Goal: Task Accomplishment & Management: Manage account settings

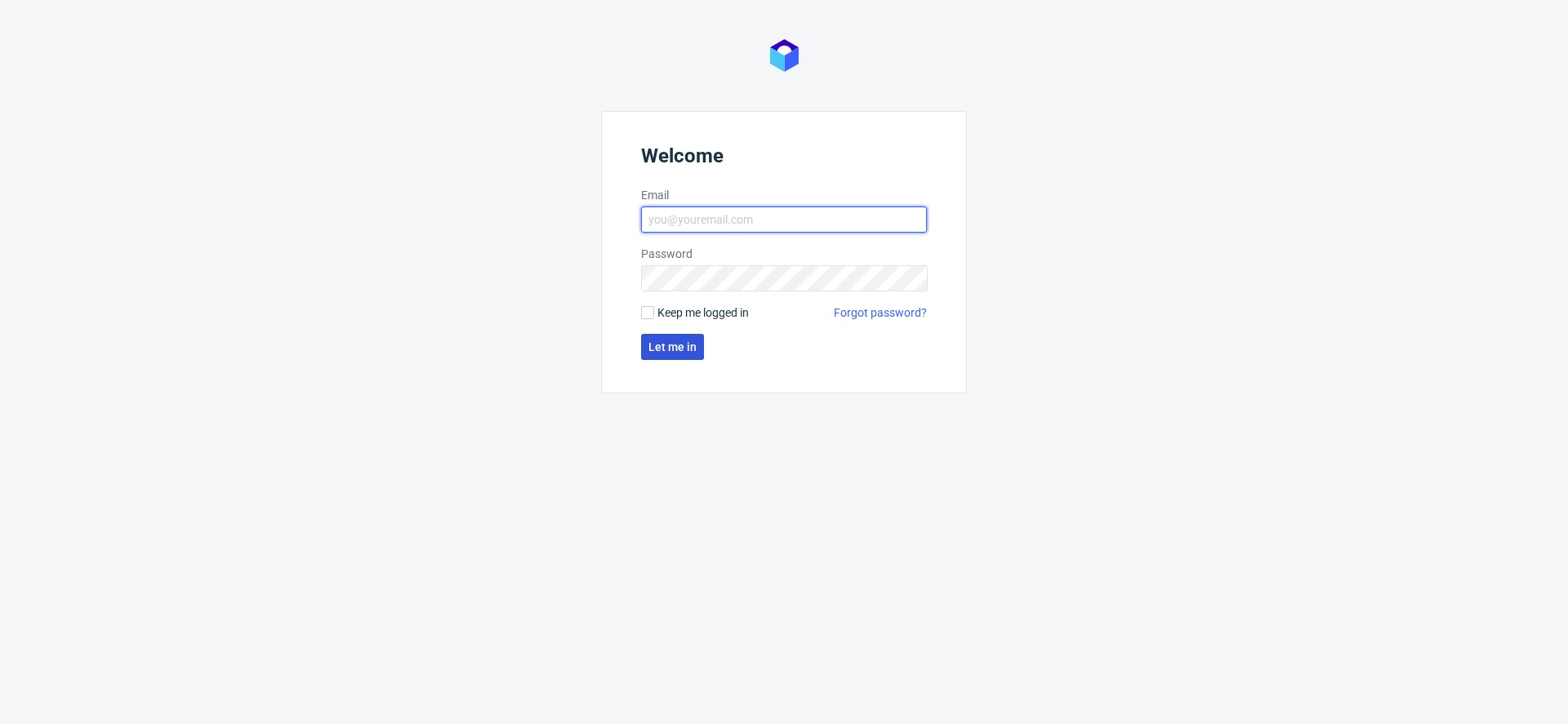
type input "[EMAIL_ADDRESS][DOMAIN_NAME]"
click at [676, 341] on span "Let me in" at bounding box center [672, 346] width 48 height 12
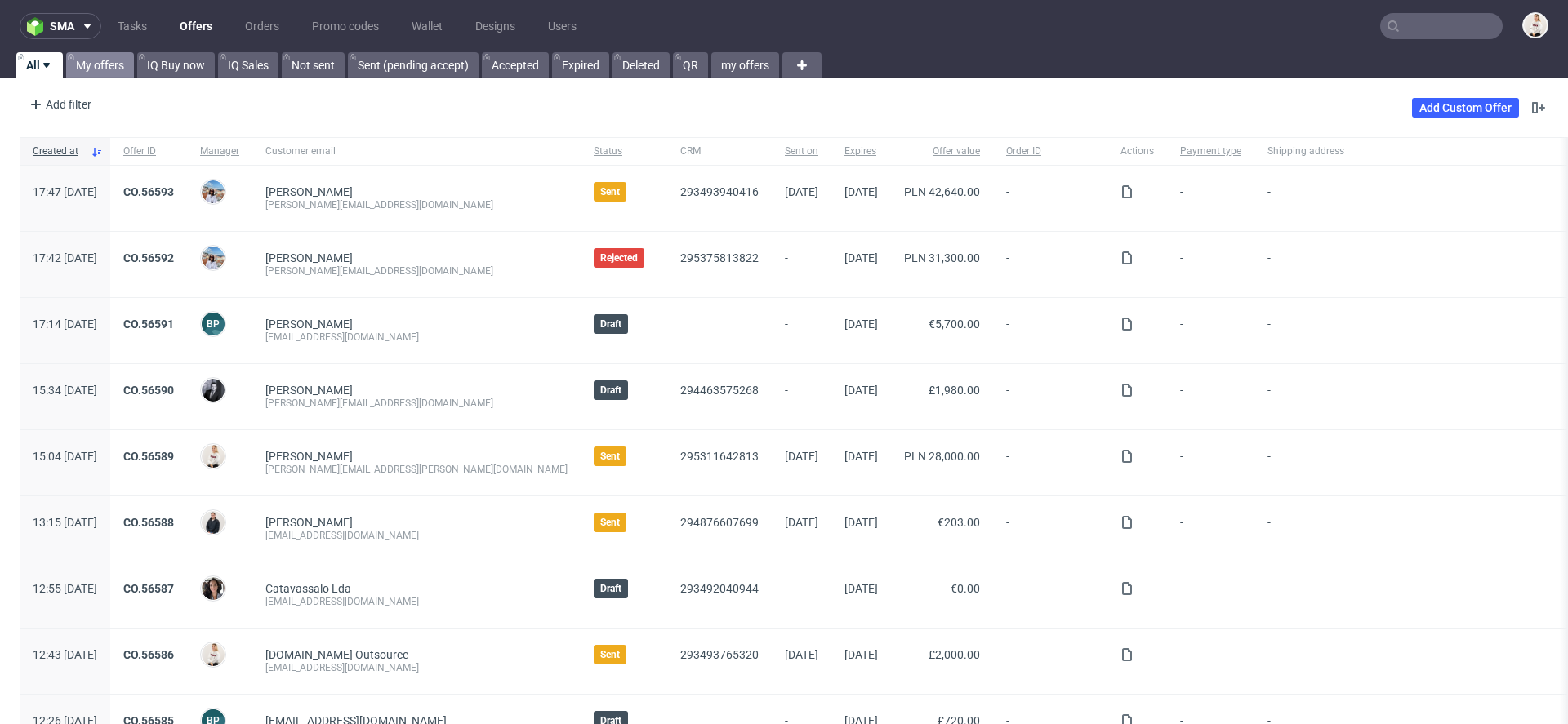
click at [108, 67] on link "My offers" at bounding box center [100, 65] width 67 height 26
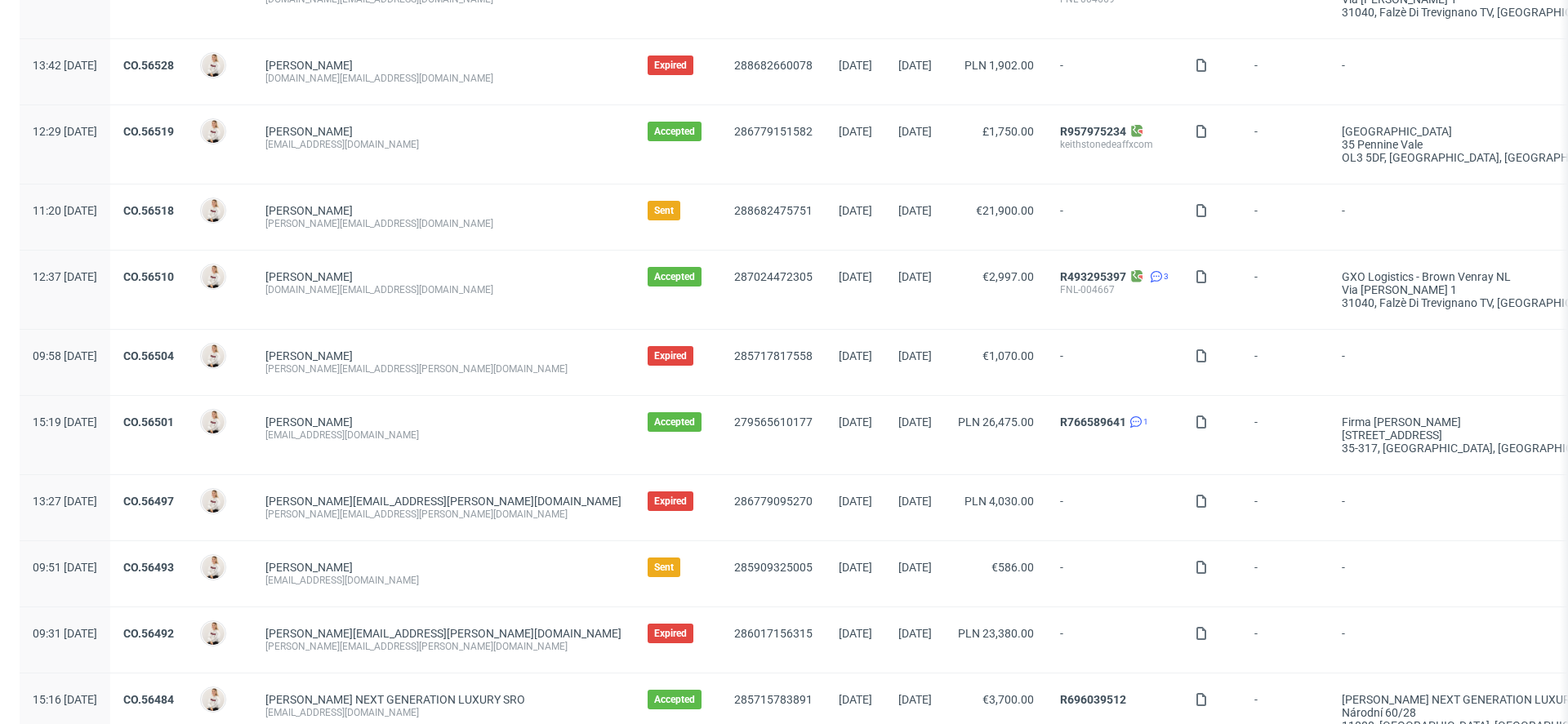
scroll to position [617, 0]
click at [174, 564] on link "CO.56493" at bounding box center [148, 565] width 50 height 13
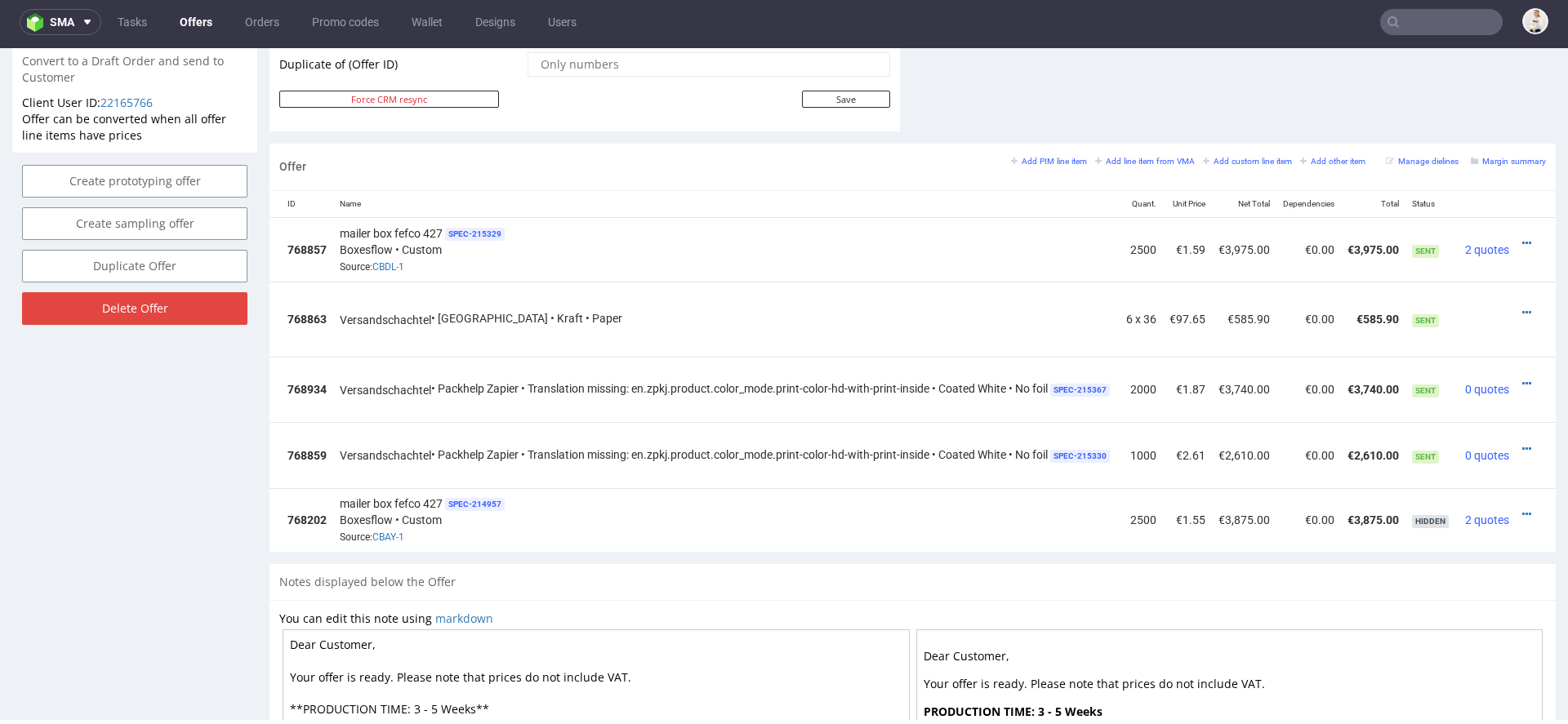
scroll to position [0, 113]
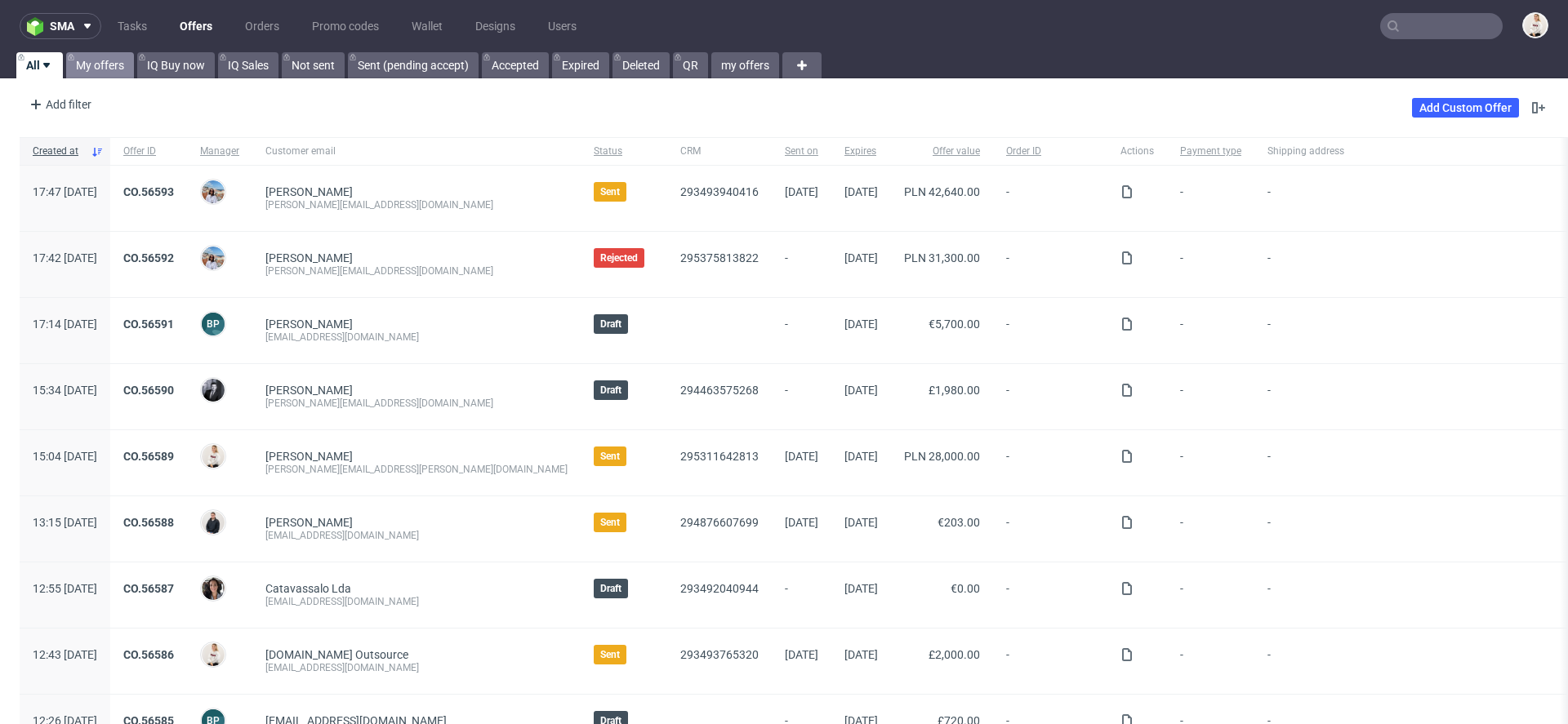
click at [113, 73] on link "My offers" at bounding box center [100, 65] width 67 height 26
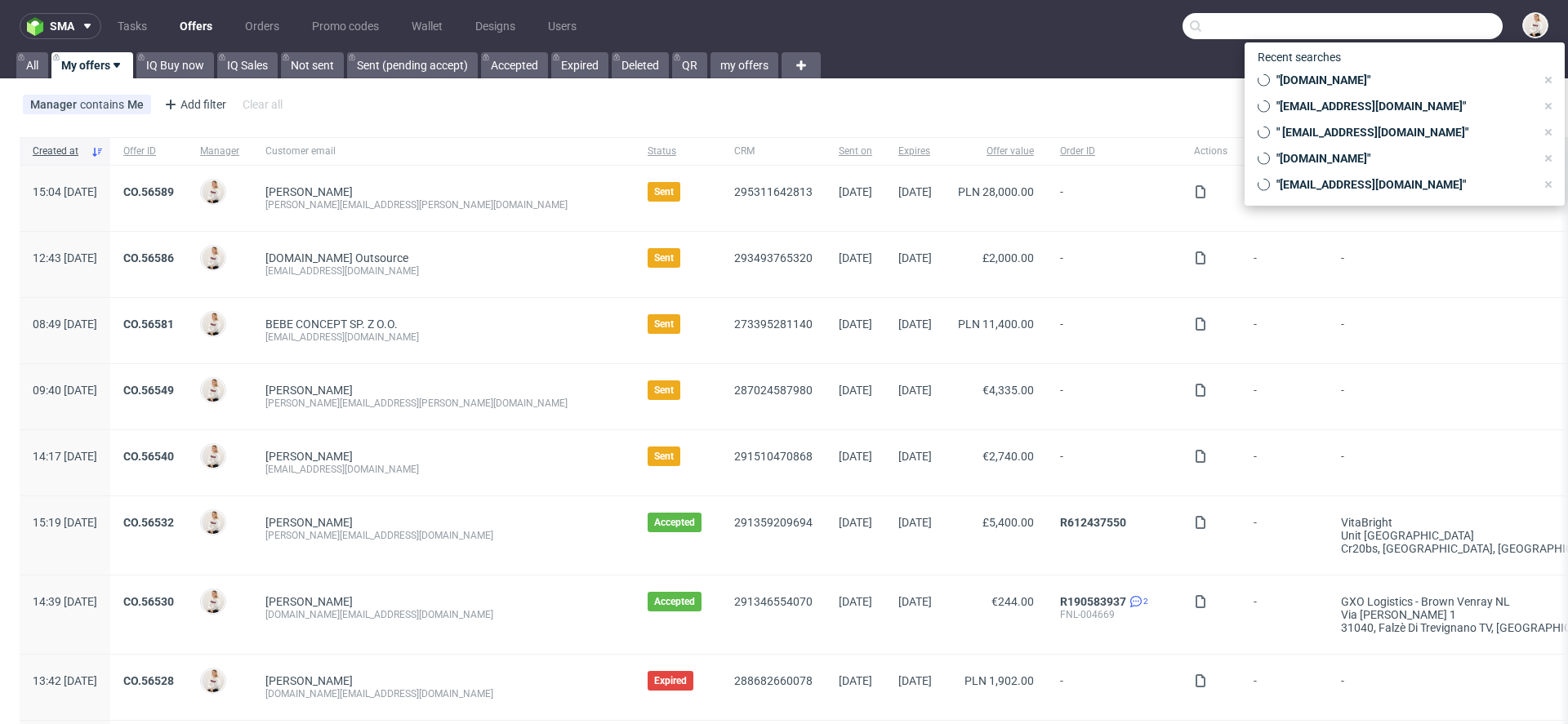
click at [1424, 18] on input "text" at bounding box center [1342, 26] width 320 height 26
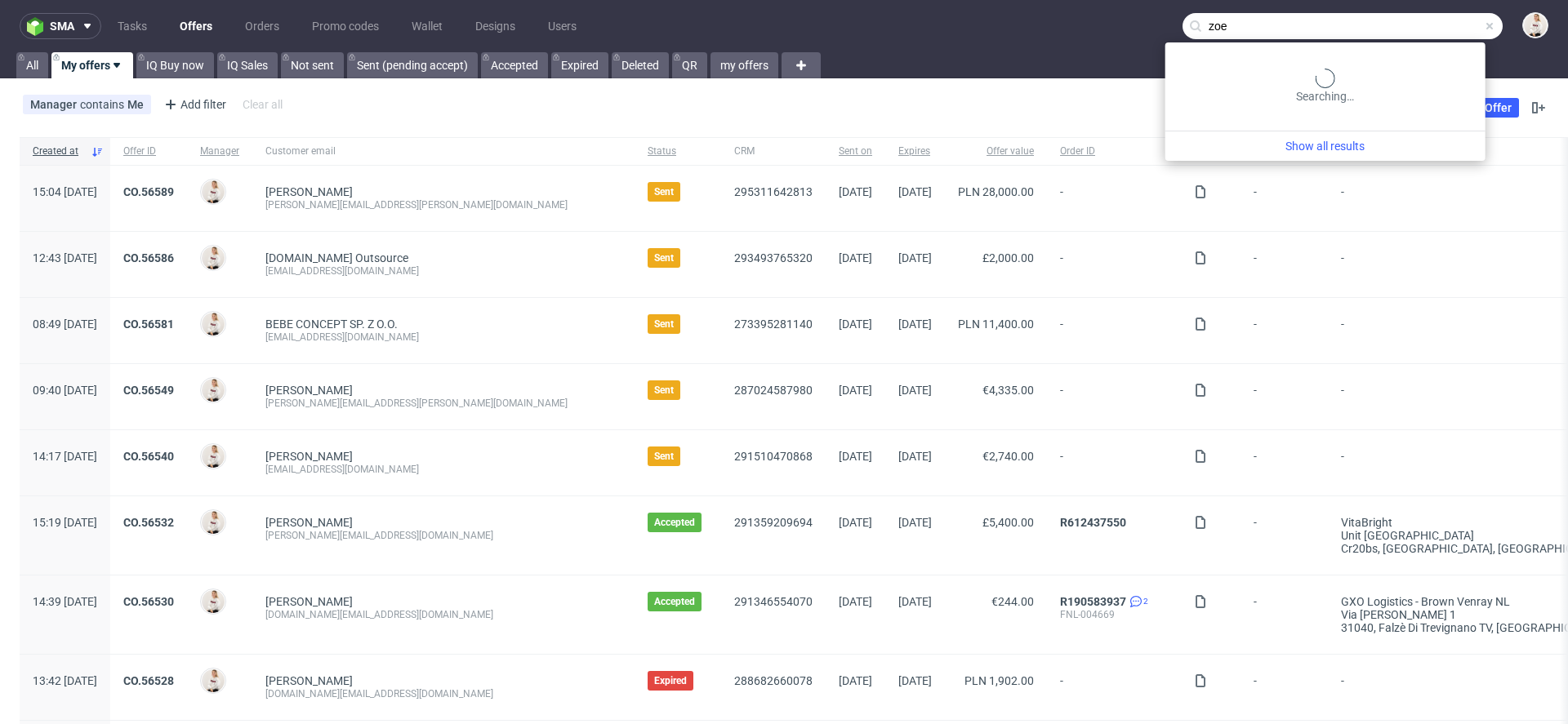
type input "zoe"
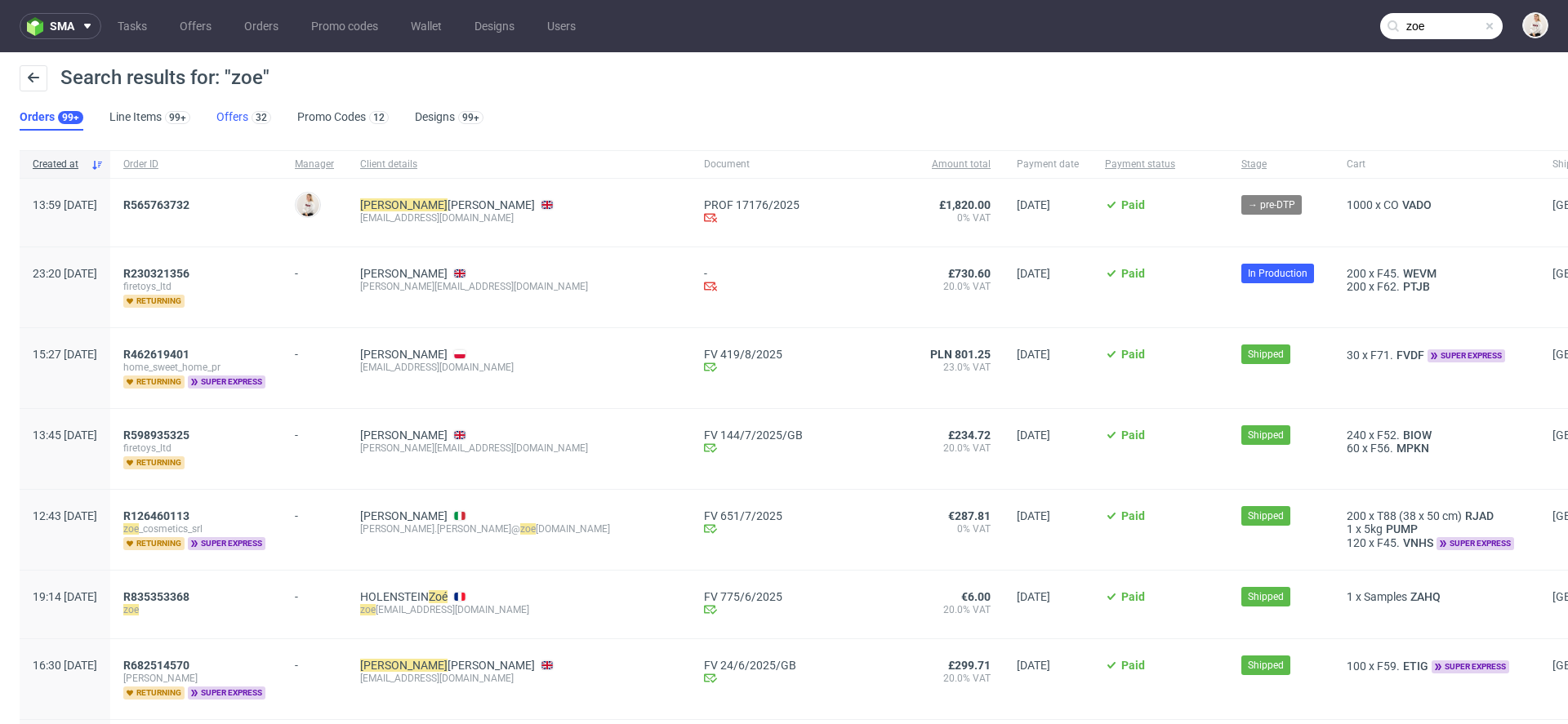
click at [236, 112] on link "Offers 32" at bounding box center [244, 118] width 55 height 26
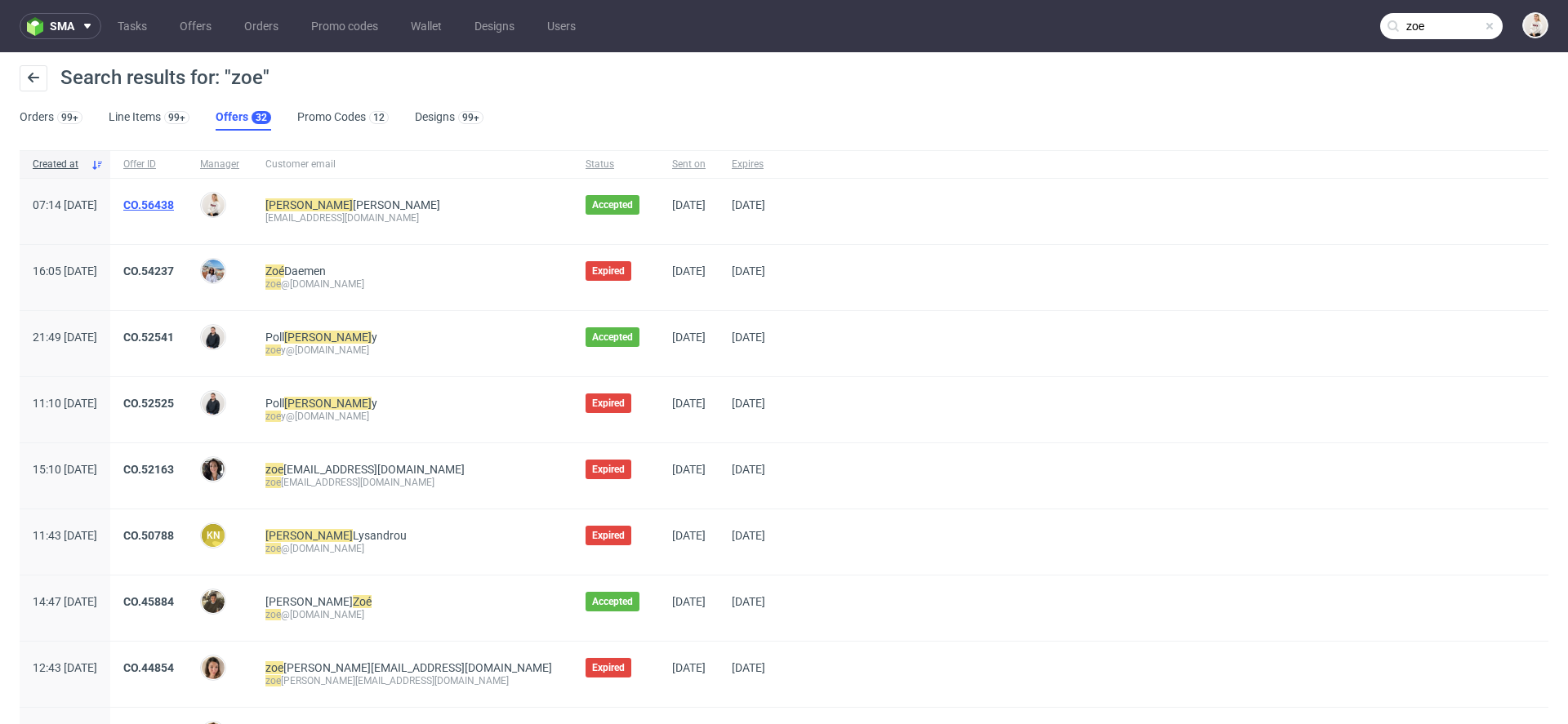
click at [174, 208] on link "CO.56438" at bounding box center [148, 205] width 50 height 13
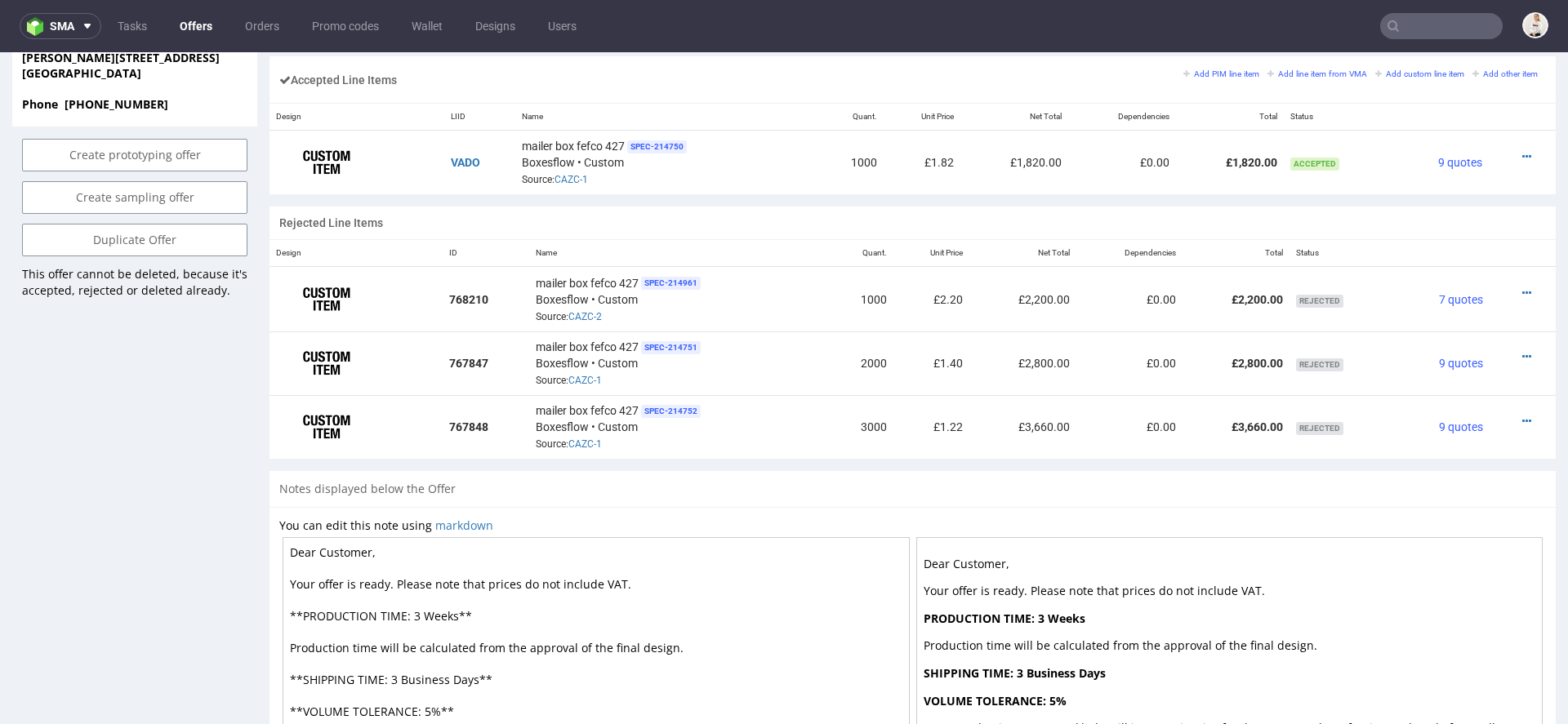
scroll to position [1000, 0]
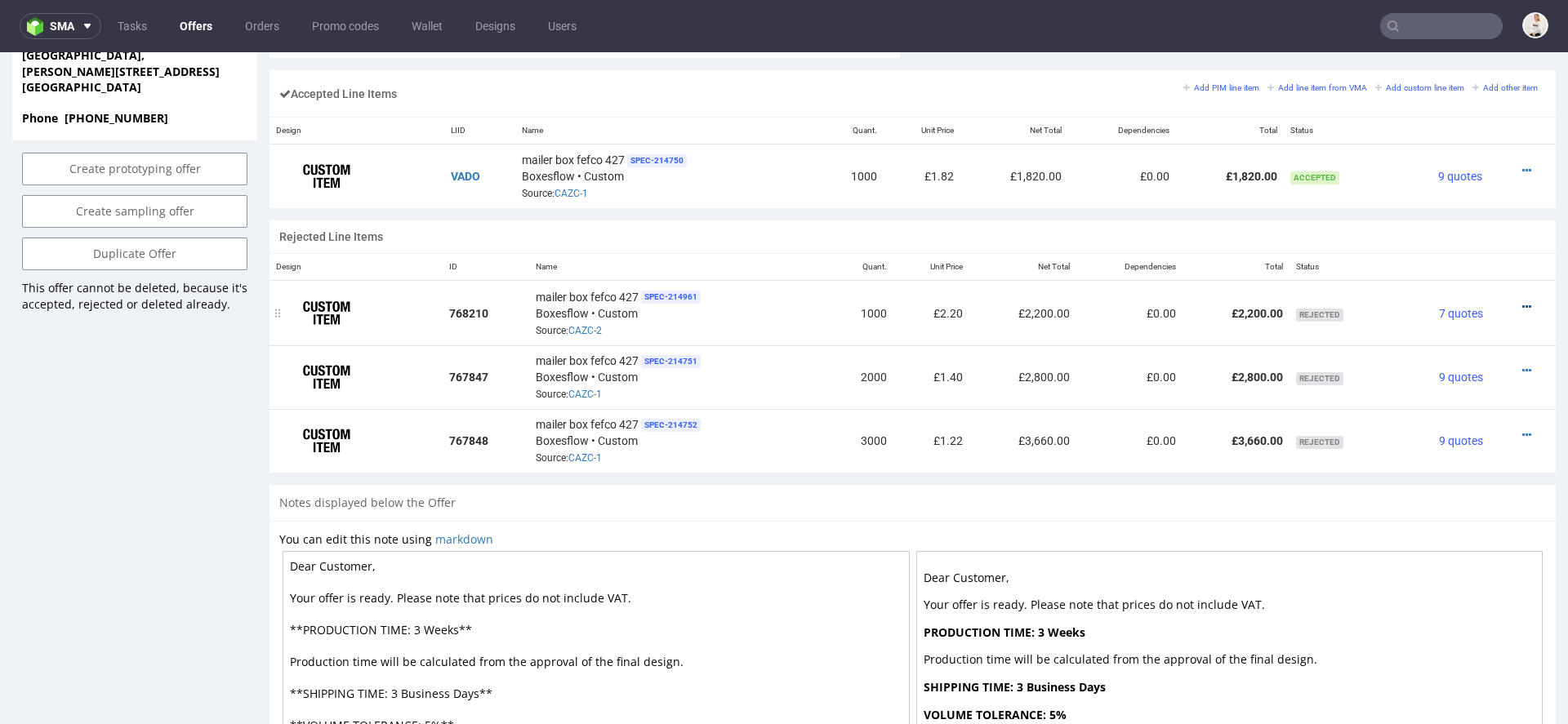
click at [1522, 301] on icon at bounding box center [1527, 306] width 9 height 12
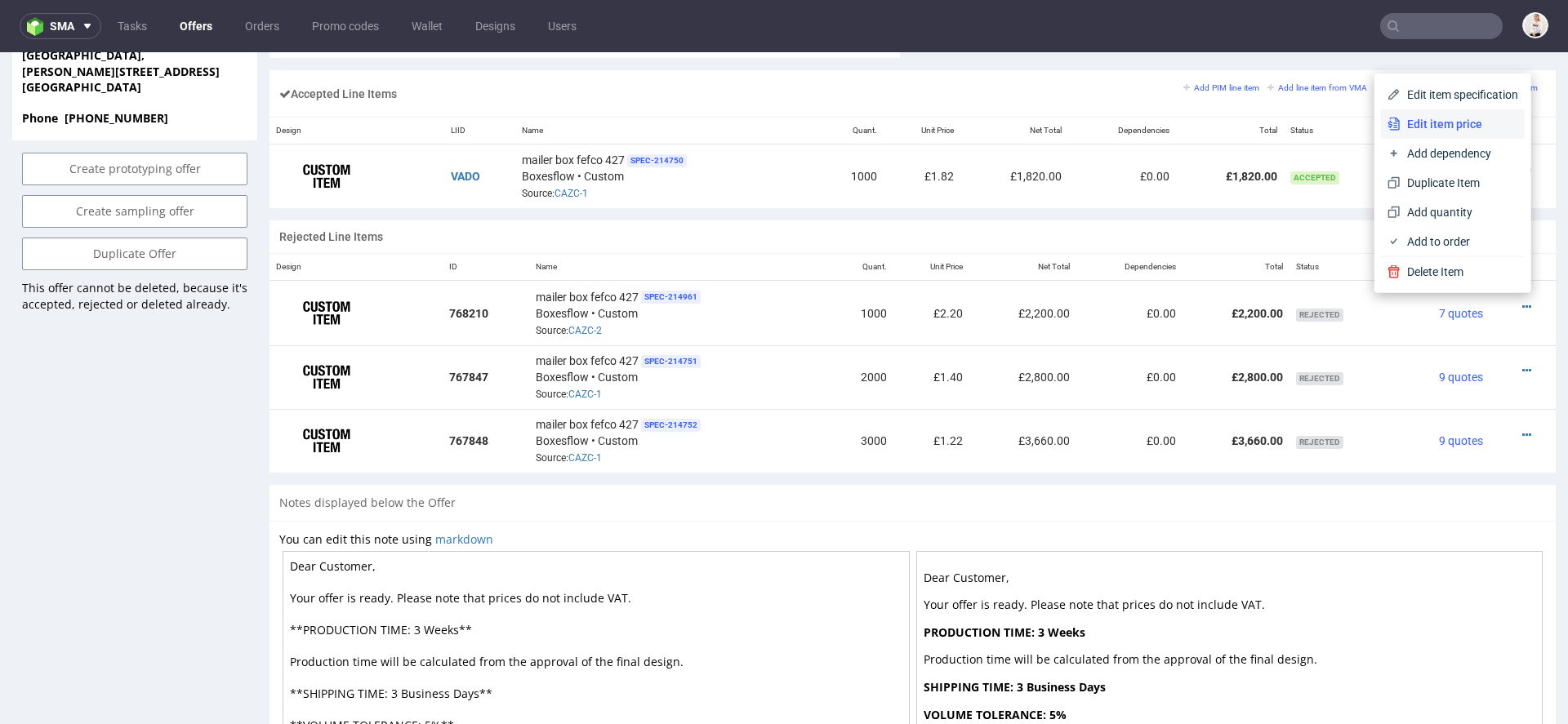
click at [1432, 121] on span "Edit item price" at bounding box center [1459, 124] width 118 height 16
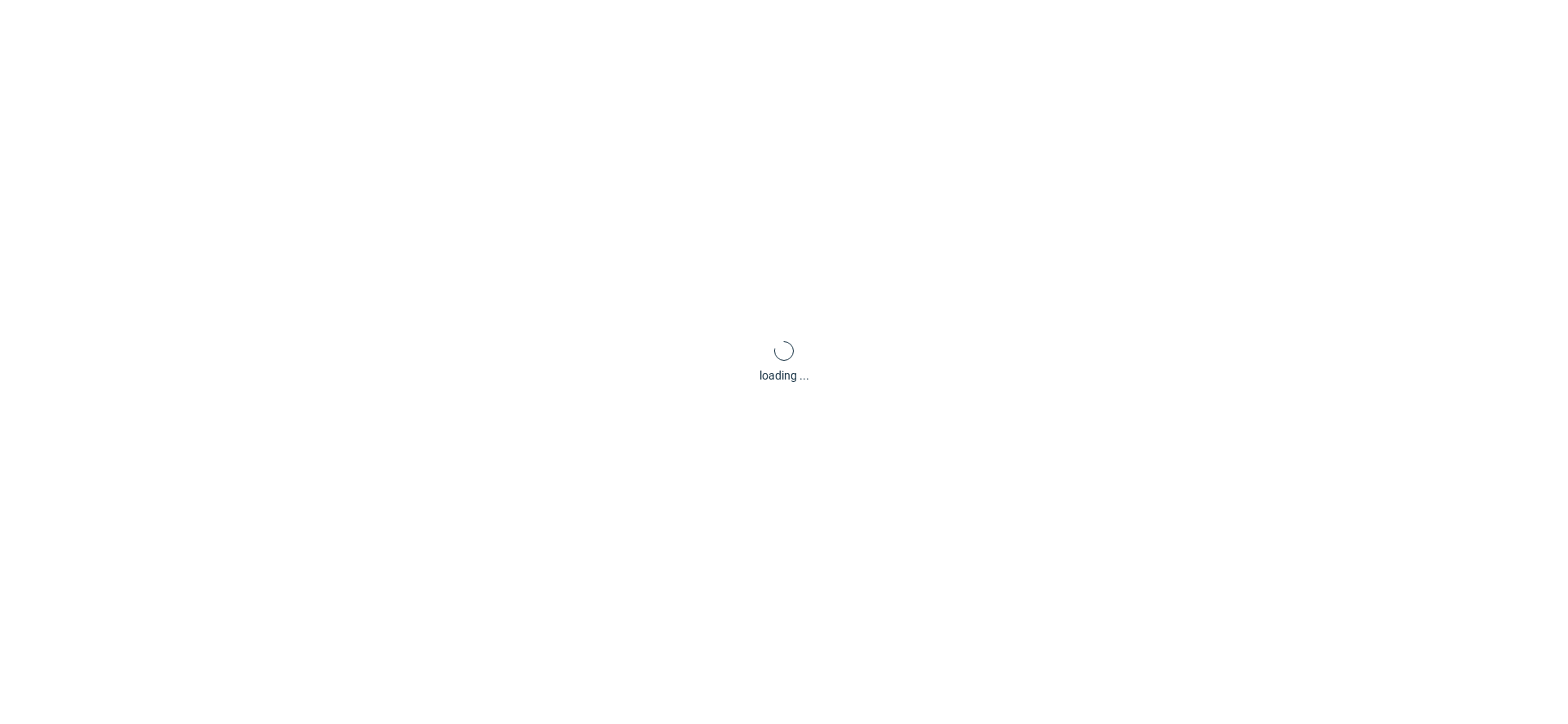
type input "2.2"
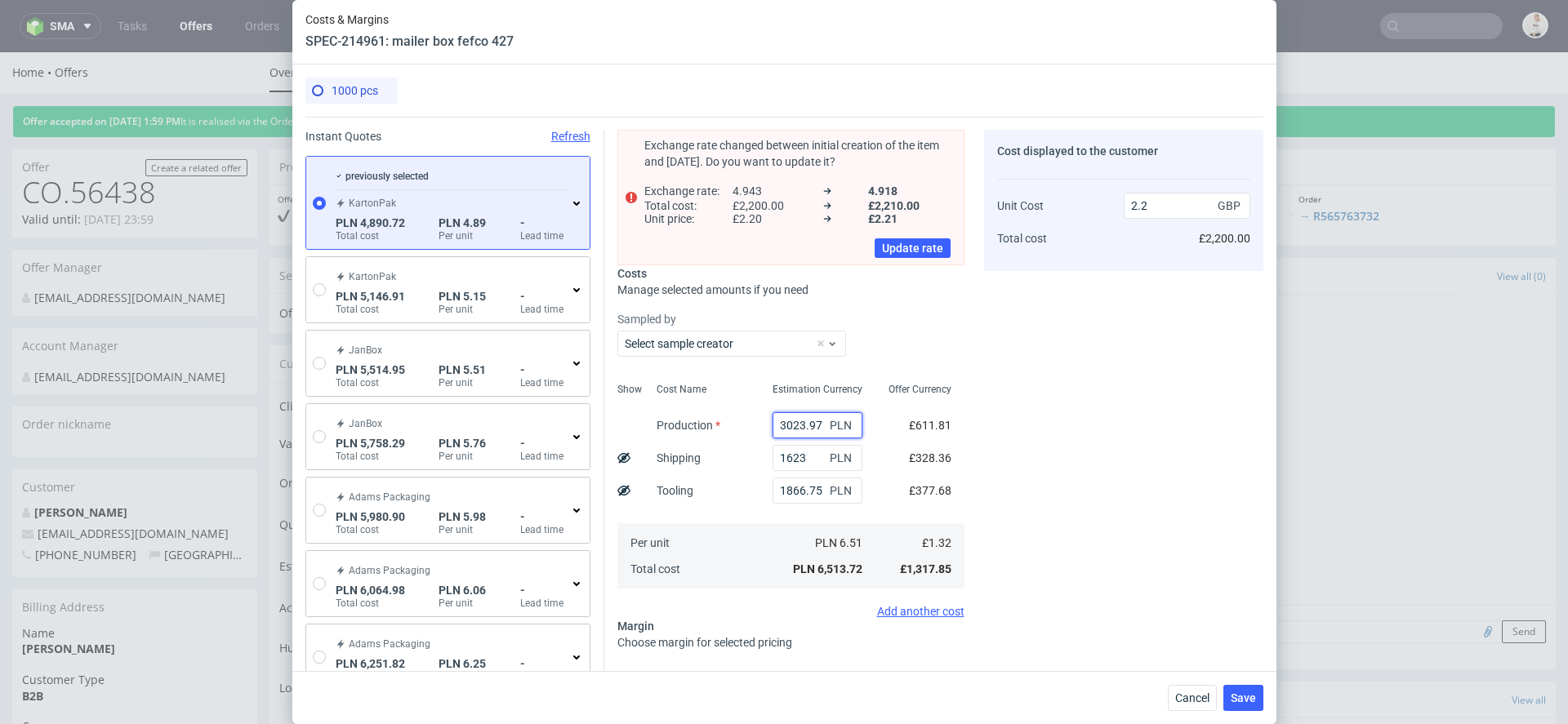
click at [813, 426] on input "3023.97" at bounding box center [817, 425] width 89 height 26
paste input "9130.00"
type input "9130"
type input "4.26"
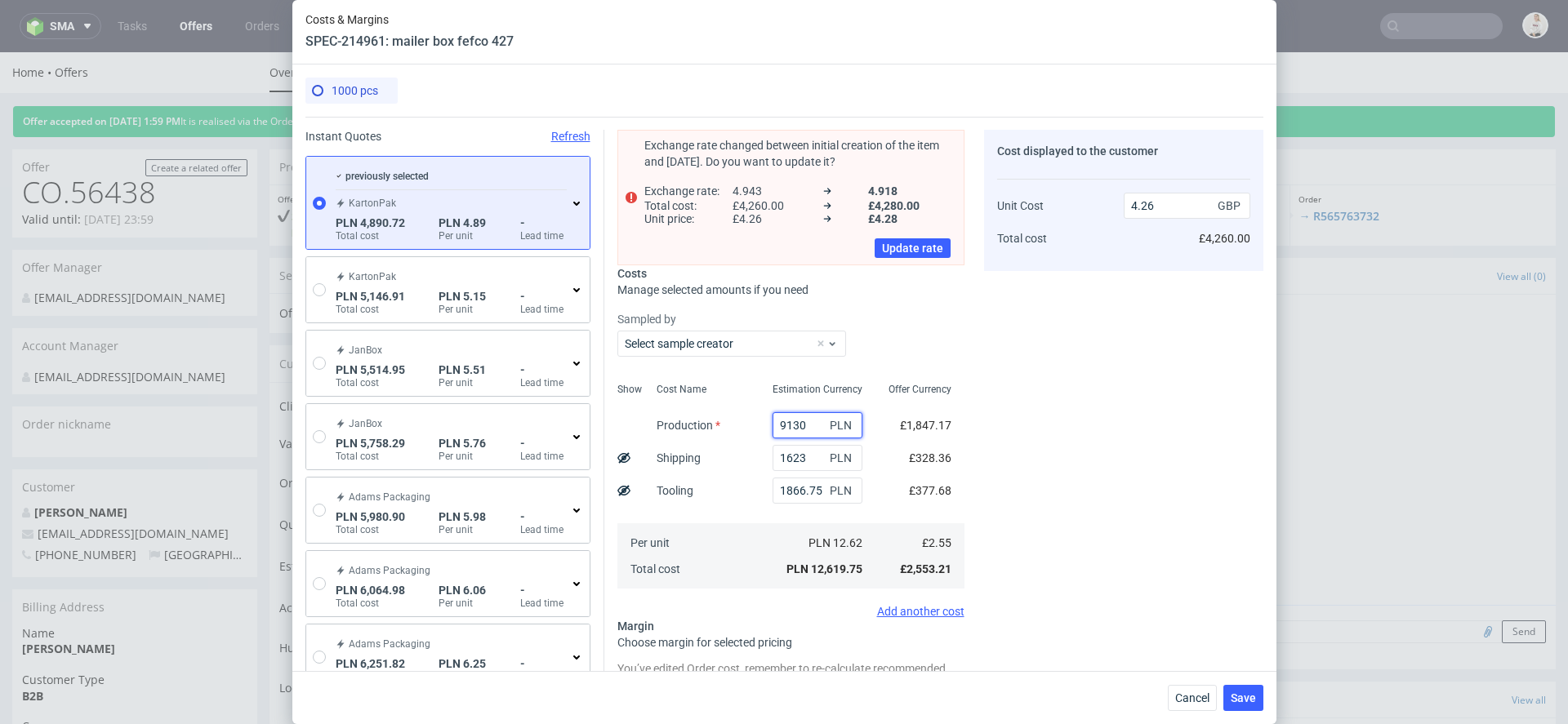
type input "9130"
click at [970, 486] on div "Exchange rate changed between initial creation of the item and today. Do you wa…" at bounding box center [933, 483] width 659 height 733
click at [805, 490] on input "1866.75" at bounding box center [817, 491] width 89 height 26
type input "3.63"
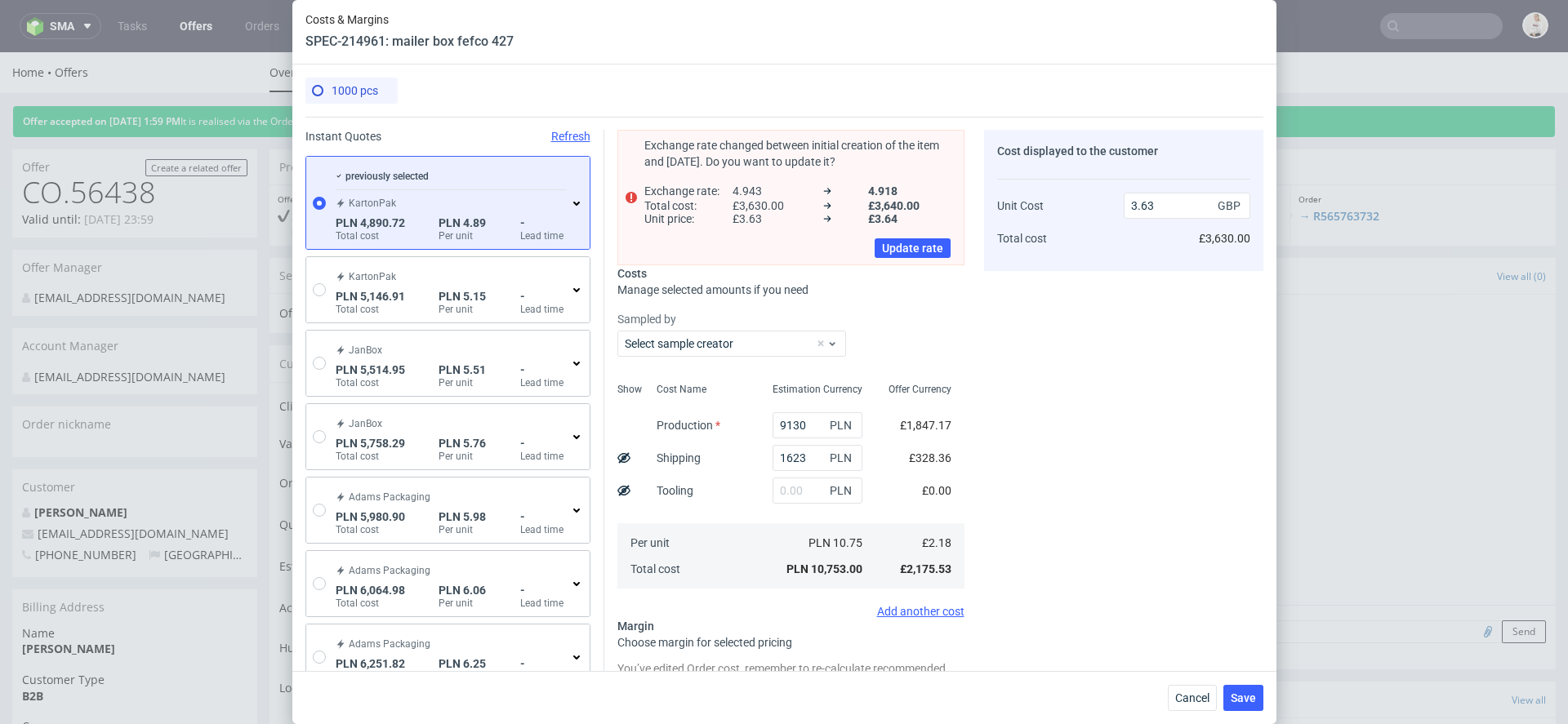
click at [1031, 483] on div "Cost displayed to the customer Unit Cost Total cost 3.63 GBP £3,630.00" at bounding box center [1124, 490] width 279 height 720
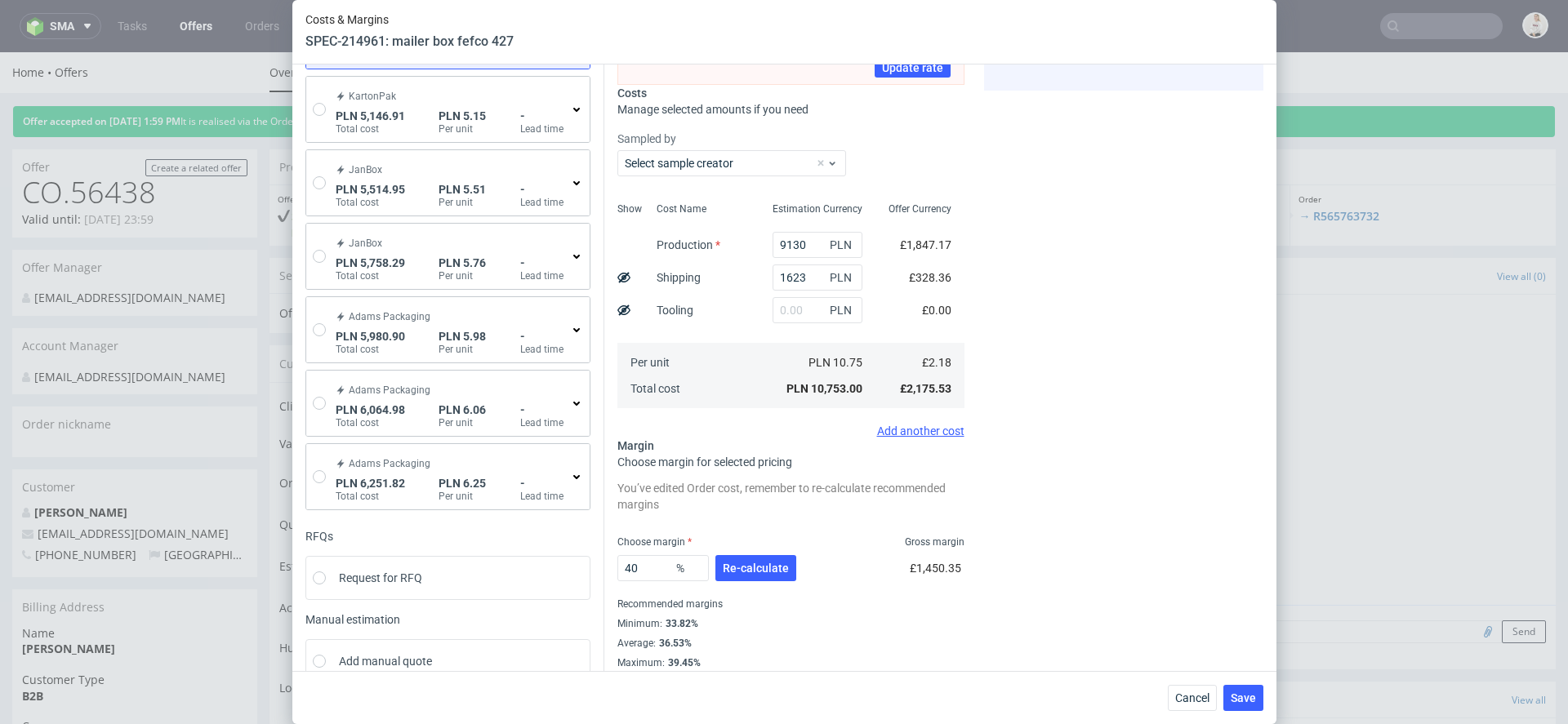
scroll to position [177, 0]
drag, startPoint x: 807, startPoint y: 281, endPoint x: 697, endPoint y: 224, distance: 123.9
click at [699, 227] on div "Show Cost Name Production Shipping Tooling Per unit Total cost Estimation Curre…" at bounding box center [791, 306] width 347 height 215
click at [977, 331] on div "Exchange rate changed between initial creation of the item and today. Do you wa…" at bounding box center [933, 306] width 659 height 733
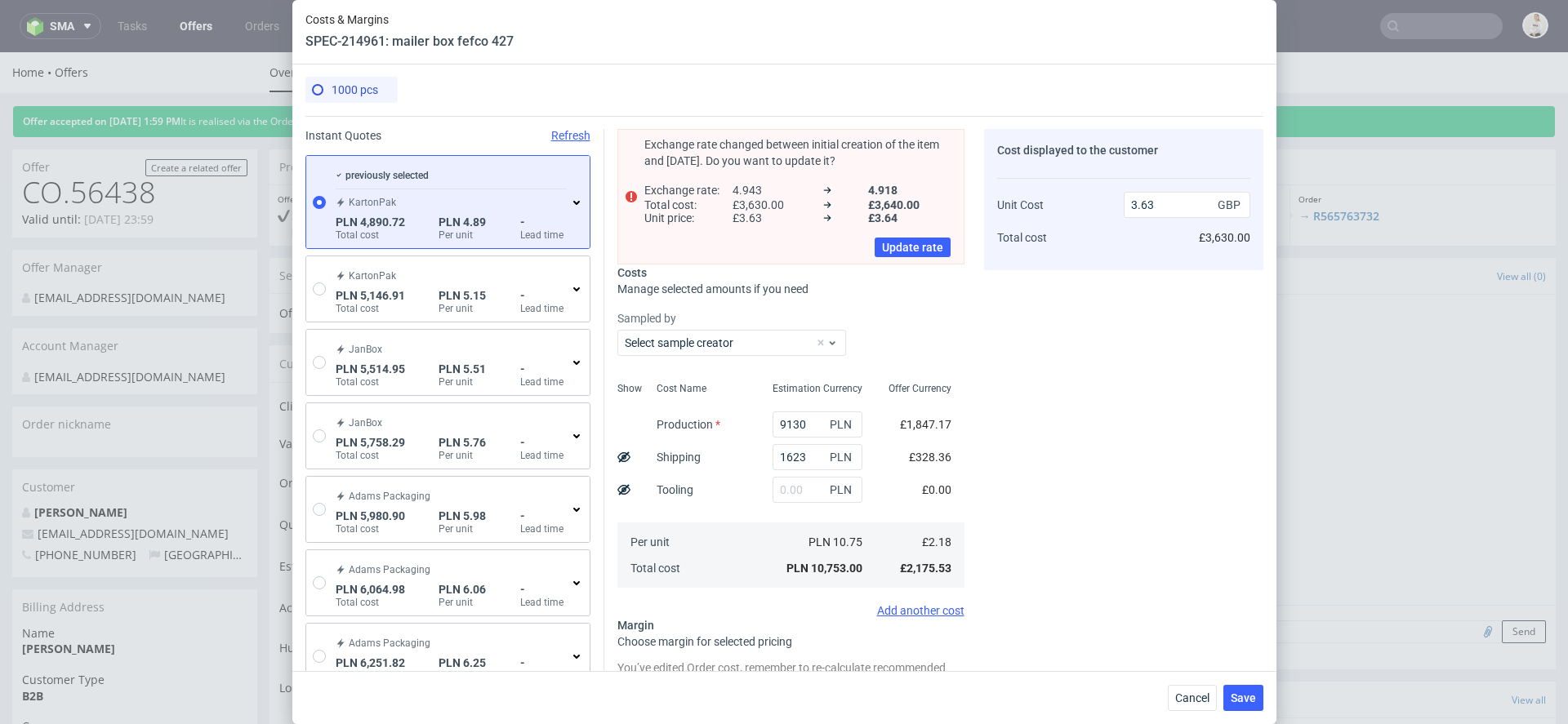
scroll to position [2, 0]
click at [1012, 448] on div "Cost displayed to the customer Unit Cost Total cost 3.63 GBP £3,630.00" at bounding box center [1124, 489] width 279 height 720
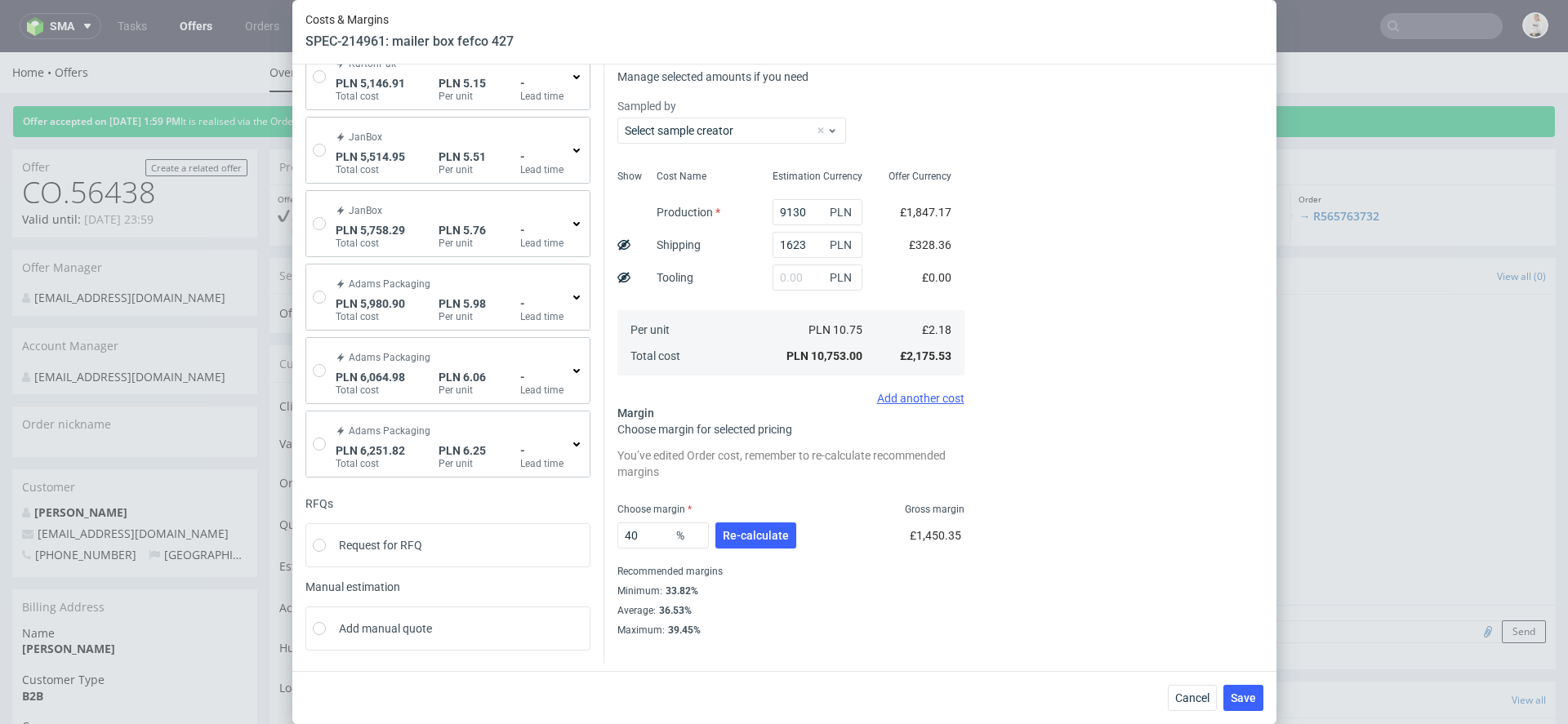
scroll to position [210, 0]
click at [747, 534] on span "Re-calculate" at bounding box center [755, 539] width 67 height 12
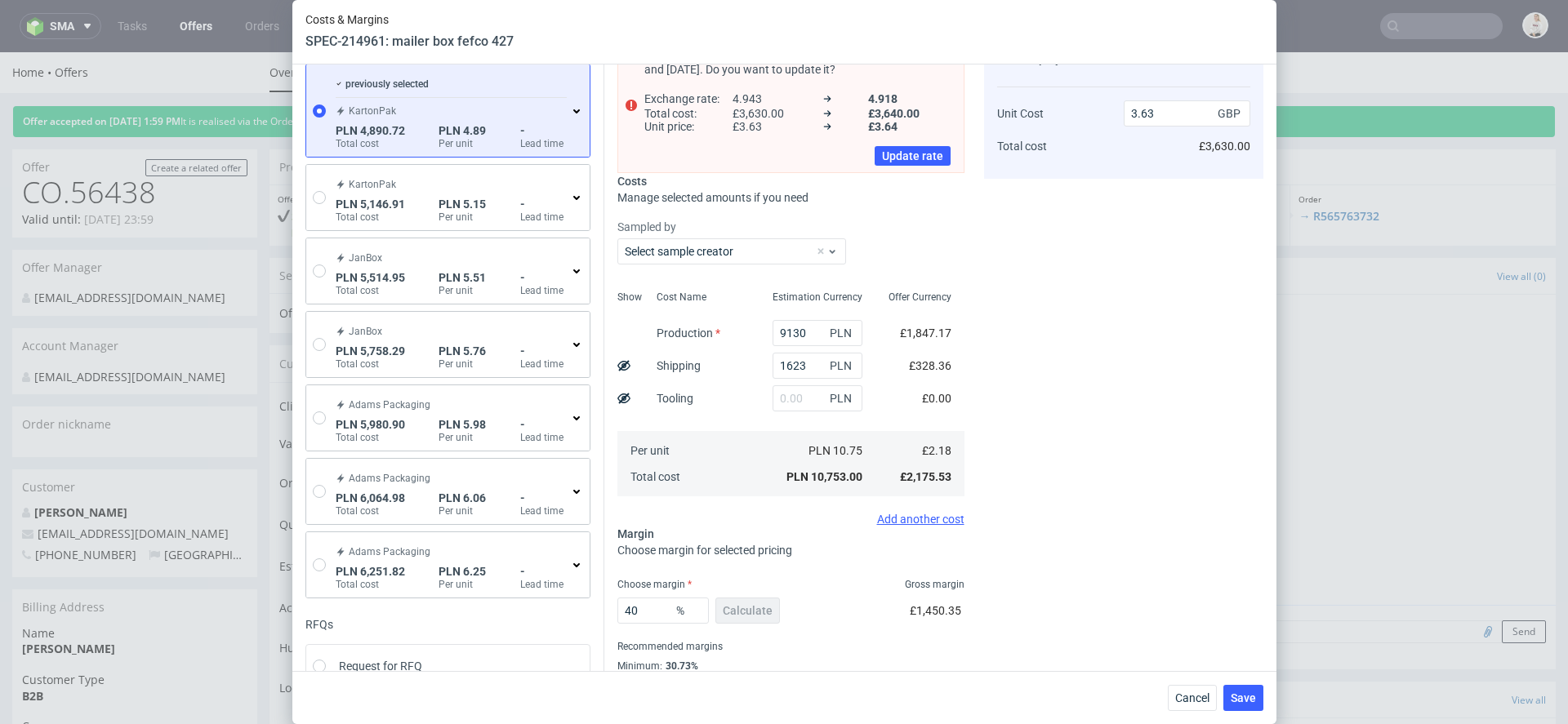
scroll to position [89, 0]
click at [796, 332] on input "9130" at bounding box center [817, 336] width 89 height 26
paste input "8860.0"
type input "8860"
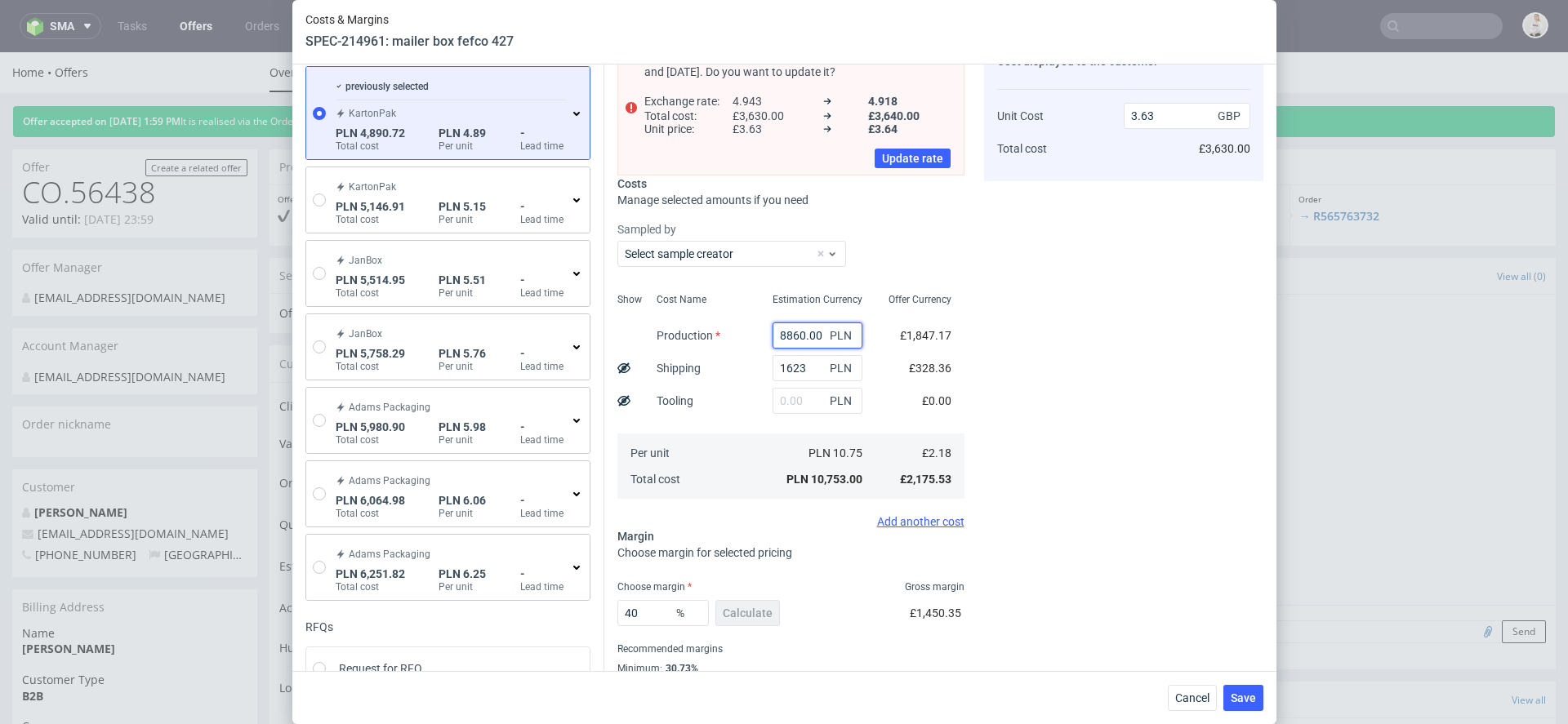
type input "3.54"
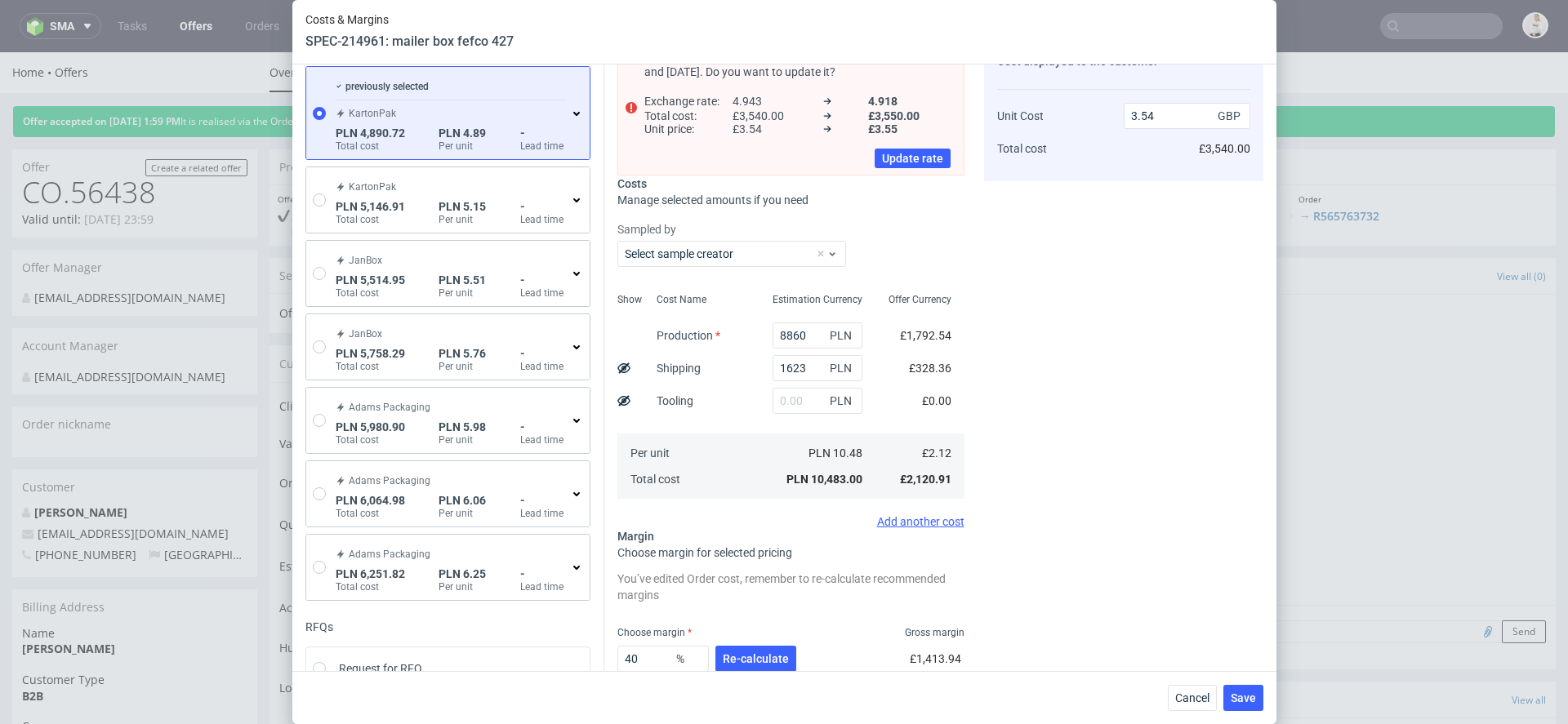
click at [971, 409] on div "Exchange rate changed between initial creation of the item and today. Do you wa…" at bounding box center [933, 394] width 659 height 733
click at [766, 655] on span "Re-calculate" at bounding box center [755, 658] width 67 height 12
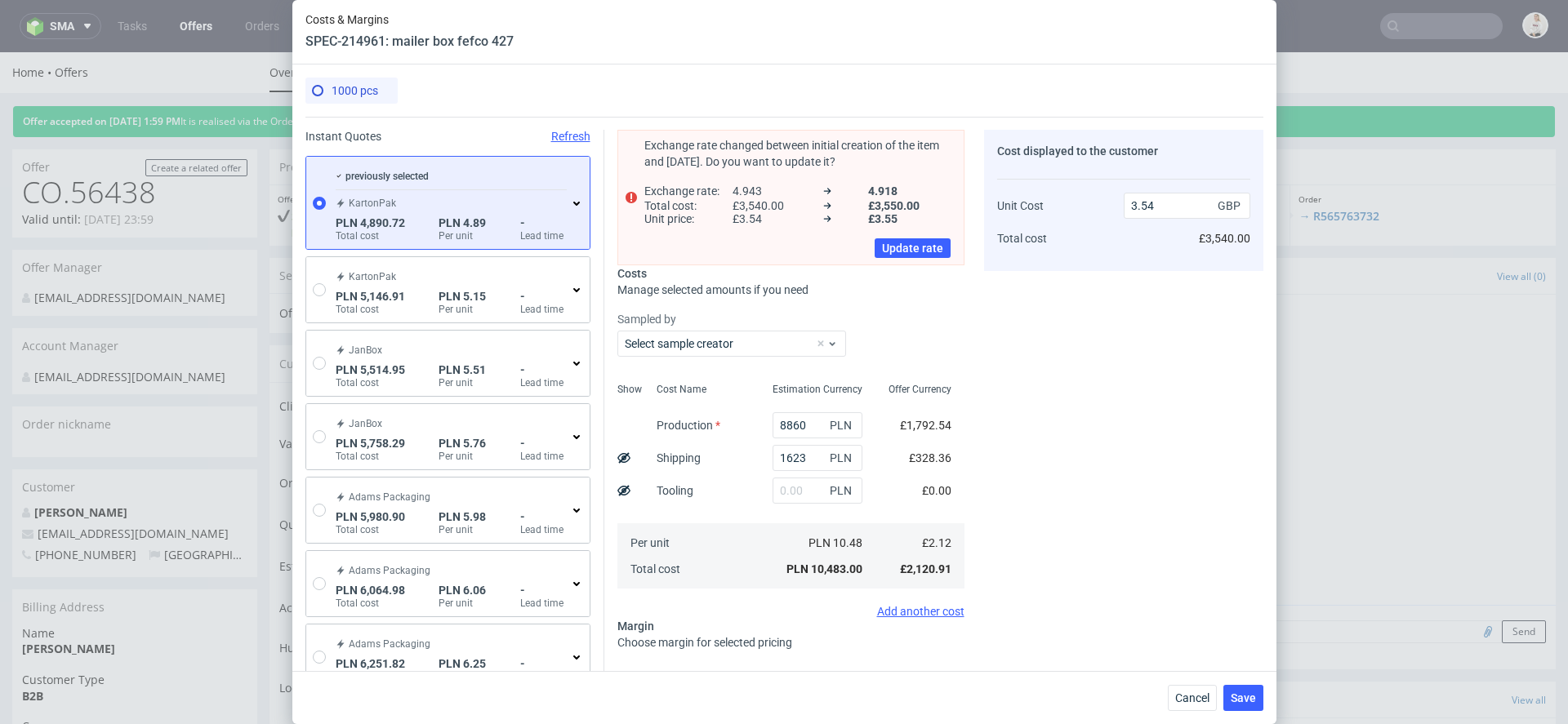
scroll to position [50, 0]
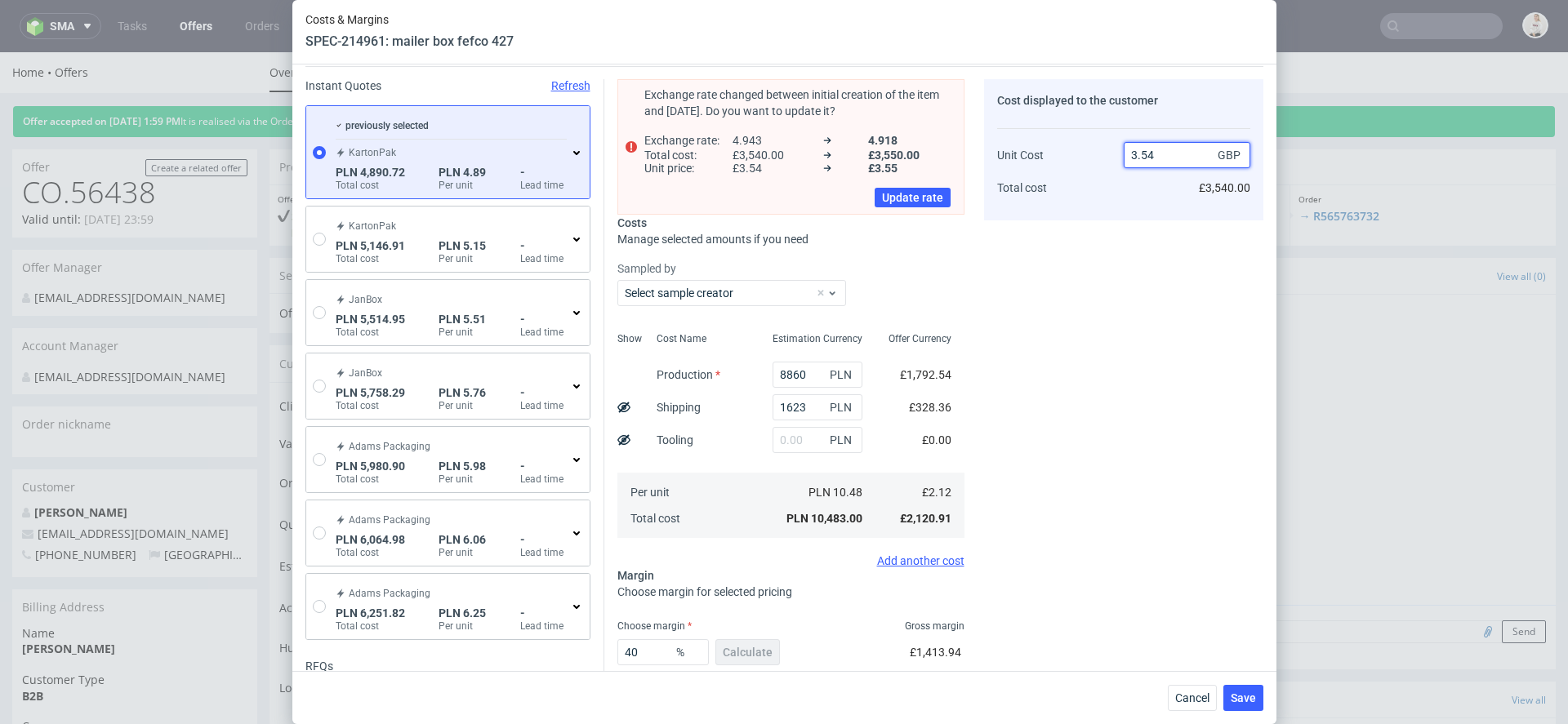
drag, startPoint x: 1158, startPoint y: 160, endPoint x: 1035, endPoint y: 160, distance: 123.0
click at [1035, 160] on div "Unit Cost Total cost 3.54 GBP £3,540.00" at bounding box center [1123, 164] width 253 height 86
click at [799, 378] on input "8860" at bounding box center [817, 375] width 89 height 26
paste input "5560.0"
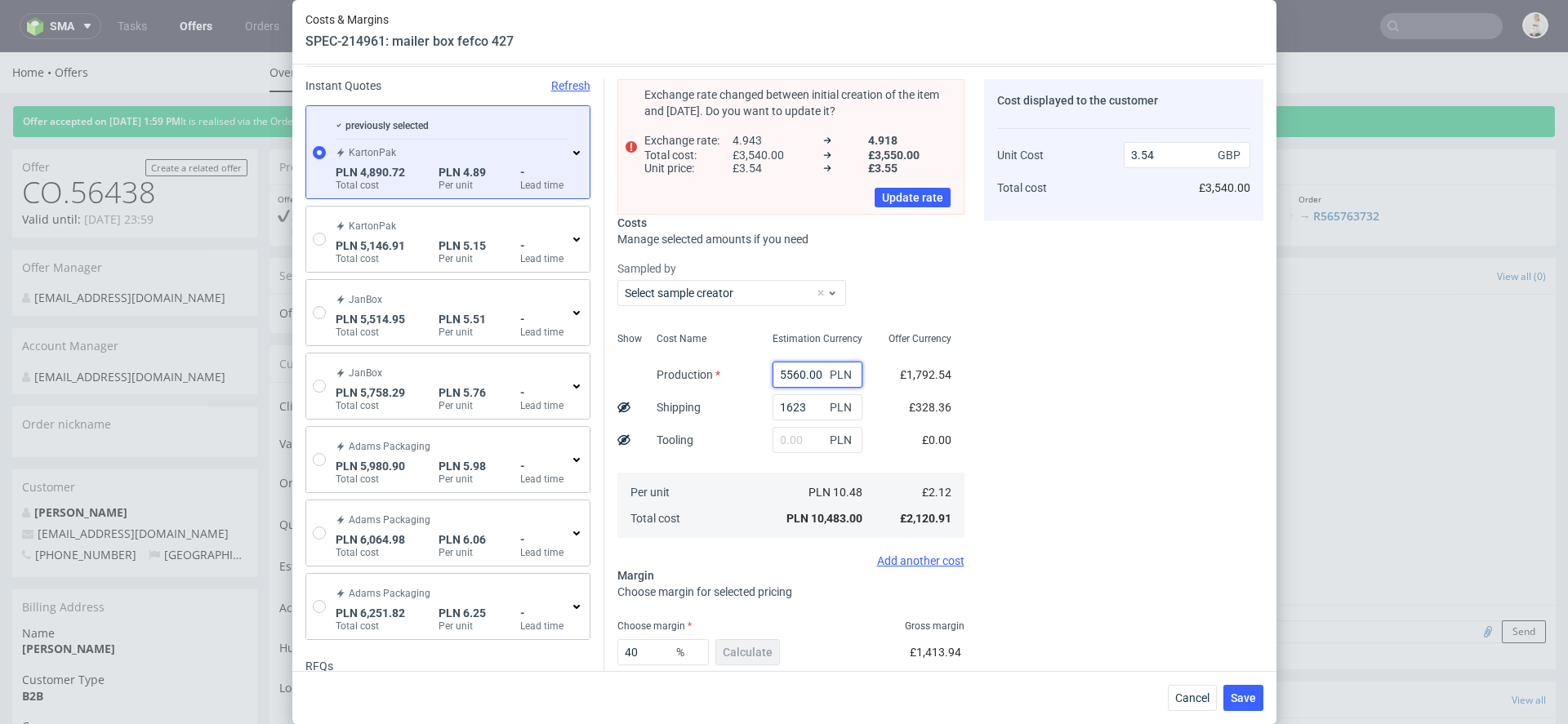
type input "5560"
type input "2.42"
type input "5560"
click at [992, 421] on div "Cost displayed to the customer Unit Cost Total cost 2.42 GBP £2,420.00" at bounding box center [1124, 440] width 279 height 720
drag, startPoint x: 816, startPoint y: 409, endPoint x: 611, endPoint y: 409, distance: 205.0
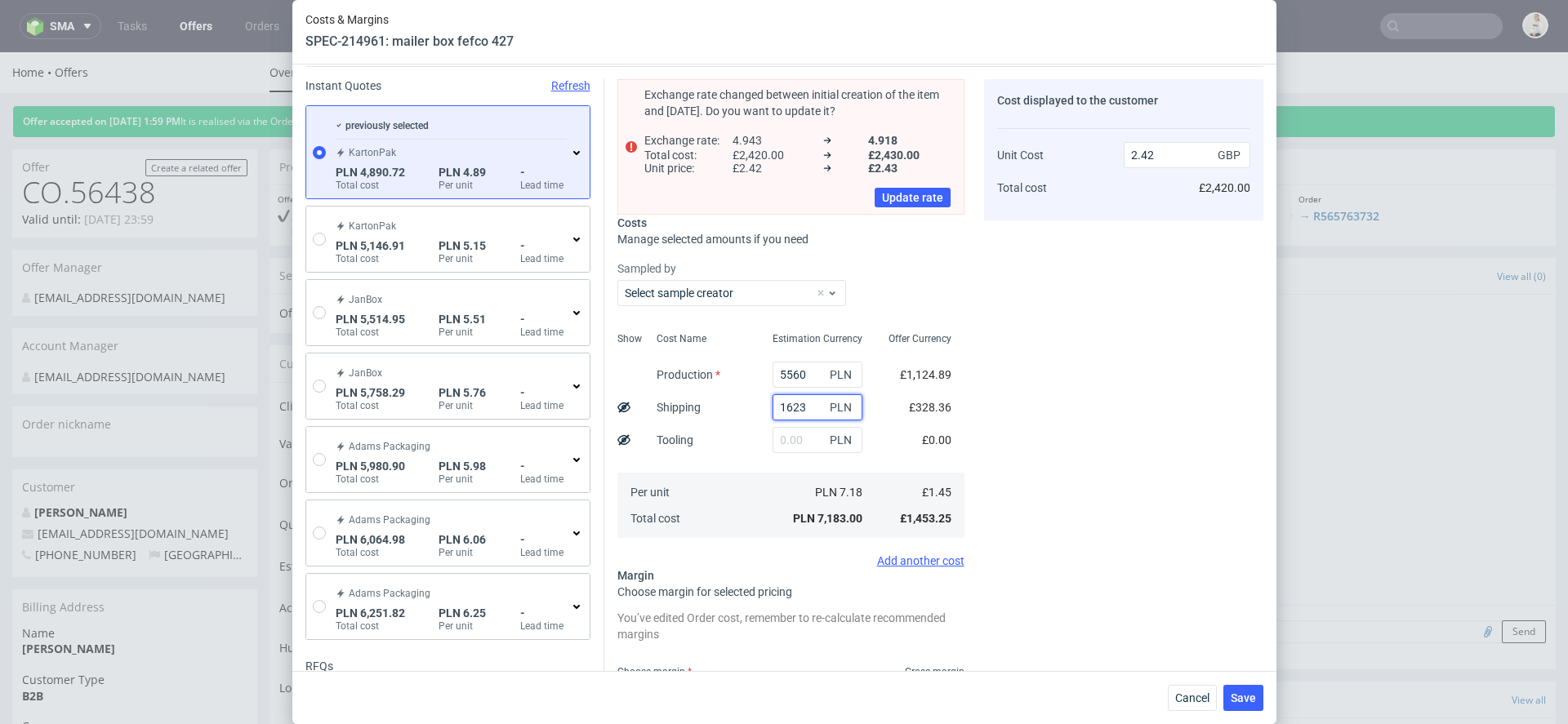
click at [611, 409] on div "Exchange rate changed between initial creation of the item and today. Do you wa…" at bounding box center [933, 433] width 659 height 733
type input "900"
type input "2.18"
type input "900"
click at [1018, 378] on div "Cost displayed to the customer Unit Cost Total cost 2.18 GBP £2,180.00" at bounding box center [1124, 440] width 279 height 720
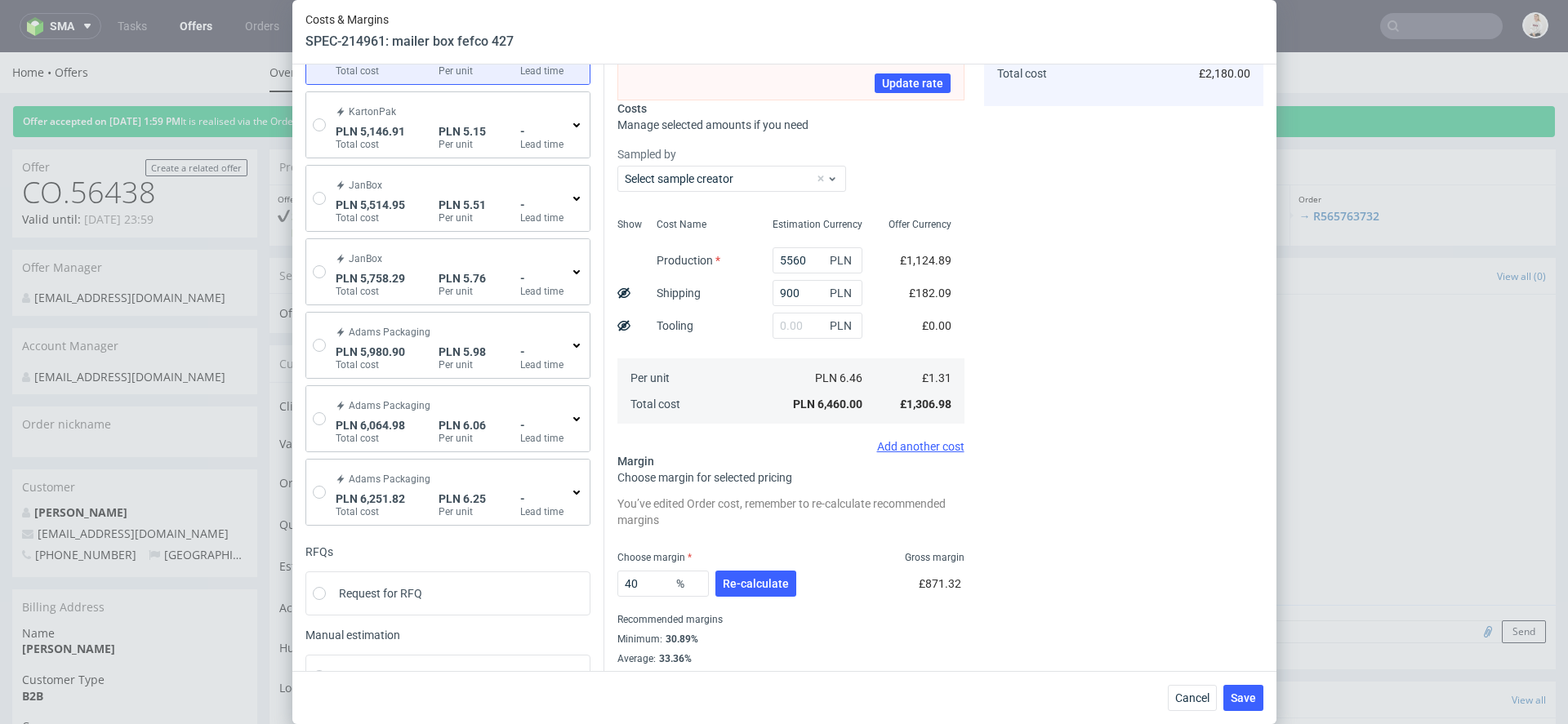
scroll to position [167, 0]
click at [748, 587] on button "Re-calculate" at bounding box center [755, 582] width 81 height 26
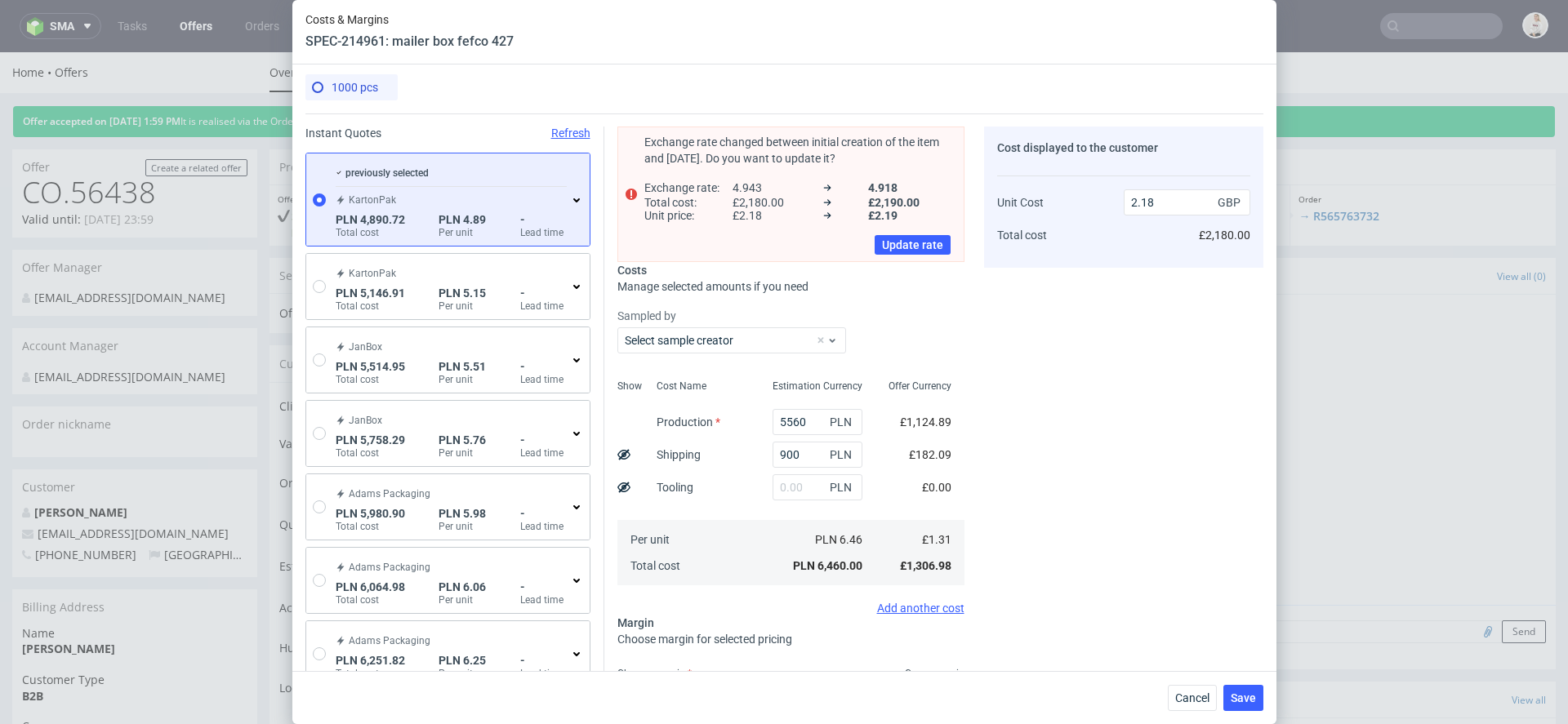
scroll to position [0, 0]
click at [1181, 702] on span "Cancel" at bounding box center [1192, 698] width 35 height 12
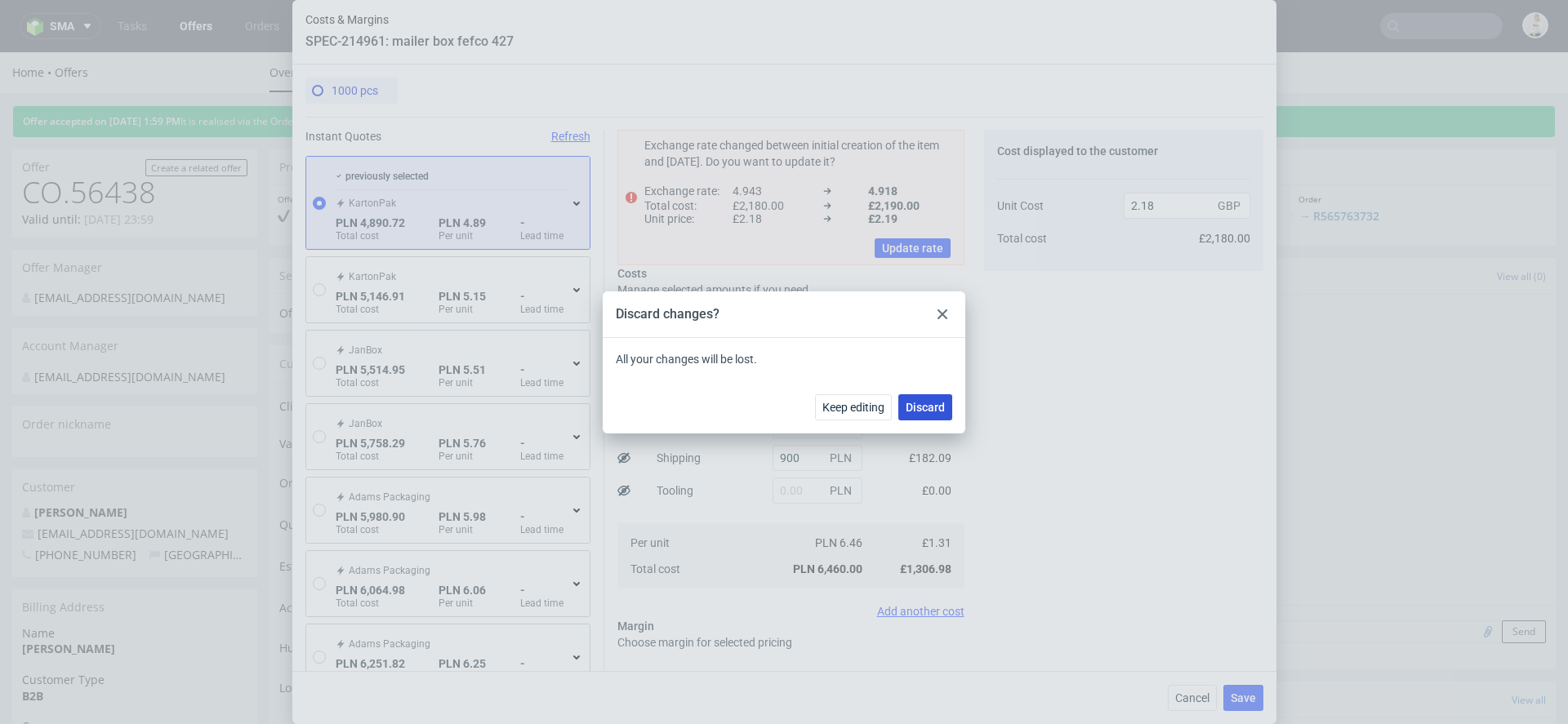
click at [936, 404] on span "Discard" at bounding box center [925, 407] width 39 height 12
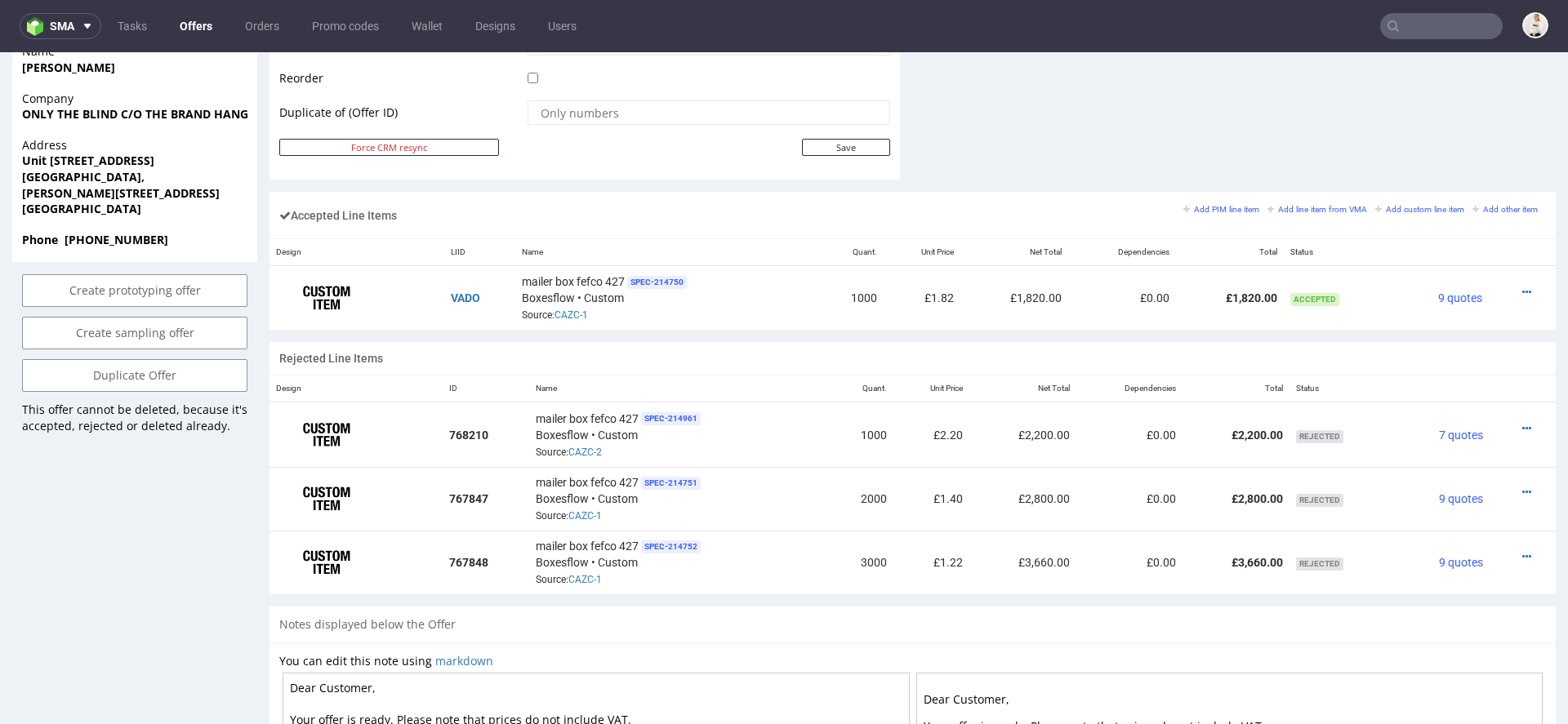
scroll to position [911, 0]
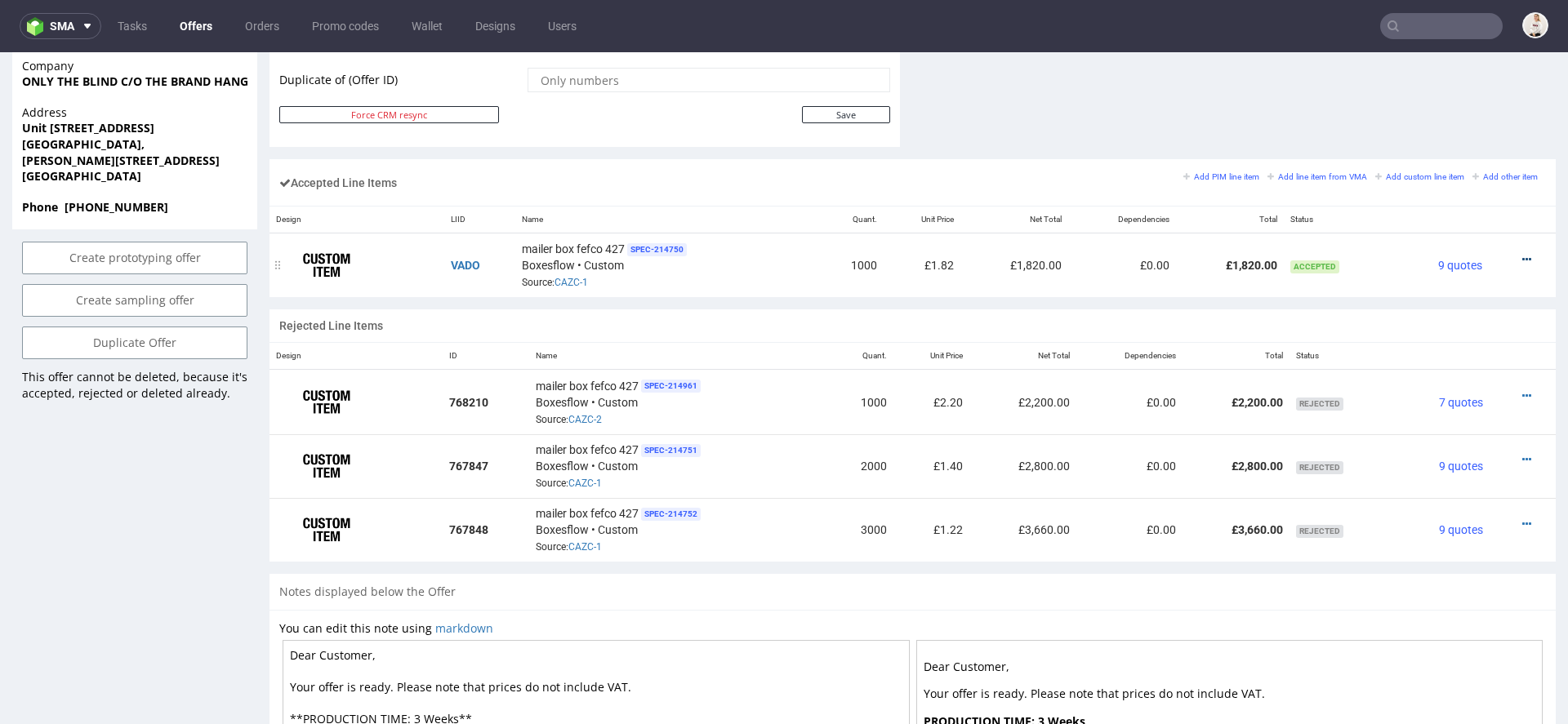
click at [1522, 254] on icon at bounding box center [1527, 259] width 9 height 12
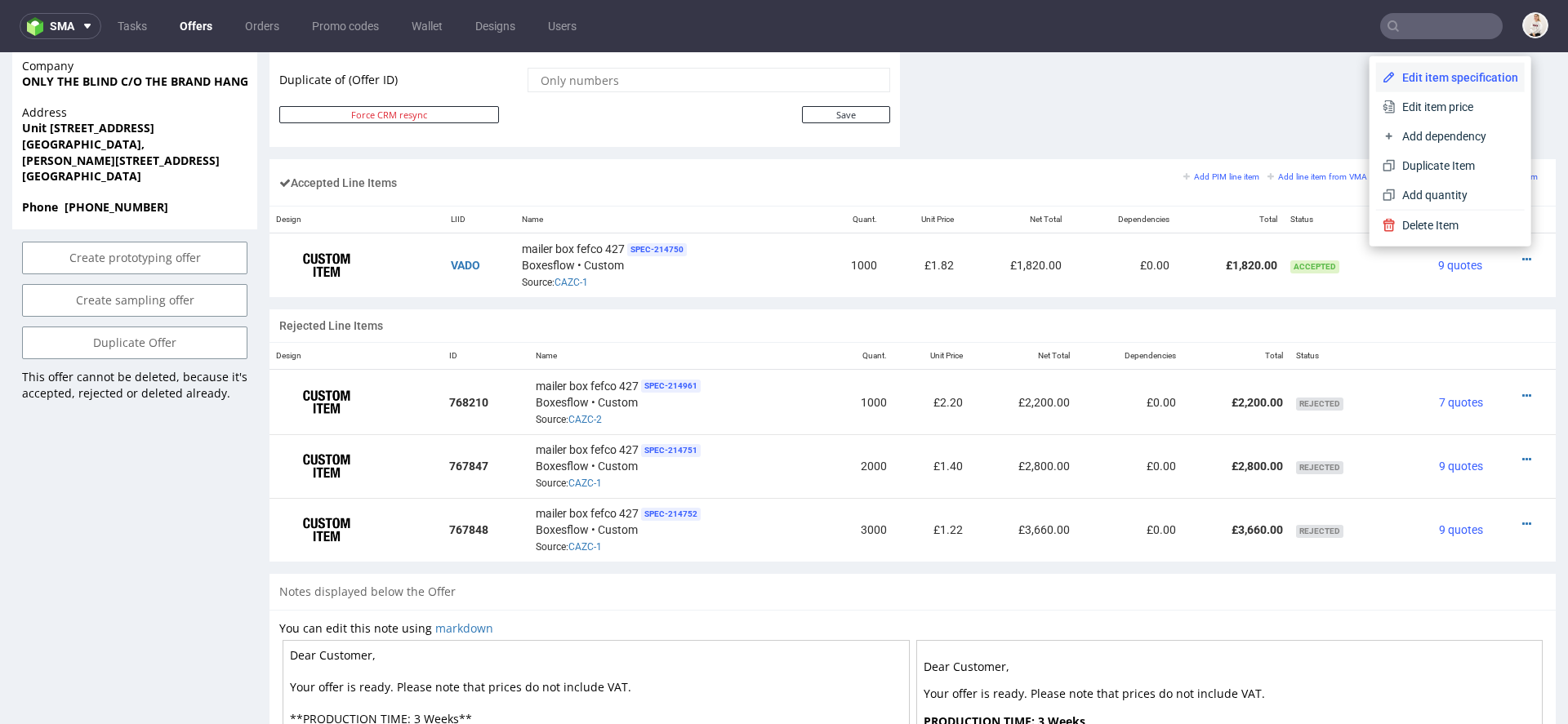
click at [1452, 81] on span "Edit item specification" at bounding box center [1457, 78] width 122 height 16
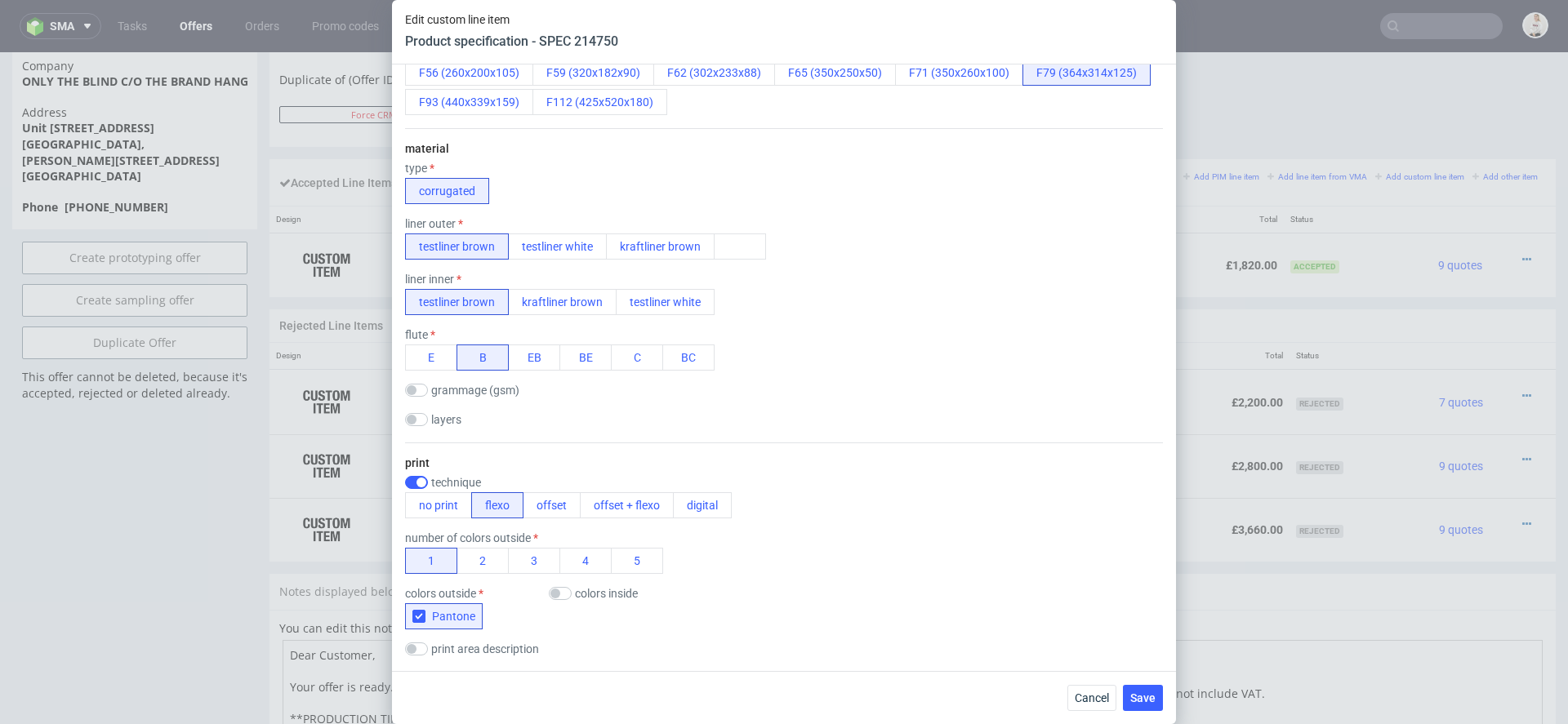
scroll to position [478, 0]
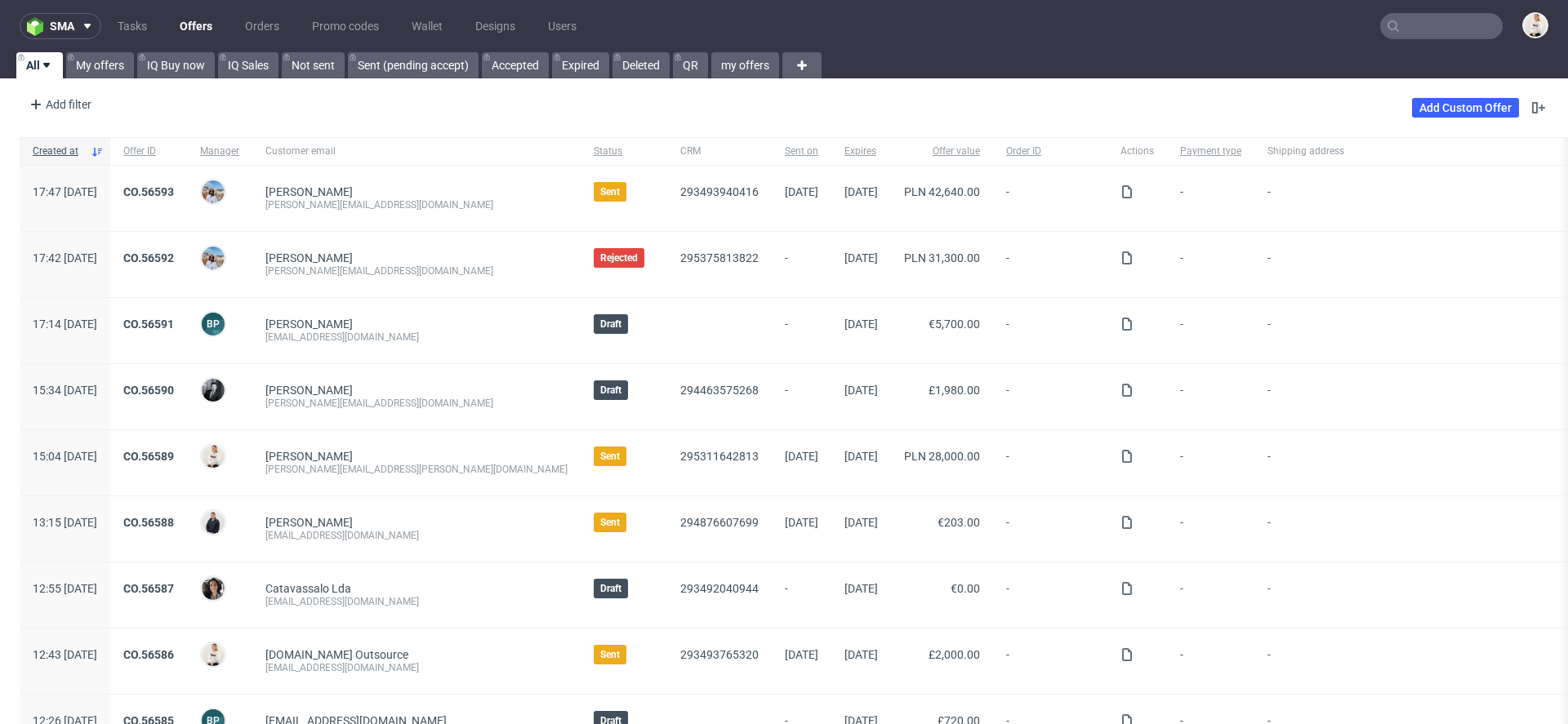
click at [1417, 16] on input "text" at bounding box center [1441, 26] width 122 height 26
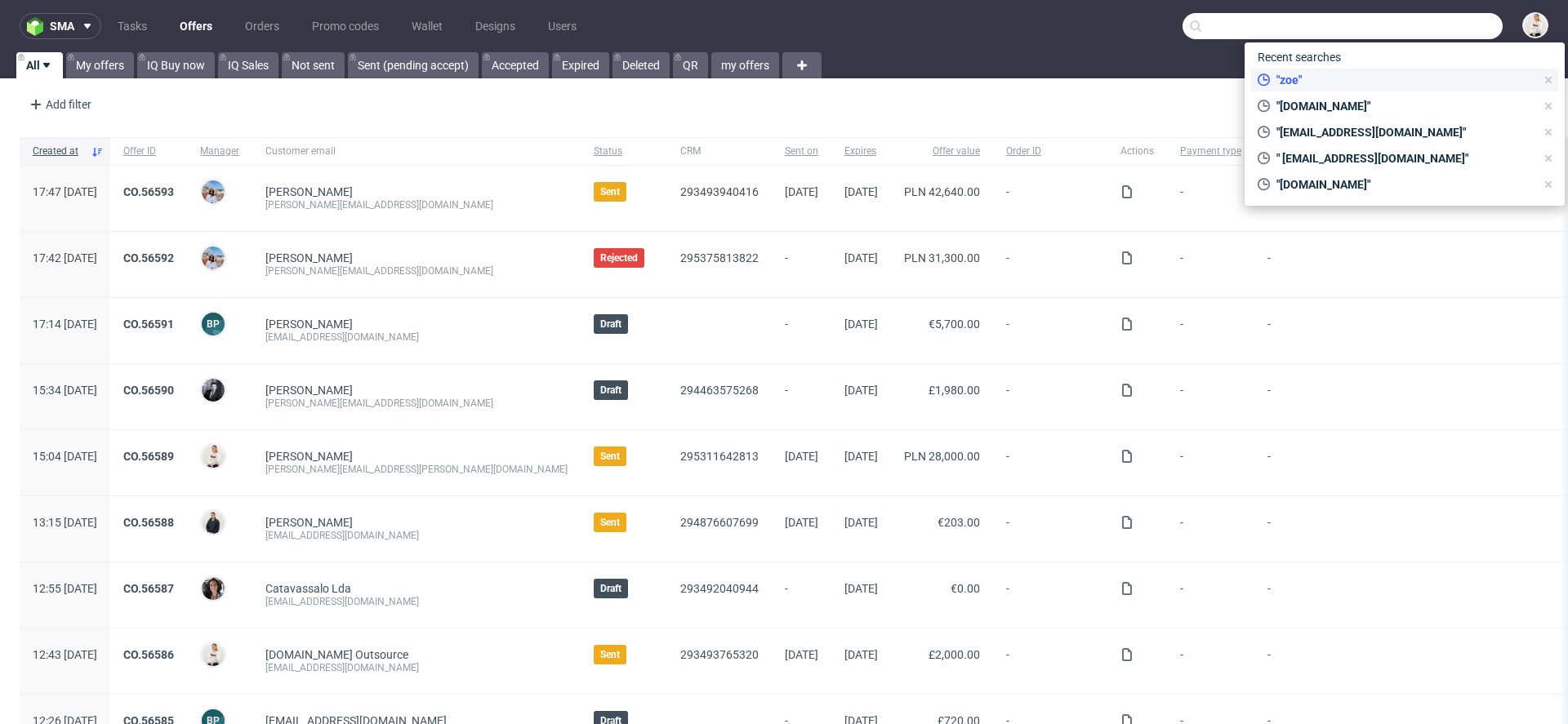
click at [1382, 77] on span ""zoe"" at bounding box center [1402, 80] width 265 height 16
type input "zoe"
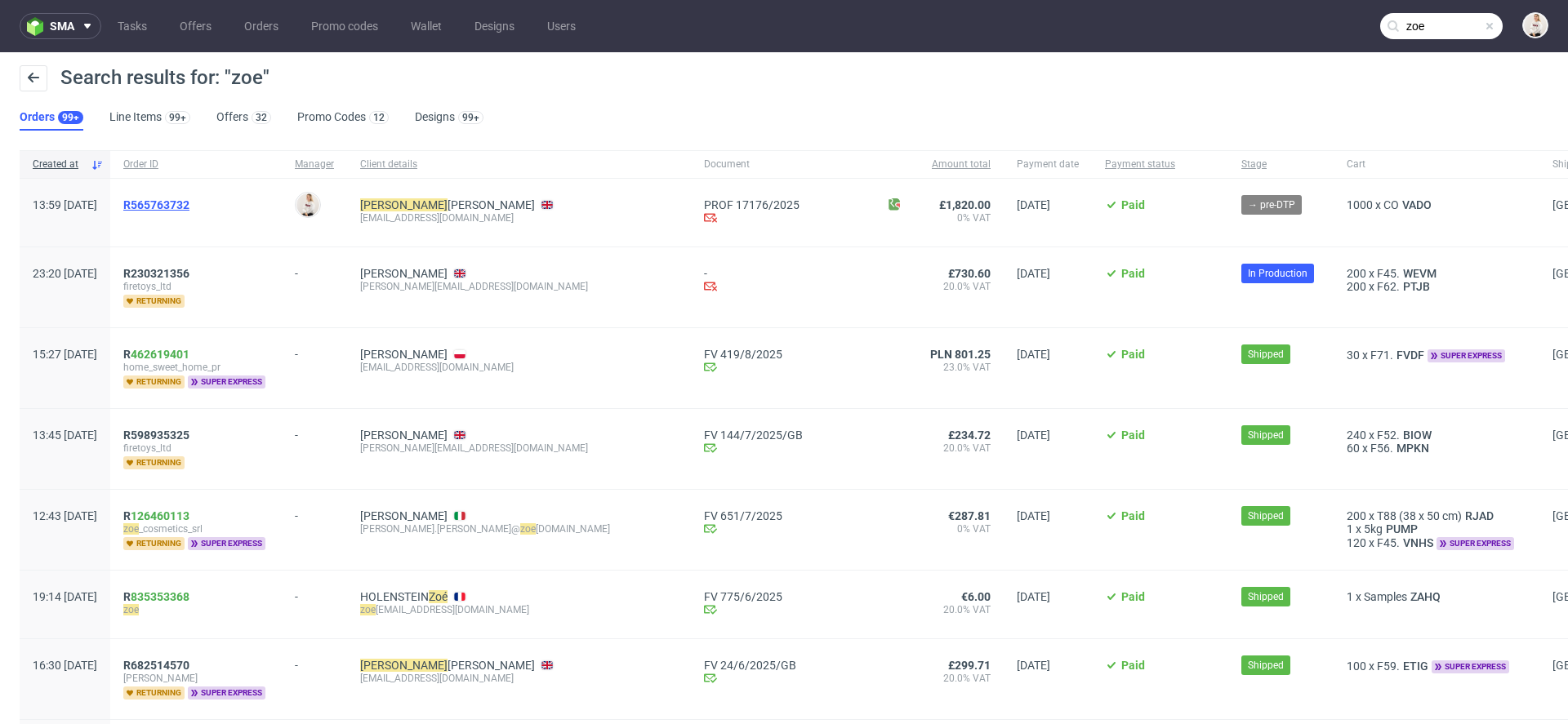
click at [190, 202] on span "R565763732" at bounding box center [156, 205] width 67 height 13
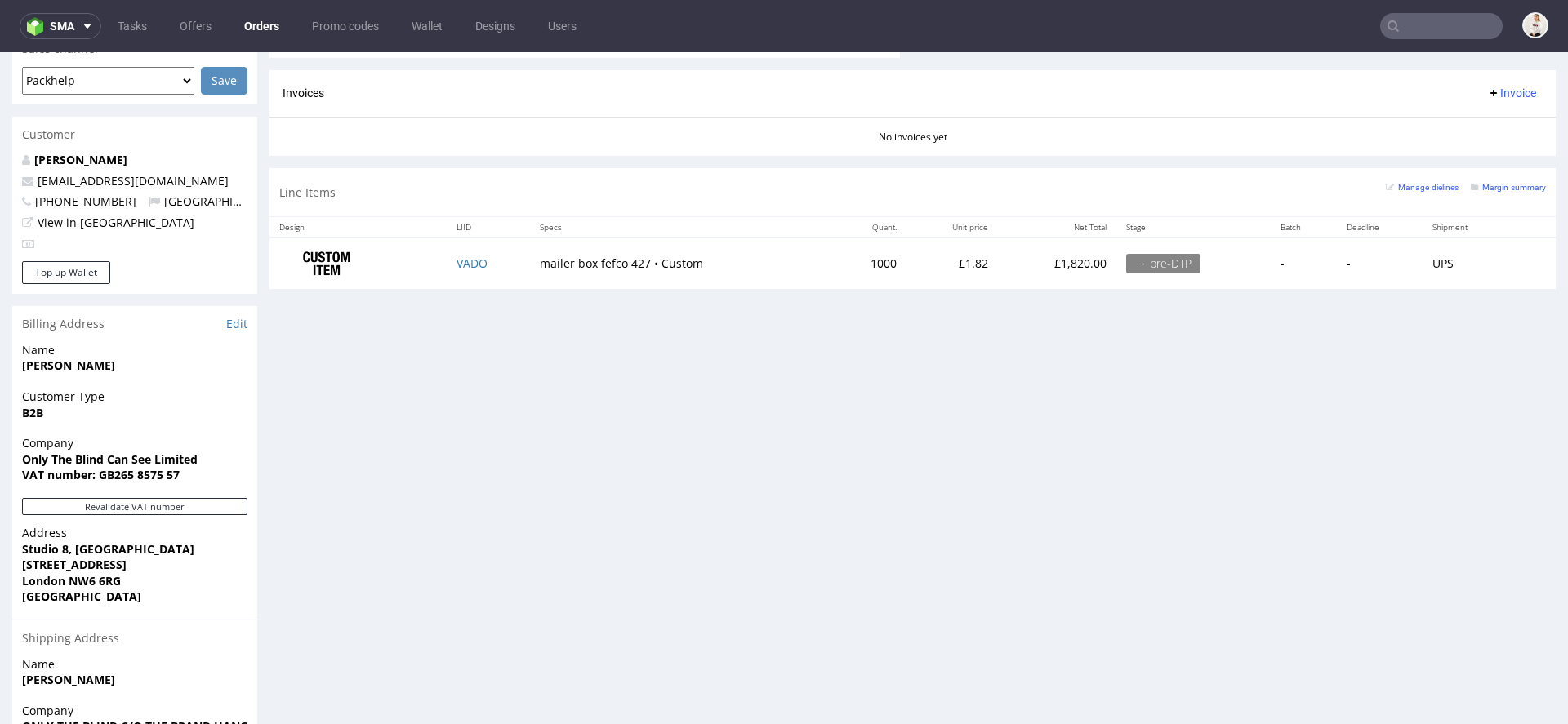
scroll to position [619, 0]
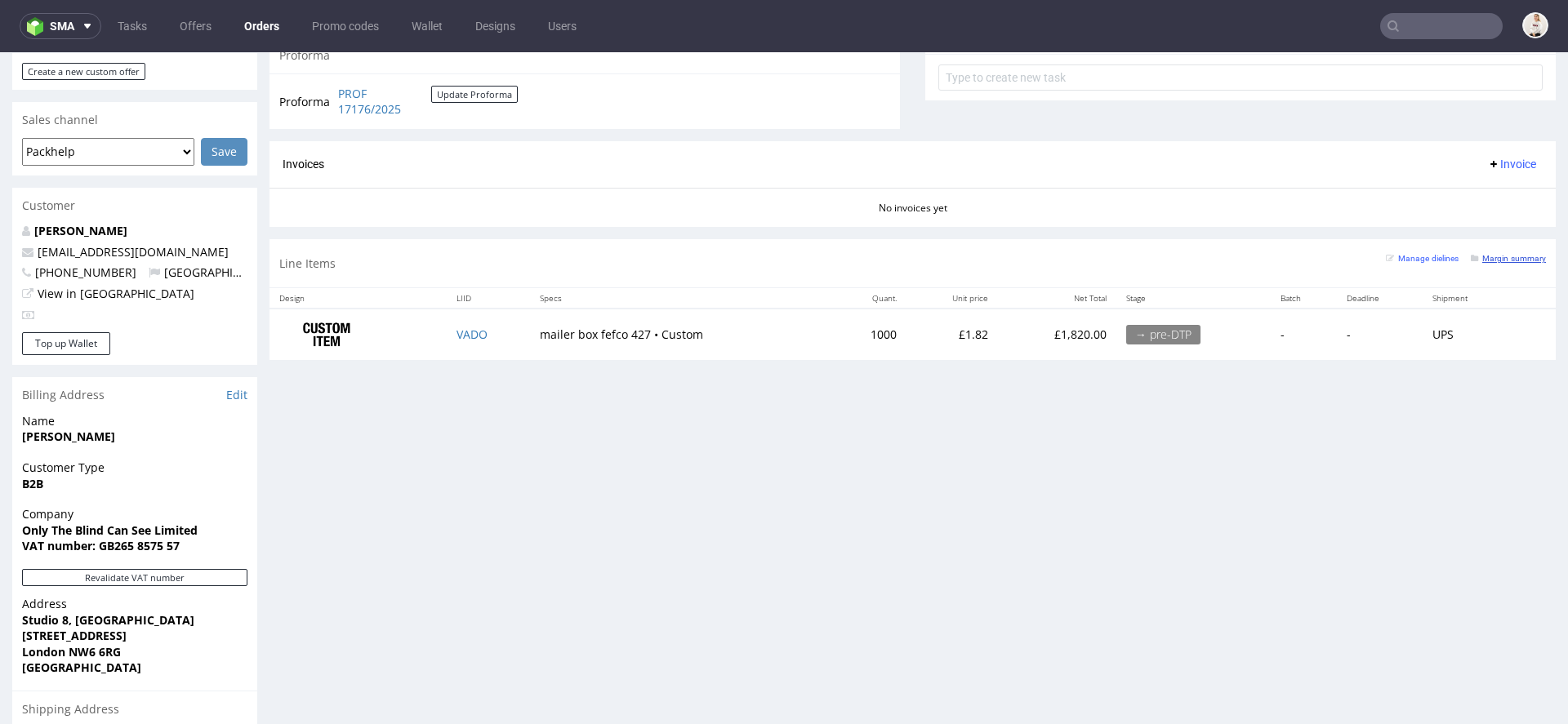
click at [1503, 256] on small "Margin summary" at bounding box center [1508, 258] width 75 height 9
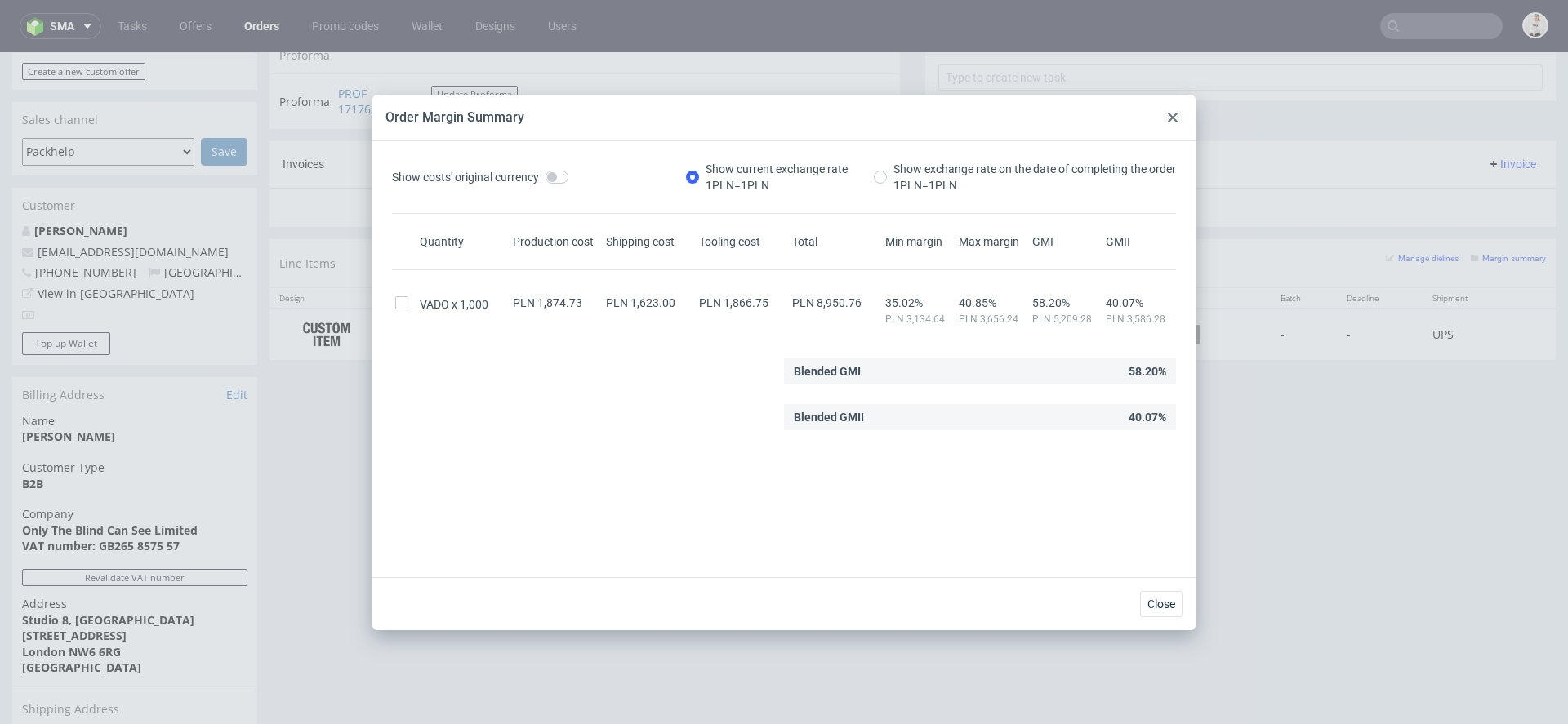
click at [1173, 117] on icon at bounding box center [1172, 118] width 10 height 10
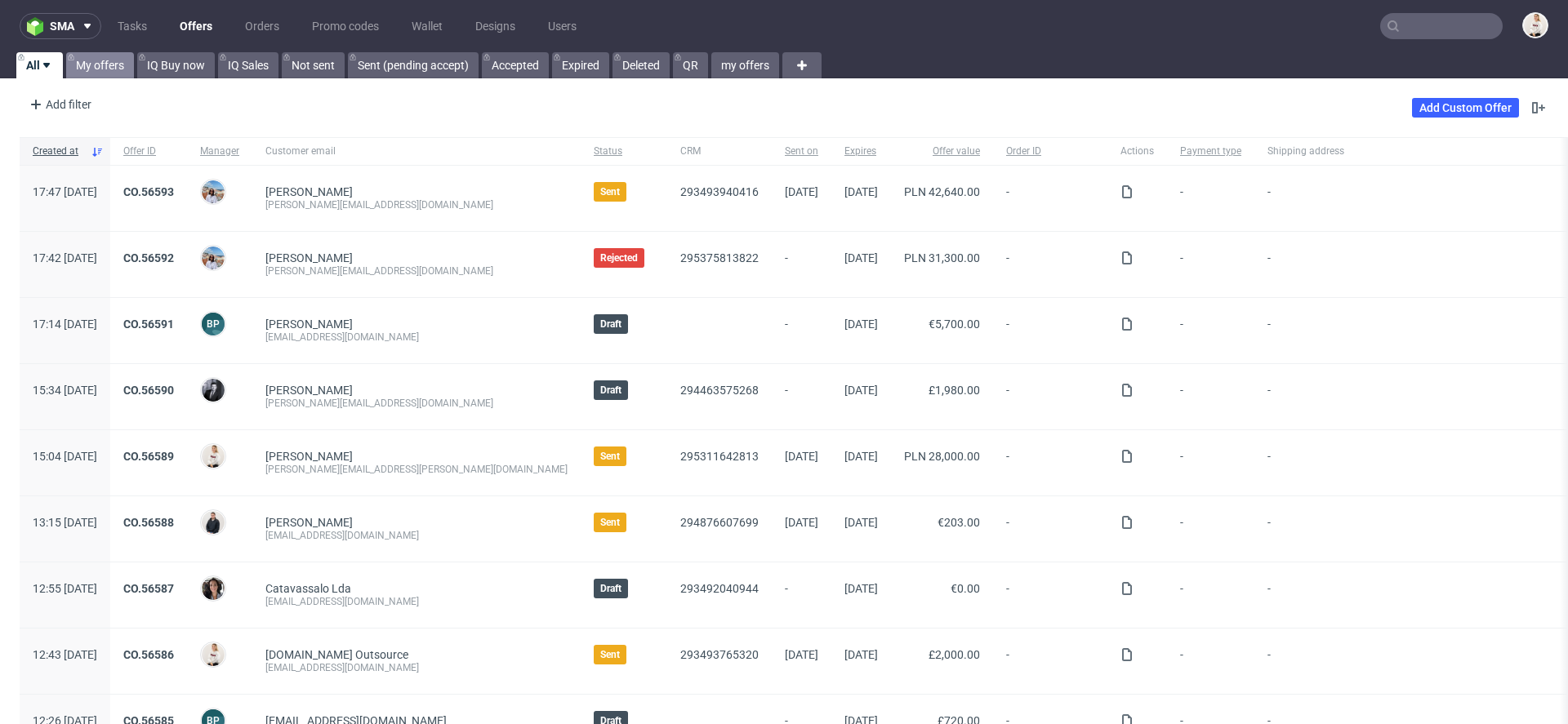
click at [110, 63] on link "My offers" at bounding box center [100, 65] width 67 height 26
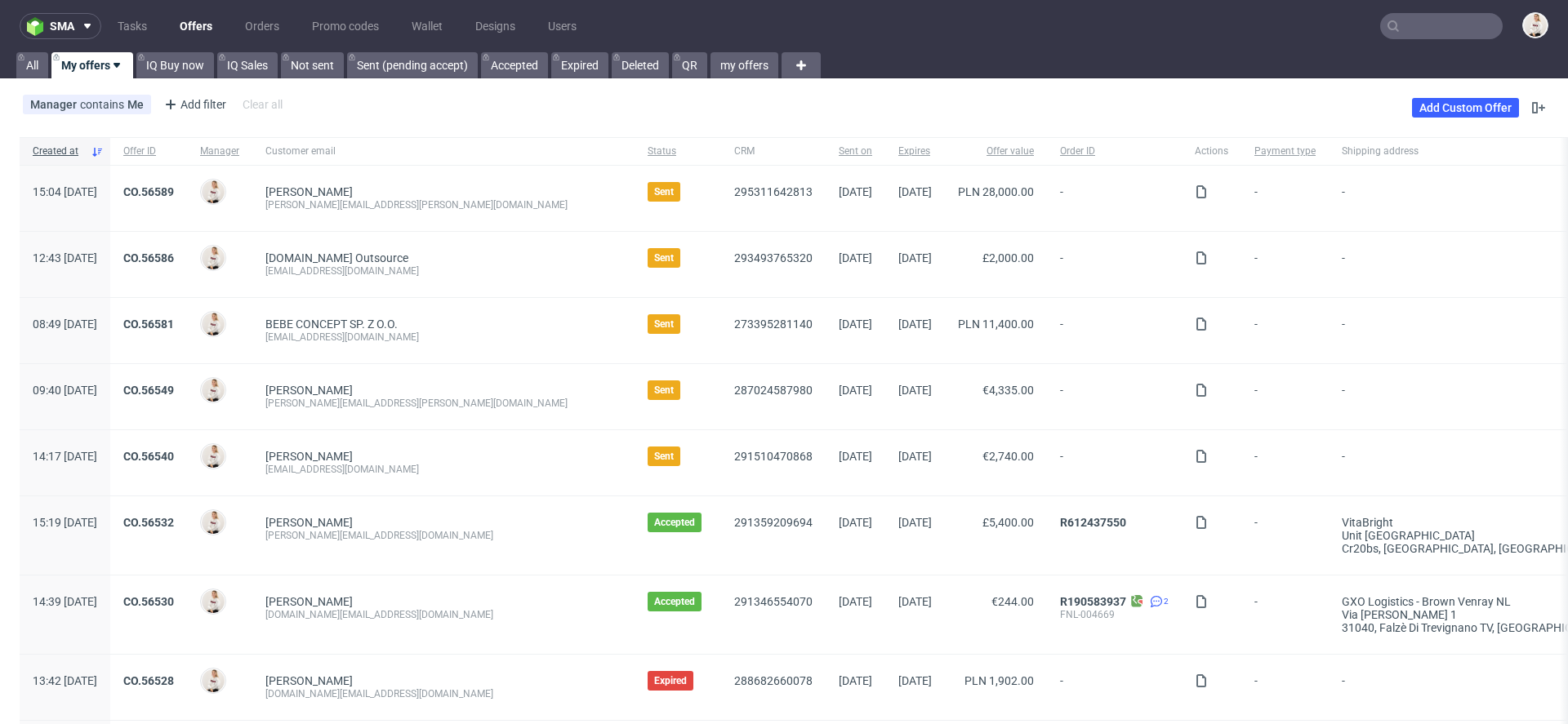
click at [430, 274] on div "[EMAIL_ADDRESS][DOMAIN_NAME]" at bounding box center [443, 271] width 356 height 13
click at [91, 67] on link "My offers" at bounding box center [92, 65] width 82 height 26
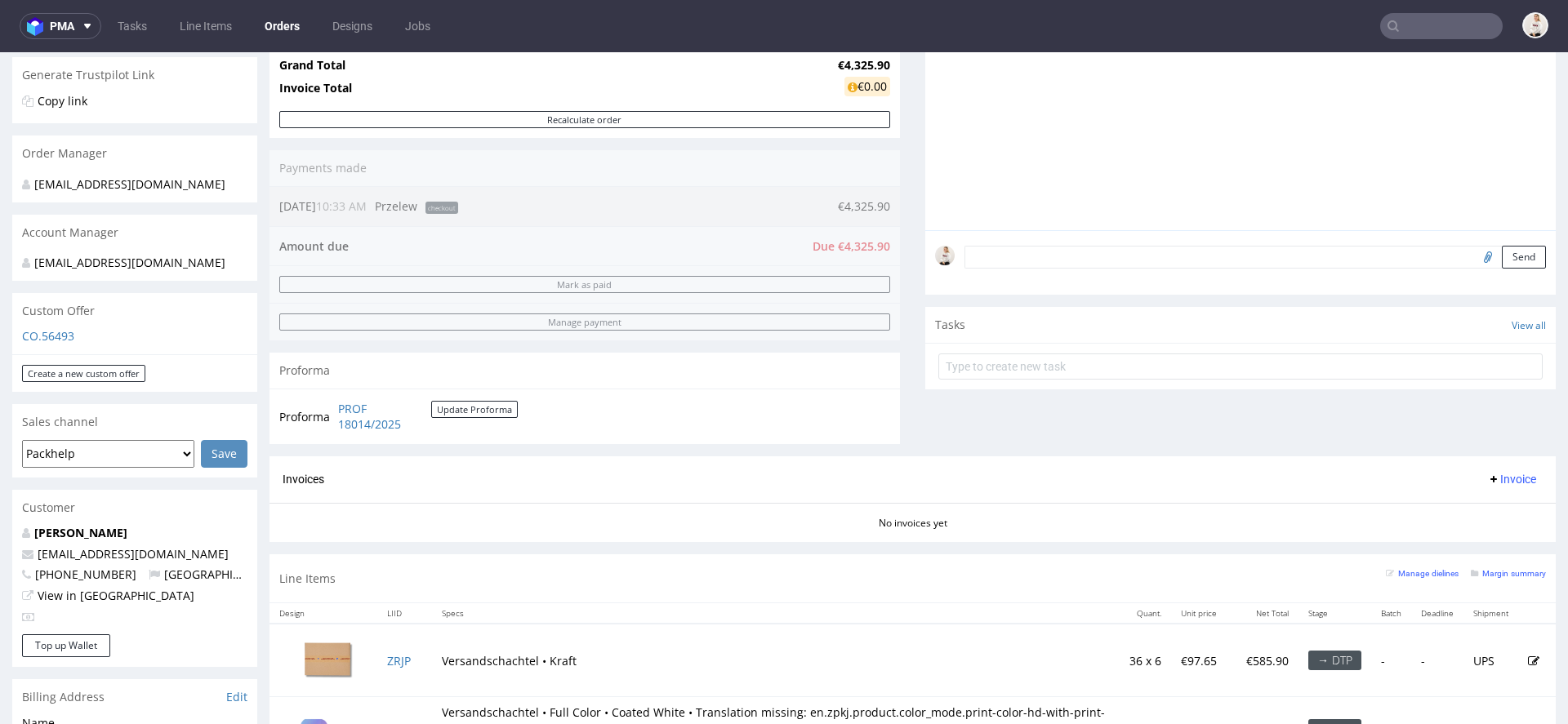
scroll to position [320, 0]
drag, startPoint x: 218, startPoint y: 572, endPoint x: 32, endPoint y: 571, distance: 186.0
click at [32, 560] on p "[EMAIL_ADDRESS][DOMAIN_NAME]" at bounding box center [134, 552] width 225 height 16
copy span "[EMAIL_ADDRESS][DOMAIN_NAME]"
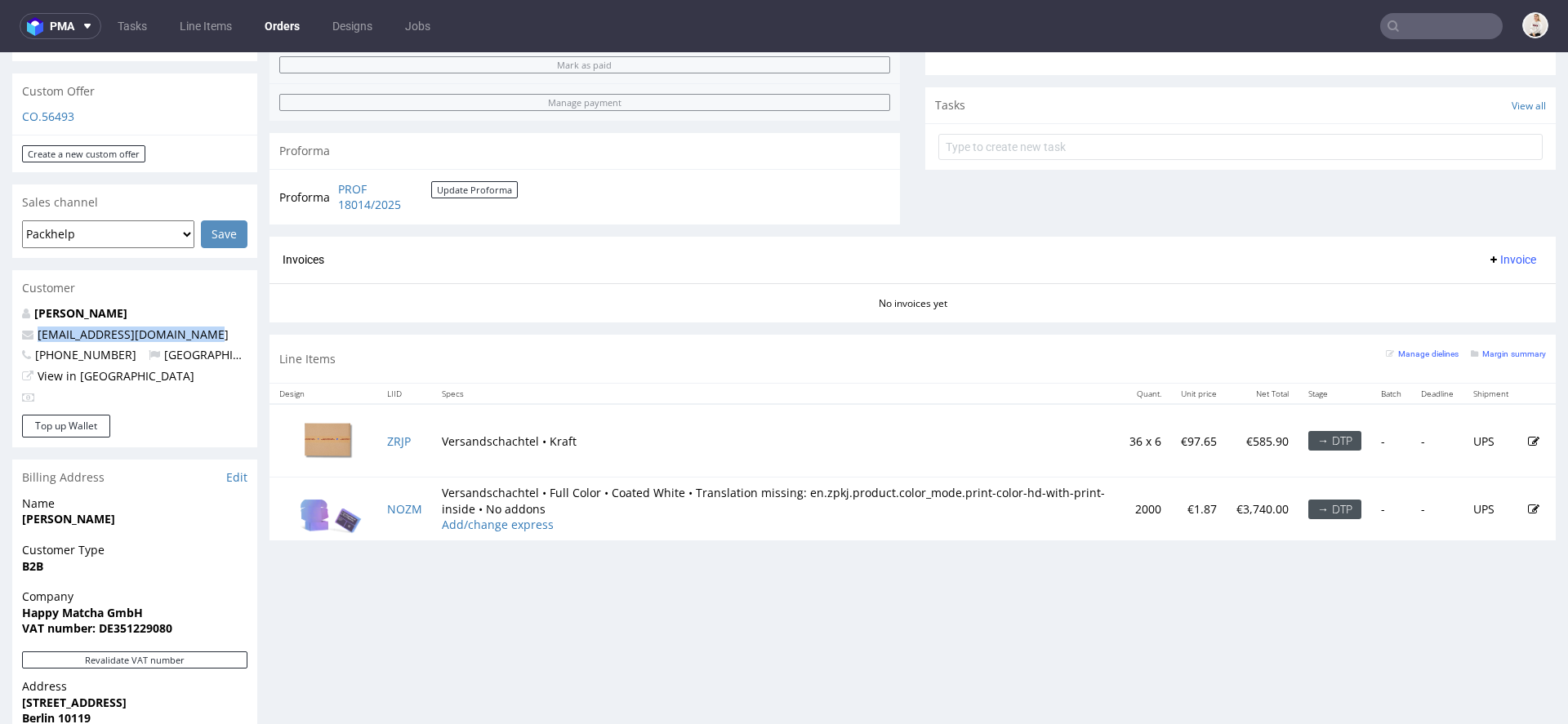
scroll to position [539, 0]
click at [1511, 348] on small "Margin summary" at bounding box center [1508, 352] width 75 height 9
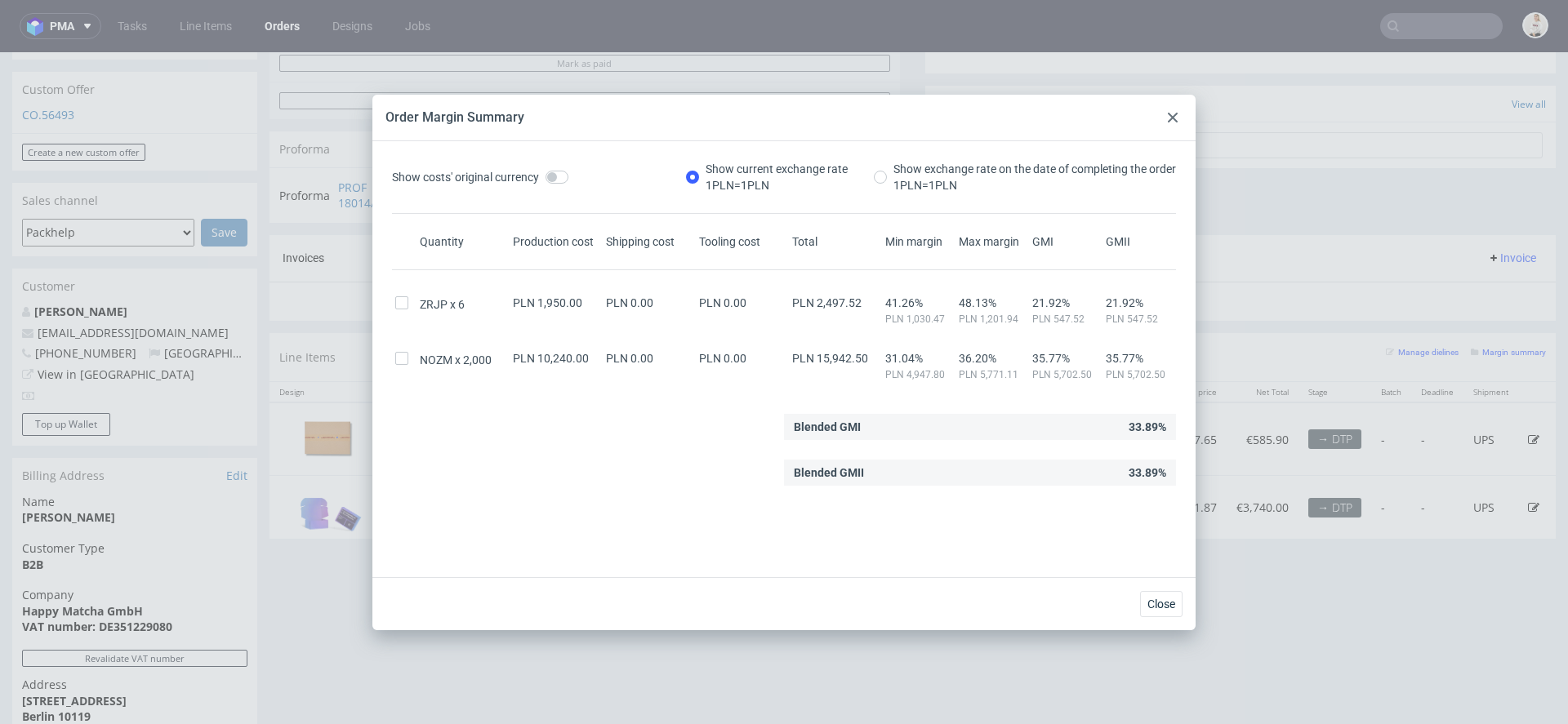
click at [1177, 122] on div at bounding box center [1172, 117] width 19 height 19
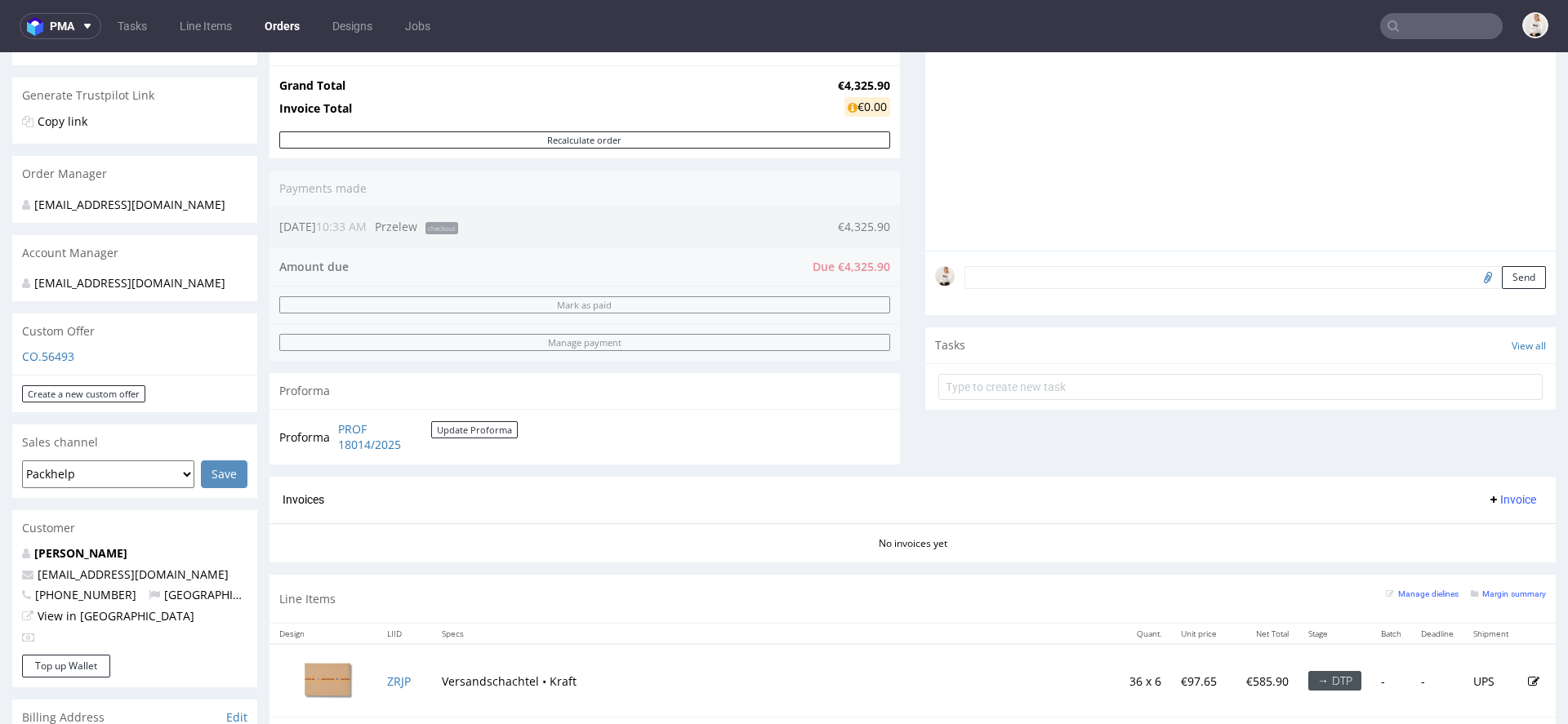
scroll to position [0, 0]
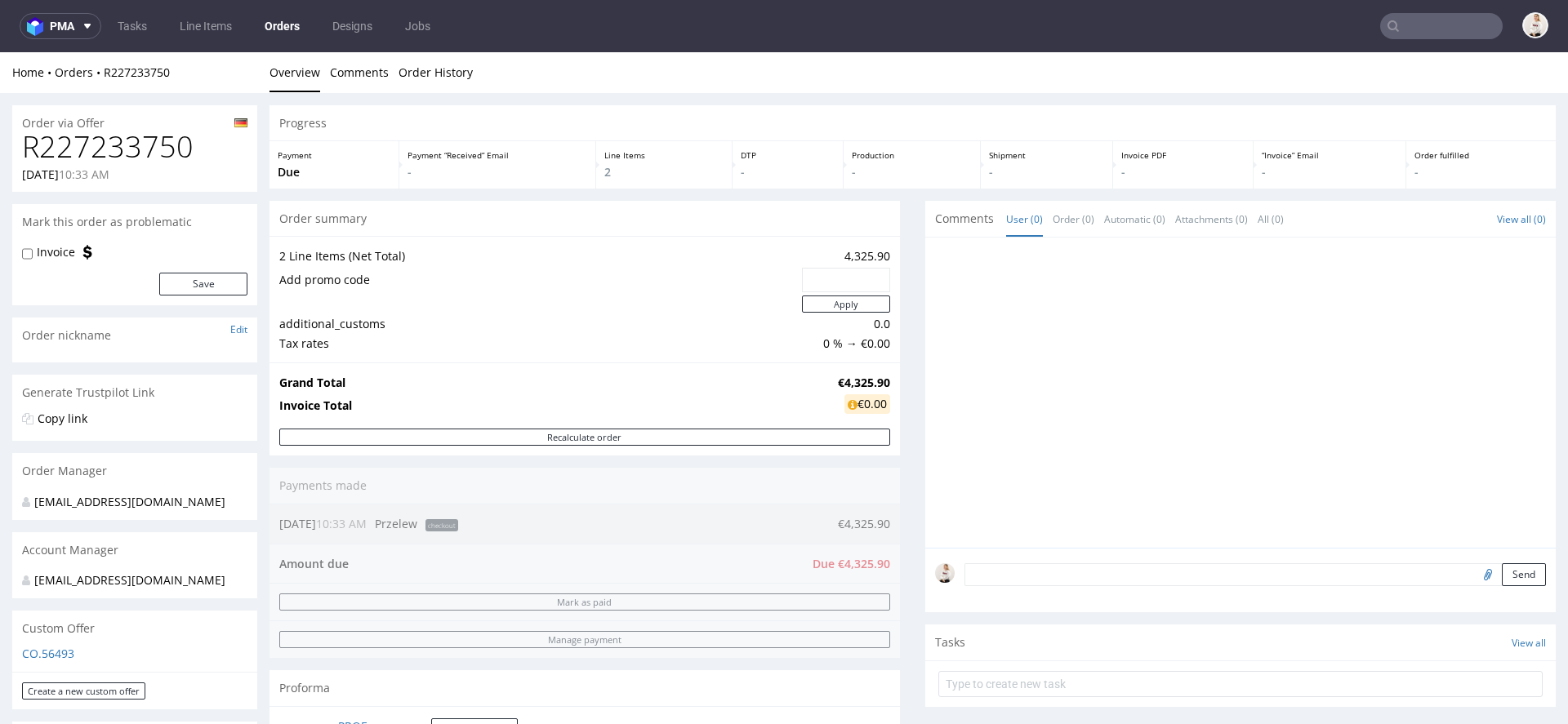
click at [127, 151] on h1 "R227233750" at bounding box center [134, 147] width 225 height 33
copy h1 "R227233750"
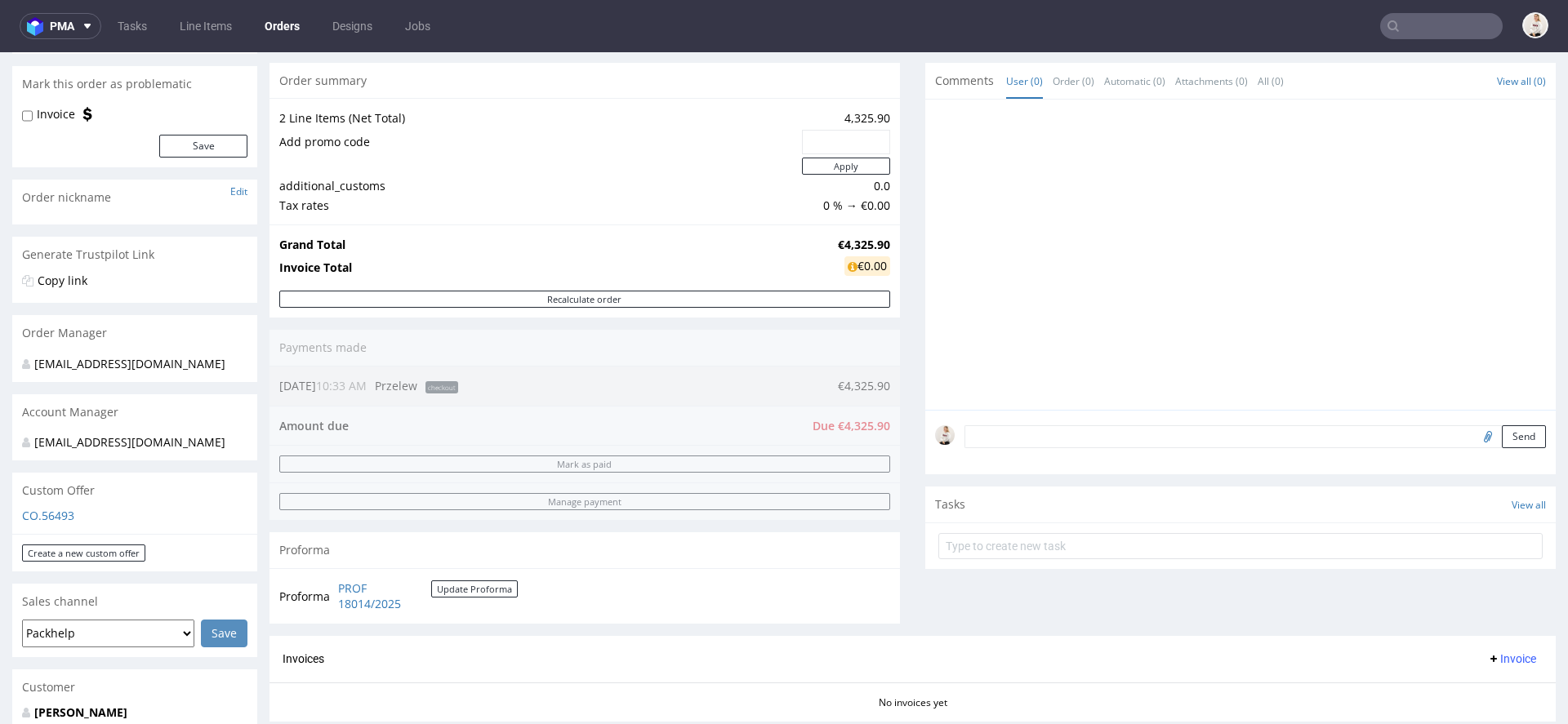
click at [853, 237] on strong "€4,325.90" at bounding box center [863, 244] width 52 height 16
copy strong "€4,325.90"
click at [420, 167] on td at bounding box center [538, 166] width 518 height 20
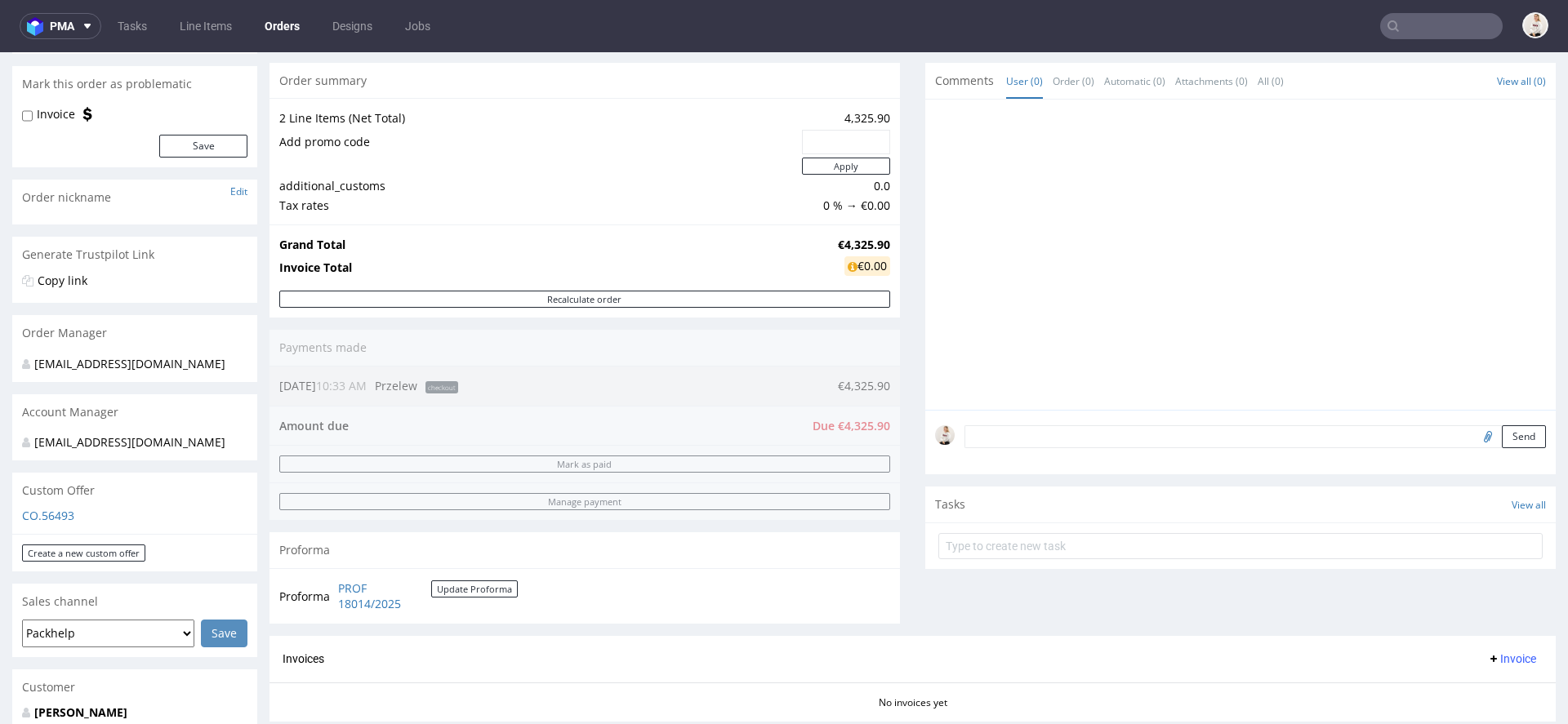
scroll to position [0, 0]
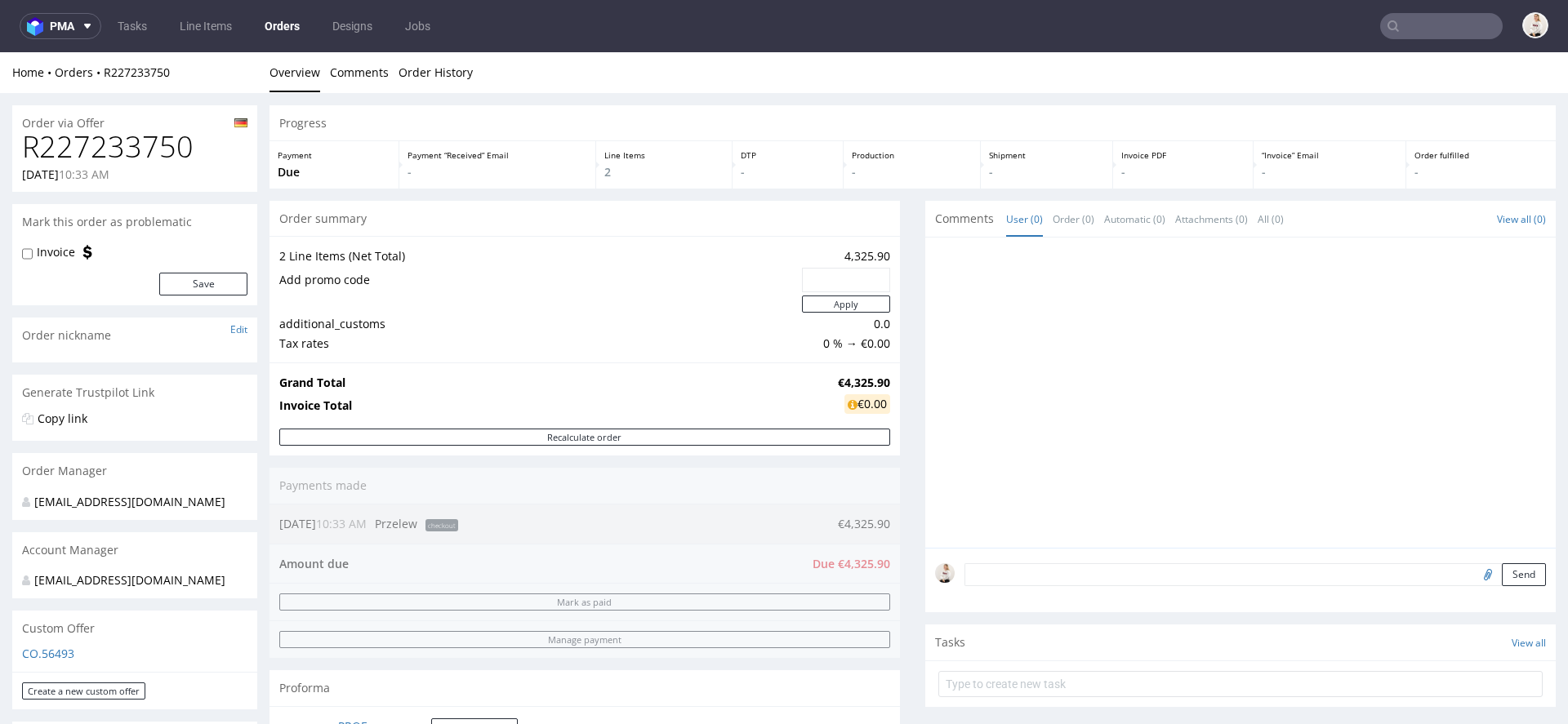
click at [102, 154] on h1 "R227233750" at bounding box center [134, 147] width 225 height 33
copy h1 "R227233750"
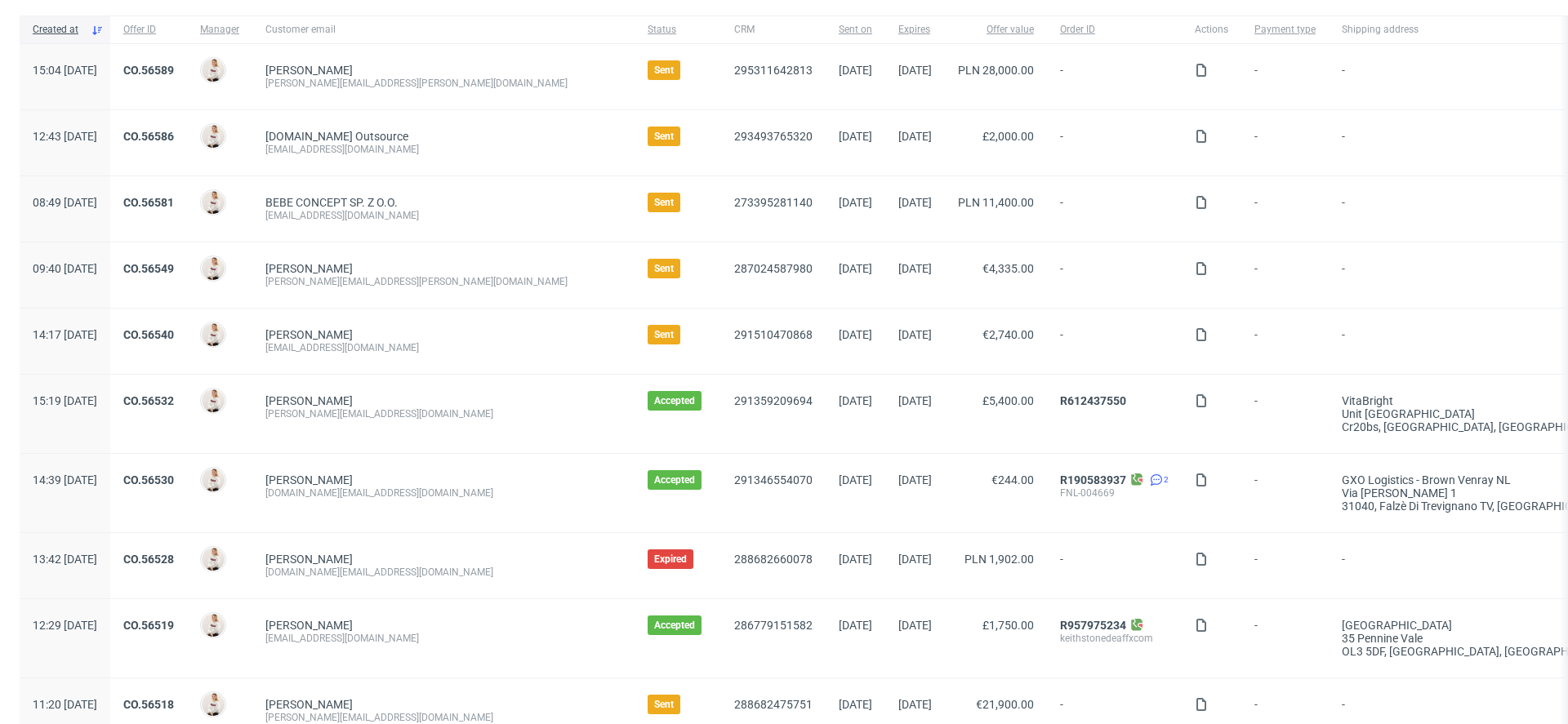
scroll to position [125, 0]
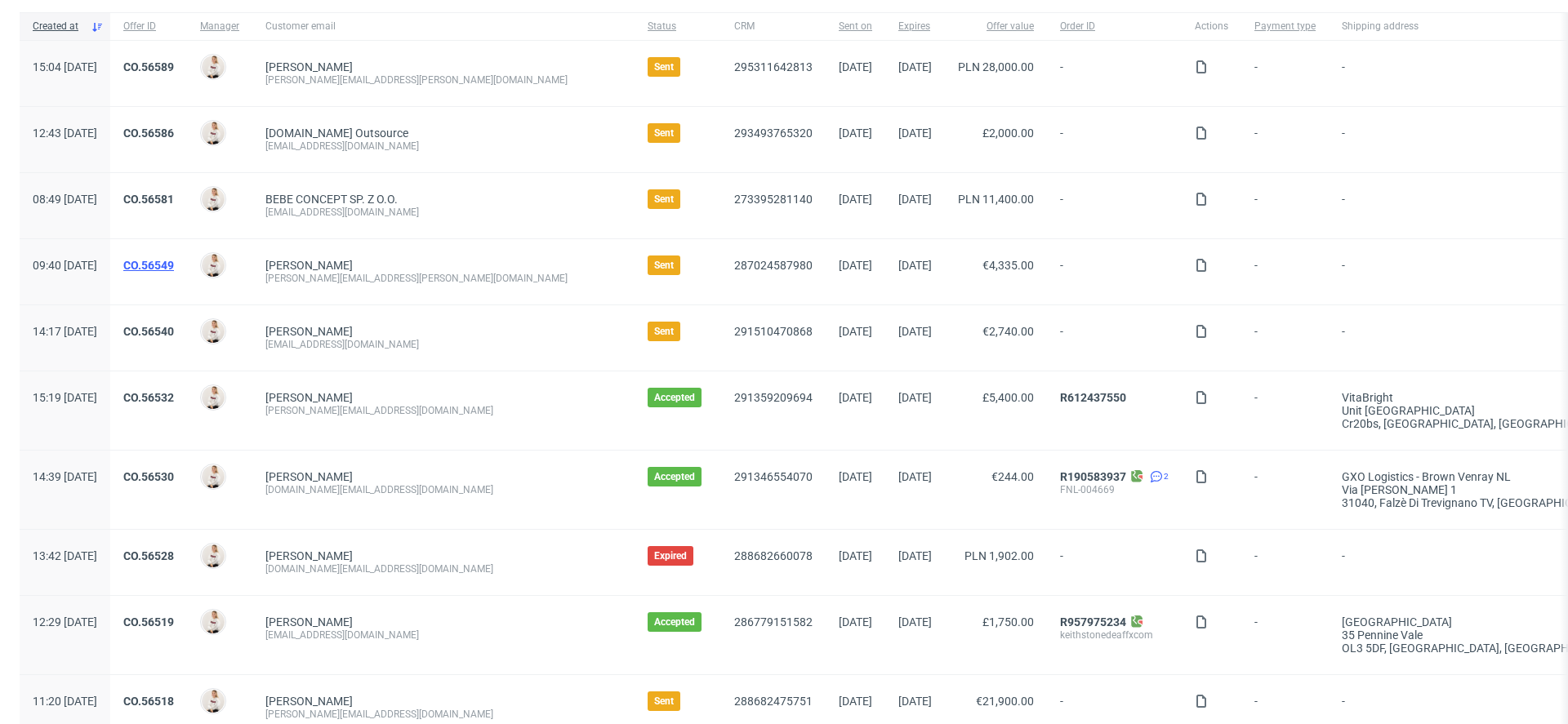
click at [174, 263] on link "CO.56549" at bounding box center [148, 265] width 50 height 13
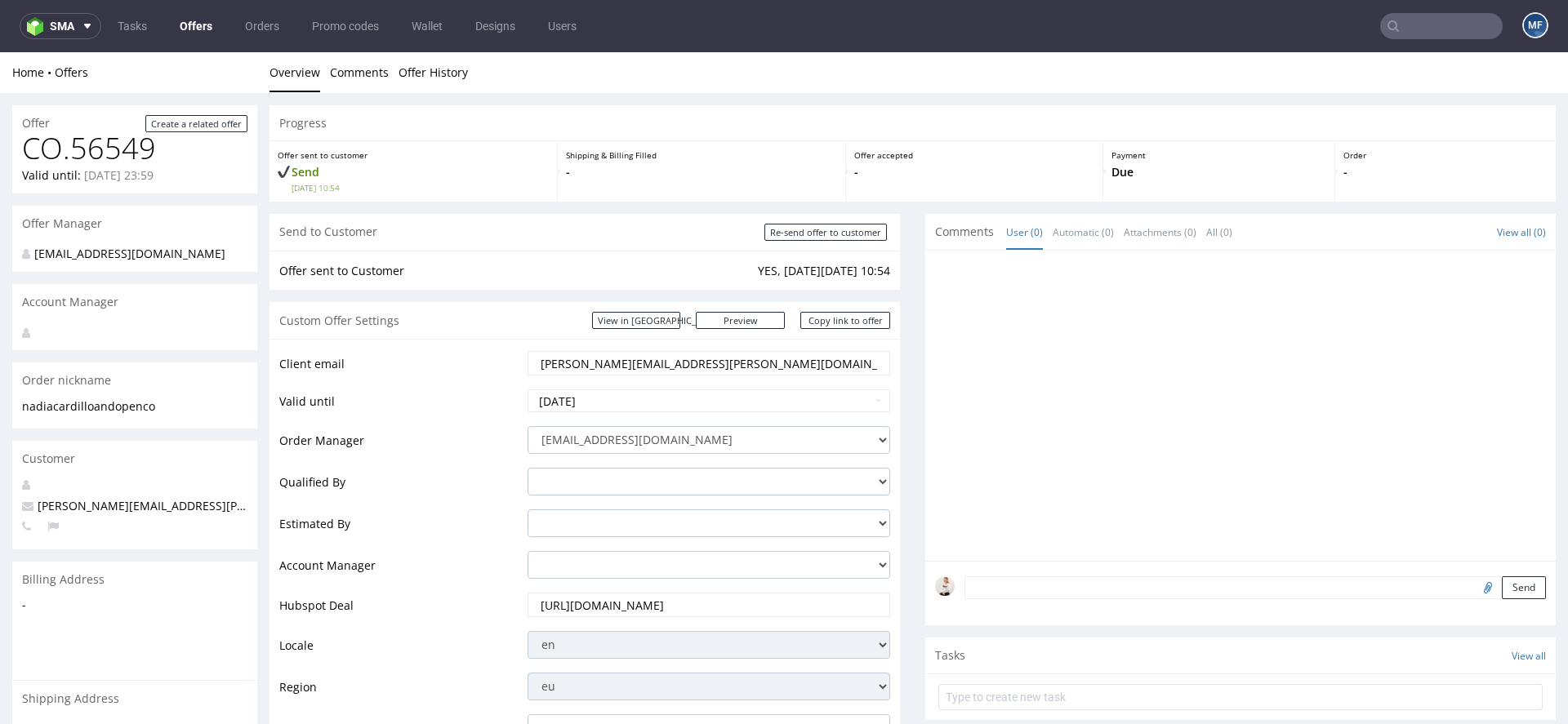
click at [182, 19] on link "Offers" at bounding box center [195, 26] width 52 height 26
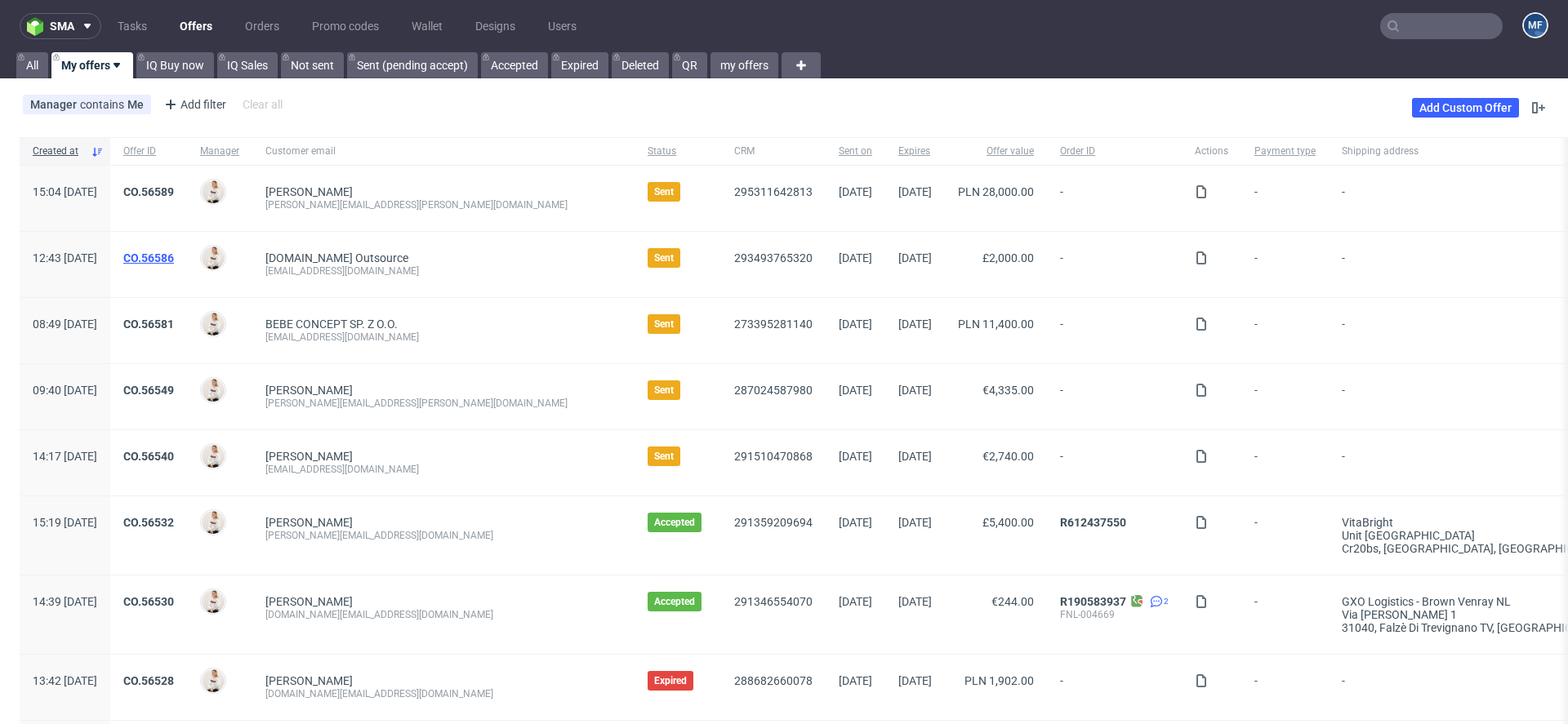
click at [174, 255] on link "CO.56586" at bounding box center [148, 258] width 50 height 13
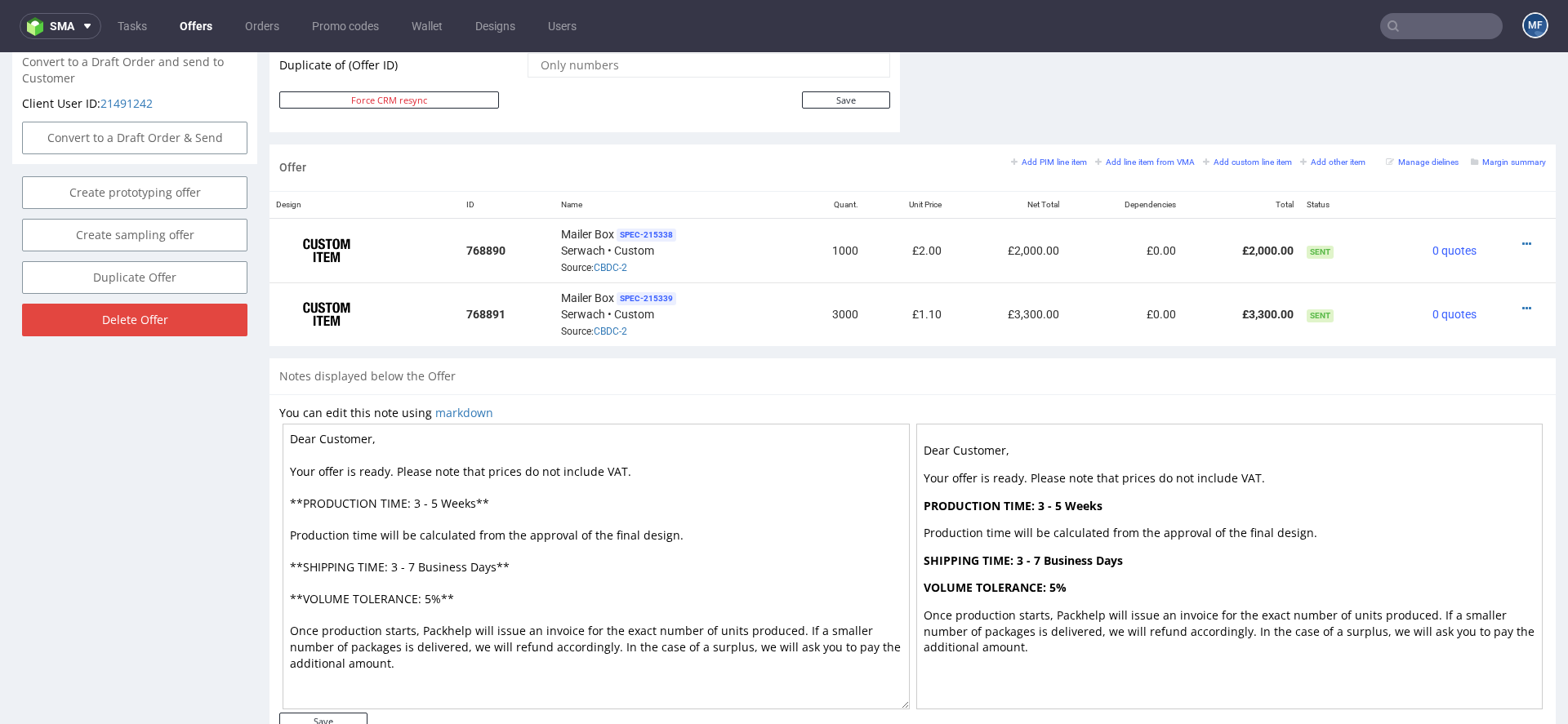
scroll to position [884, 0]
click at [1522, 237] on icon at bounding box center [1527, 243] width 9 height 12
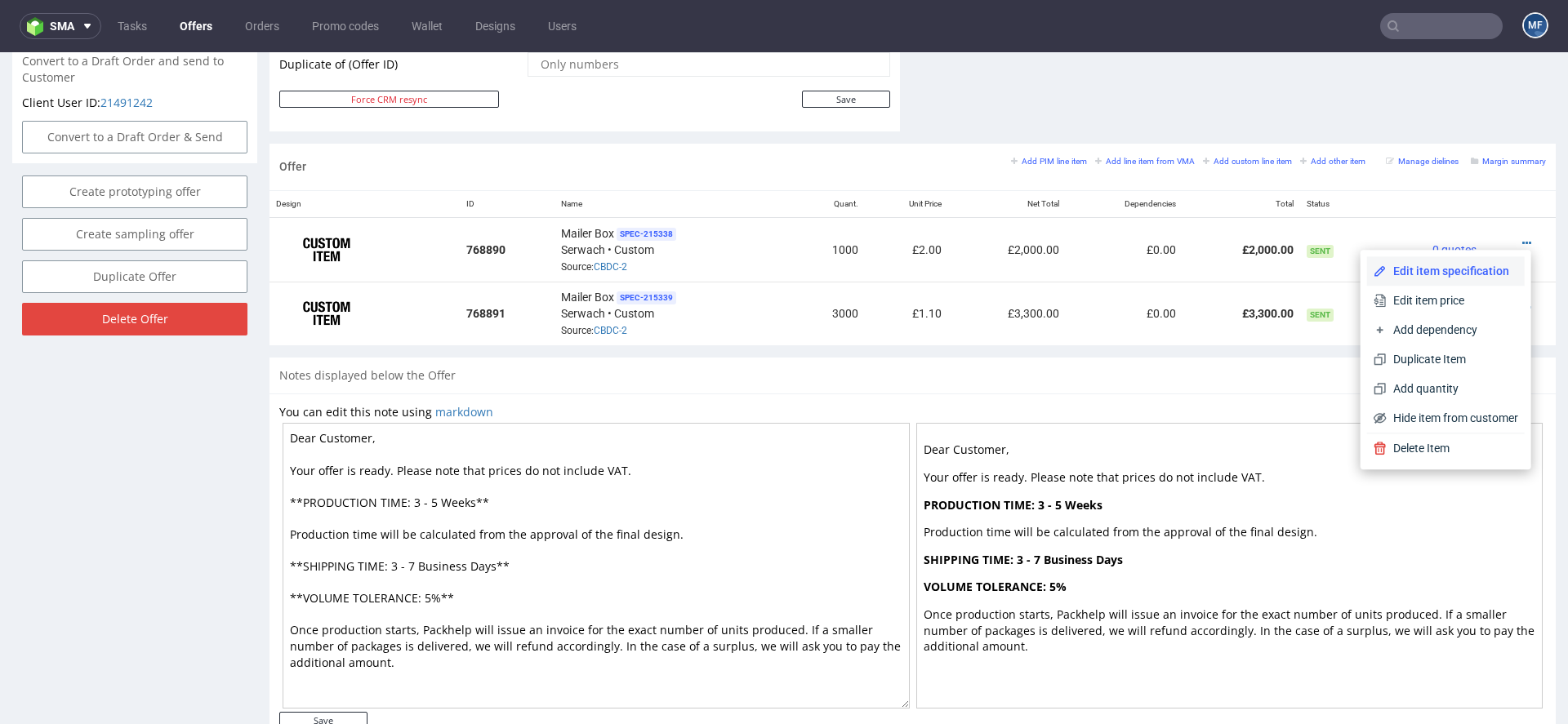
click at [1446, 277] on span "Edit item specification" at bounding box center [1452, 271] width 131 height 16
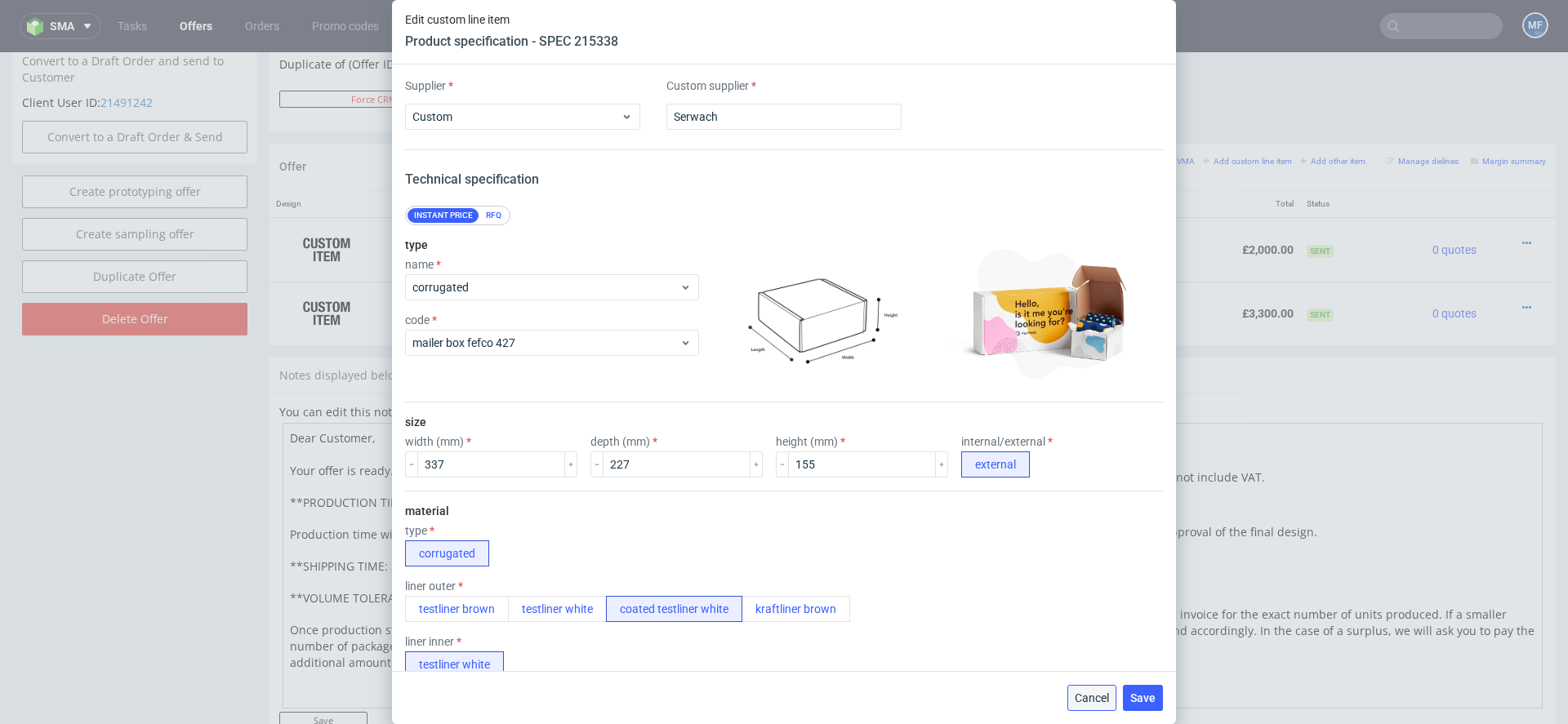
click at [1094, 698] on span "Cancel" at bounding box center [1092, 698] width 35 height 12
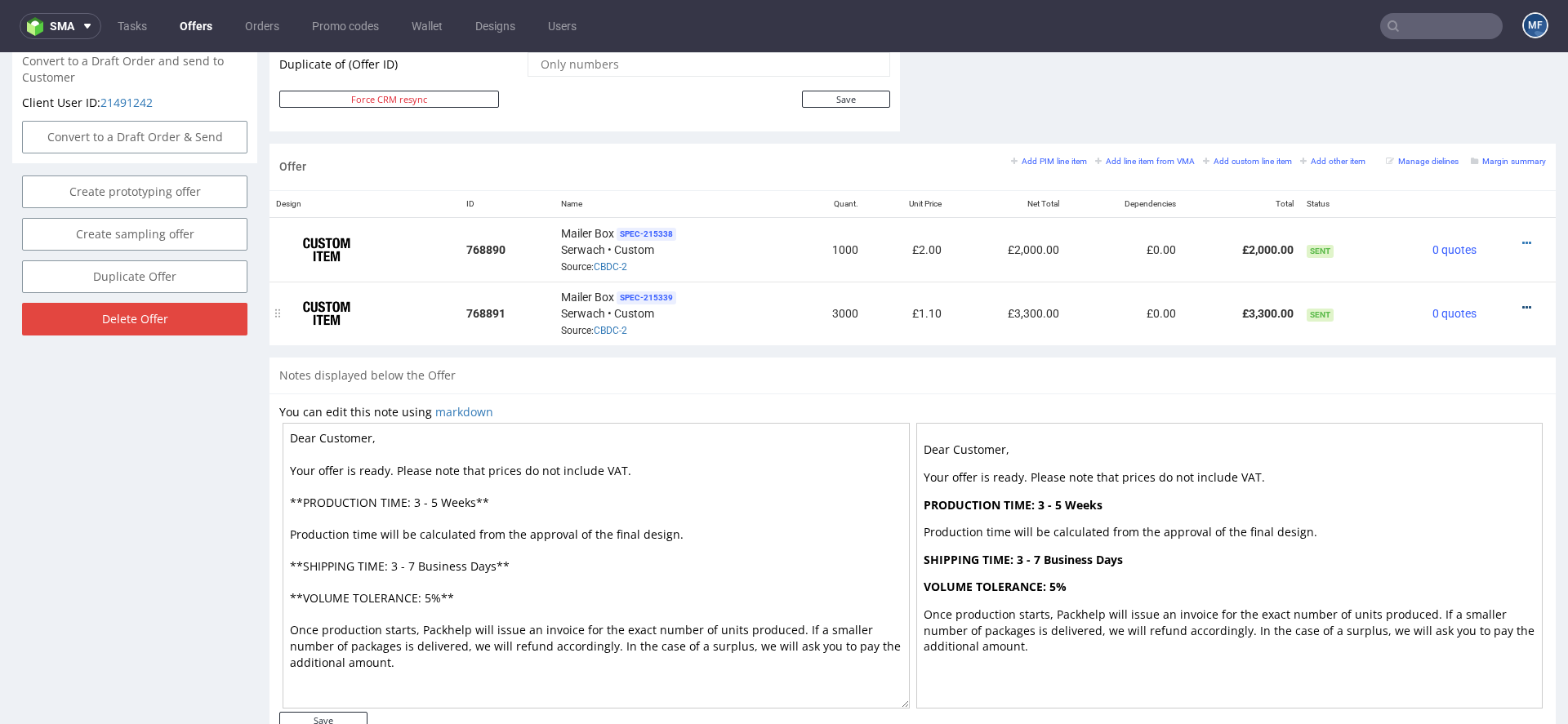
click at [1522, 302] on icon at bounding box center [1527, 307] width 9 height 12
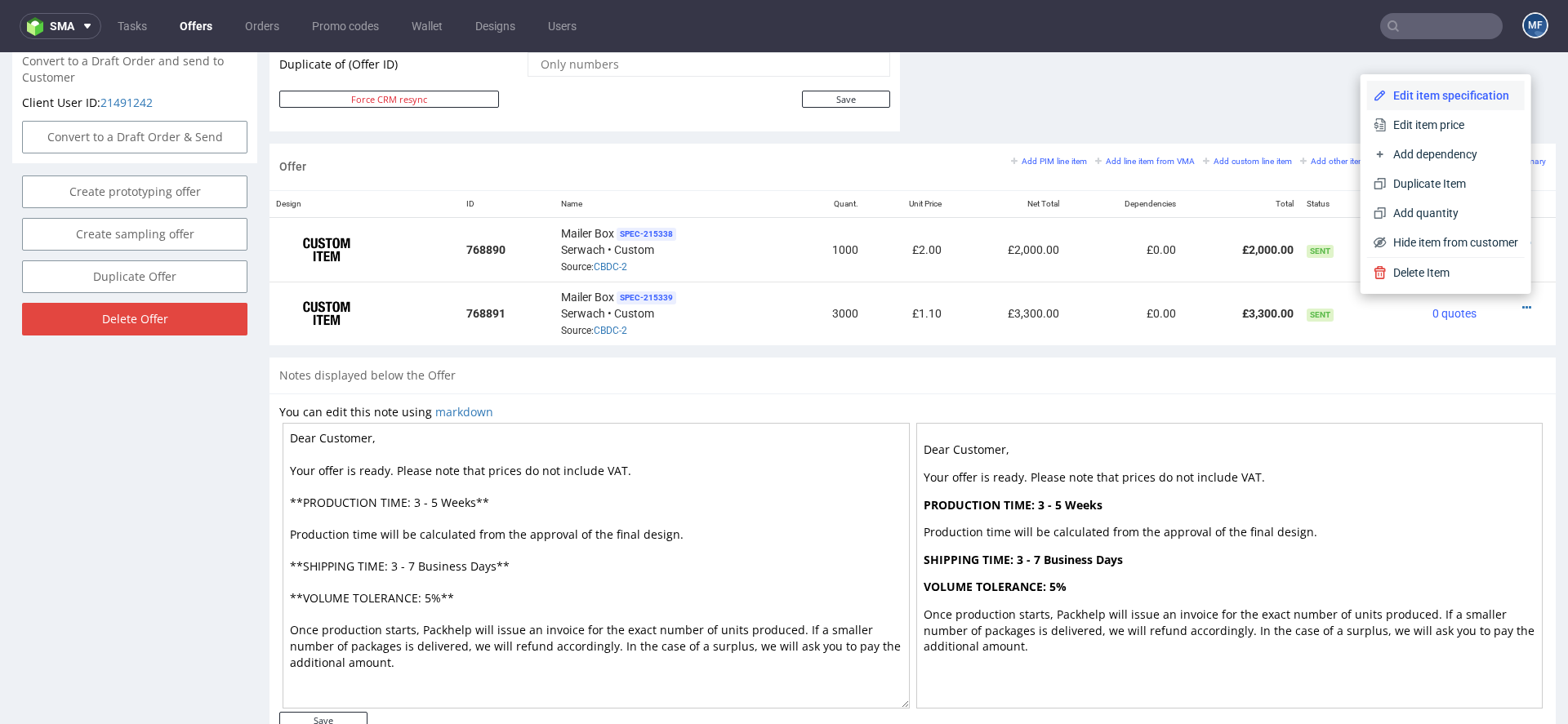
click at [1421, 88] on span "Edit item specification" at bounding box center [1452, 96] width 131 height 16
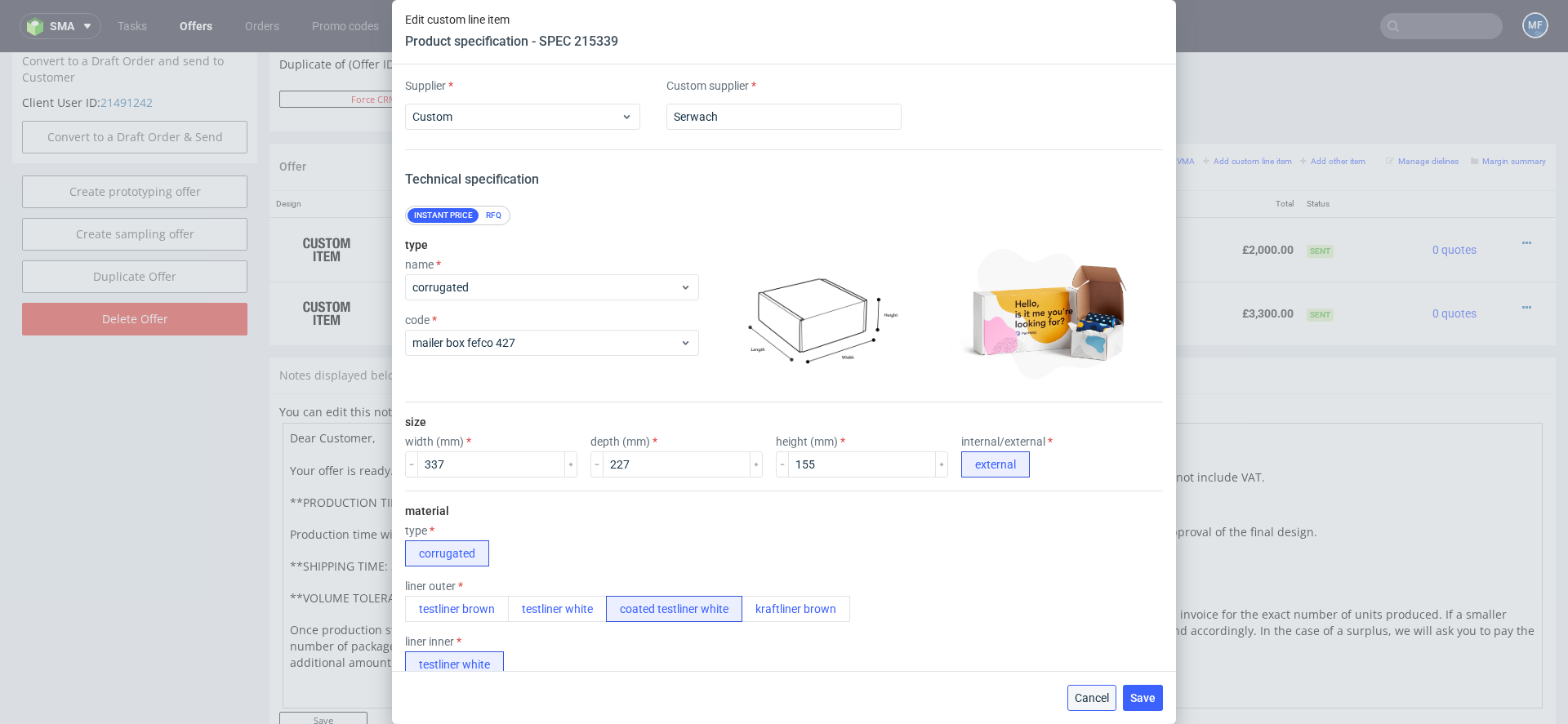
click at [1093, 695] on span "Cancel" at bounding box center [1092, 698] width 35 height 12
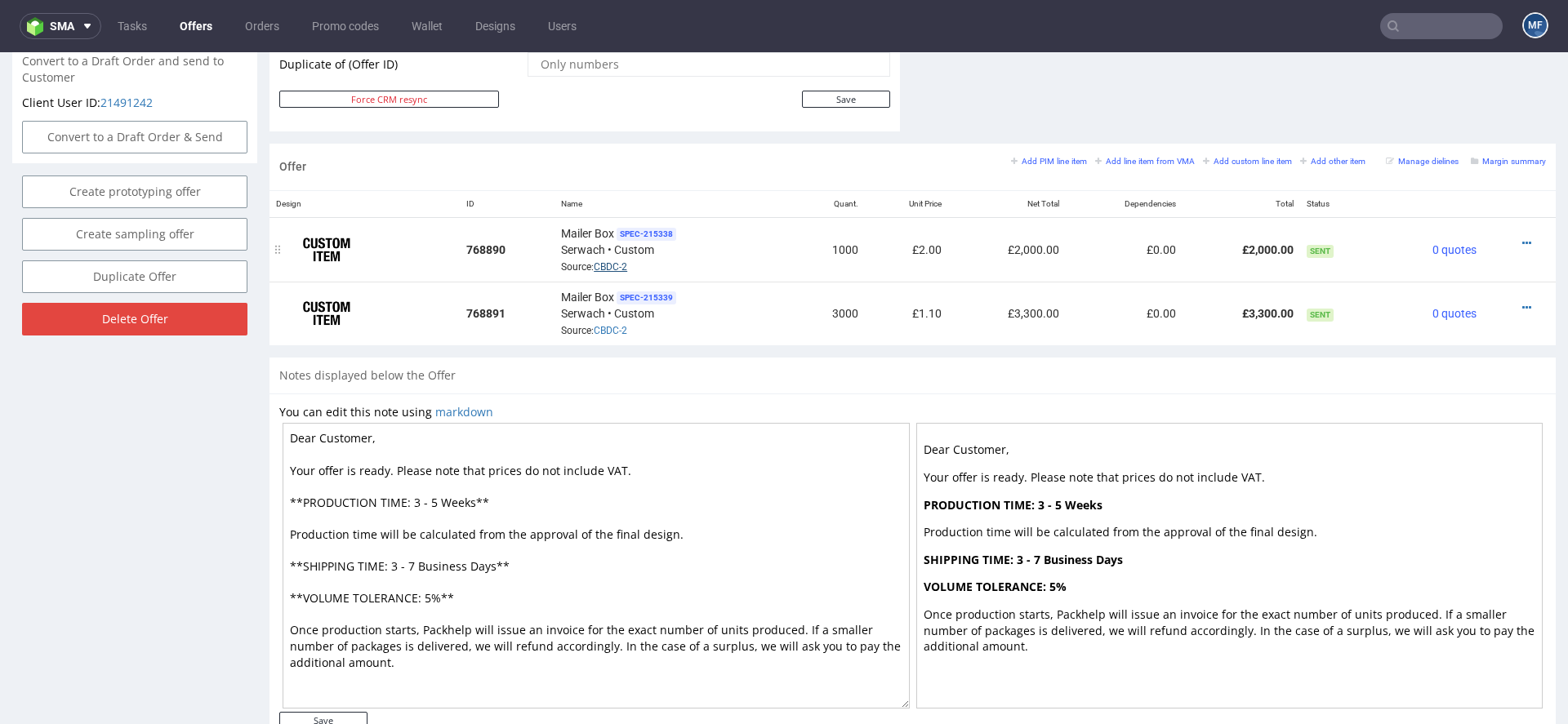
click at [607, 262] on link "CBDC-2" at bounding box center [610, 266] width 34 height 12
click at [1112, 160] on small "Add line item from VMA" at bounding box center [1144, 161] width 99 height 9
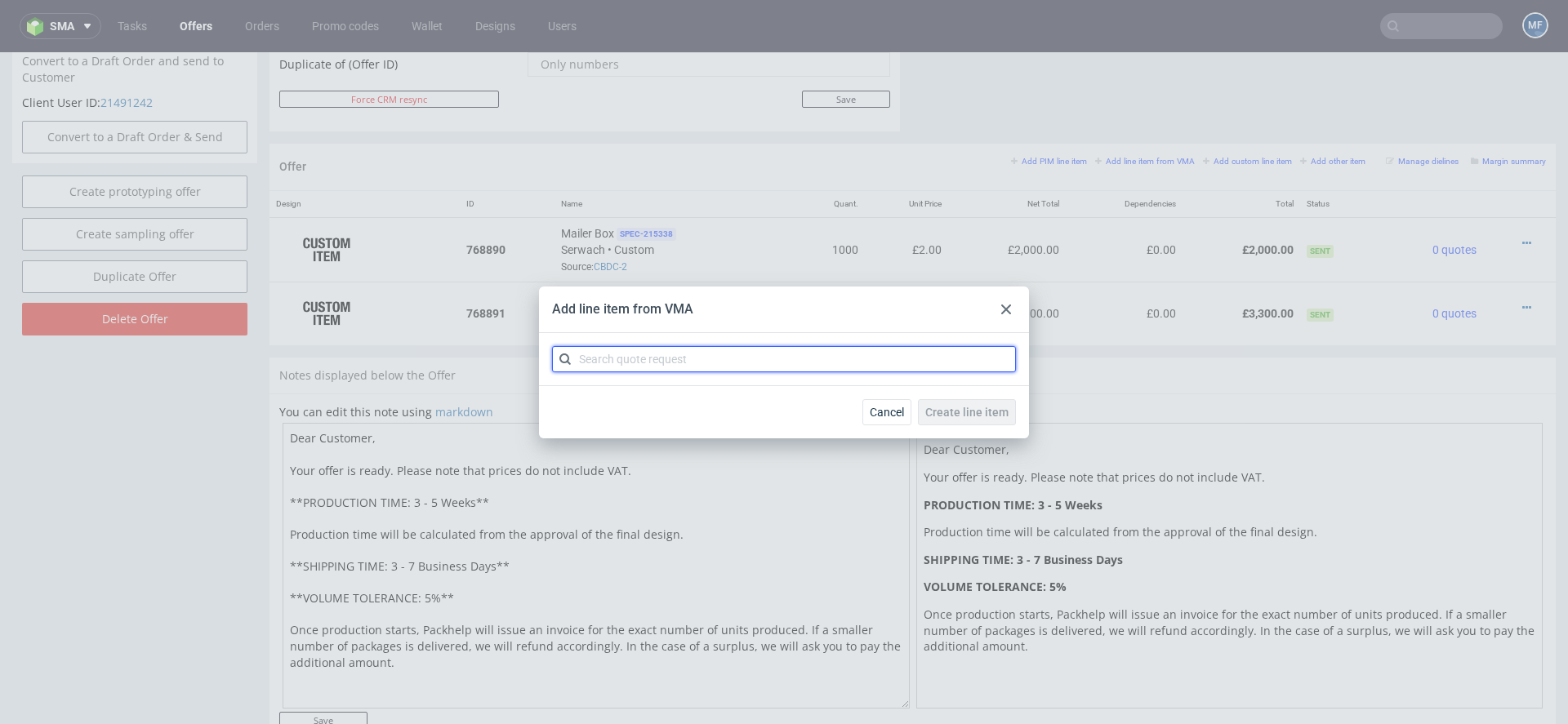
click at [797, 361] on input "text" at bounding box center [784, 359] width 463 height 26
paste input "CBDC"
type input "CBDC"
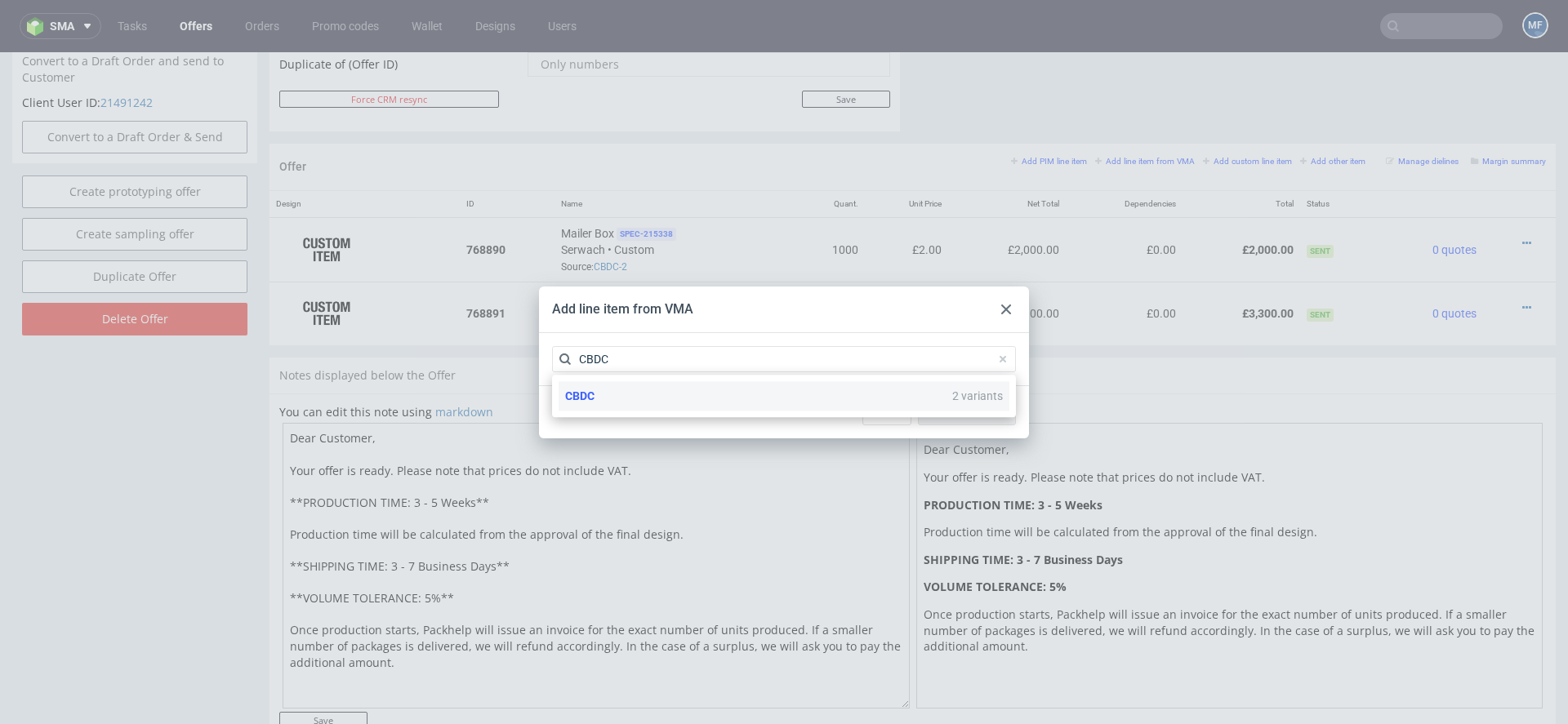
click at [752, 407] on div "CBDC 2 variants" at bounding box center [784, 396] width 451 height 29
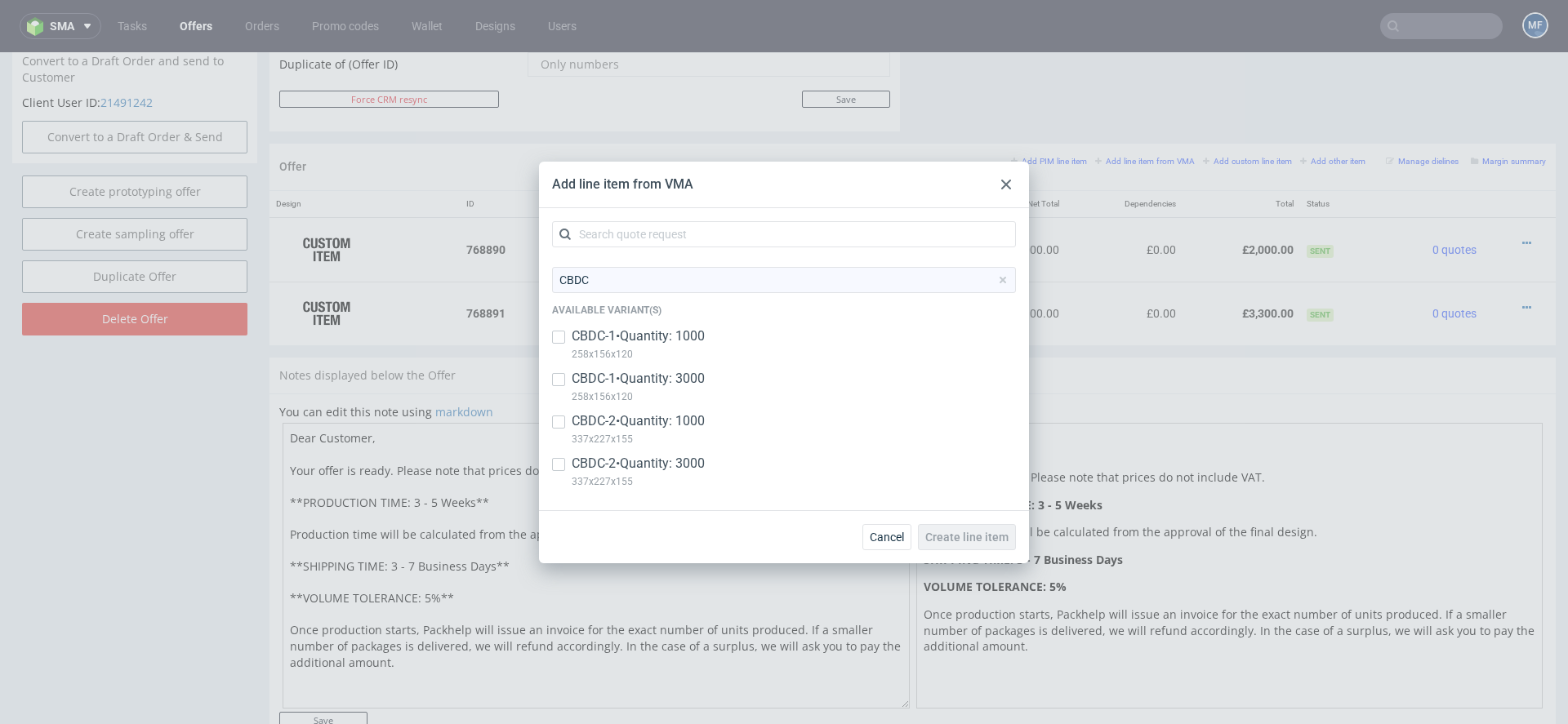
click at [684, 343] on p "CBDC-1 • Quantity: 1000" at bounding box center [639, 336] width 133 height 18
checkbox input "true"
click at [684, 386] on p "CBDC-1 • Quantity: 3000" at bounding box center [639, 378] width 133 height 18
checkbox input "true"
click at [953, 533] on span "Create line item" at bounding box center [966, 537] width 83 height 12
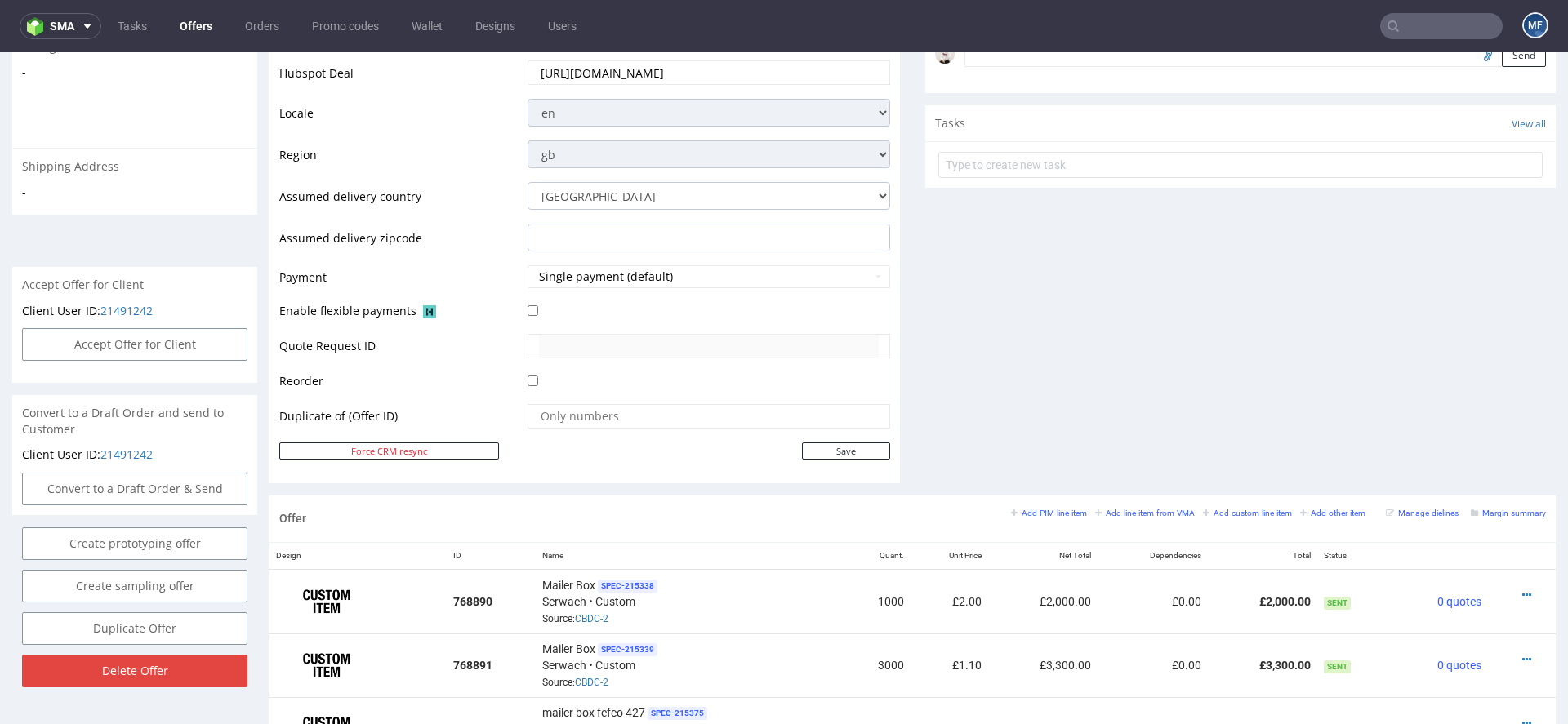
scroll to position [866, 0]
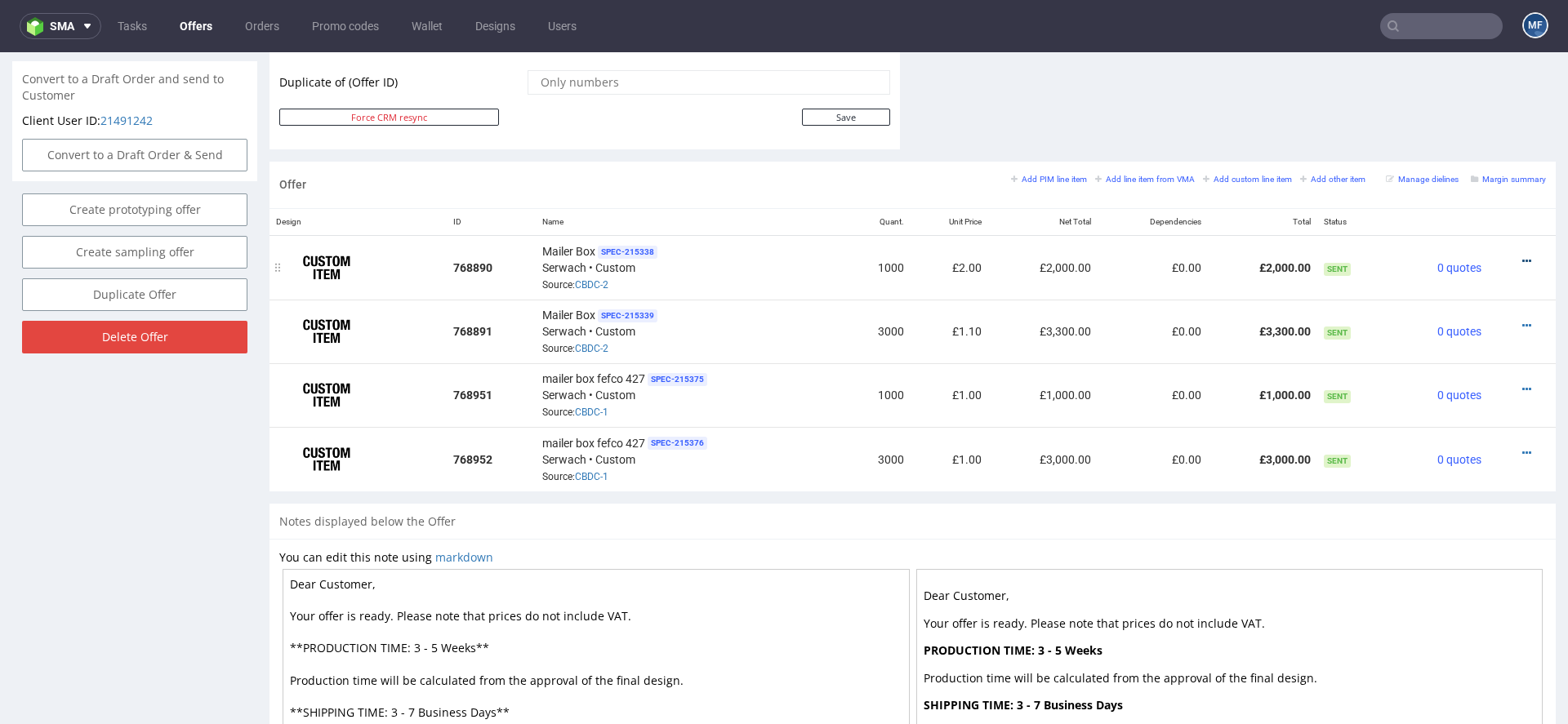
click at [1522, 256] on icon at bounding box center [1527, 261] width 9 height 12
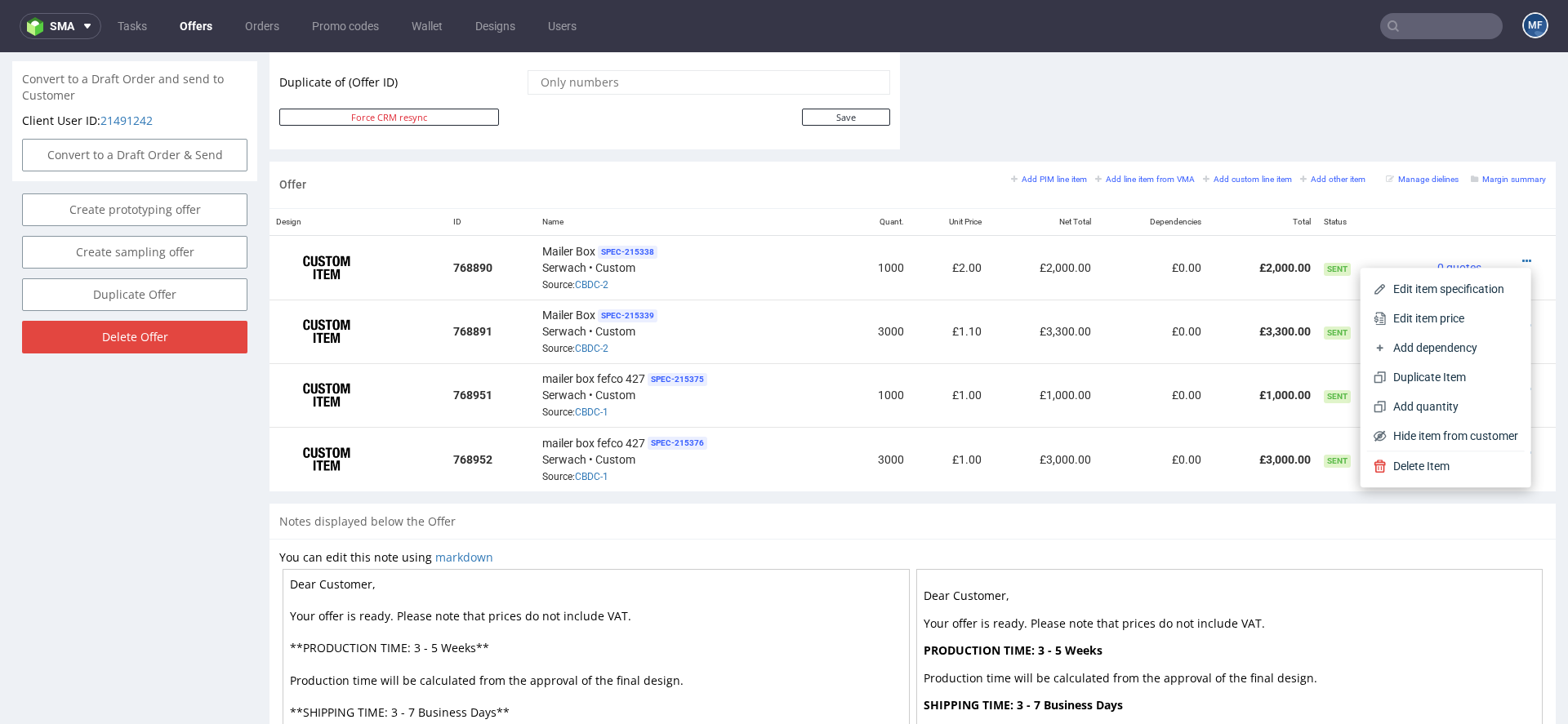
click at [1131, 531] on div "Notes displayed below the Offer" at bounding box center [912, 521] width 1286 height 36
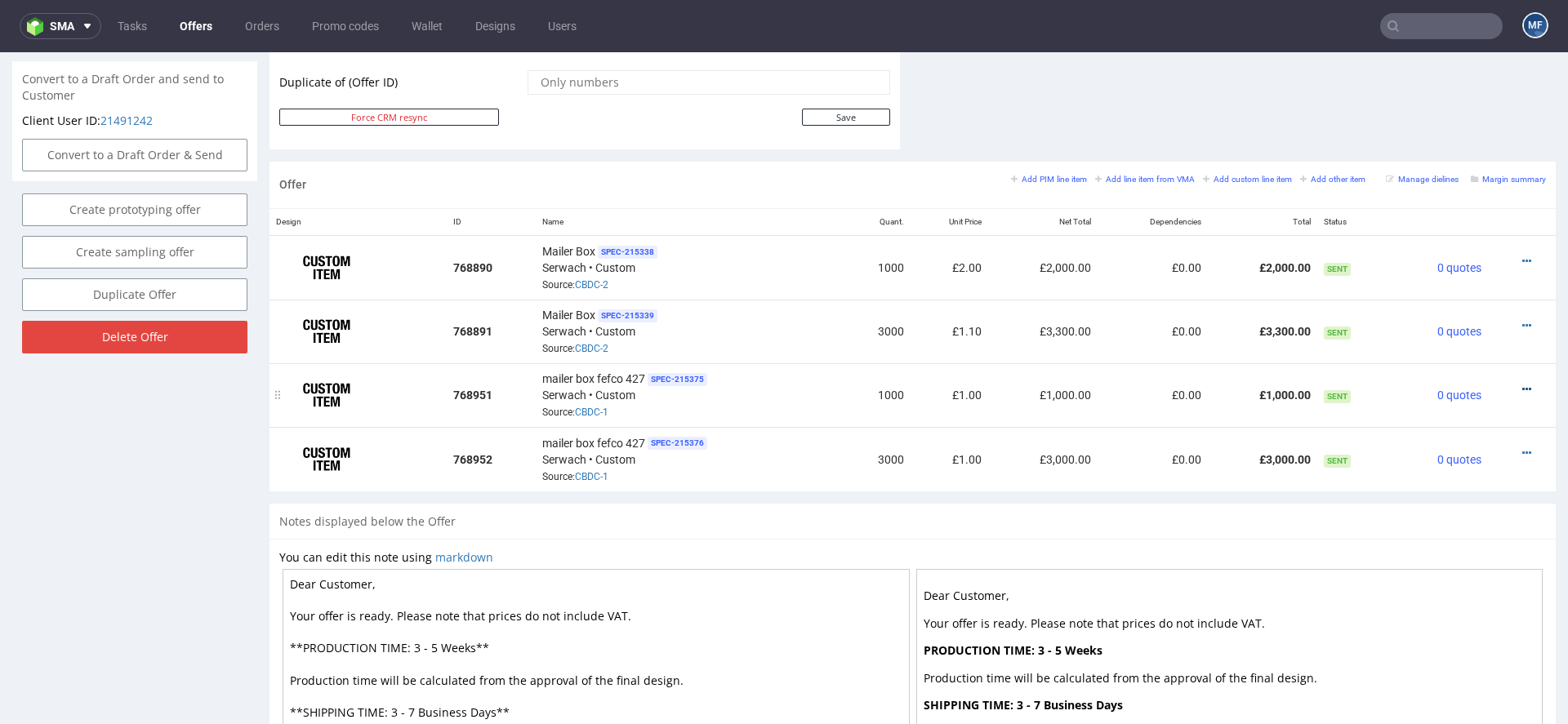
click at [1522, 384] on icon at bounding box center [1527, 389] width 9 height 12
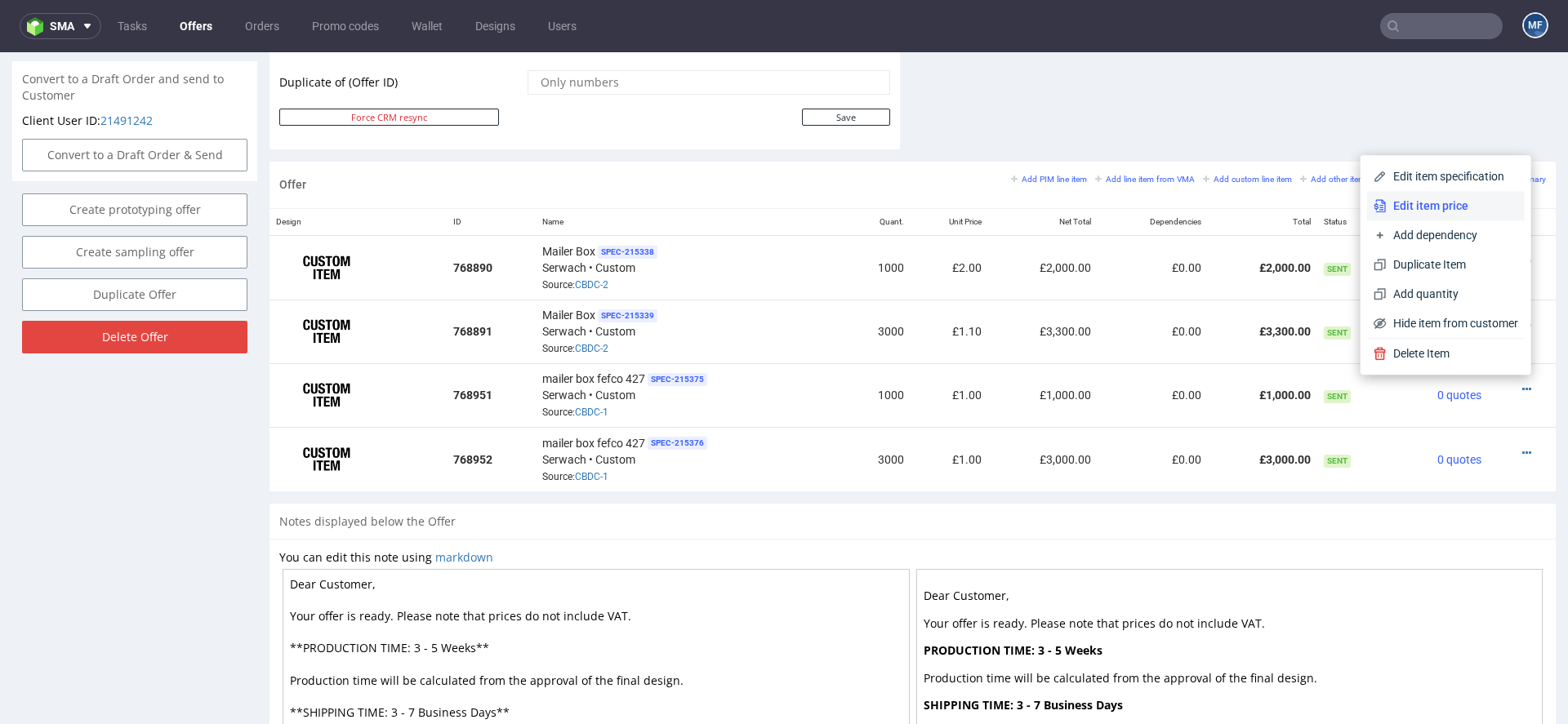
click at [1458, 219] on li "Edit item price" at bounding box center [1445, 205] width 158 height 29
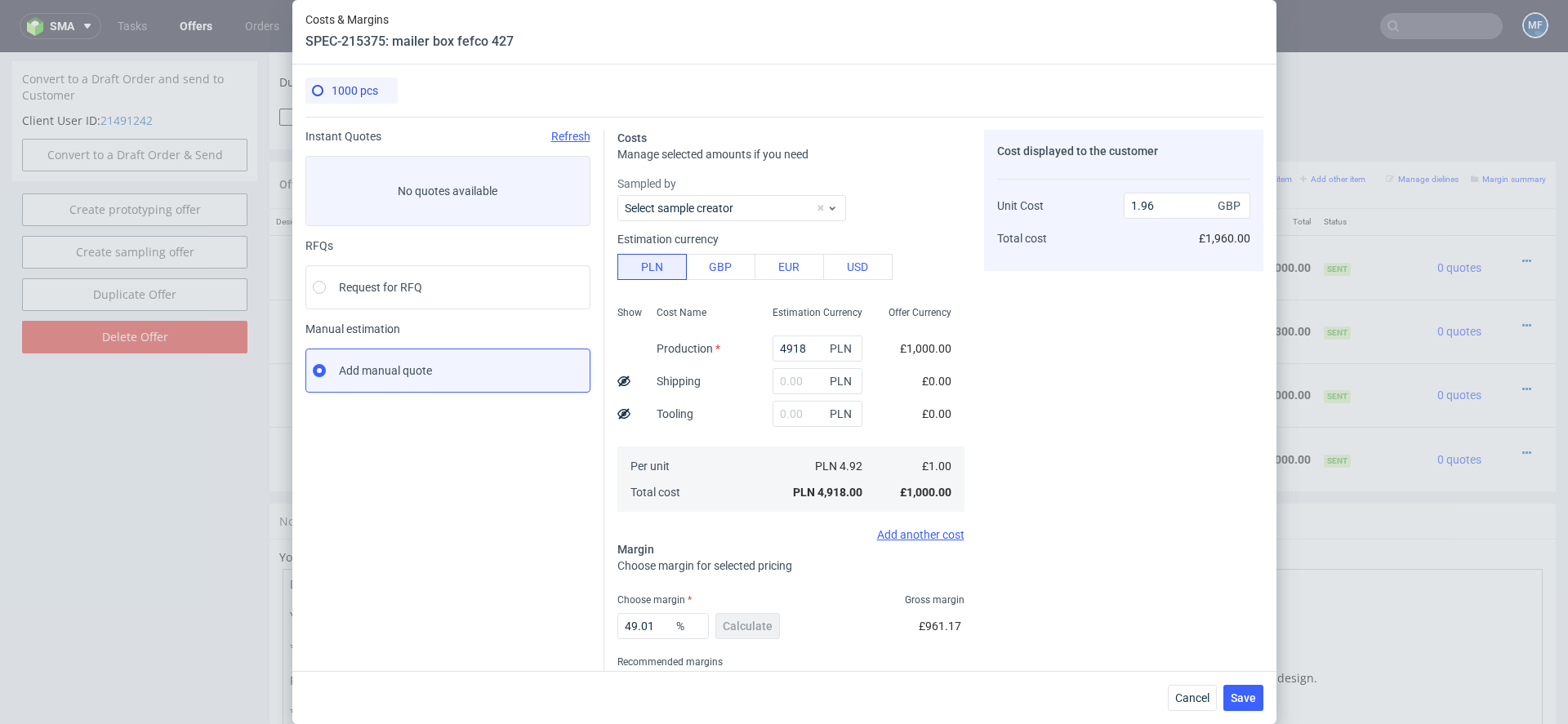
scroll to position [54, 0]
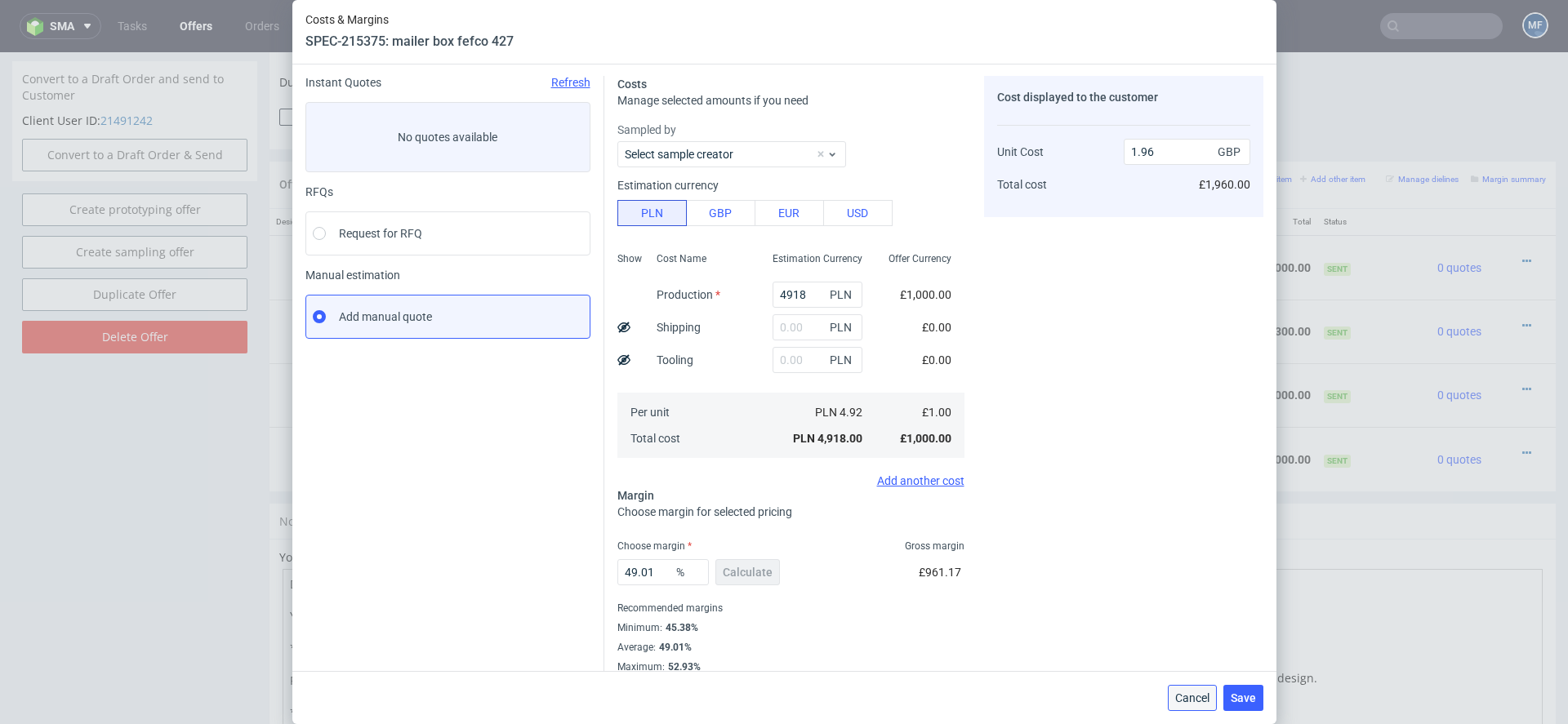
click at [1189, 688] on button "Cancel" at bounding box center [1192, 698] width 49 height 26
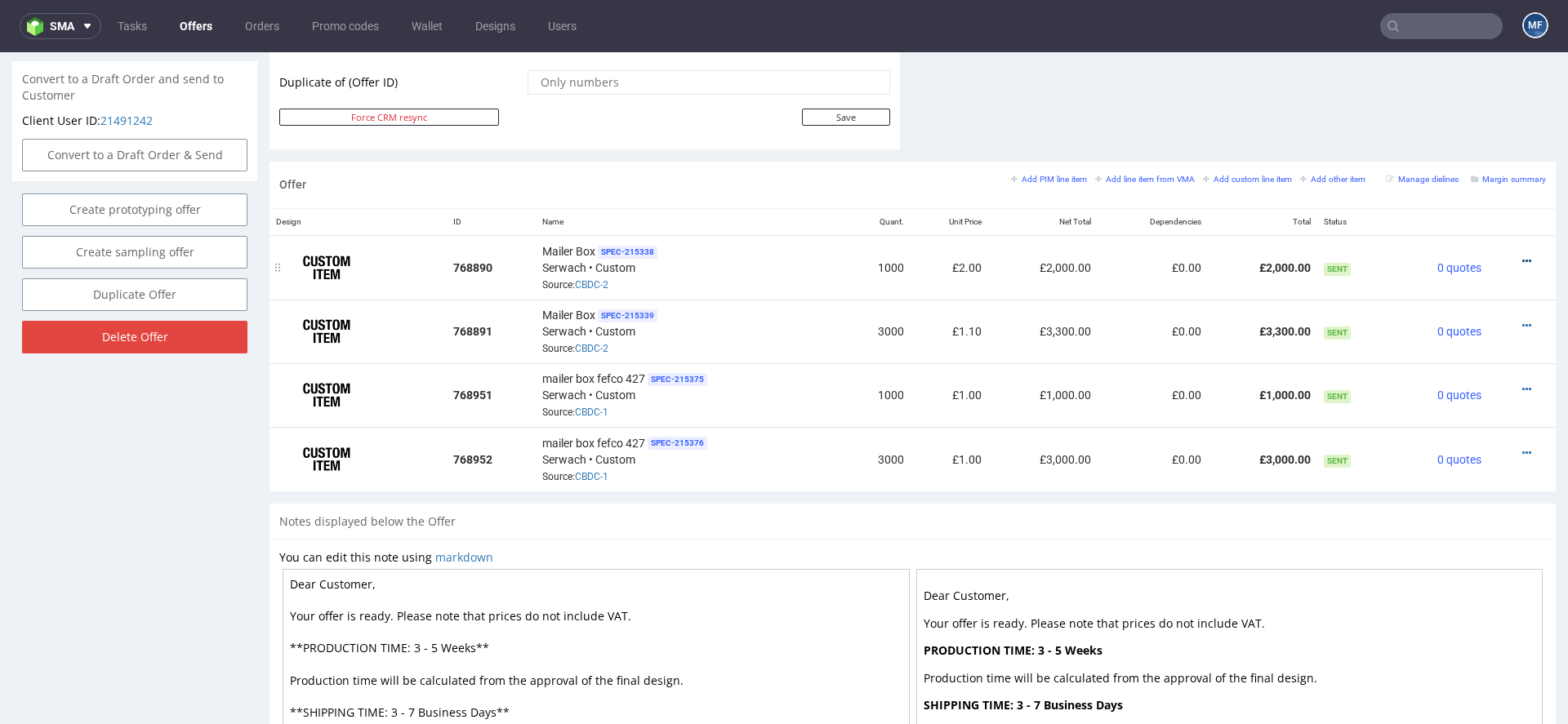
click at [1522, 255] on icon at bounding box center [1527, 261] width 9 height 12
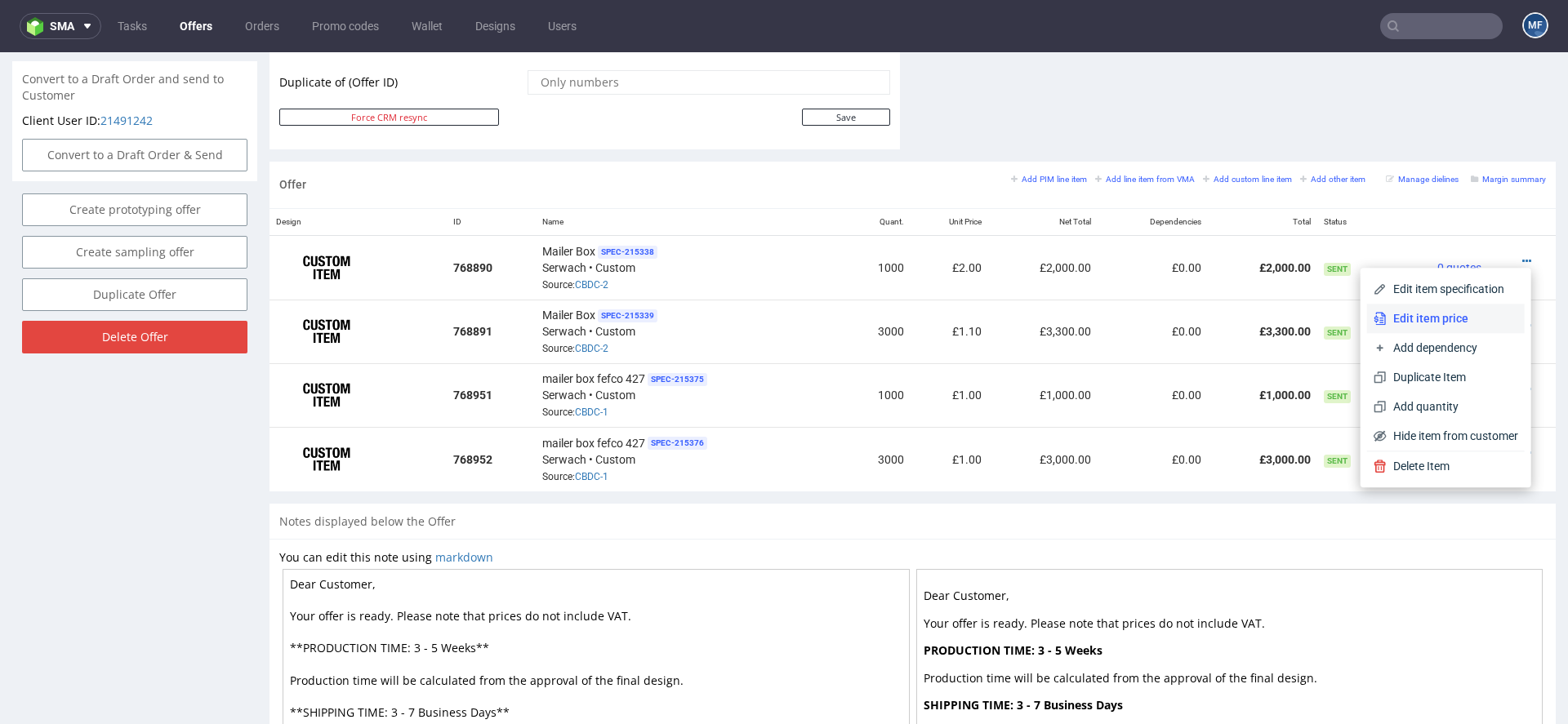
click at [1468, 308] on li "Edit item price" at bounding box center [1445, 318] width 158 height 29
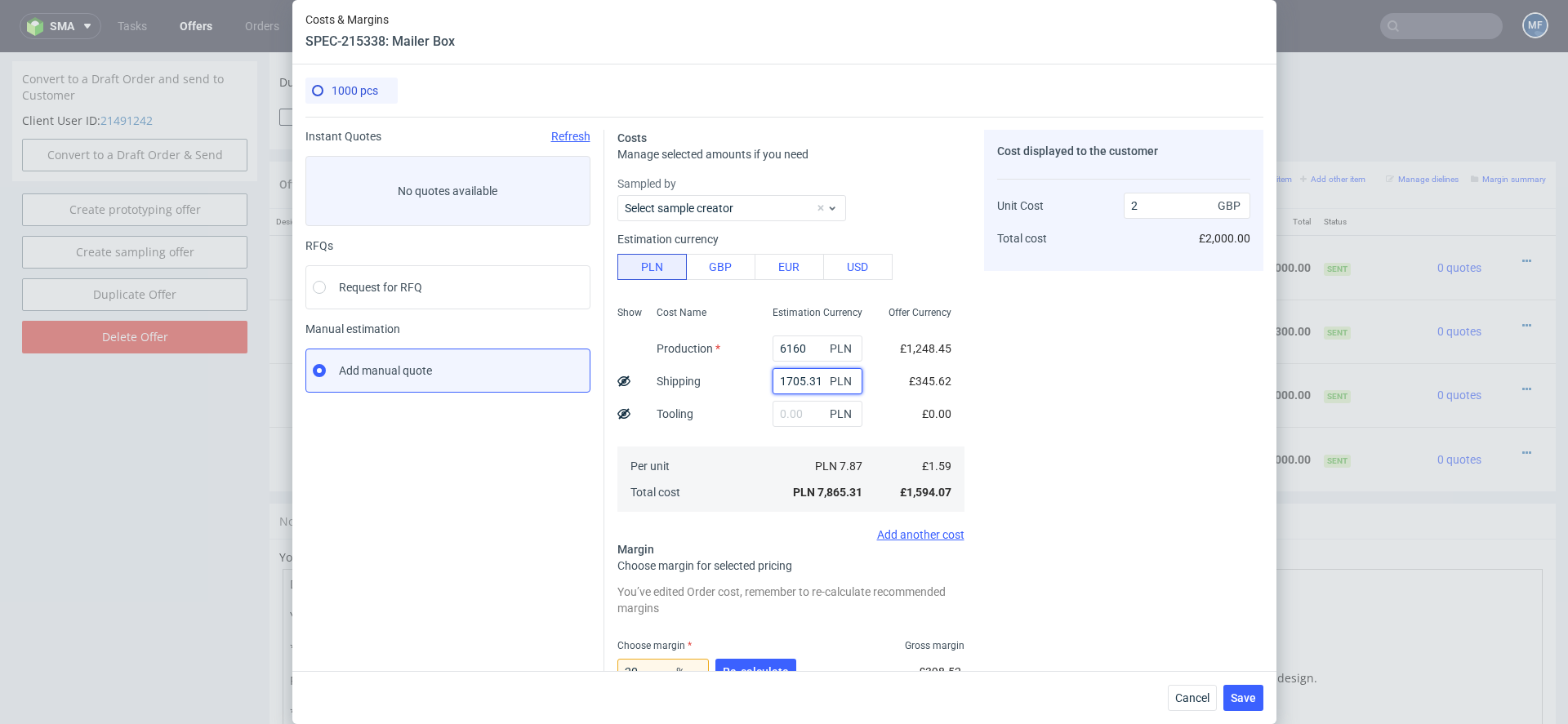
click at [815, 380] on input "1705.31" at bounding box center [817, 381] width 89 height 26
click at [1195, 692] on span "Cancel" at bounding box center [1192, 698] width 35 height 12
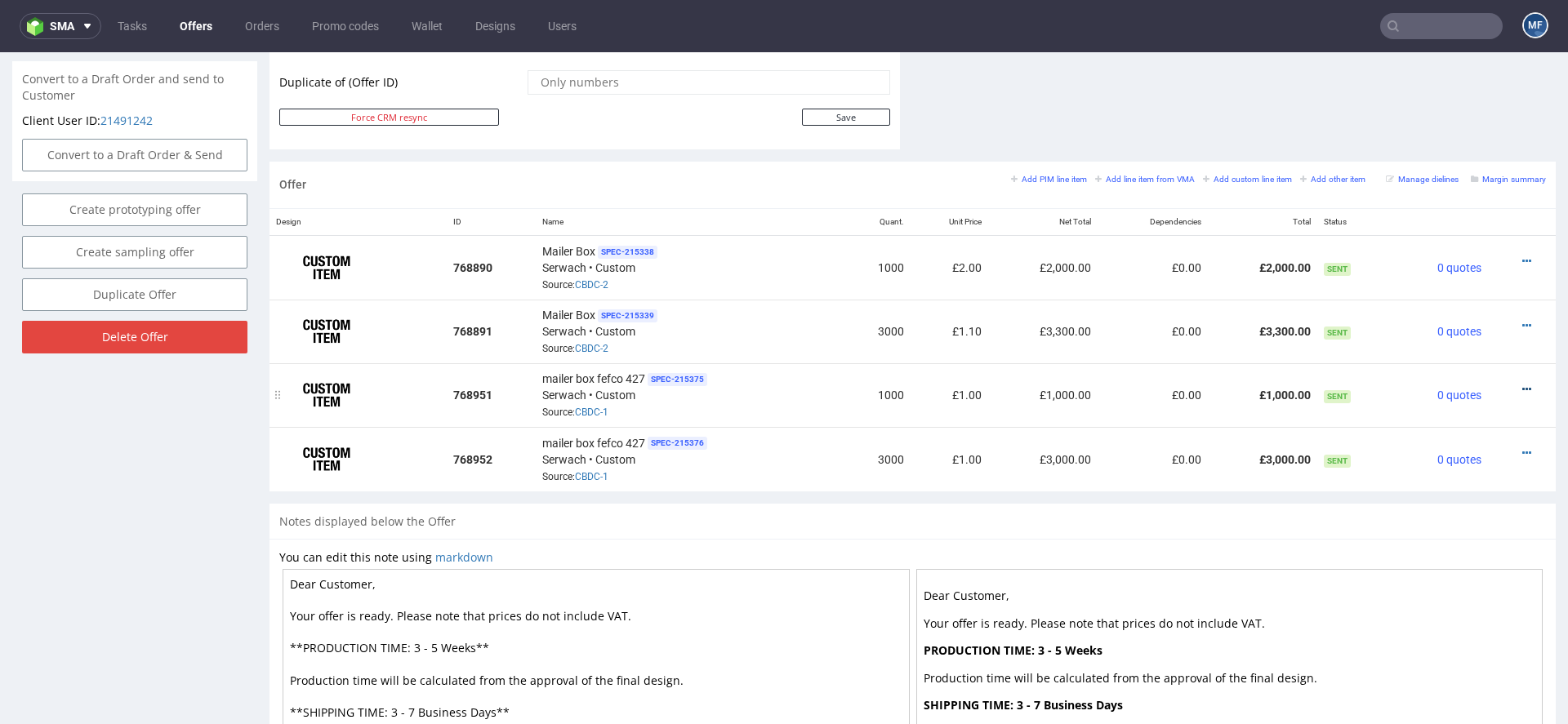
click at [1522, 384] on icon at bounding box center [1527, 389] width 9 height 12
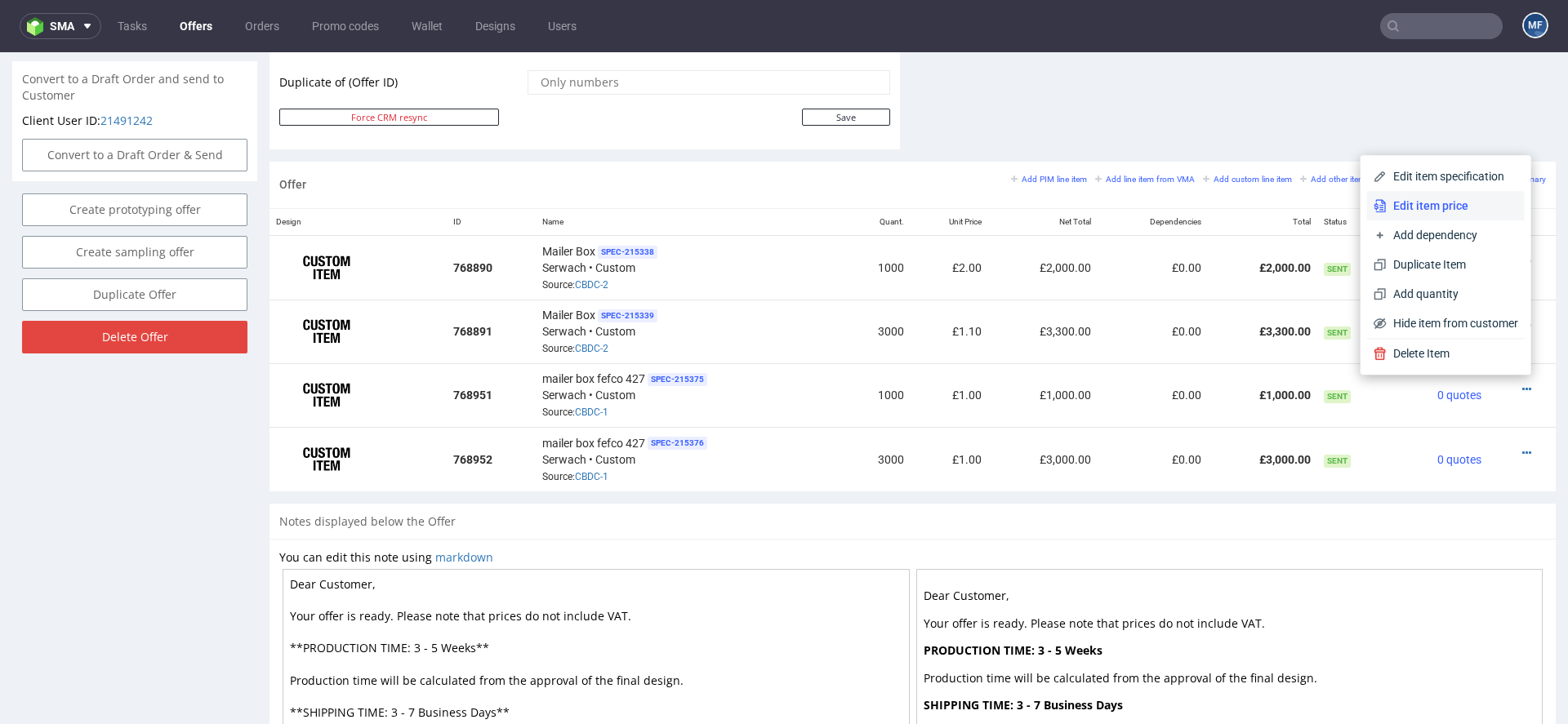
click at [1434, 208] on span "Edit item price" at bounding box center [1452, 206] width 131 height 16
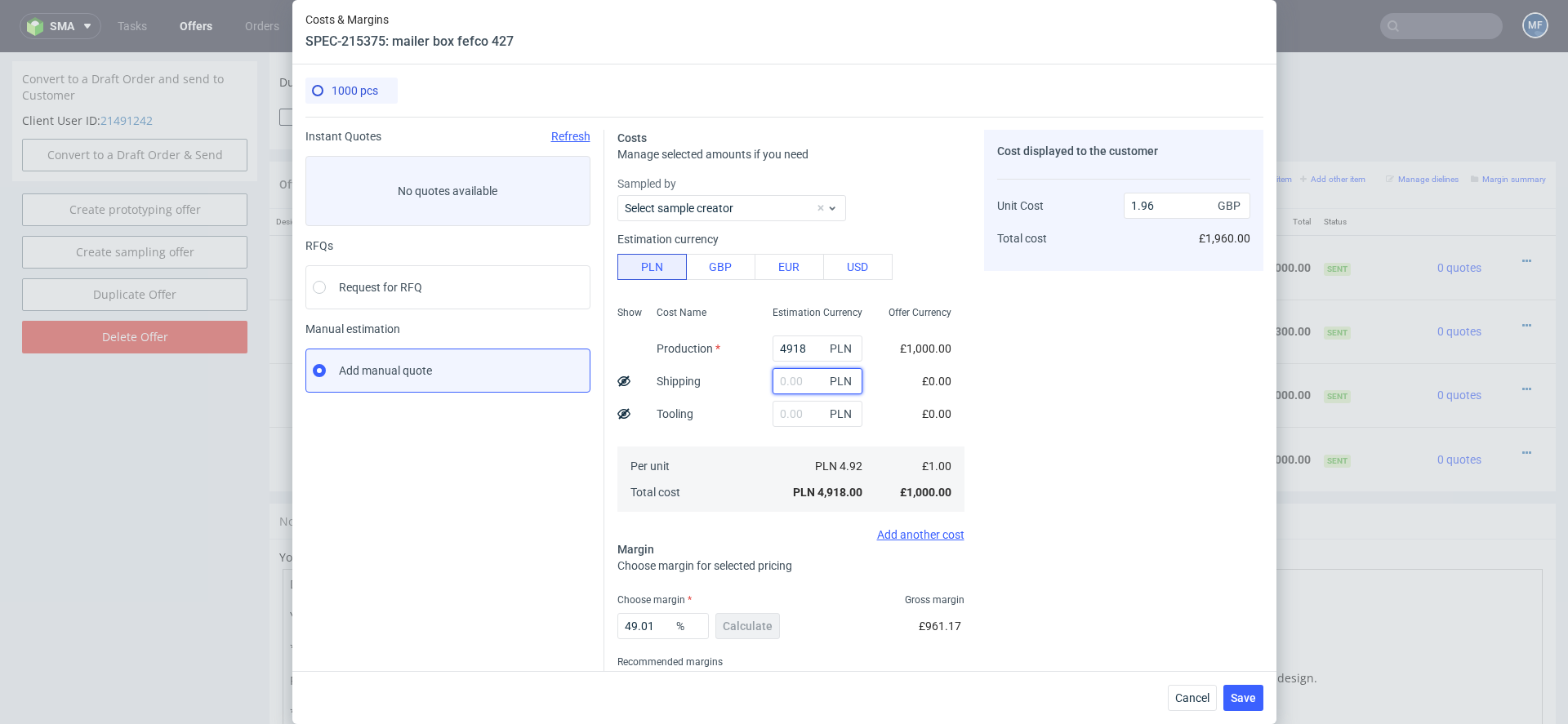
click at [774, 381] on input "text" at bounding box center [817, 381] width 89 height 26
paste input "1705.31"
type input "1705.31"
type input "2.64"
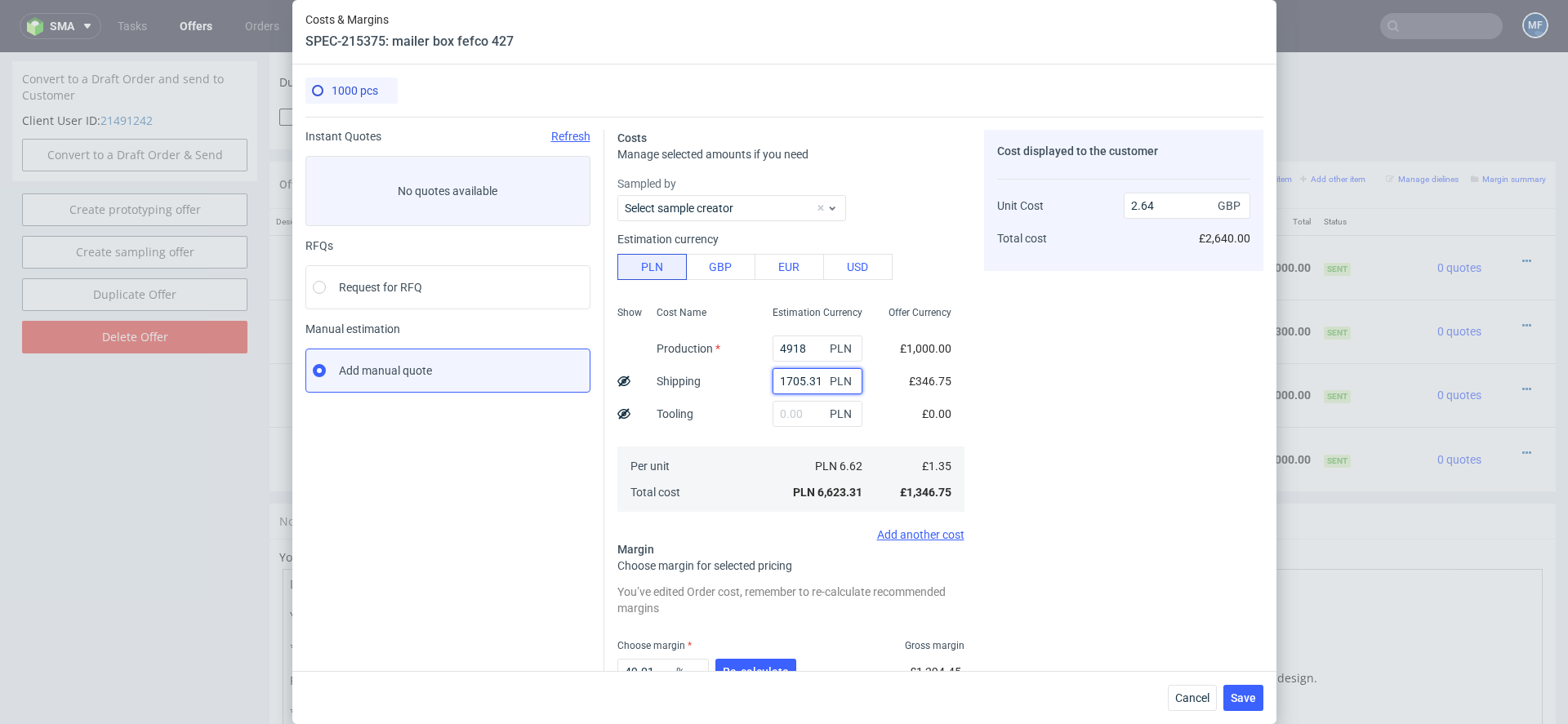
type input "1705.31"
click at [791, 346] on input "4918" at bounding box center [817, 348] width 89 height 26
paste input "610.00"
type input "4610"
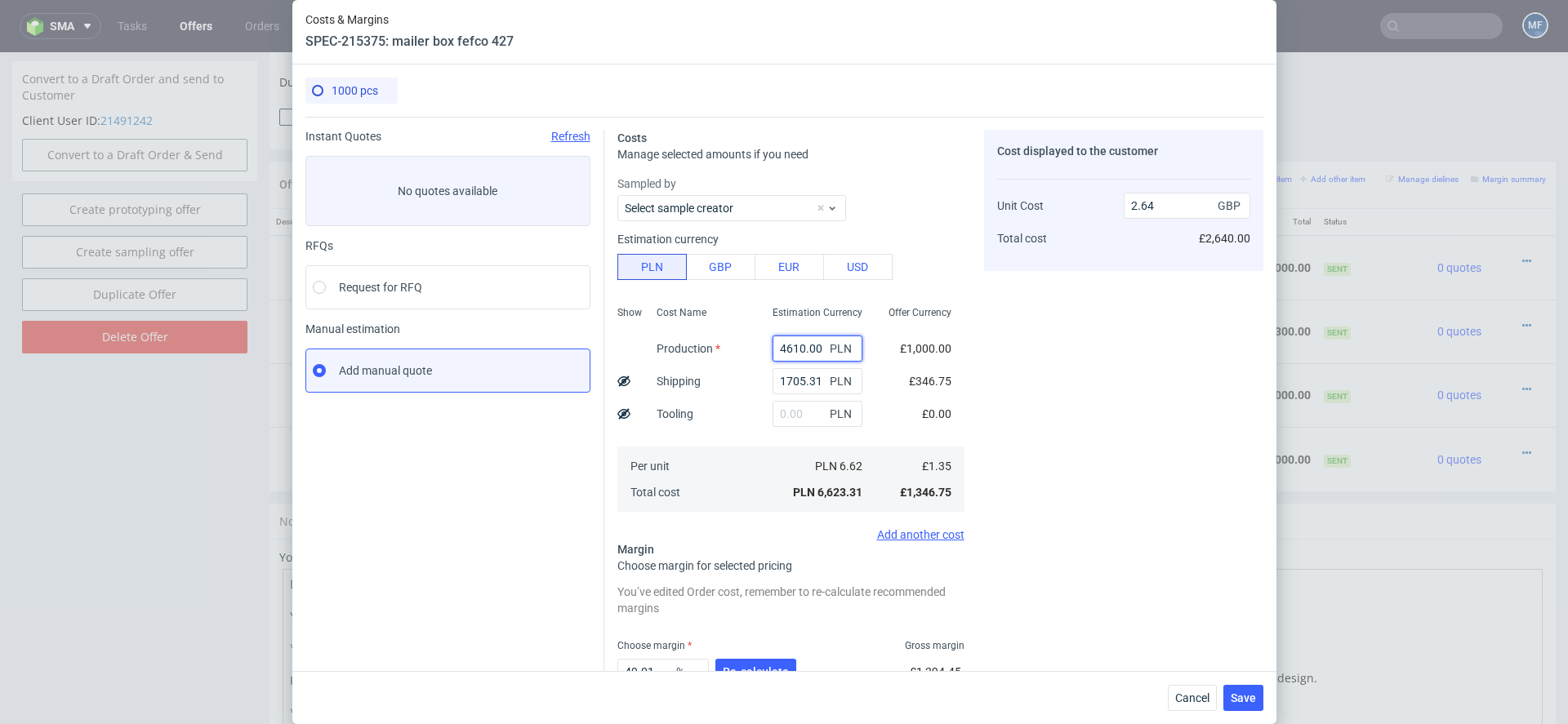
type input "2.52"
type input "4610"
click at [1199, 695] on span "Cancel" at bounding box center [1192, 698] width 35 height 12
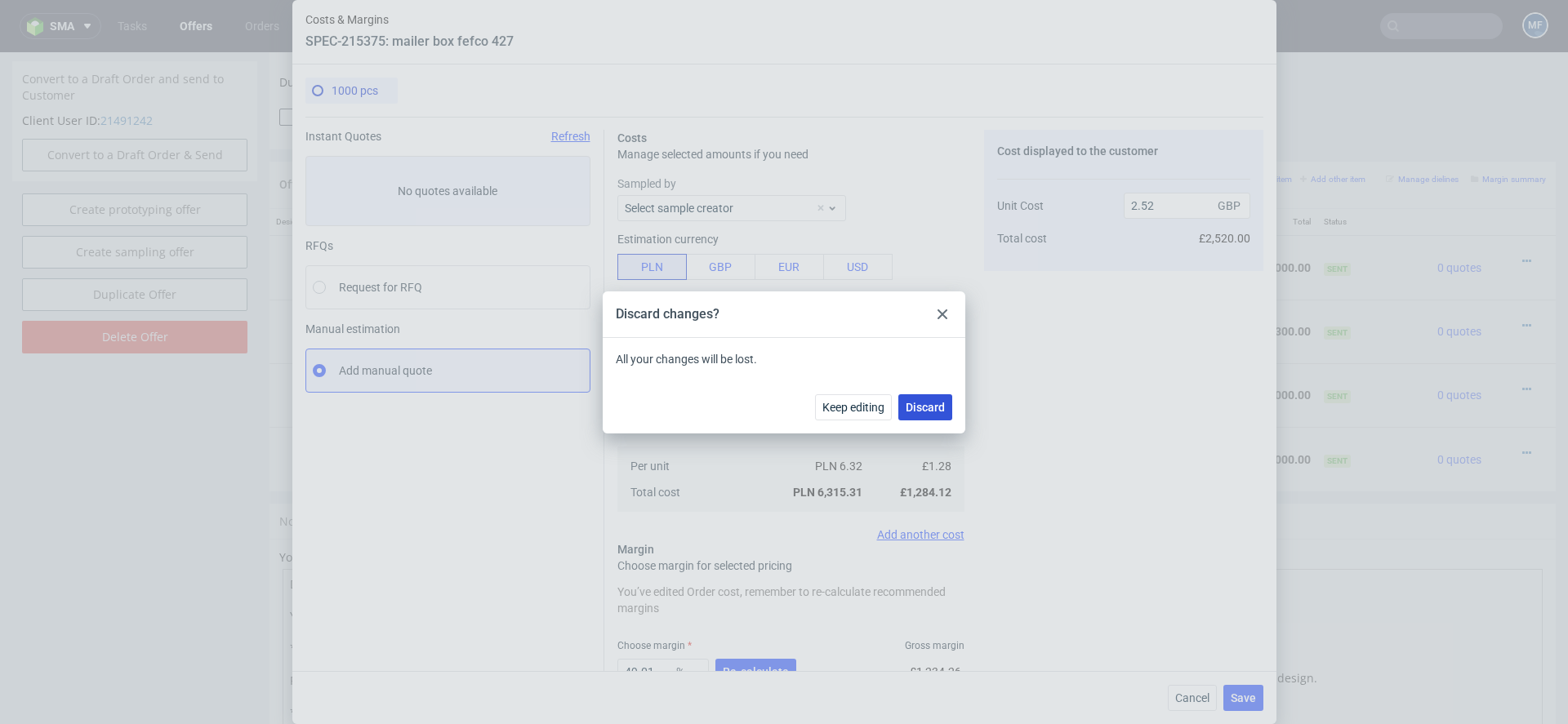
click at [936, 407] on span "Discard" at bounding box center [925, 407] width 39 height 12
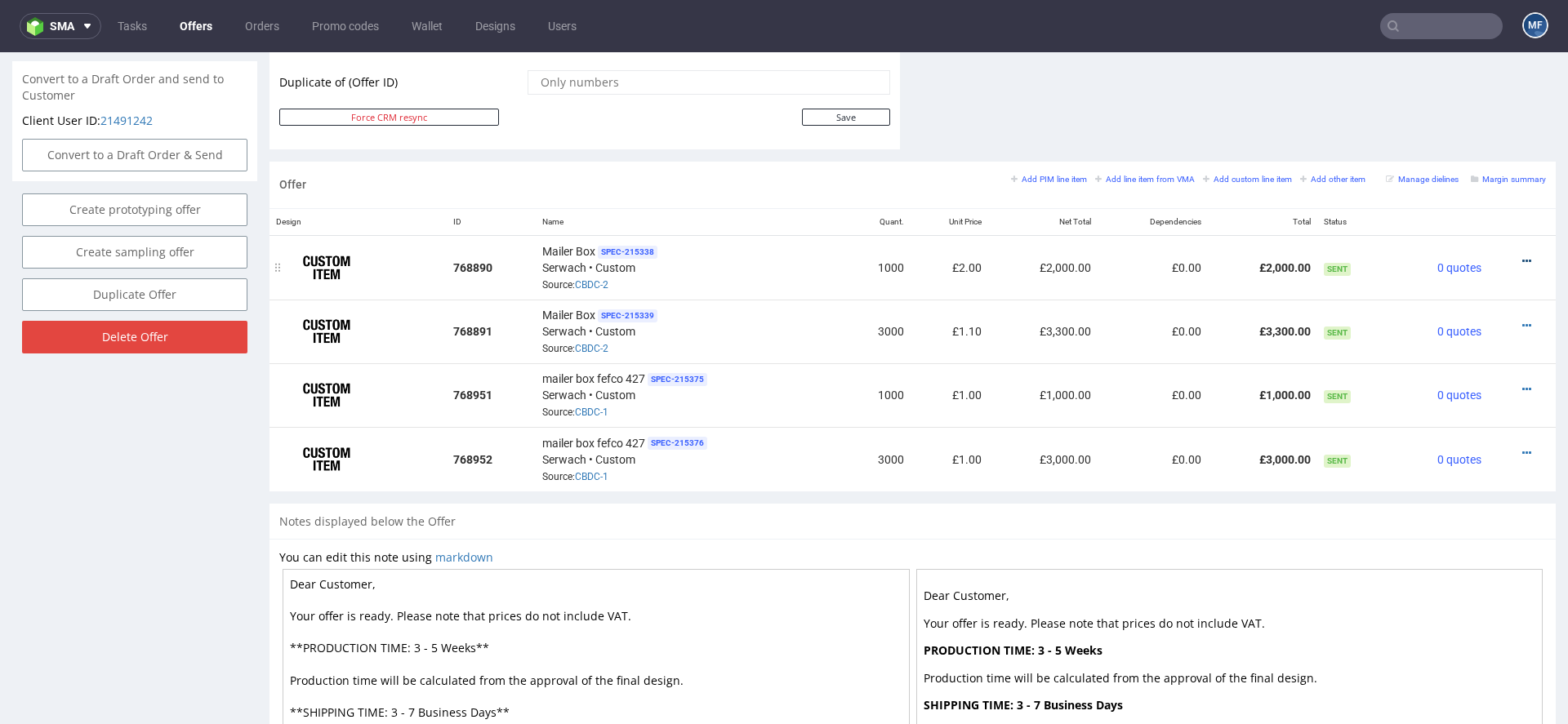
click at [1522, 255] on icon at bounding box center [1527, 261] width 9 height 12
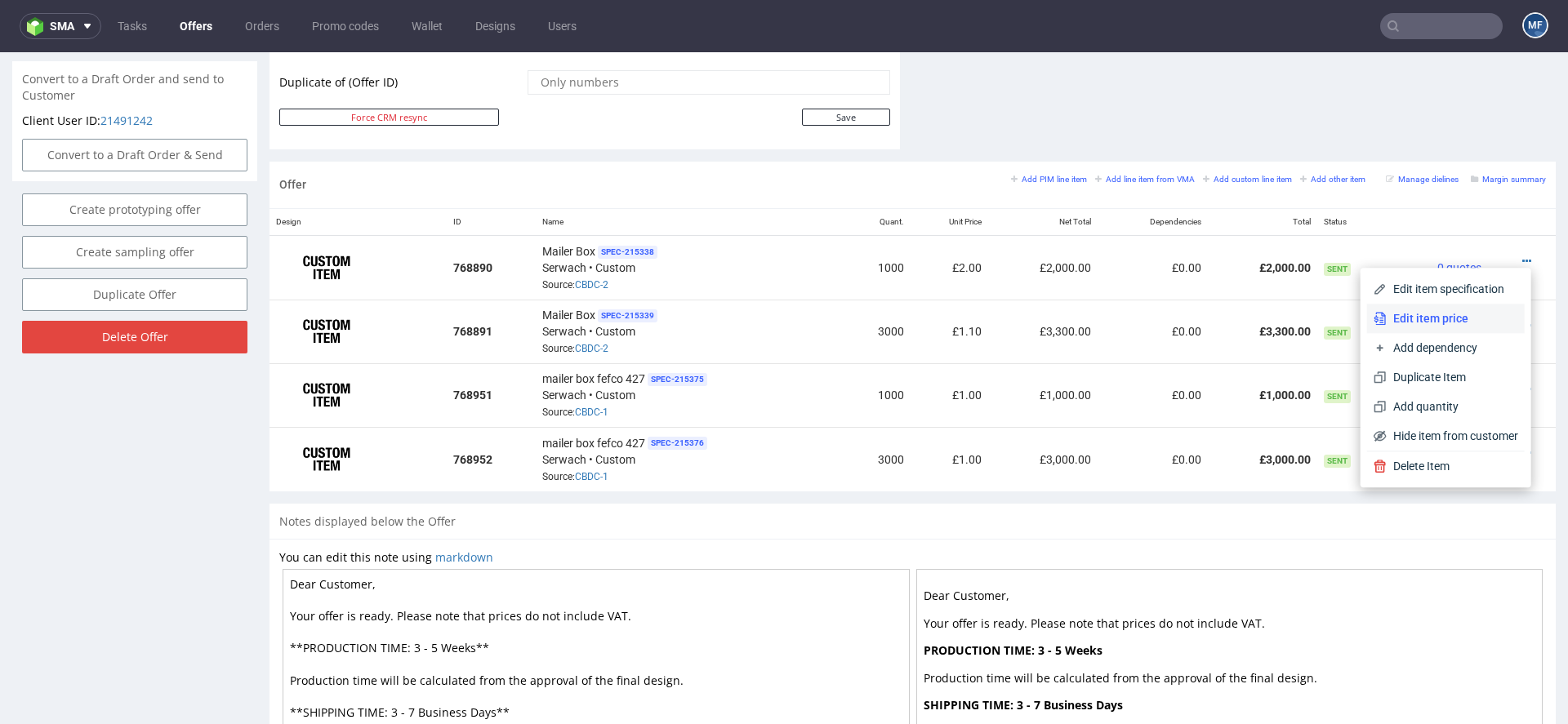
click at [1459, 320] on span "Edit item price" at bounding box center [1452, 318] width 131 height 16
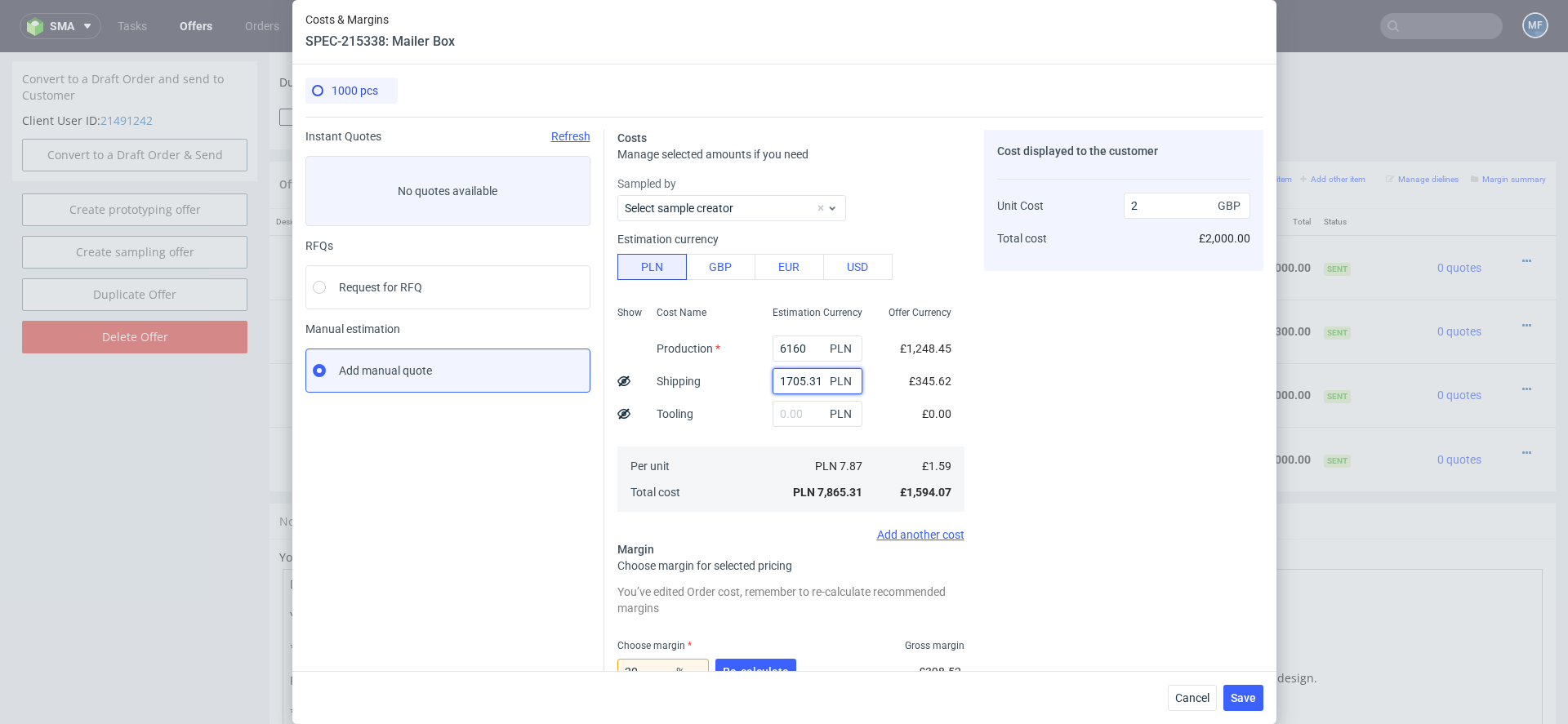
click at [783, 379] on input "1705.31" at bounding box center [817, 381] width 89 height 26
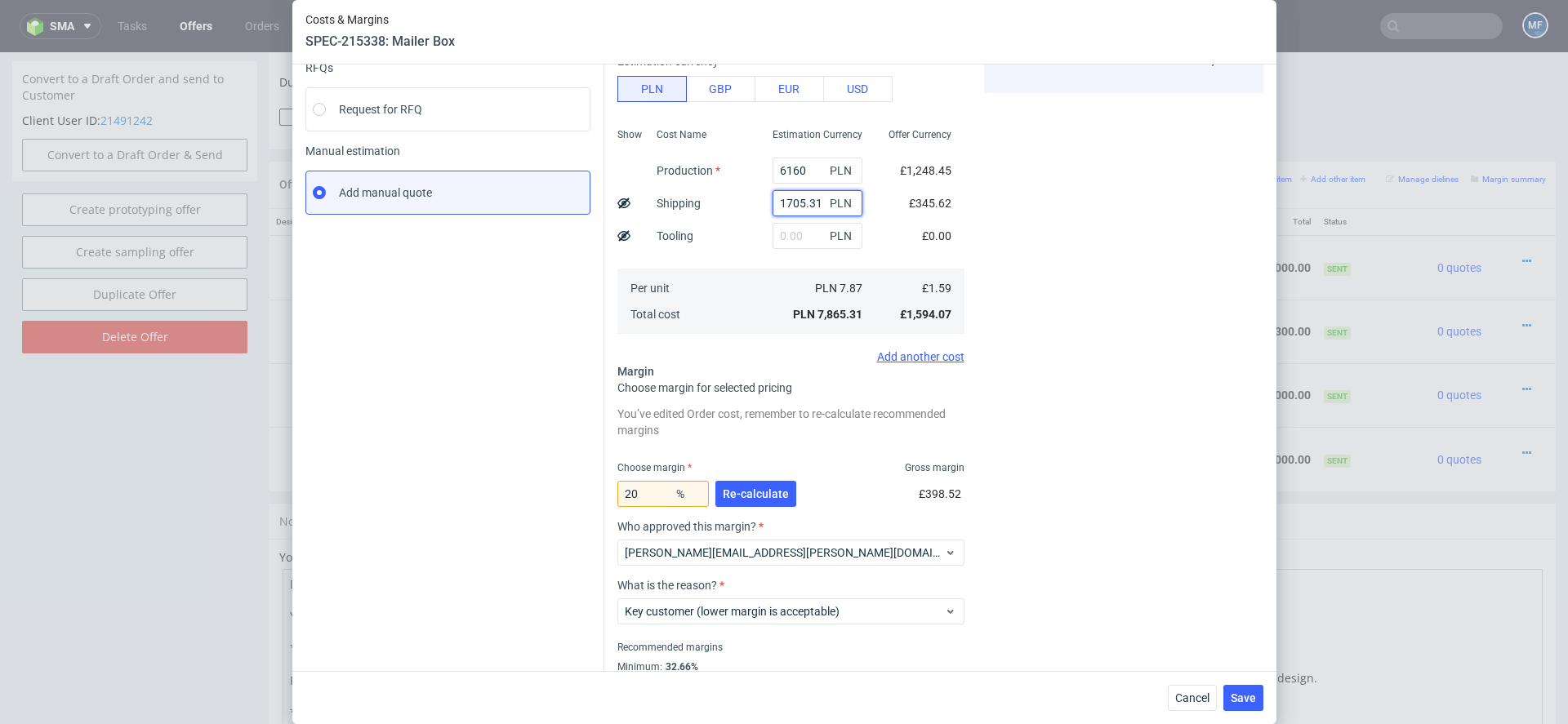
scroll to position [210, 0]
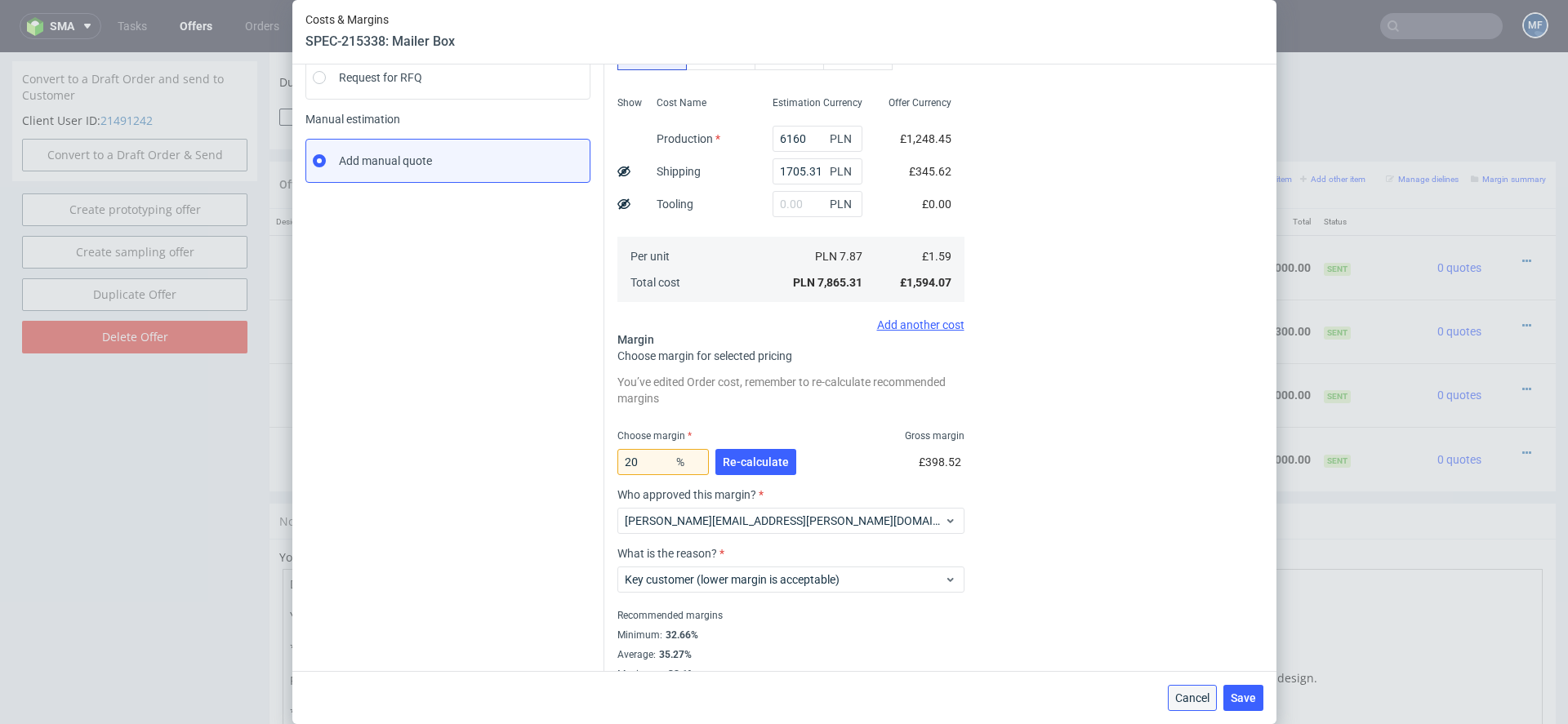
click at [1188, 693] on span "Cancel" at bounding box center [1192, 698] width 35 height 12
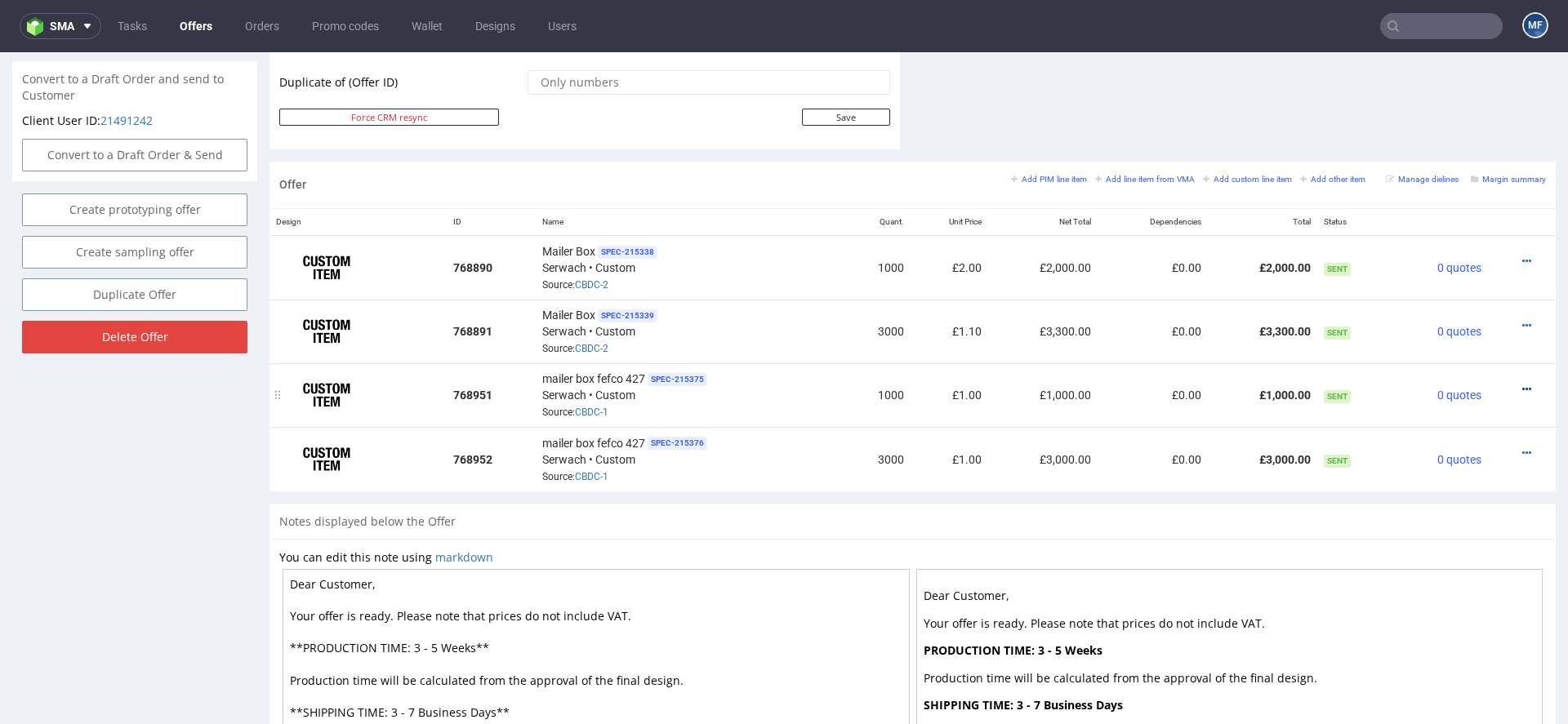
click at [1522, 384] on icon at bounding box center [1527, 389] width 9 height 12
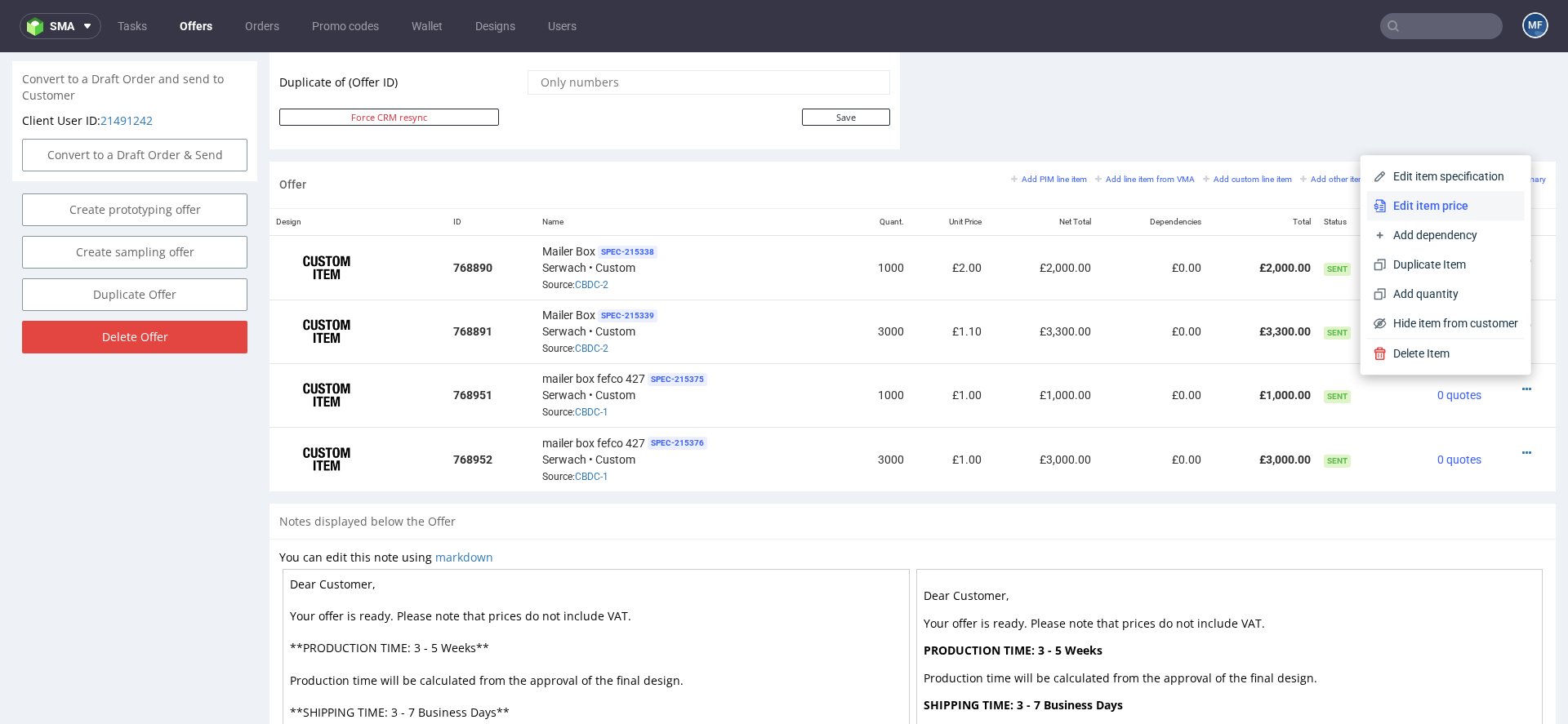
click at [1435, 205] on span "Edit item price" at bounding box center [1452, 206] width 131 height 16
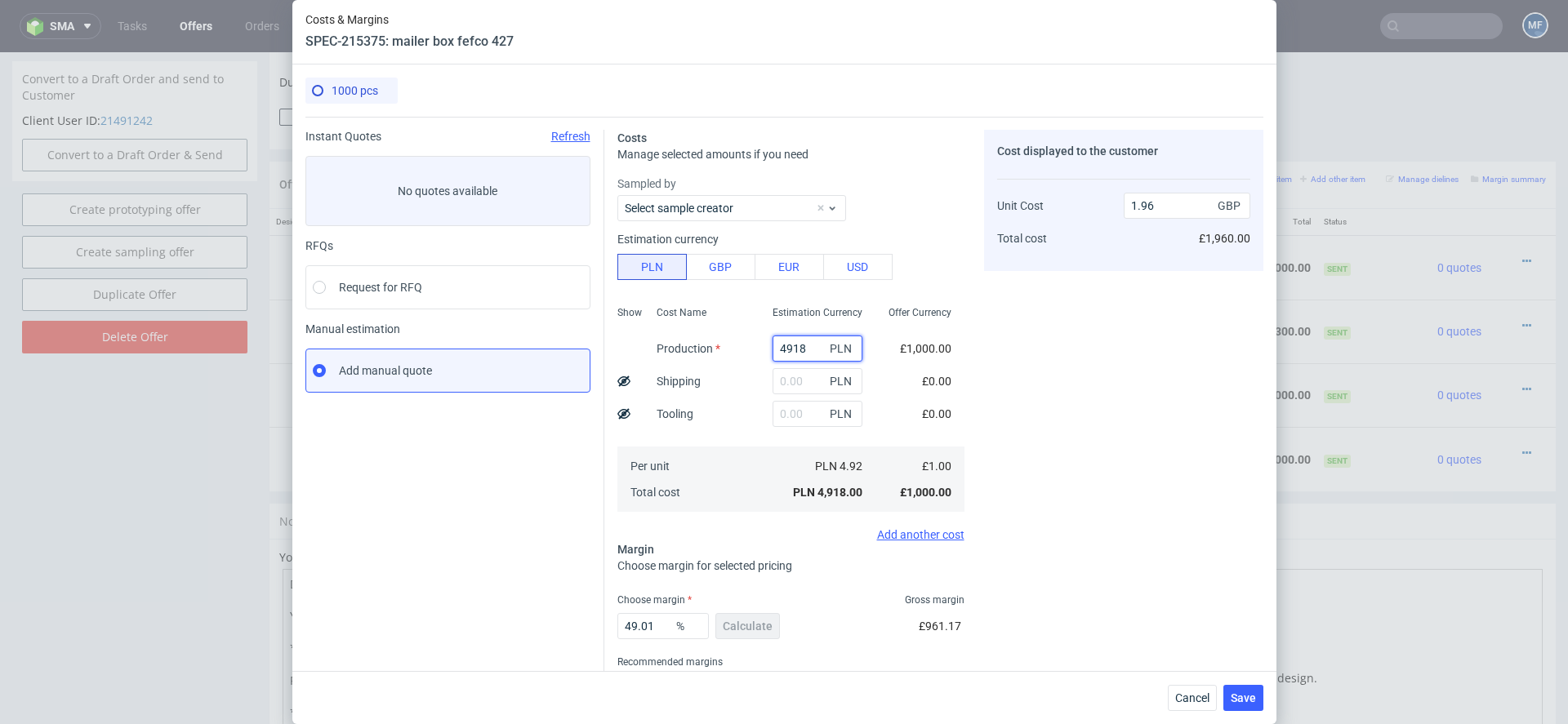
click at [793, 346] on input "4918" at bounding box center [817, 348] width 89 height 26
click at [800, 383] on input "text" at bounding box center [817, 381] width 89 height 26
paste input "1705.31"
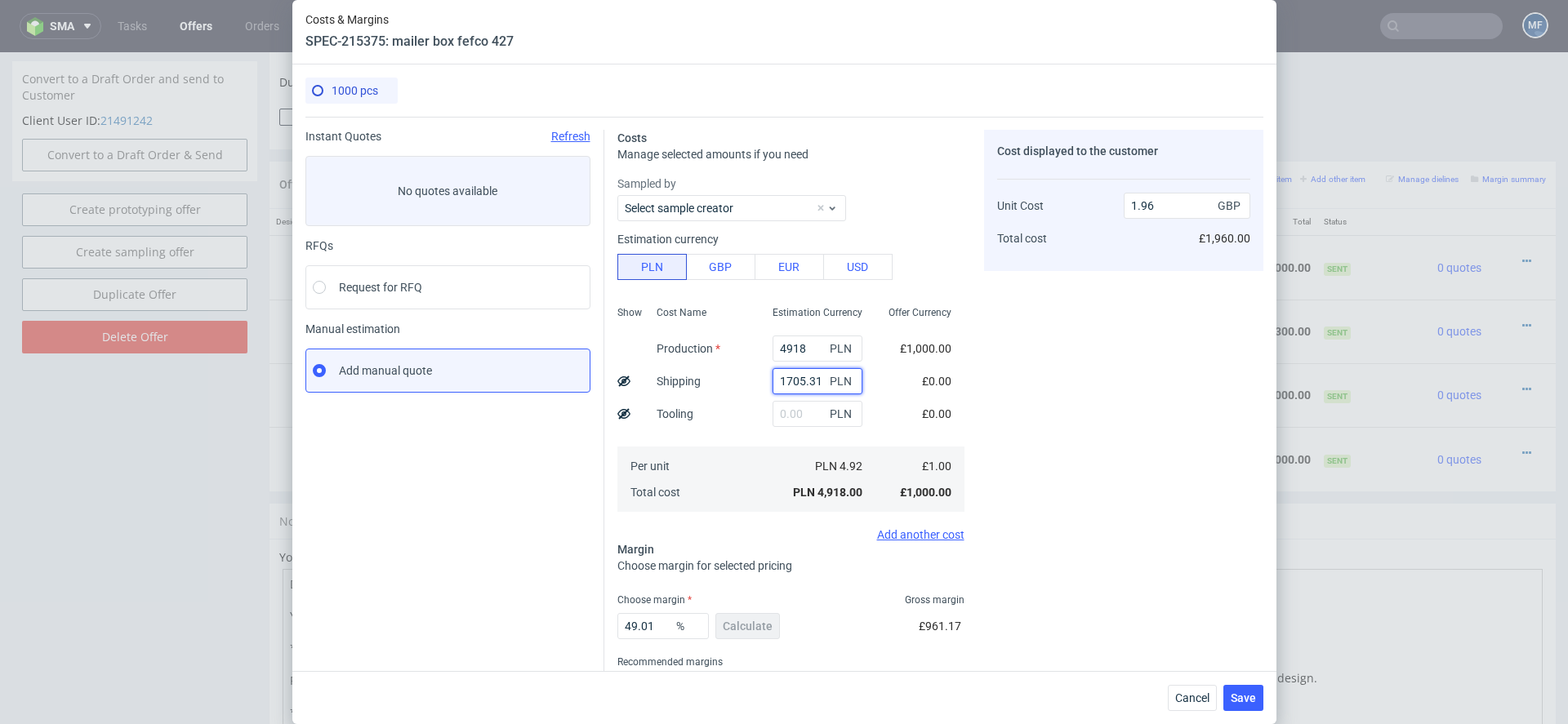
type input "1705.31"
type input "2.64"
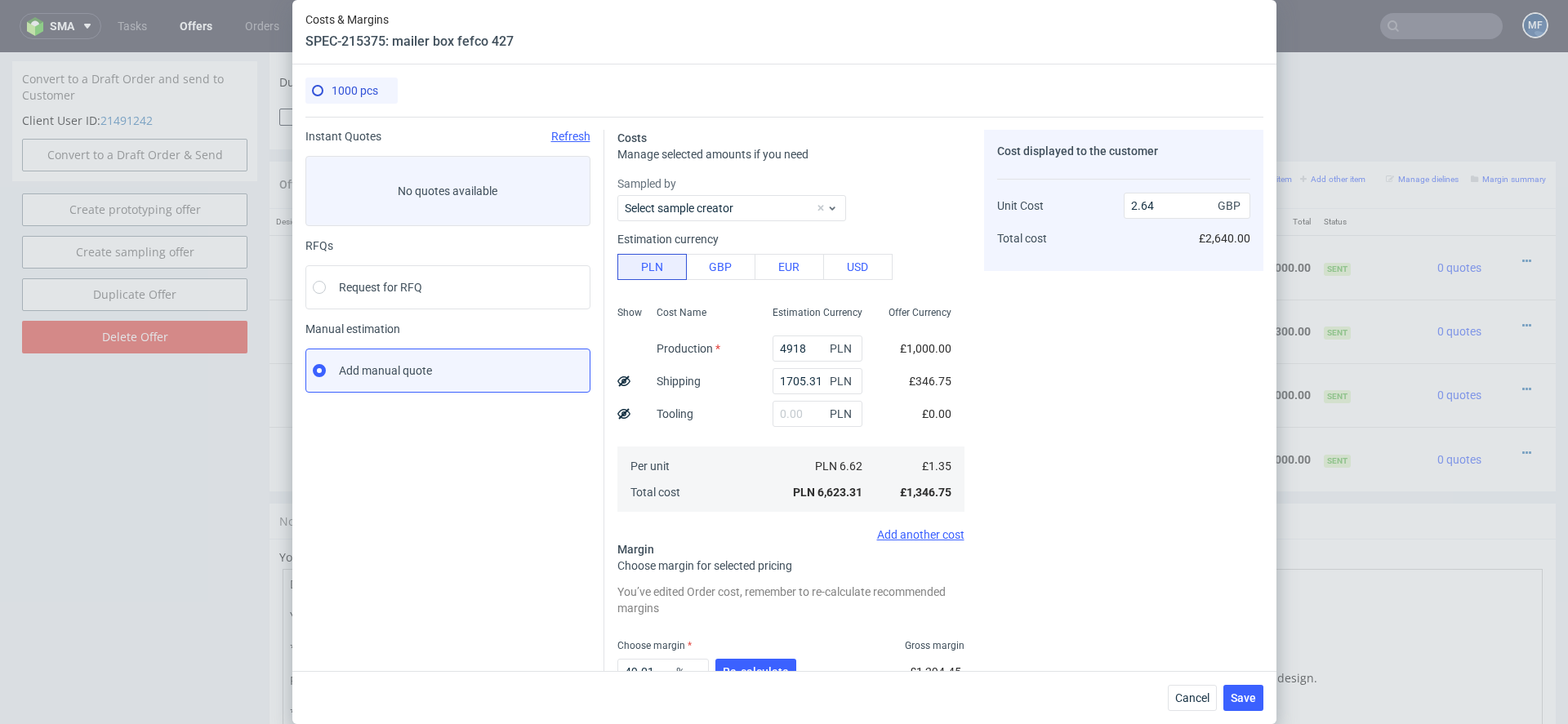
click at [1008, 344] on div "Cost displayed to the customer Unit Cost Total cost 2.64 GBP £2,640.00" at bounding box center [1124, 450] width 279 height 643
click at [795, 336] on input "4918" at bounding box center [817, 348] width 89 height 26
paste input "610.00"
click at [1058, 419] on div "Cost displayed to the customer Unit Cost Total cost 2.64 GBP £2,640.00" at bounding box center [1124, 450] width 279 height 643
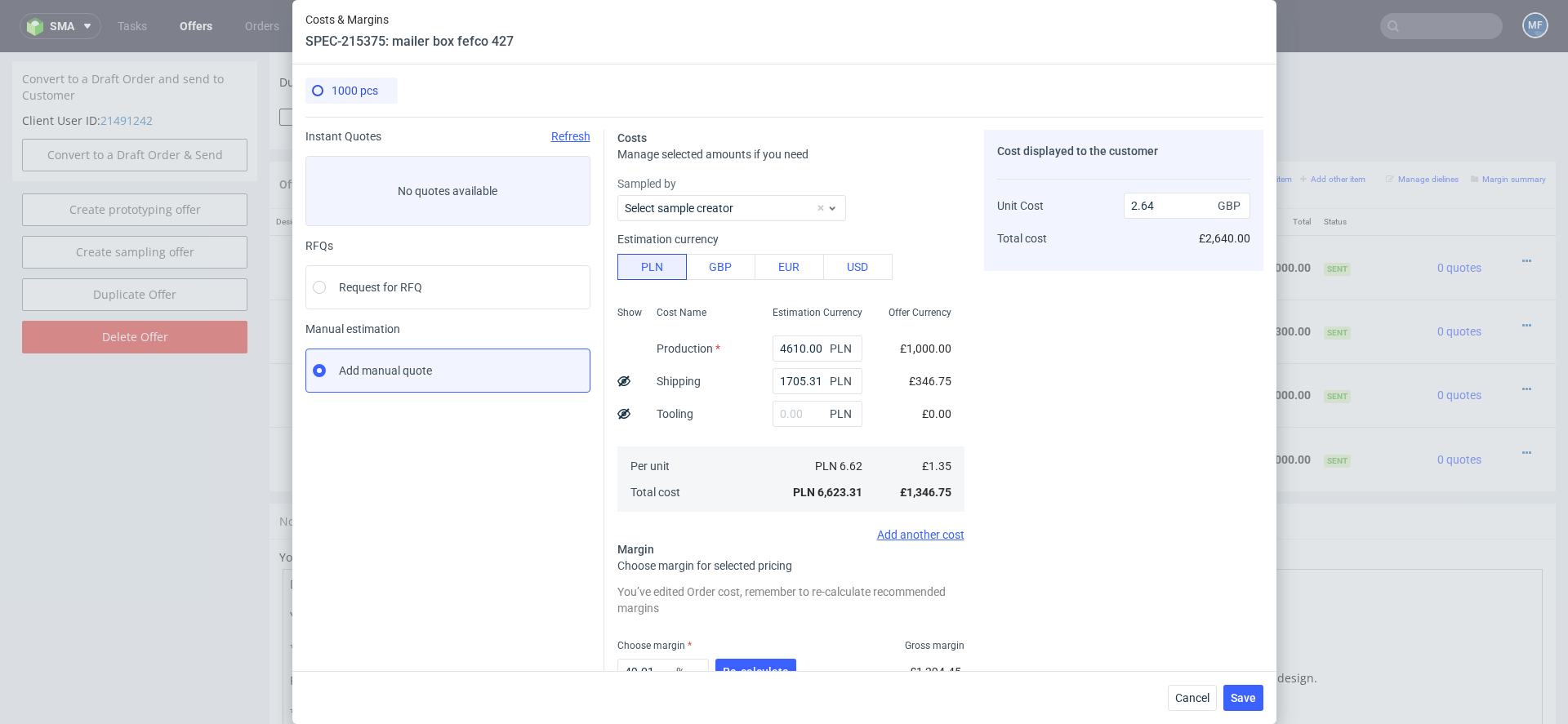
type input "4610"
type input "2.52"
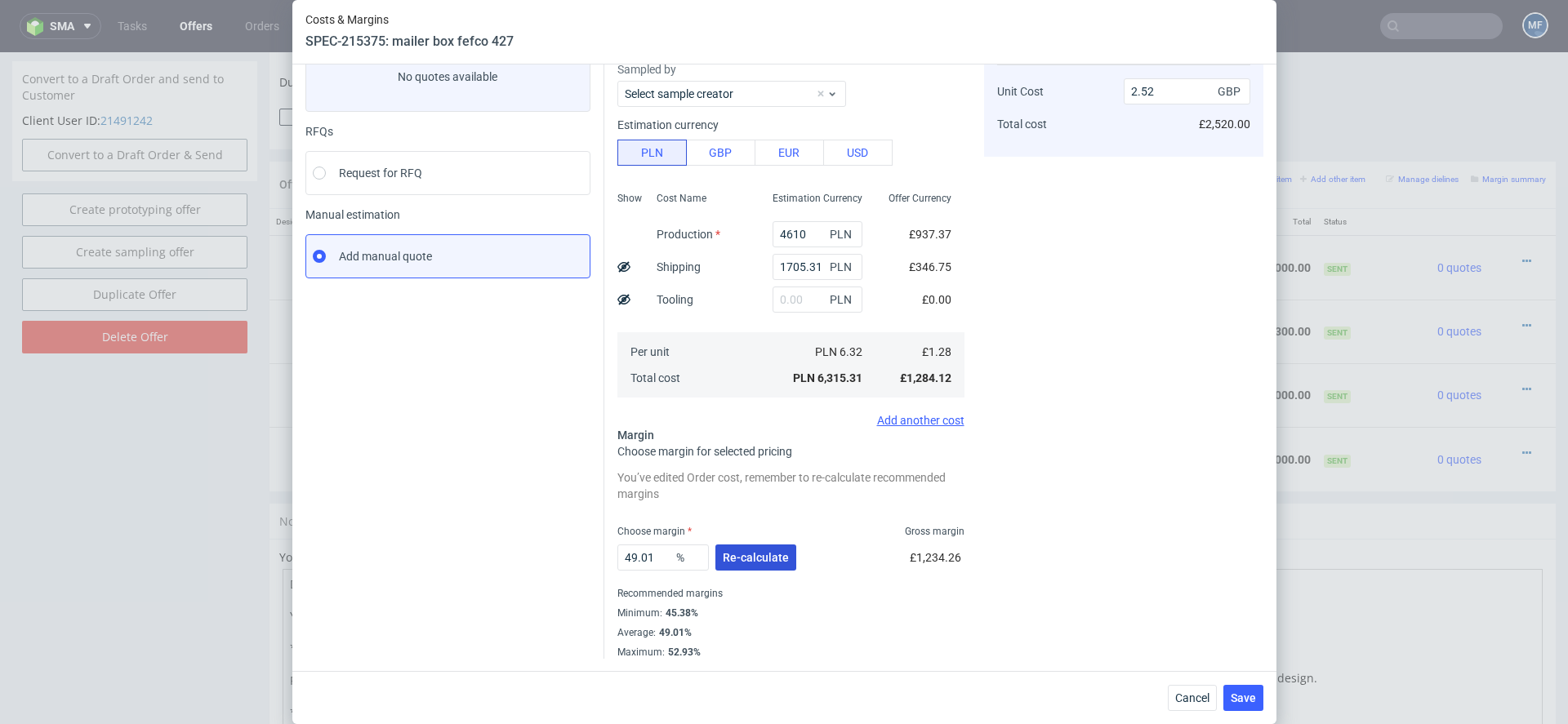
click at [747, 563] on span "Re-calculate" at bounding box center [755, 557] width 67 height 12
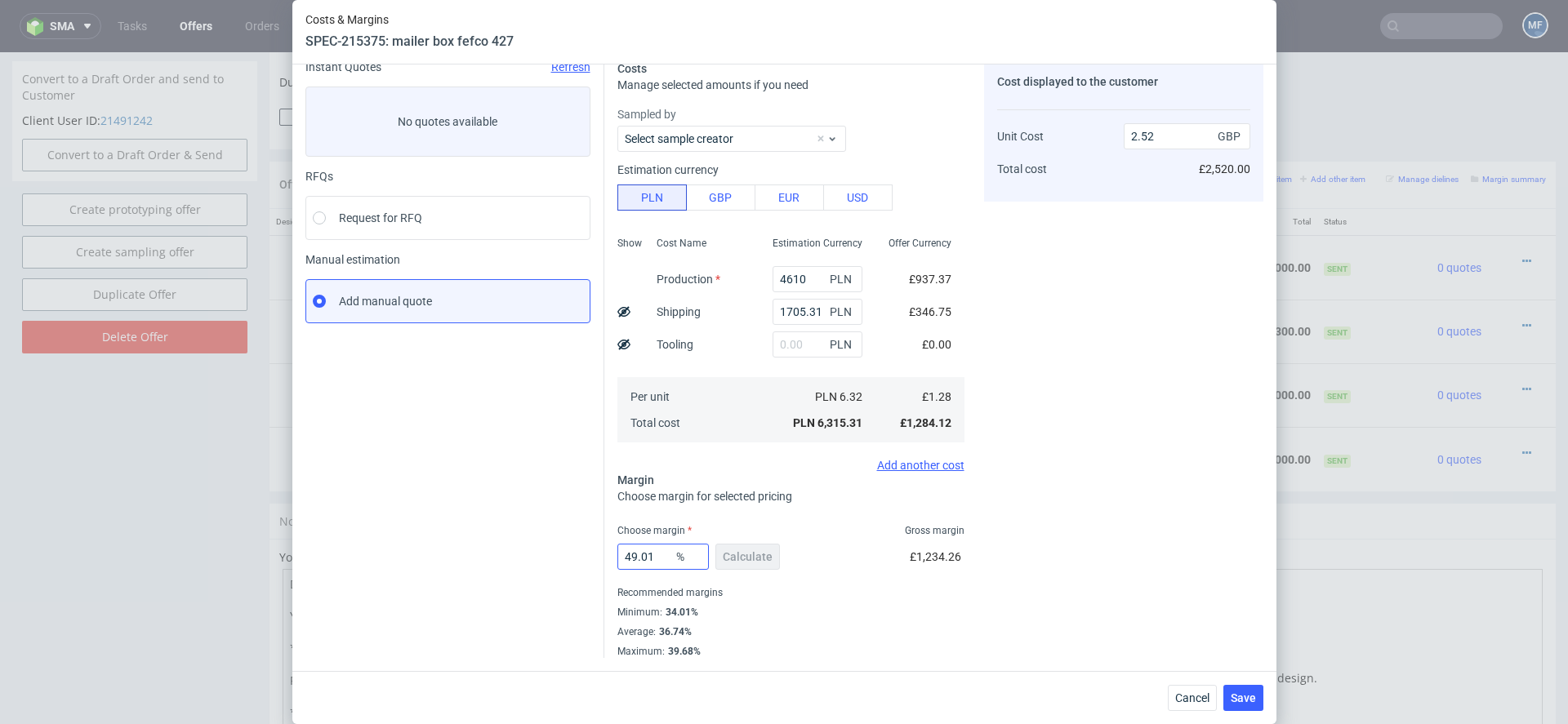
scroll to position [68, 0]
drag, startPoint x: 654, startPoint y: 564, endPoint x: 419, endPoint y: 559, distance: 235.1
click at [419, 559] on div "Instant Quotes Refresh No quotes available RFQs Request for RFQ Manual estimati…" at bounding box center [784, 354] width 958 height 611
type input "20"
type input "1.61"
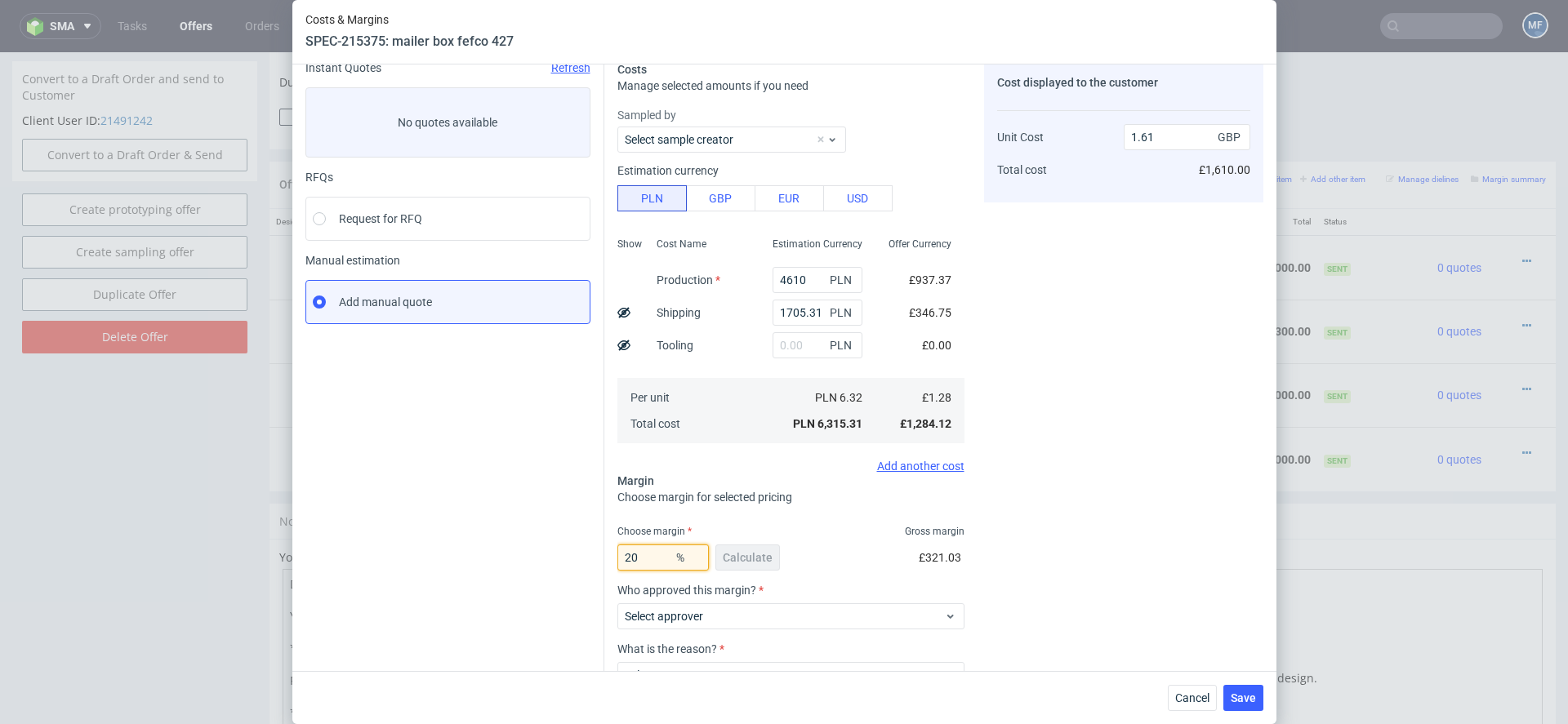
type input "20"
click at [1034, 599] on div "Cost displayed to the customer Unit Cost Total cost 1.61 GBP £1,610.00" at bounding box center [1124, 419] width 279 height 715
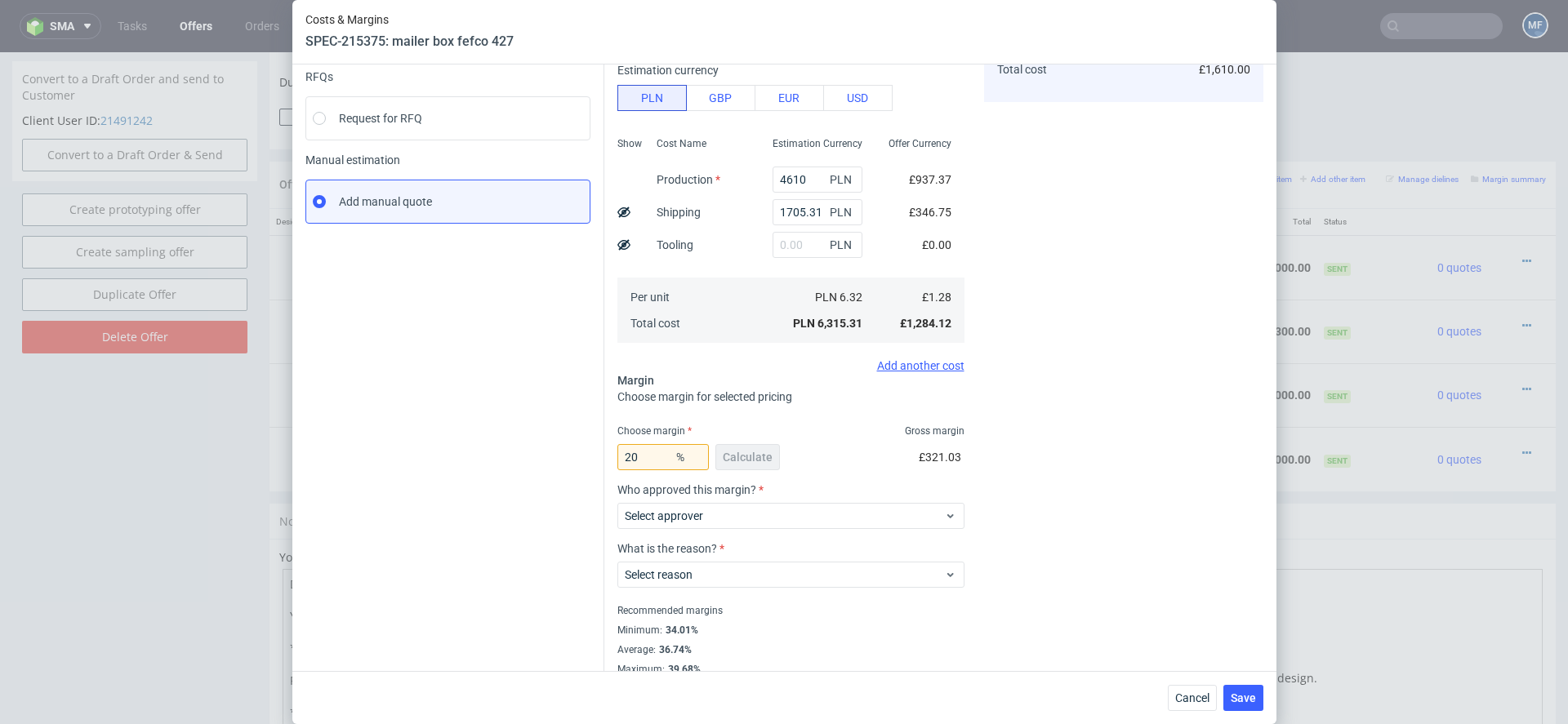
scroll to position [186, 0]
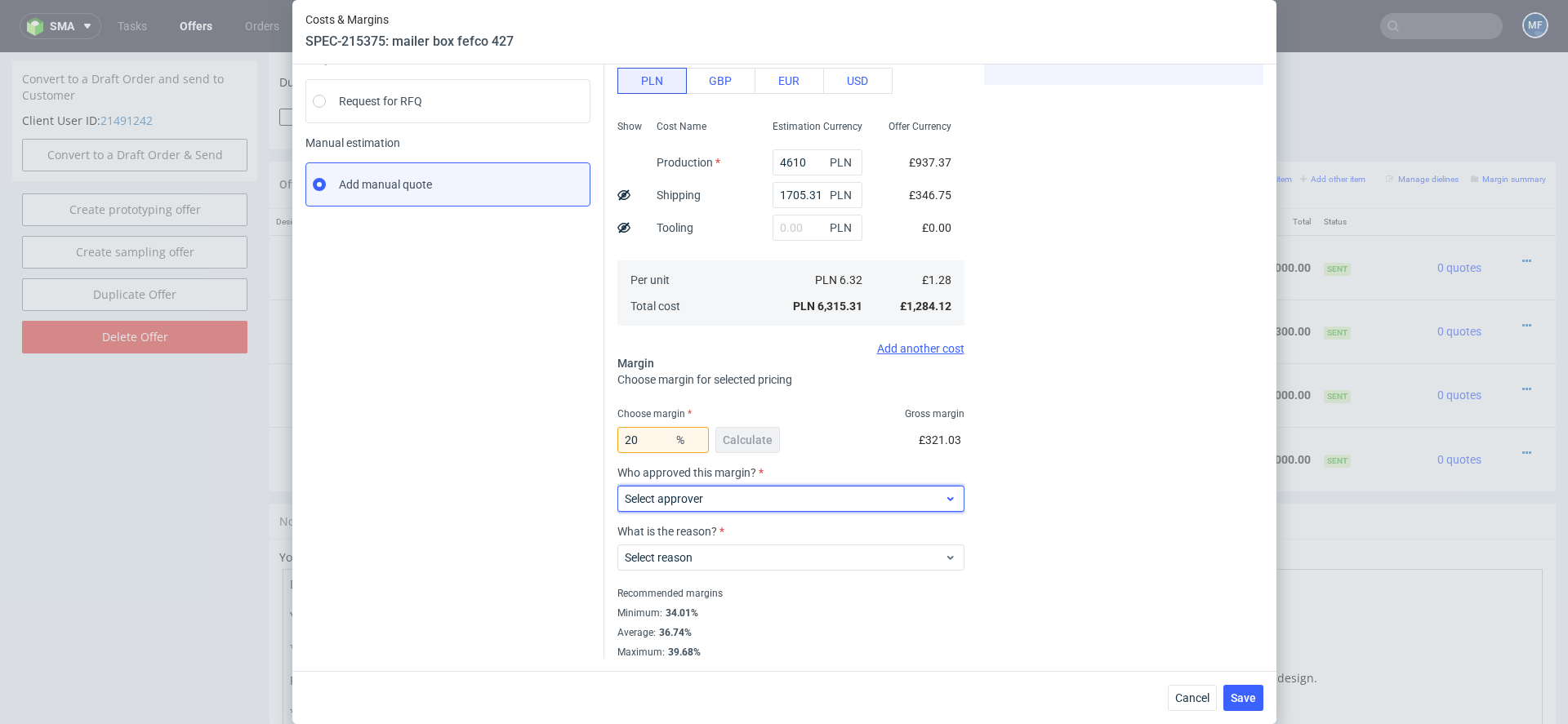
click at [846, 507] on div "Select approver" at bounding box center [791, 499] width 347 height 26
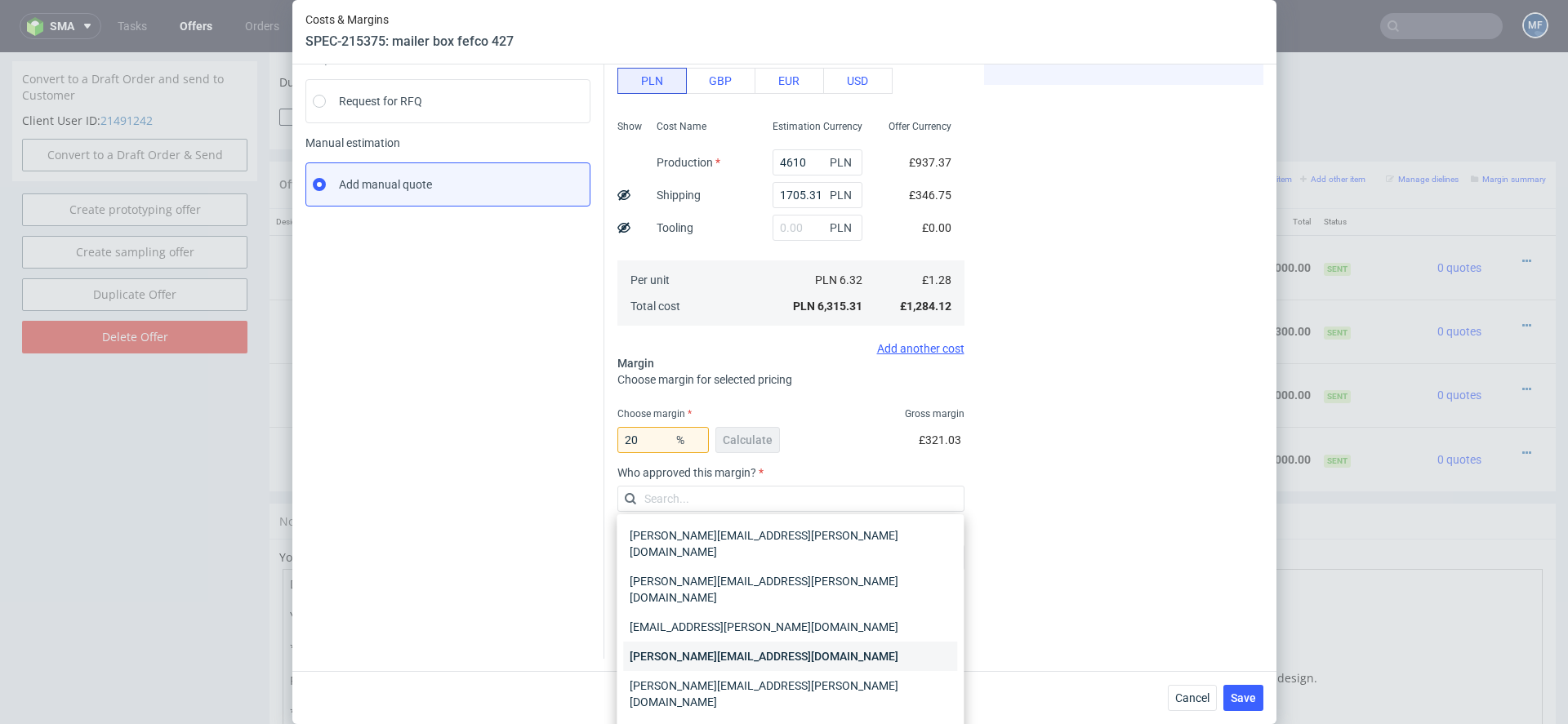
click at [794, 642] on div "[PERSON_NAME][EMAIL_ADDRESS][DOMAIN_NAME]" at bounding box center [790, 657] width 334 height 29
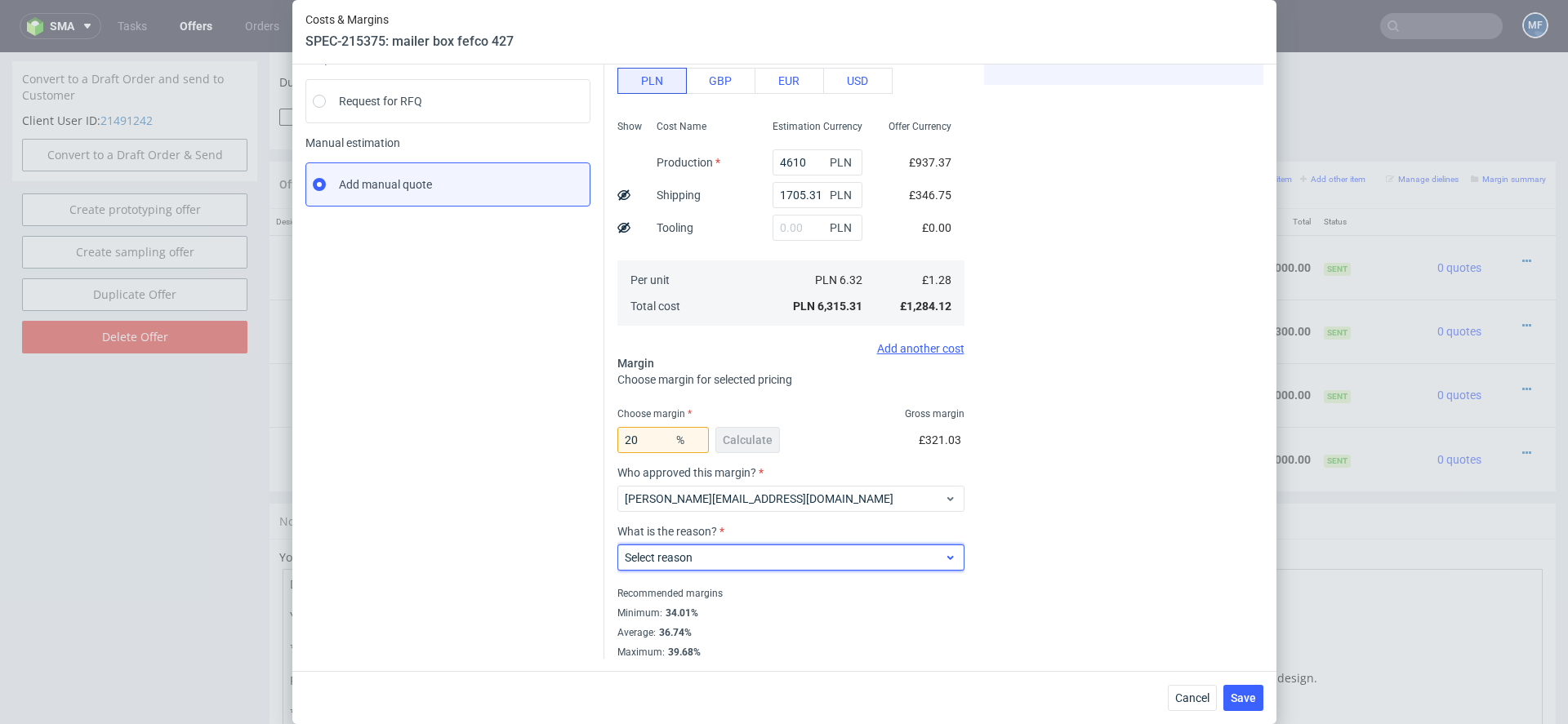
click at [742, 555] on span "Select reason" at bounding box center [784, 557] width 320 height 16
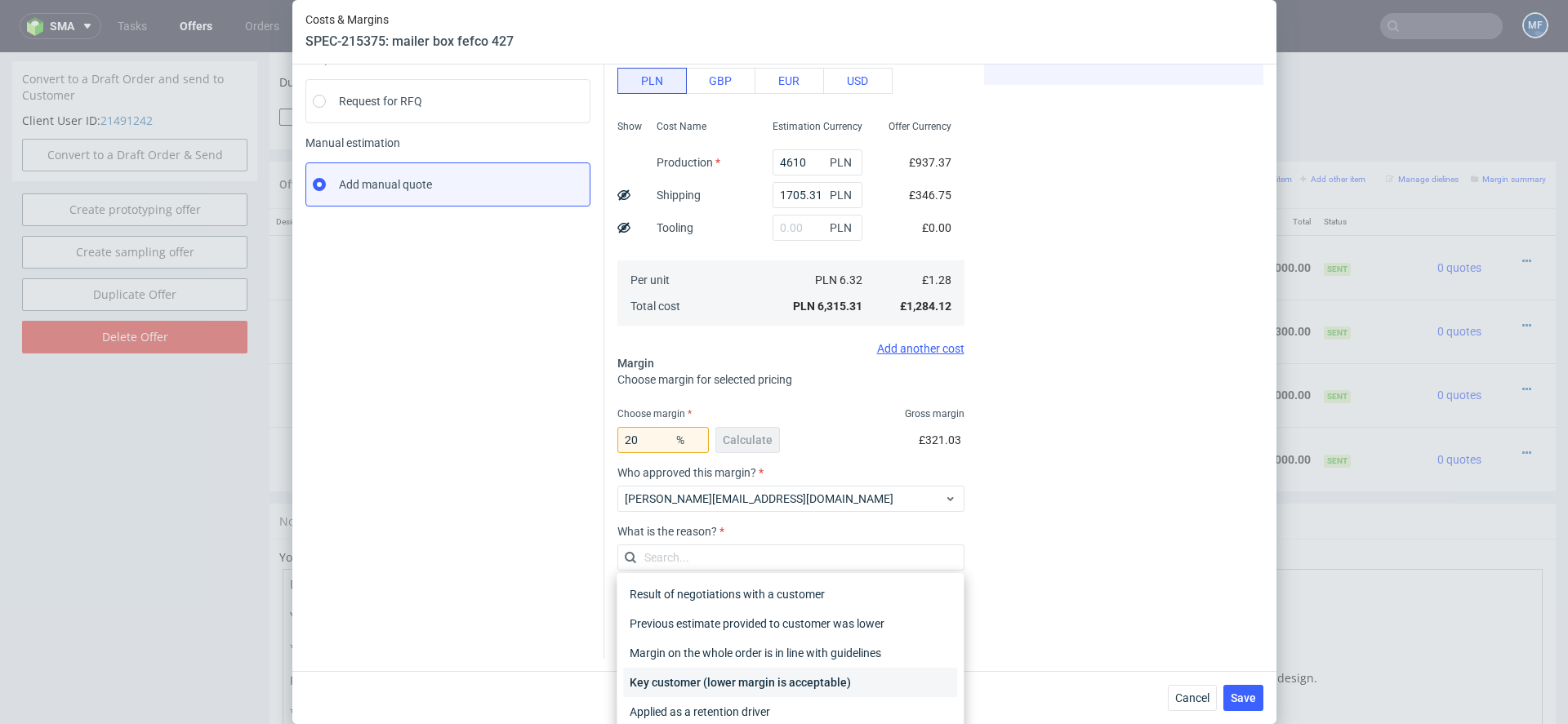
click at [754, 681] on div "Key customer (lower margin is acceptable)" at bounding box center [790, 682] width 334 height 29
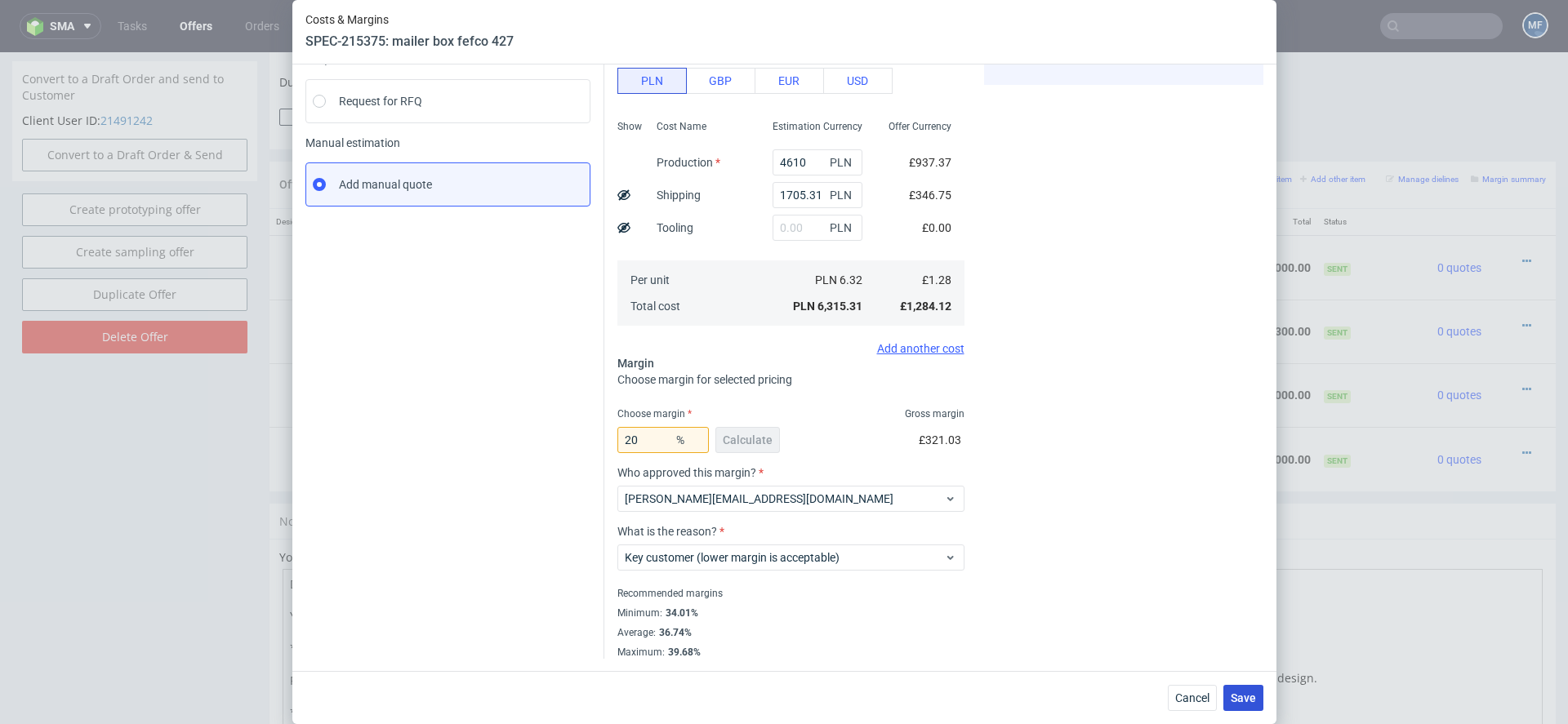
click at [1233, 702] on span "Save" at bounding box center [1243, 698] width 26 height 12
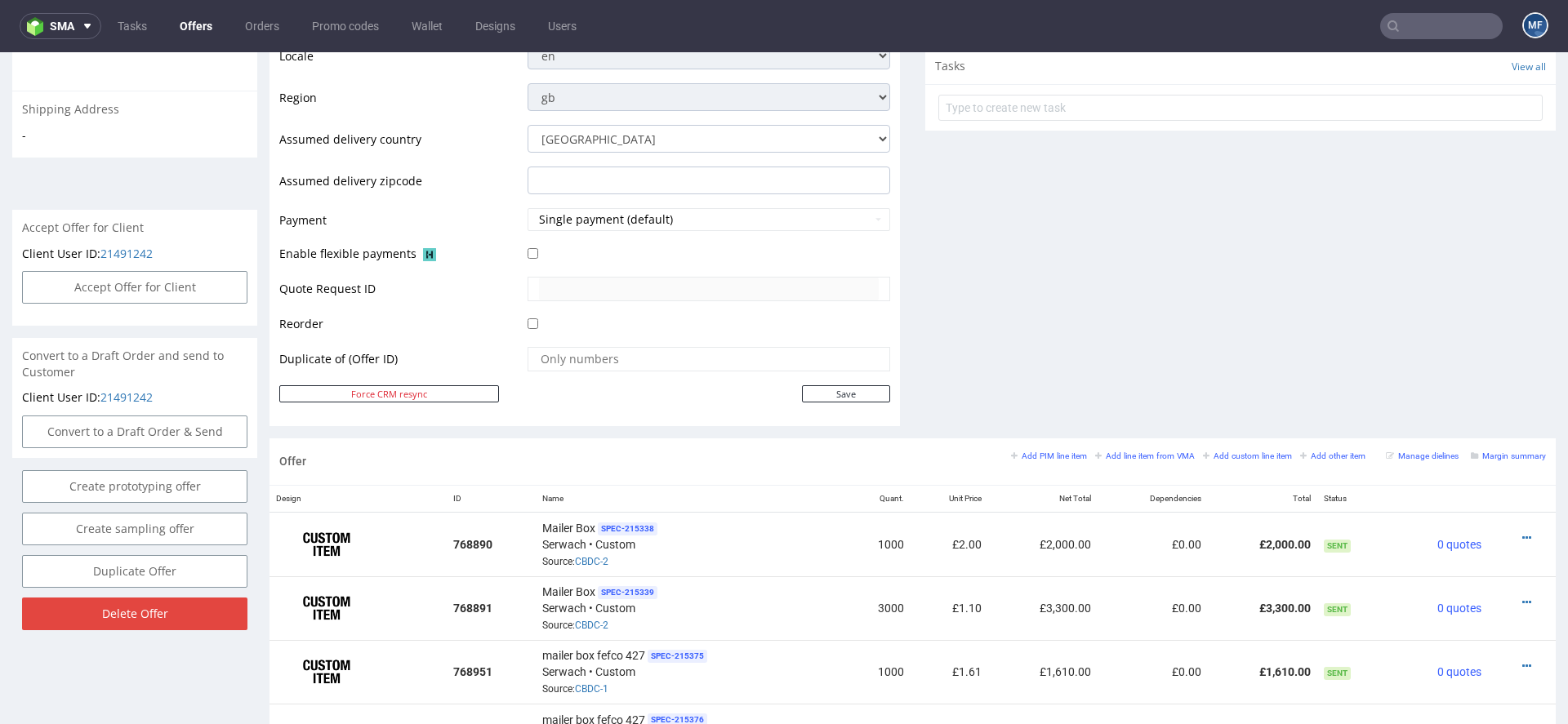
scroll to position [1055, 0]
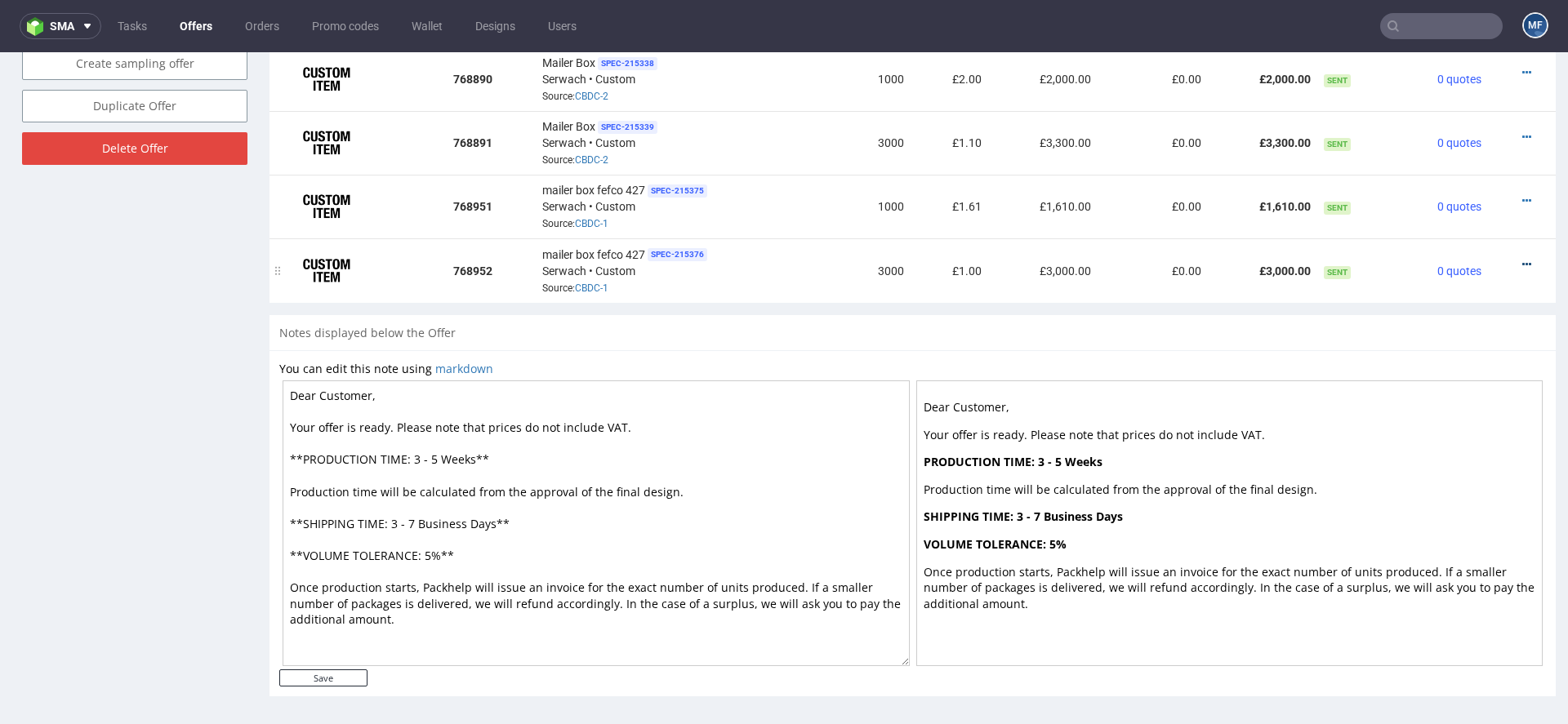
click at [1522, 259] on icon at bounding box center [1527, 264] width 9 height 12
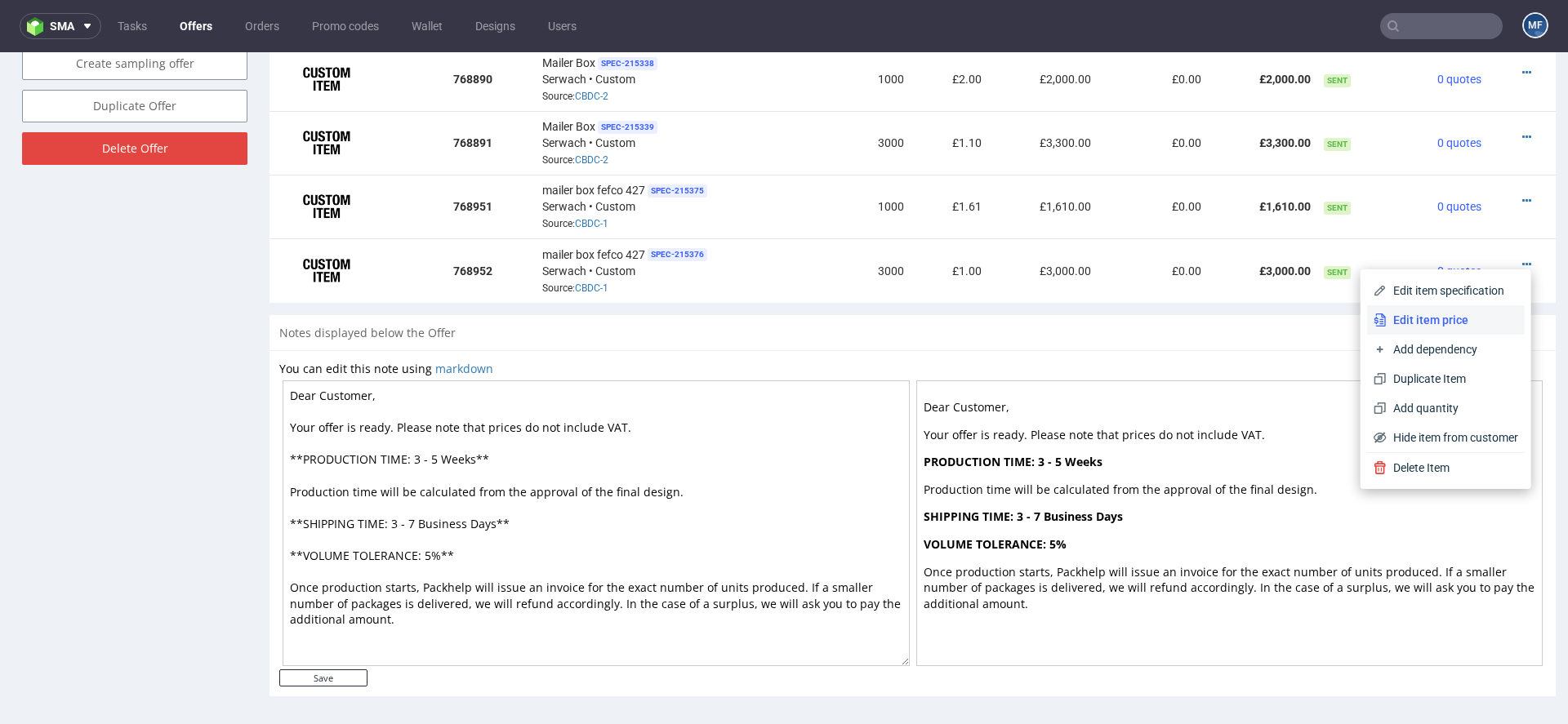
click at [1428, 327] on span "Edit item price" at bounding box center [1452, 320] width 131 height 16
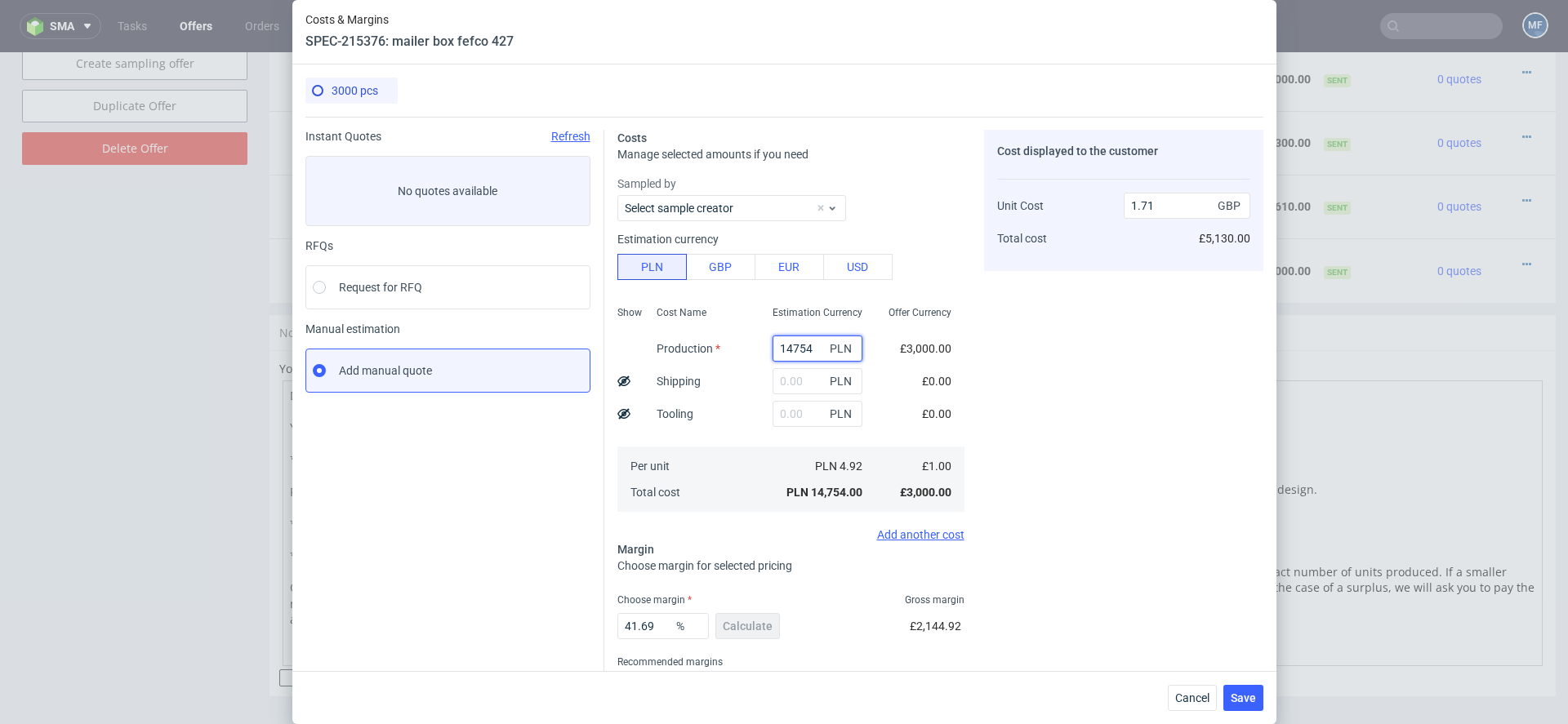
click at [800, 341] on input "14754" at bounding box center [817, 348] width 89 height 26
paste input "7250.00"
type input "7250"
type input "0.84"
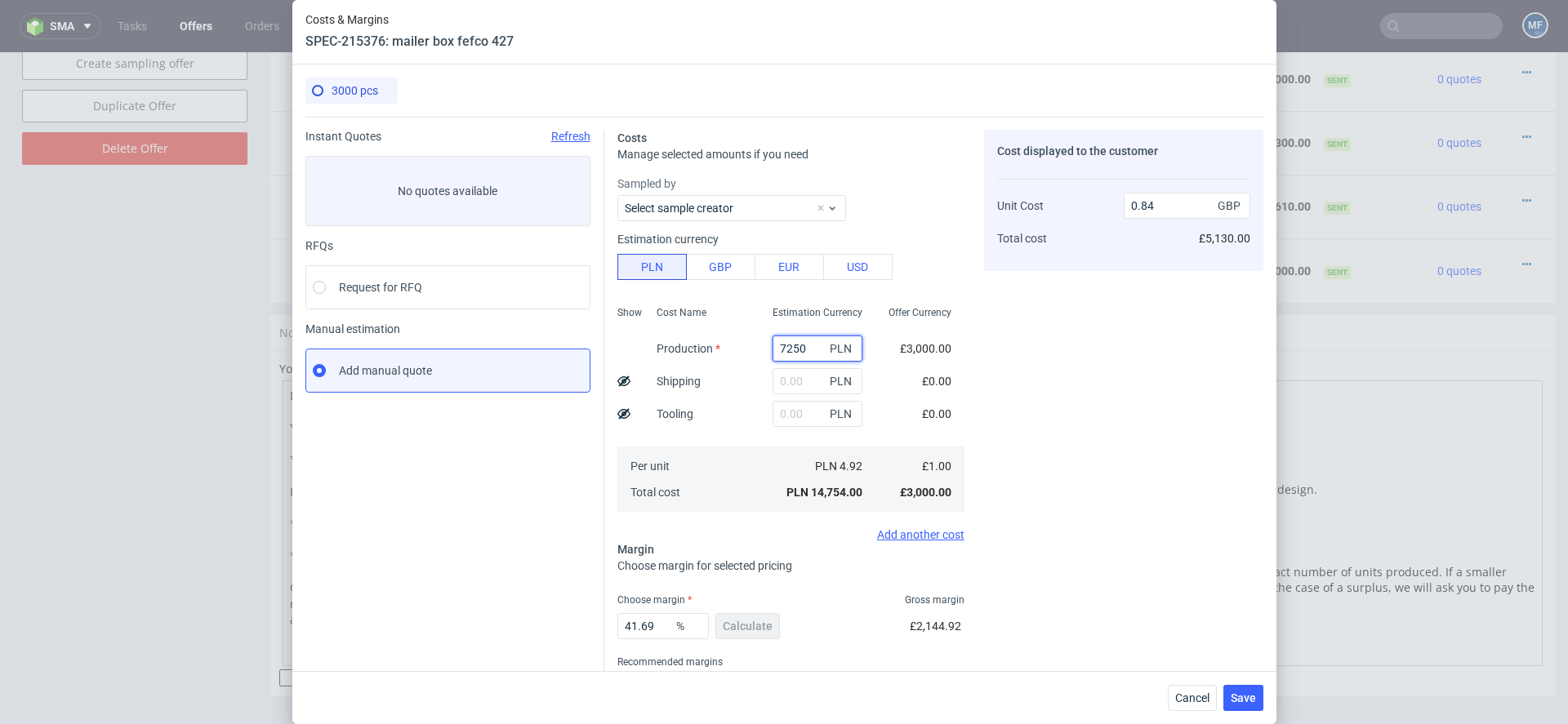
type input "7250"
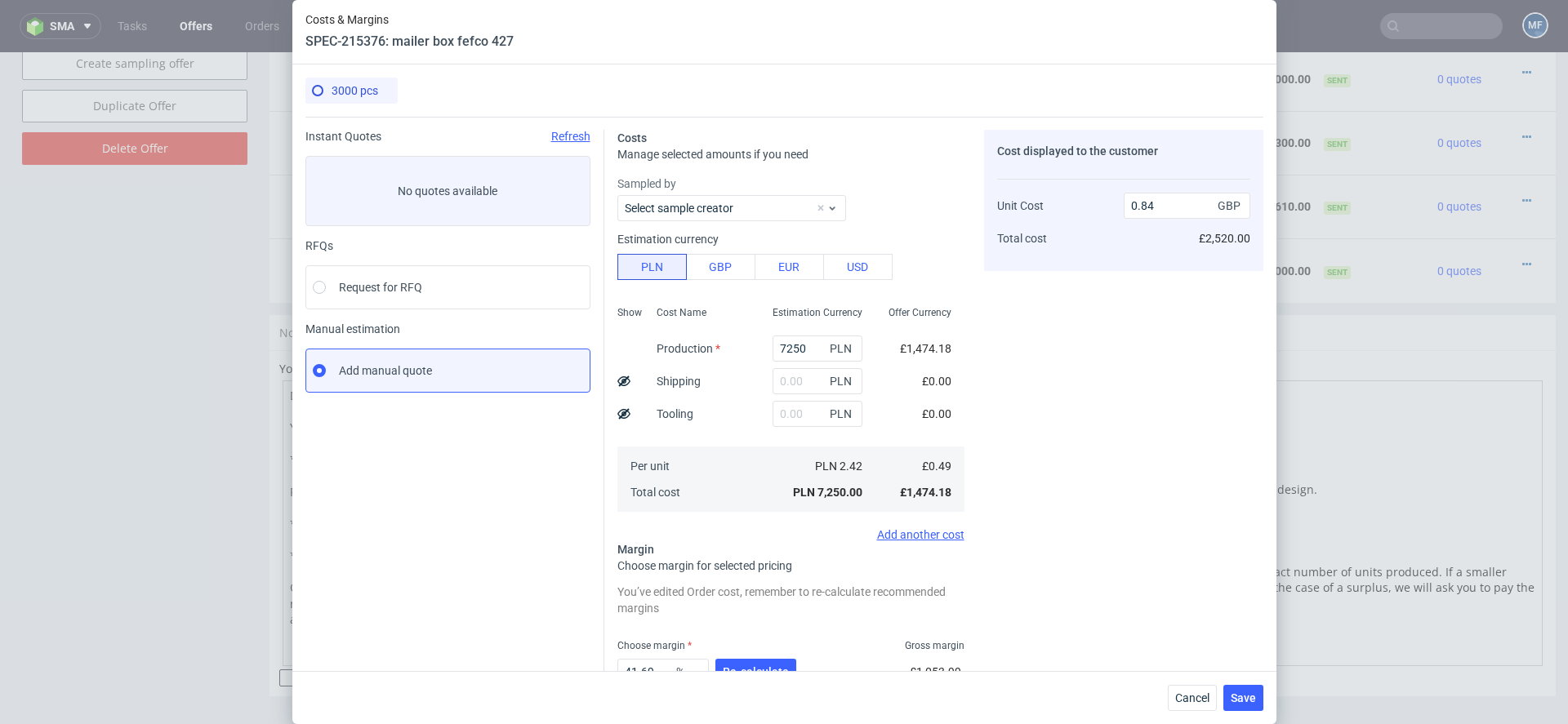
click at [1012, 469] on div "Cost displayed to the customer Unit Cost Total cost 0.84 GBP £2,520.00" at bounding box center [1124, 450] width 279 height 643
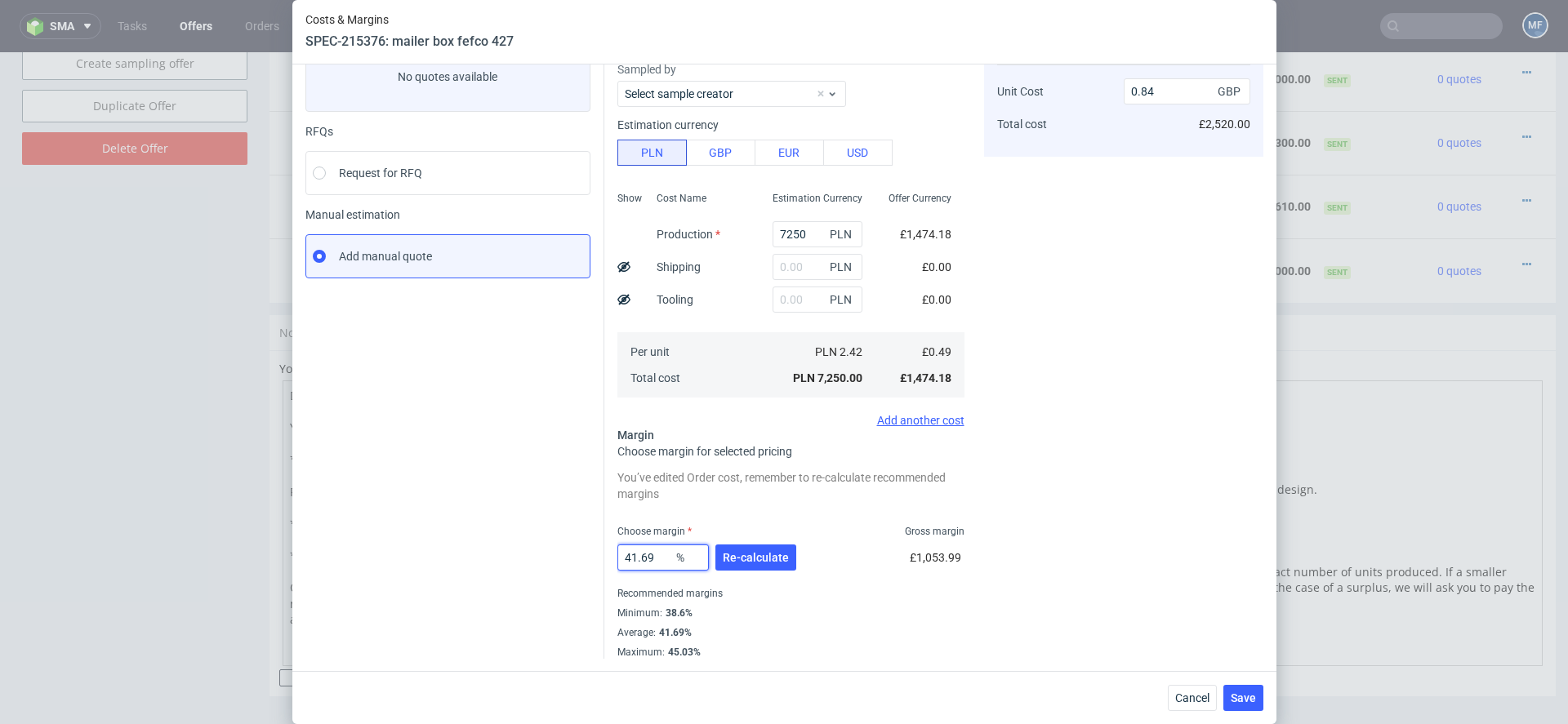
drag, startPoint x: 650, startPoint y: 555, endPoint x: 448, endPoint y: 555, distance: 202.0
click at [448, 555] on div "Instant Quotes Refresh No quotes available RFQs Request for RFQ Manual estimati…" at bounding box center [784, 331] width 958 height 657
type input "20"
type input "0.61"
type input "20"
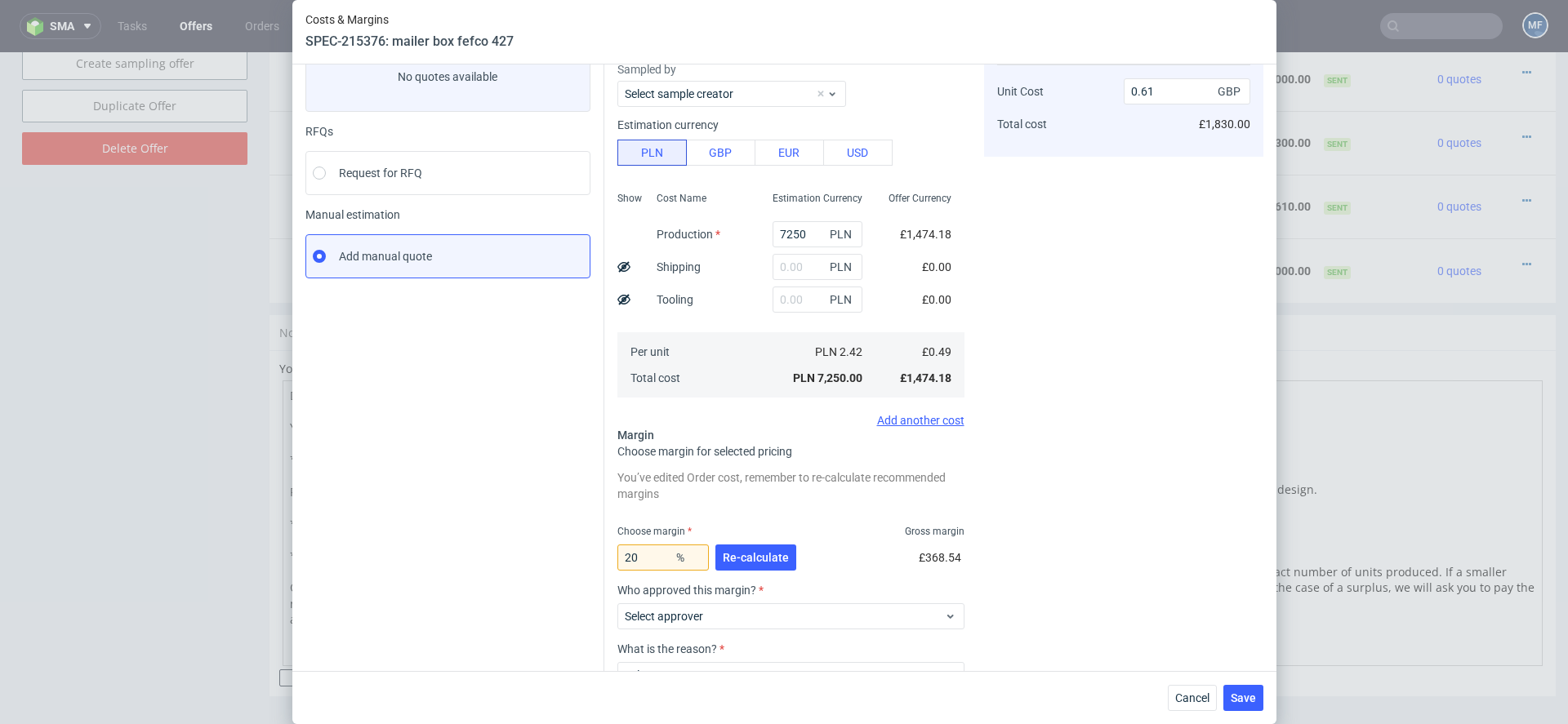
click at [784, 538] on div "20 % Re-calculate" at bounding box center [709, 561] width 182 height 46
click at [782, 549] on button "Re-calculate" at bounding box center [755, 557] width 81 height 26
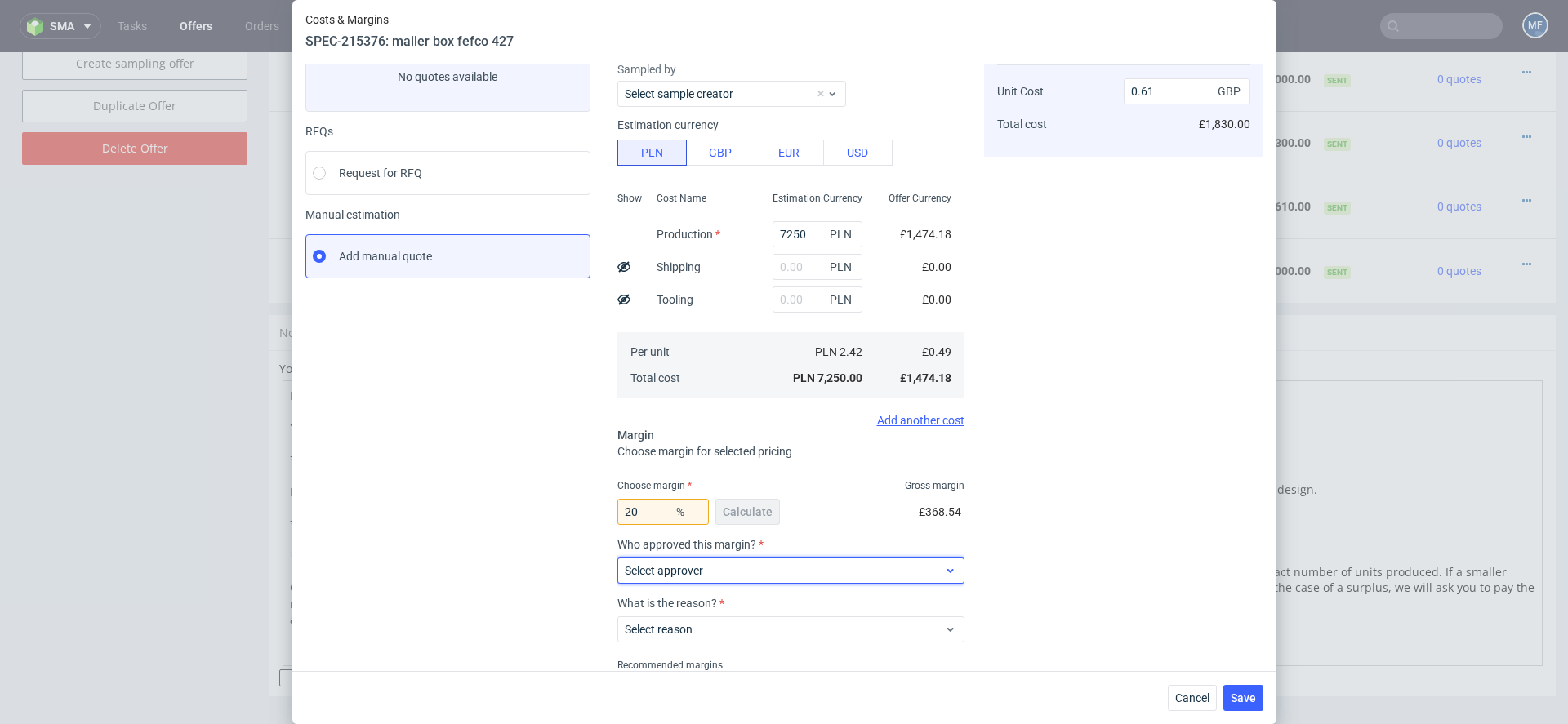
click at [764, 581] on div "Select approver" at bounding box center [791, 570] width 347 height 26
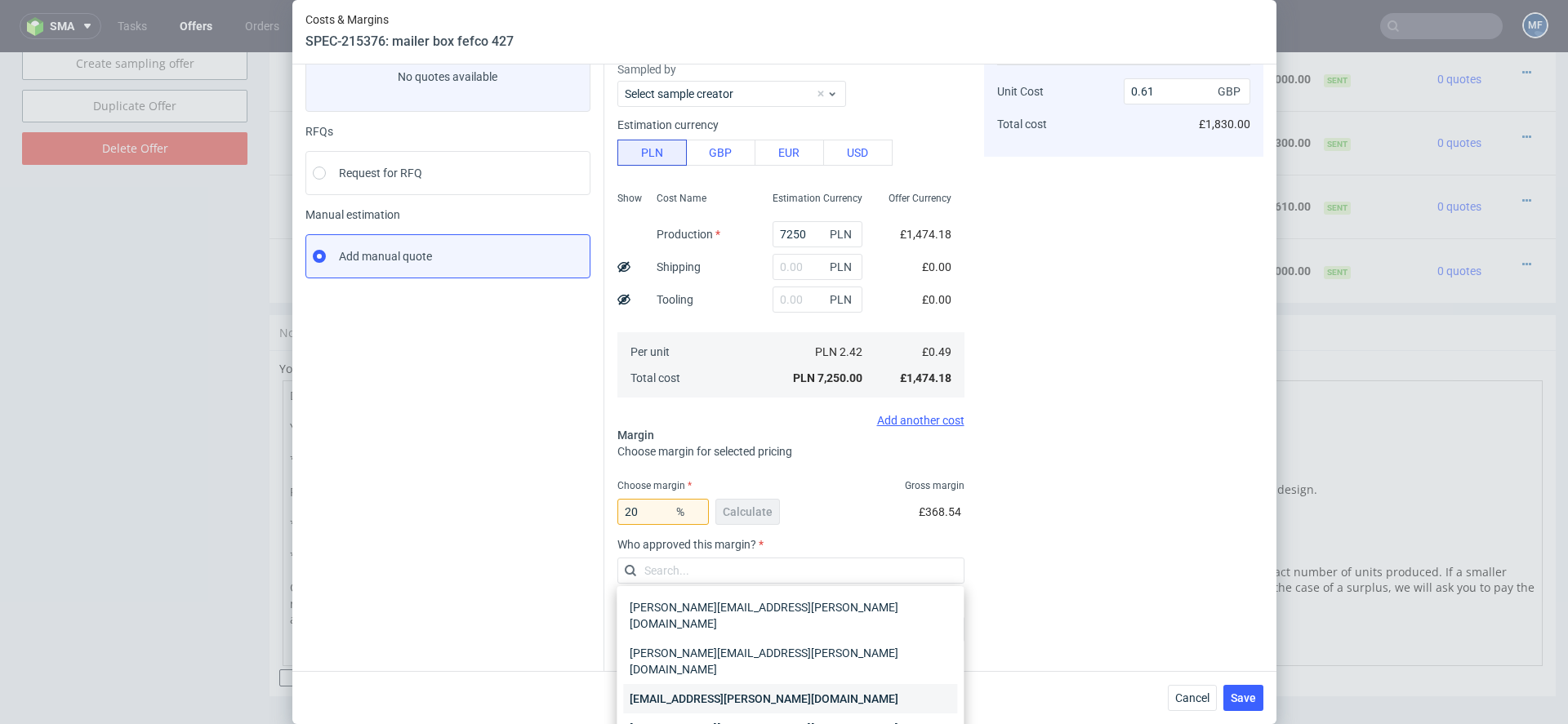
scroll to position [43, 0]
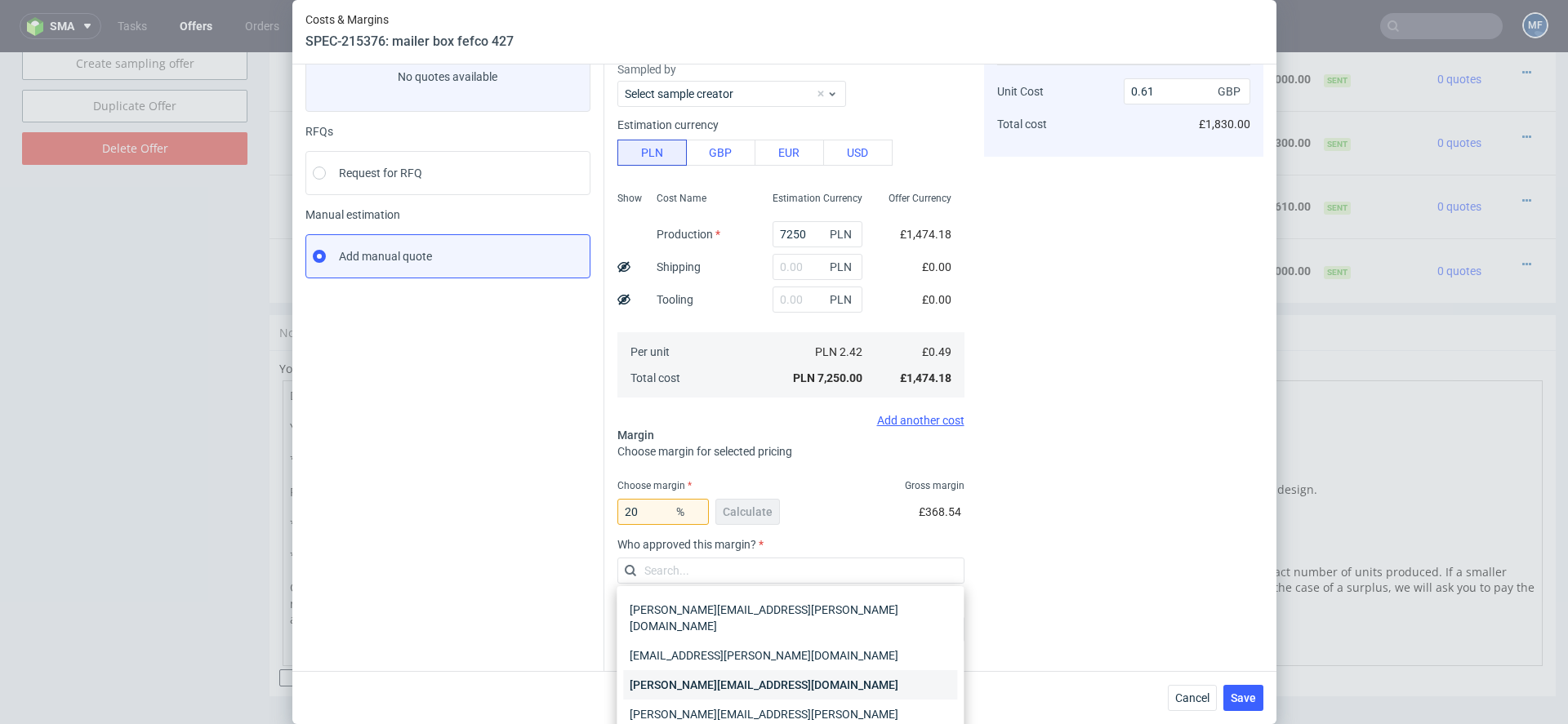
click at [738, 670] on div "[PERSON_NAME][EMAIL_ADDRESS][DOMAIN_NAME]" at bounding box center [790, 685] width 334 height 29
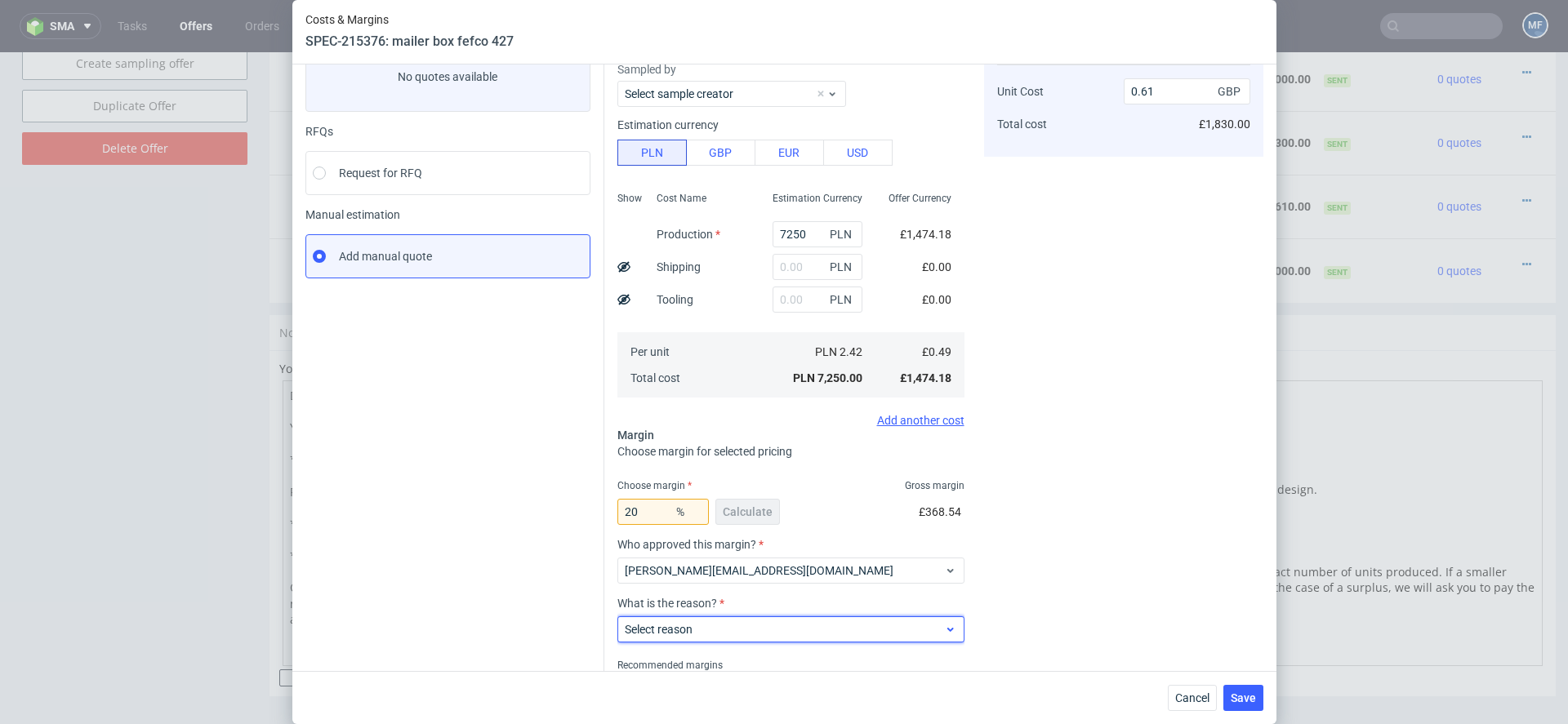
click at [732, 623] on span "Select reason" at bounding box center [784, 629] width 320 height 16
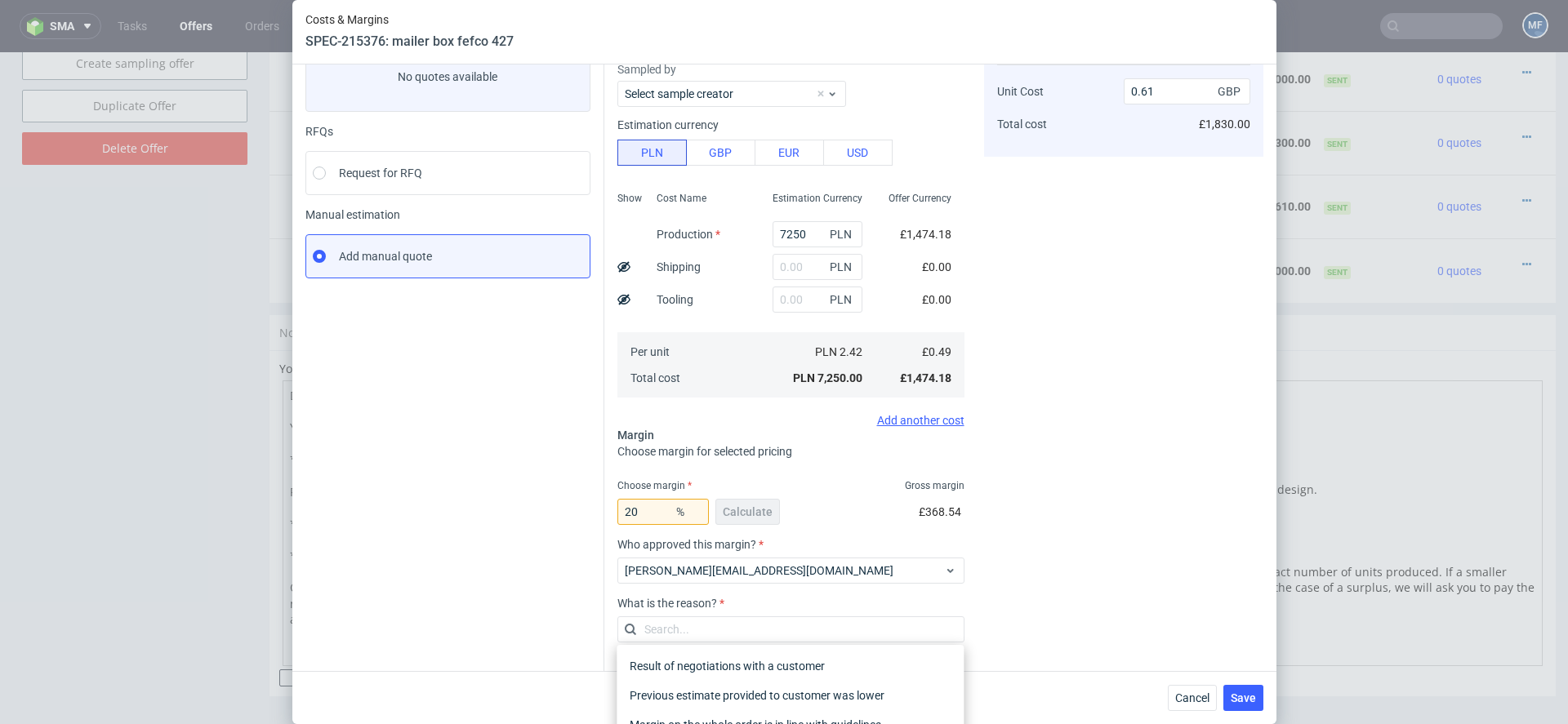
scroll to position [186, 0]
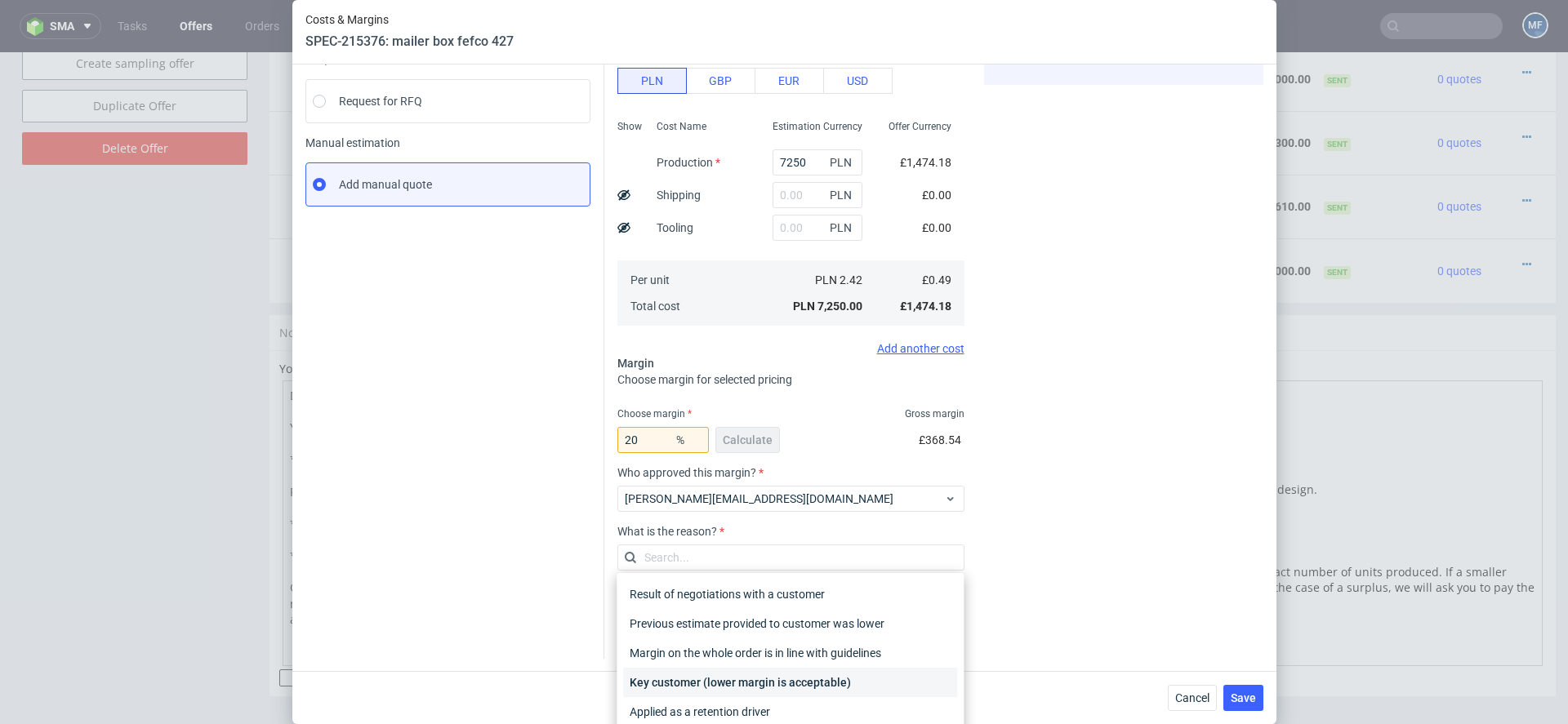
click at [815, 682] on div "Key customer (lower margin is acceptable)" at bounding box center [790, 682] width 334 height 29
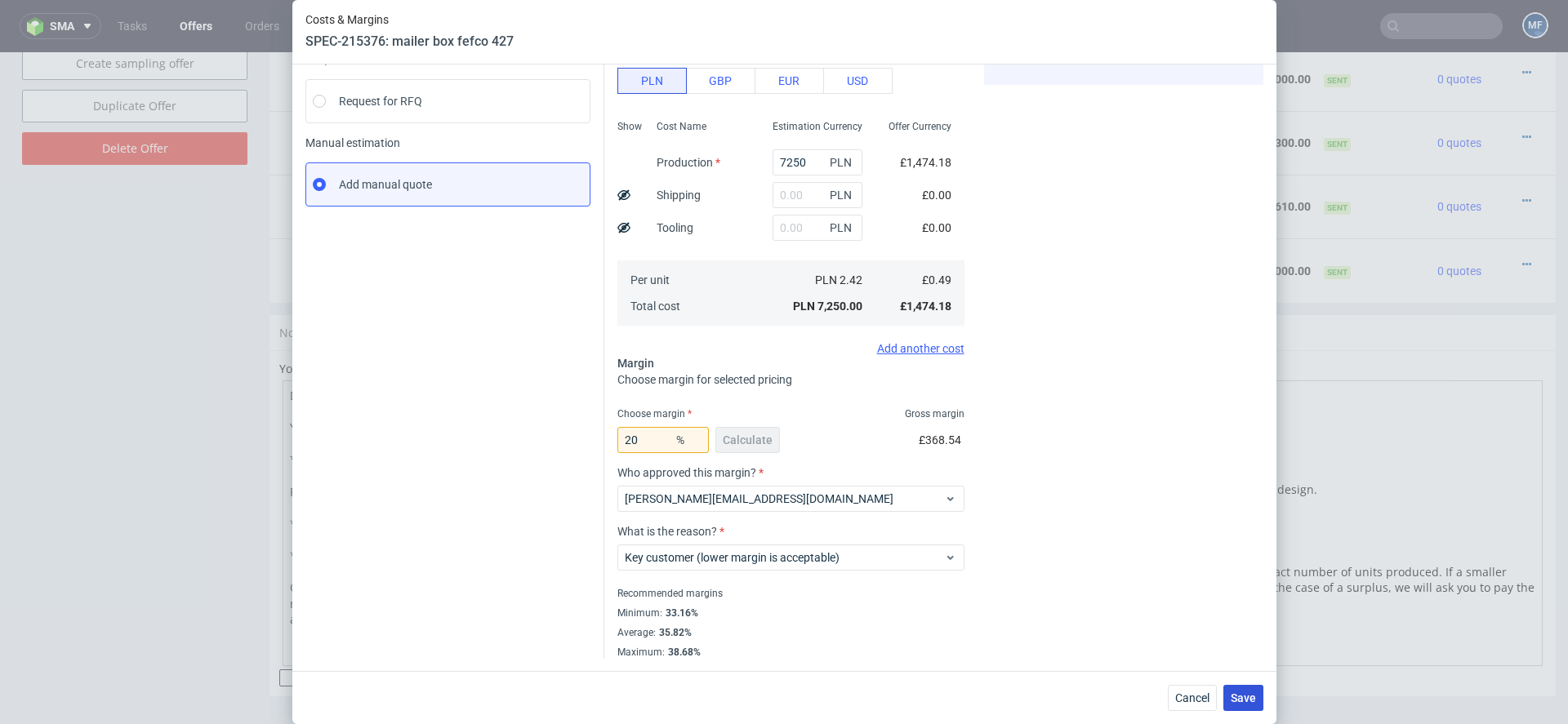
click at [1237, 698] on span "Save" at bounding box center [1243, 698] width 26 height 12
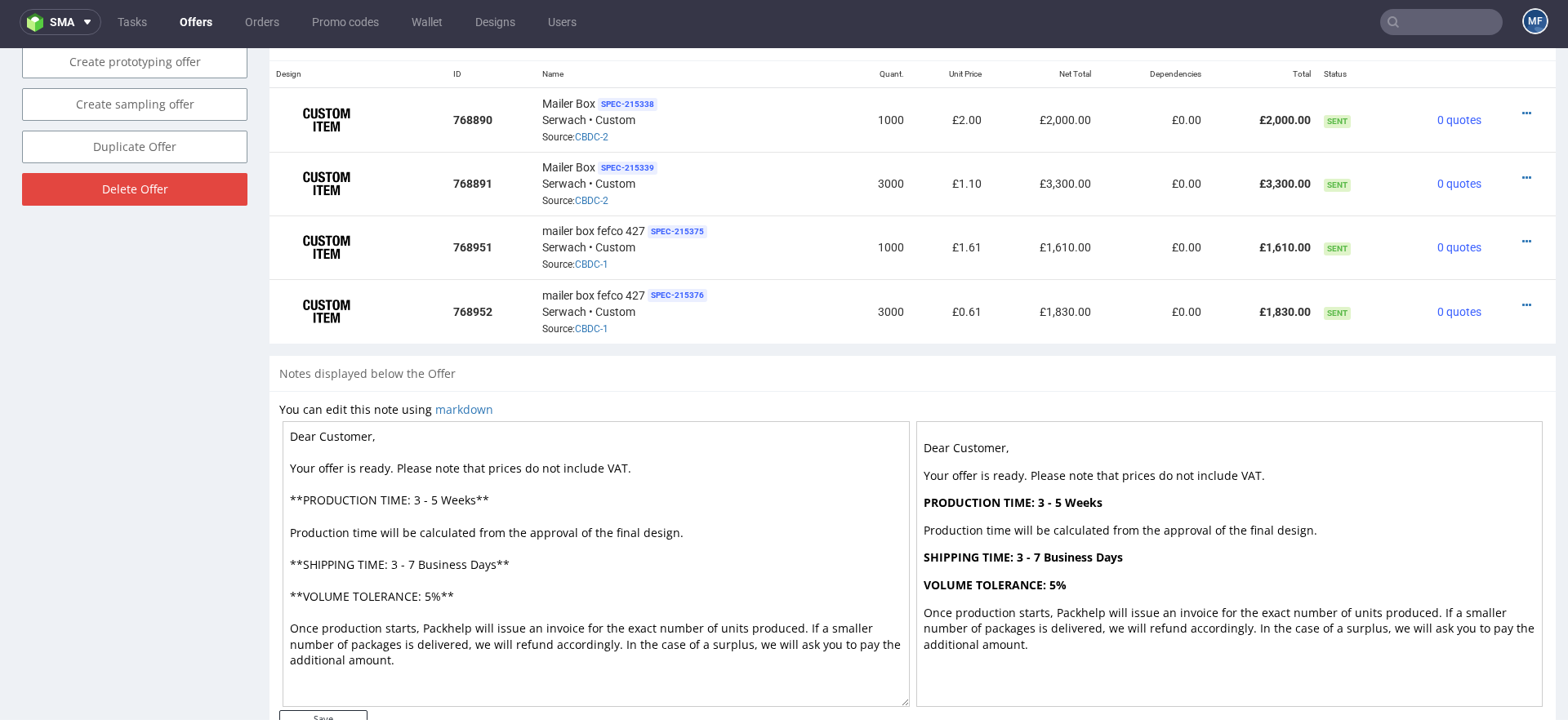
scroll to position [984, 0]
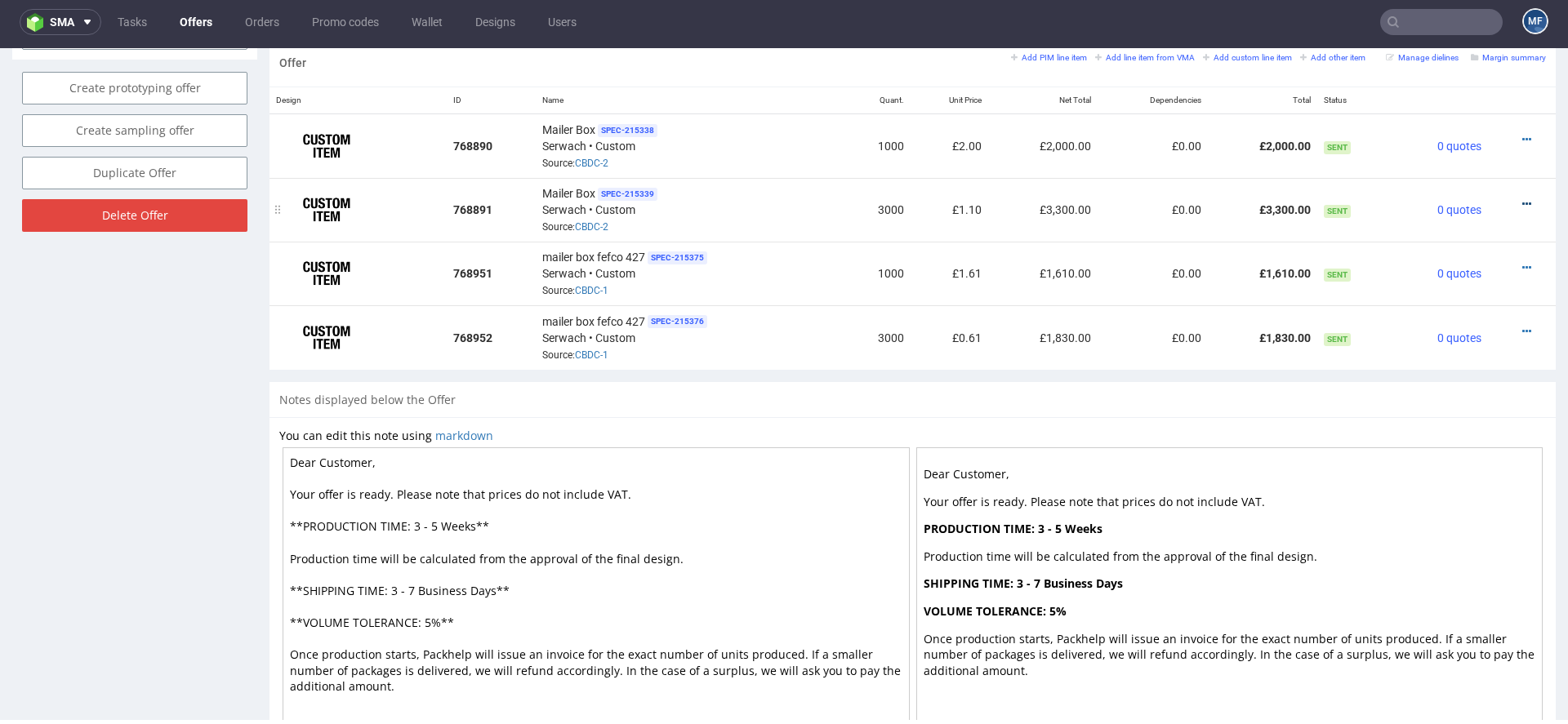
click at [1522, 199] on icon at bounding box center [1527, 204] width 9 height 12
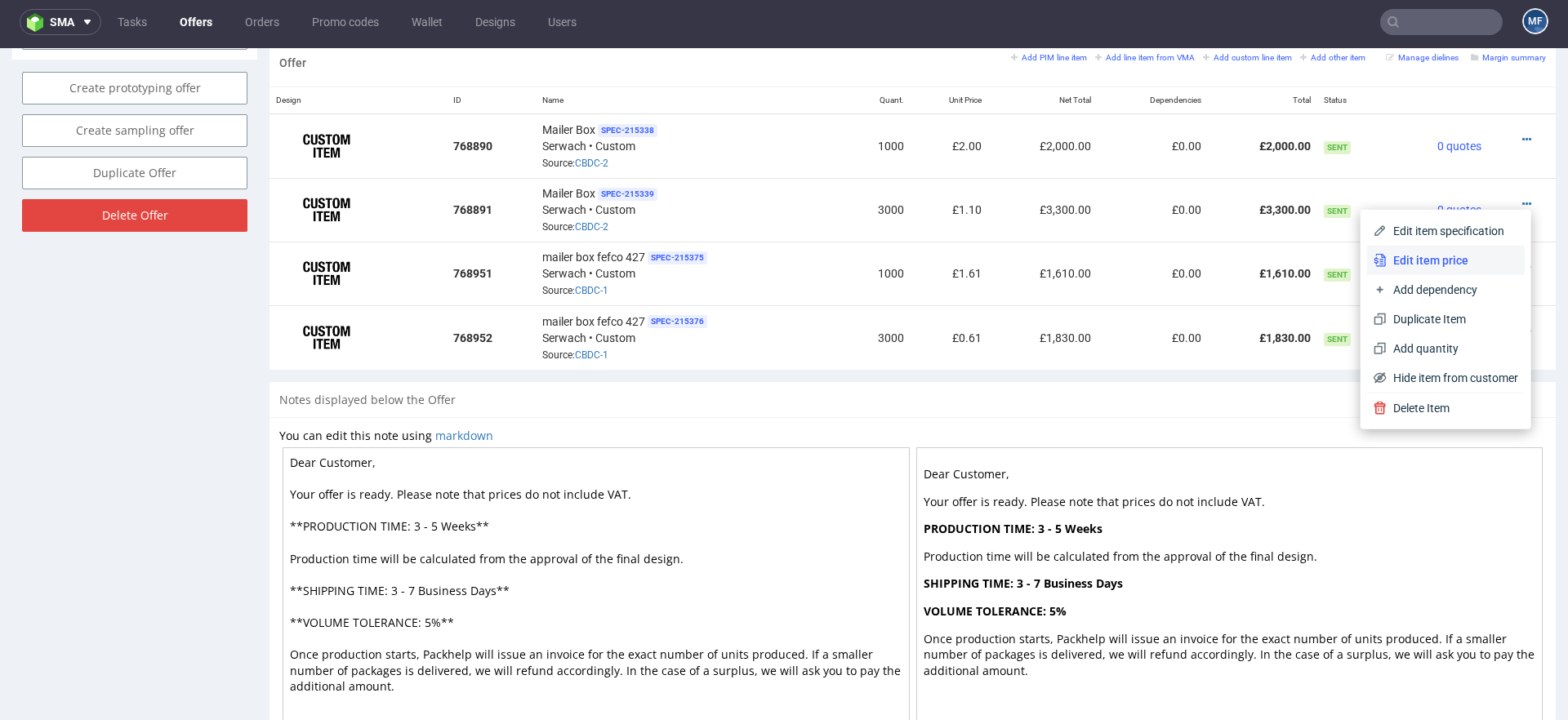
click at [1441, 262] on span "Edit item price" at bounding box center [1452, 261] width 131 height 16
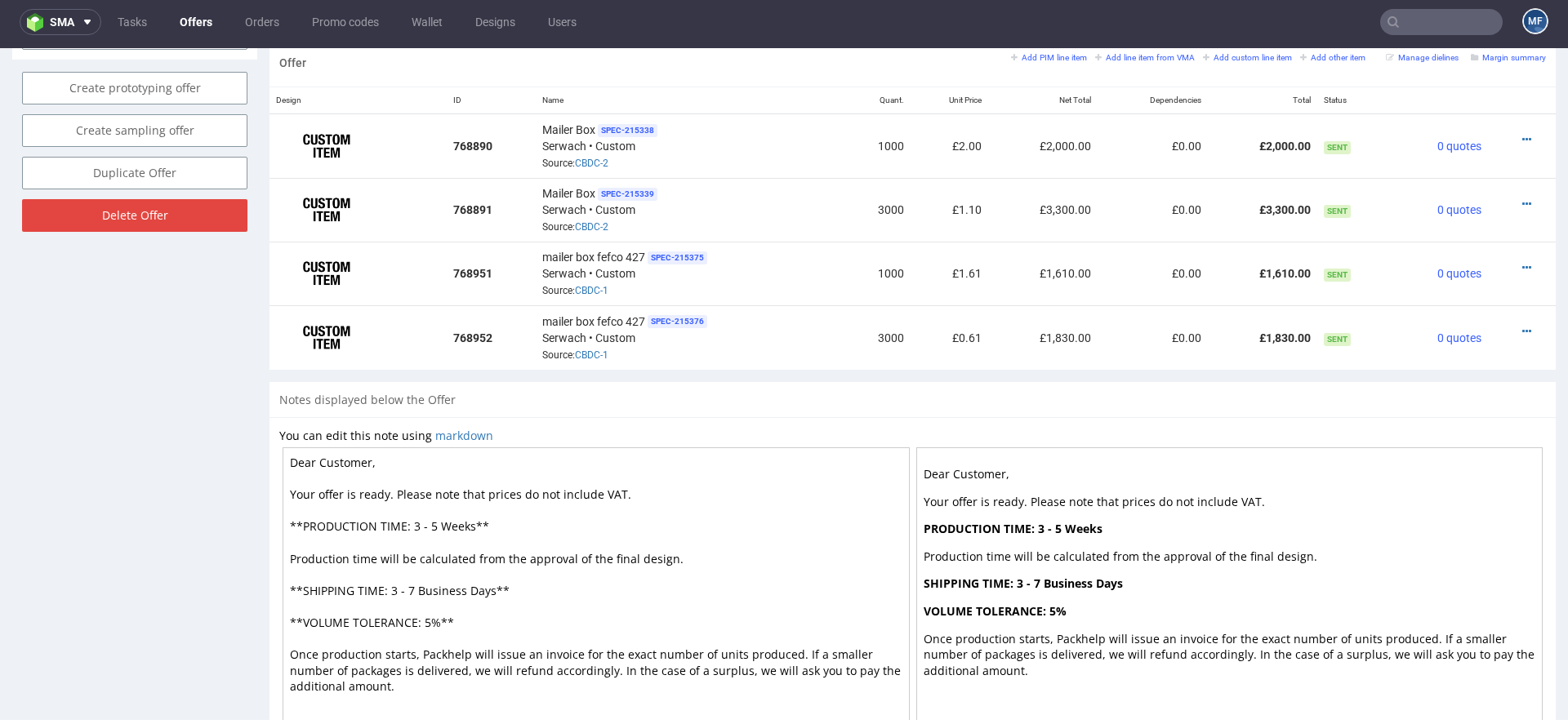
scroll to position [0, 0]
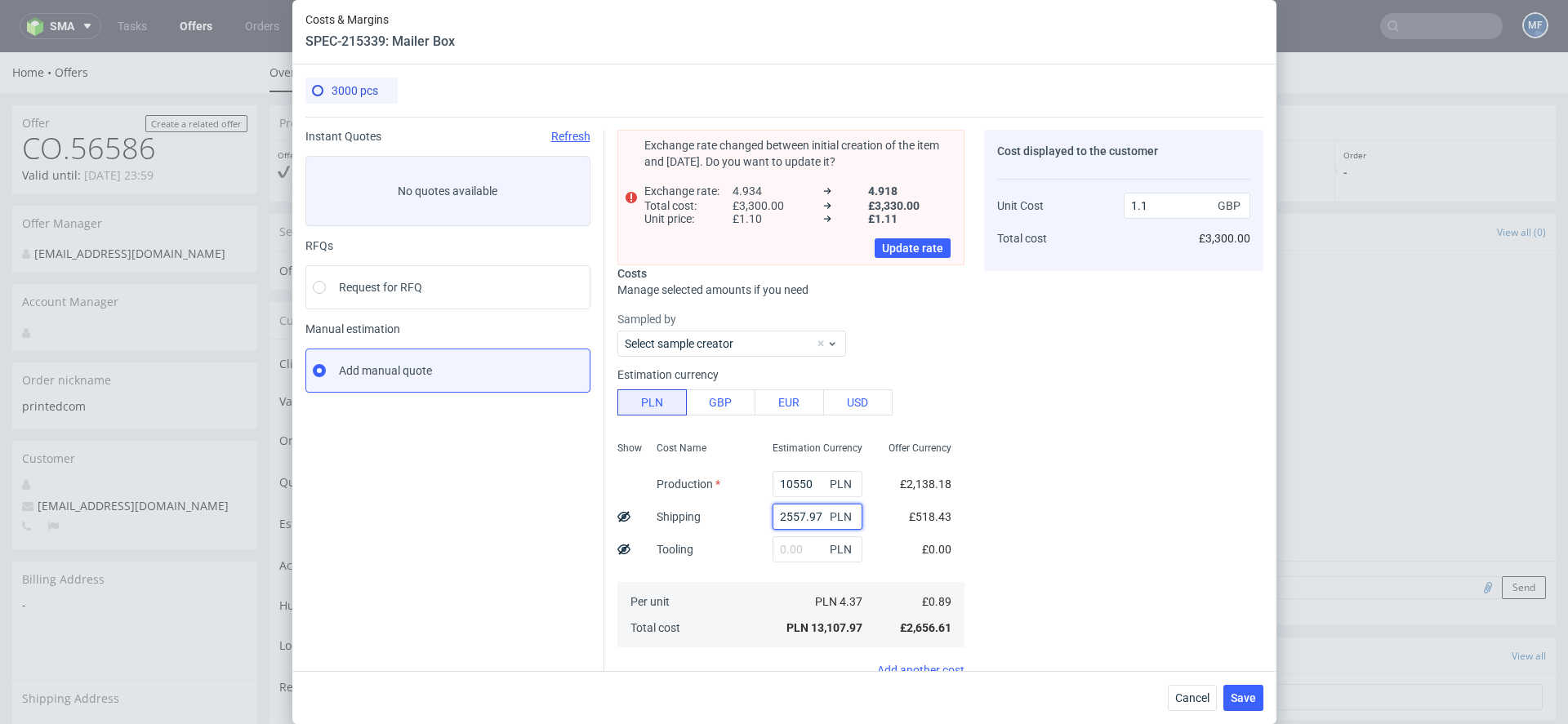
click at [807, 516] on input "2557.97" at bounding box center [817, 516] width 89 height 26
click at [1201, 692] on span "Cancel" at bounding box center [1192, 698] width 35 height 12
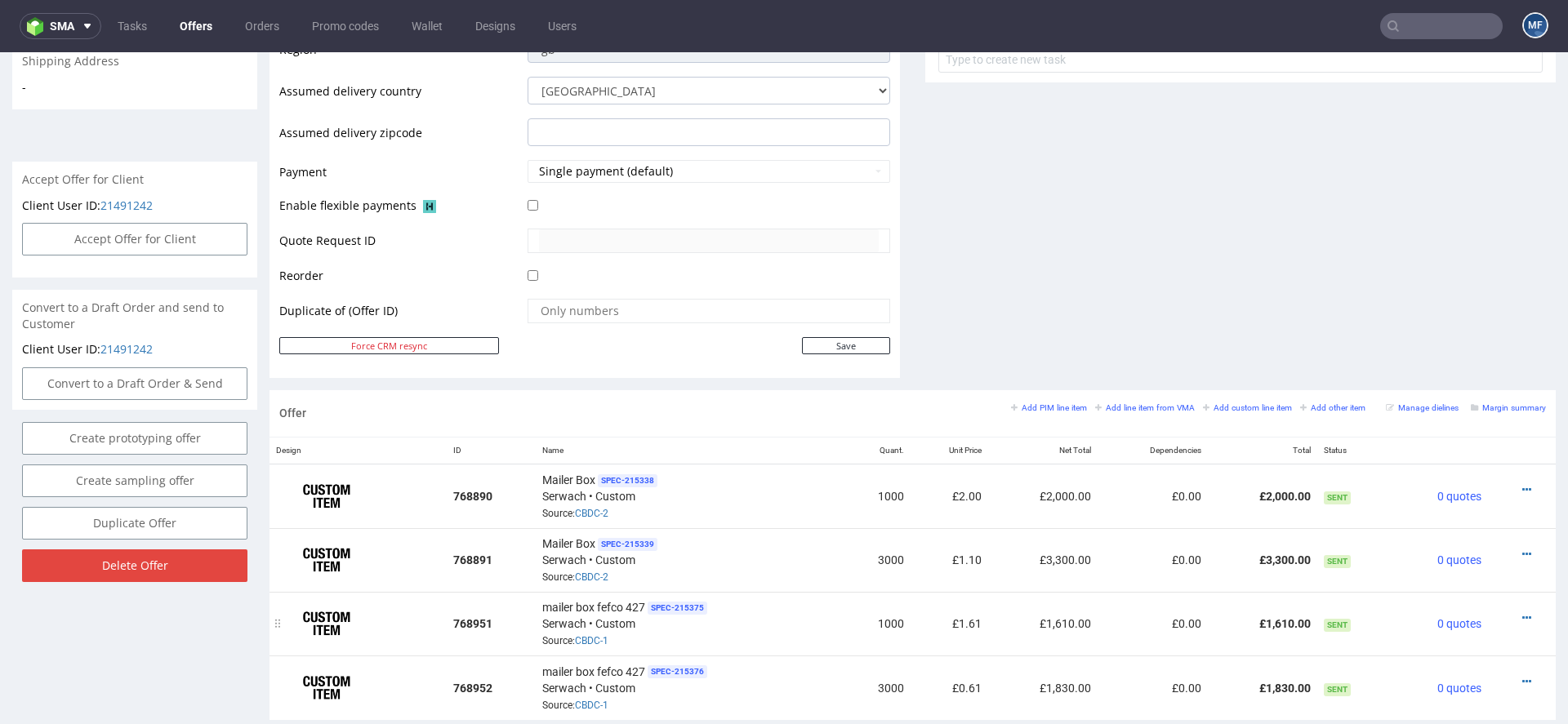
scroll to position [715, 0]
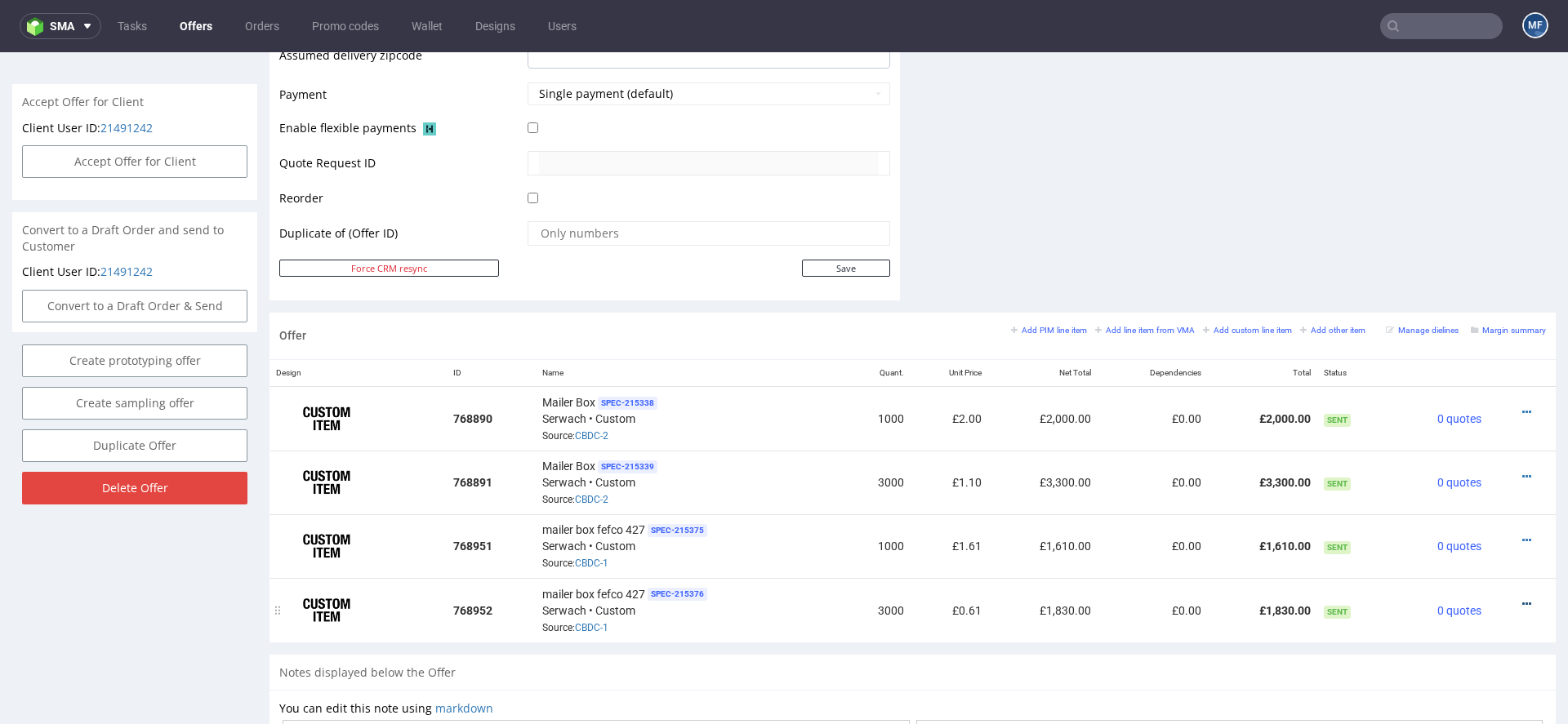
click at [1522, 598] on icon at bounding box center [1527, 604] width 9 height 12
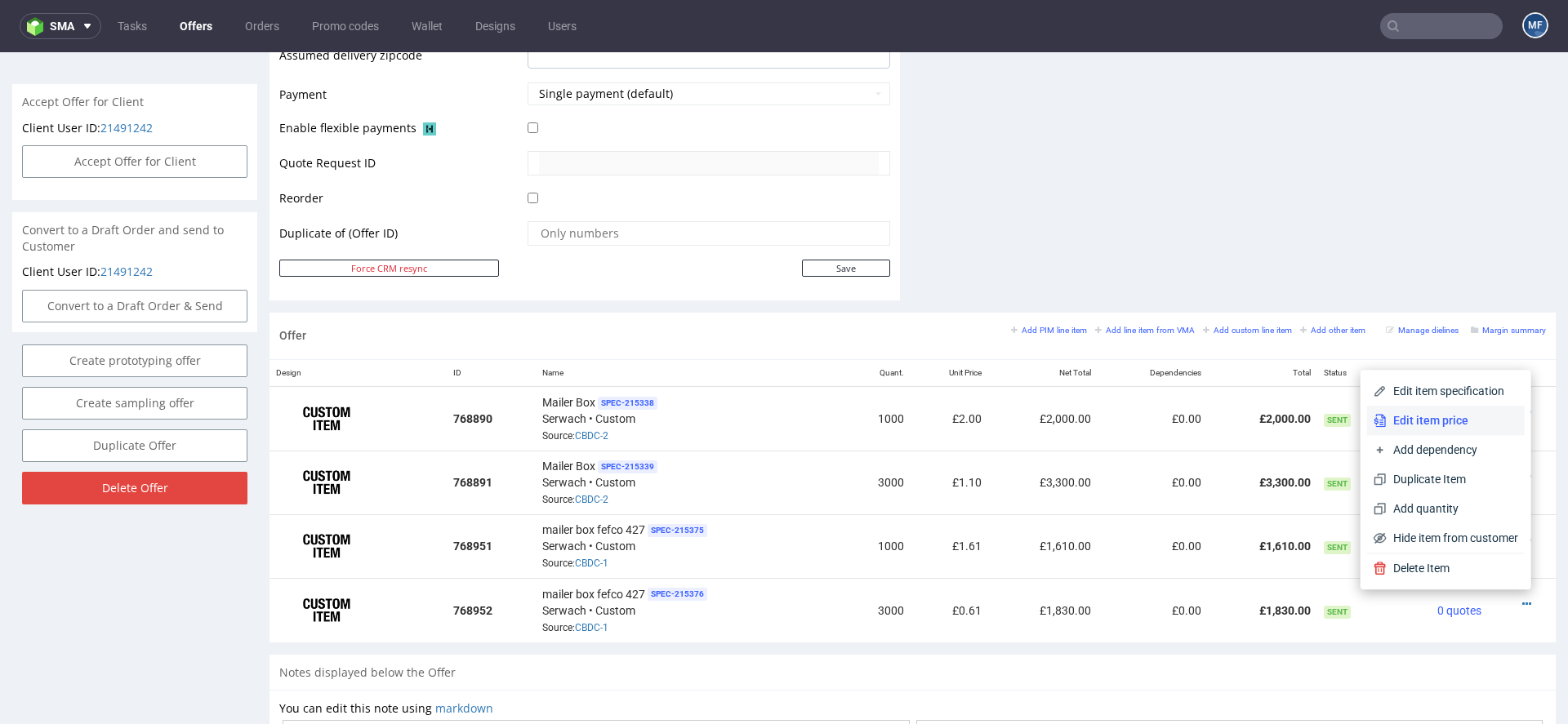
click at [1410, 416] on span "Edit item price" at bounding box center [1452, 420] width 131 height 16
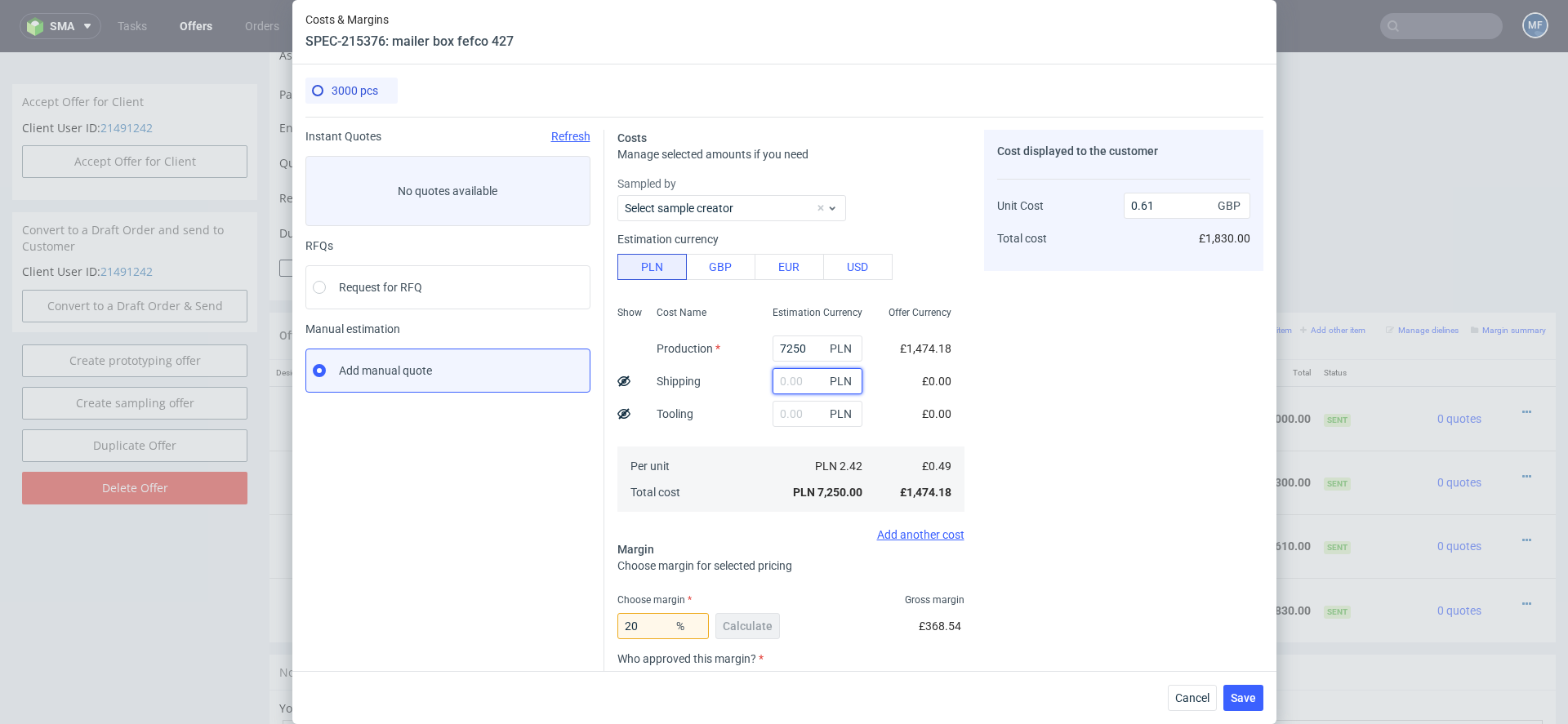
click at [802, 382] on input "text" at bounding box center [817, 381] width 89 height 26
paste input "2557.97"
type input "2557.97"
click at [1095, 496] on div "Cost displayed to the customer Unit Cost Total cost 0.61 GBP £1,830.00" at bounding box center [1124, 487] width 279 height 715
type input "0.83"
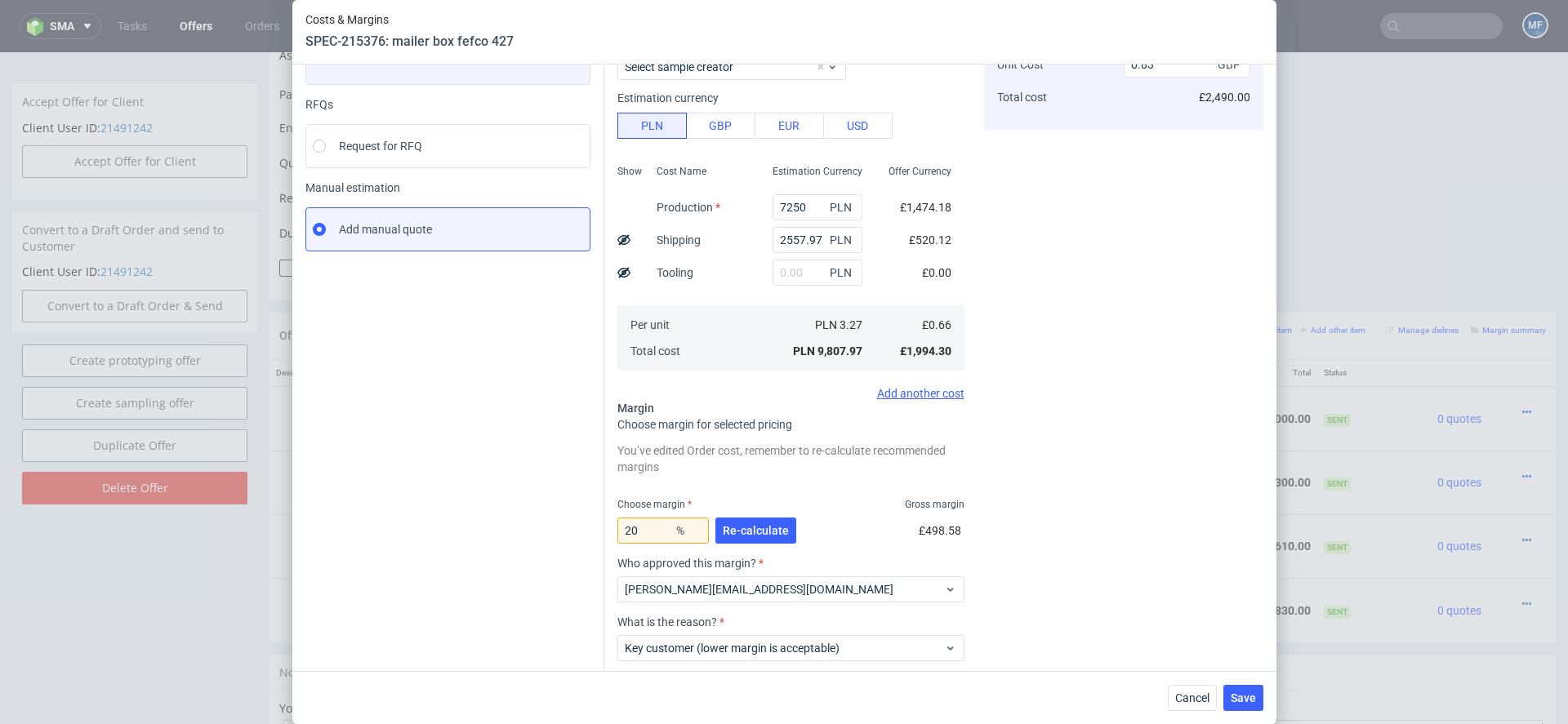
scroll to position [232, 0]
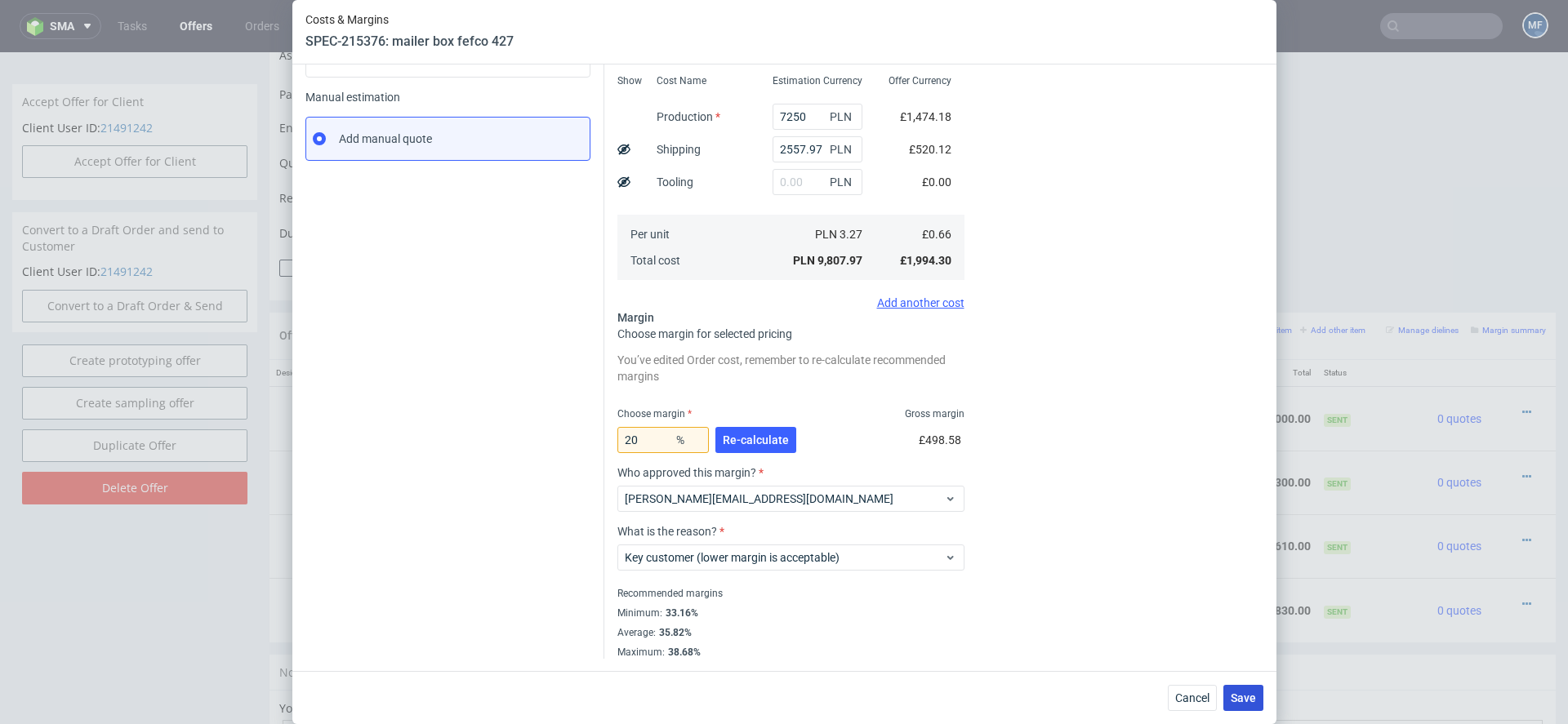
click at [1234, 692] on span "Save" at bounding box center [1243, 698] width 26 height 12
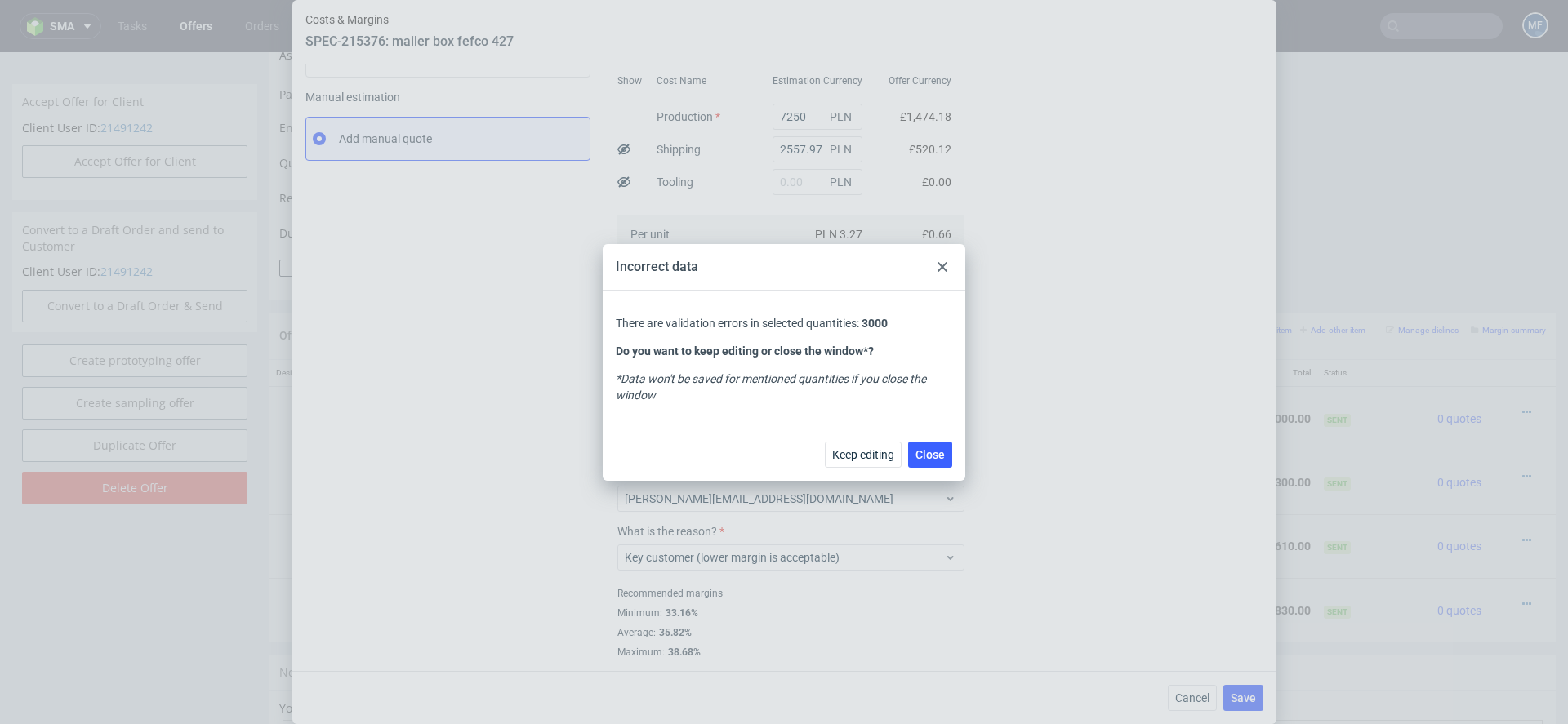
click at [946, 266] on icon at bounding box center [942, 266] width 10 height 10
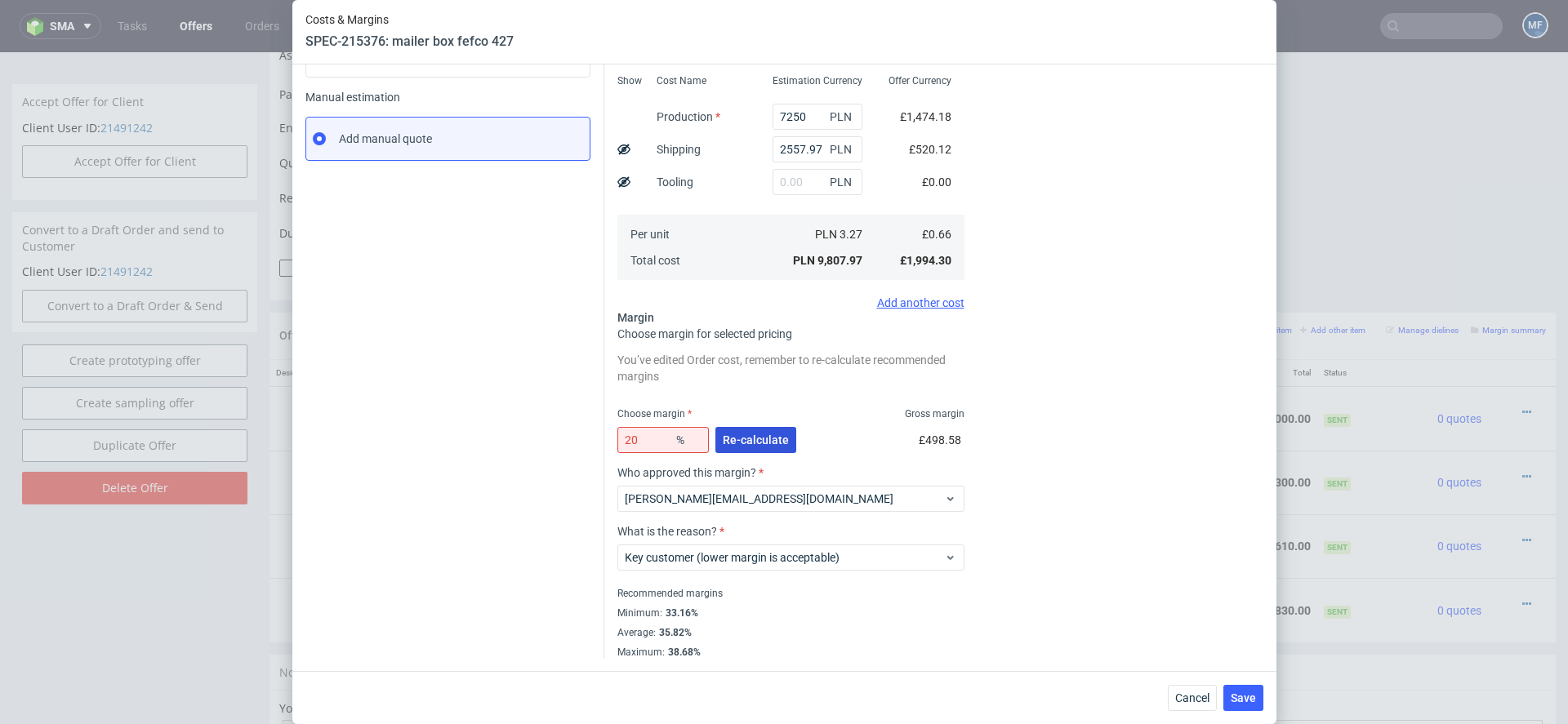
click at [787, 427] on button "Re-calculate" at bounding box center [755, 440] width 81 height 26
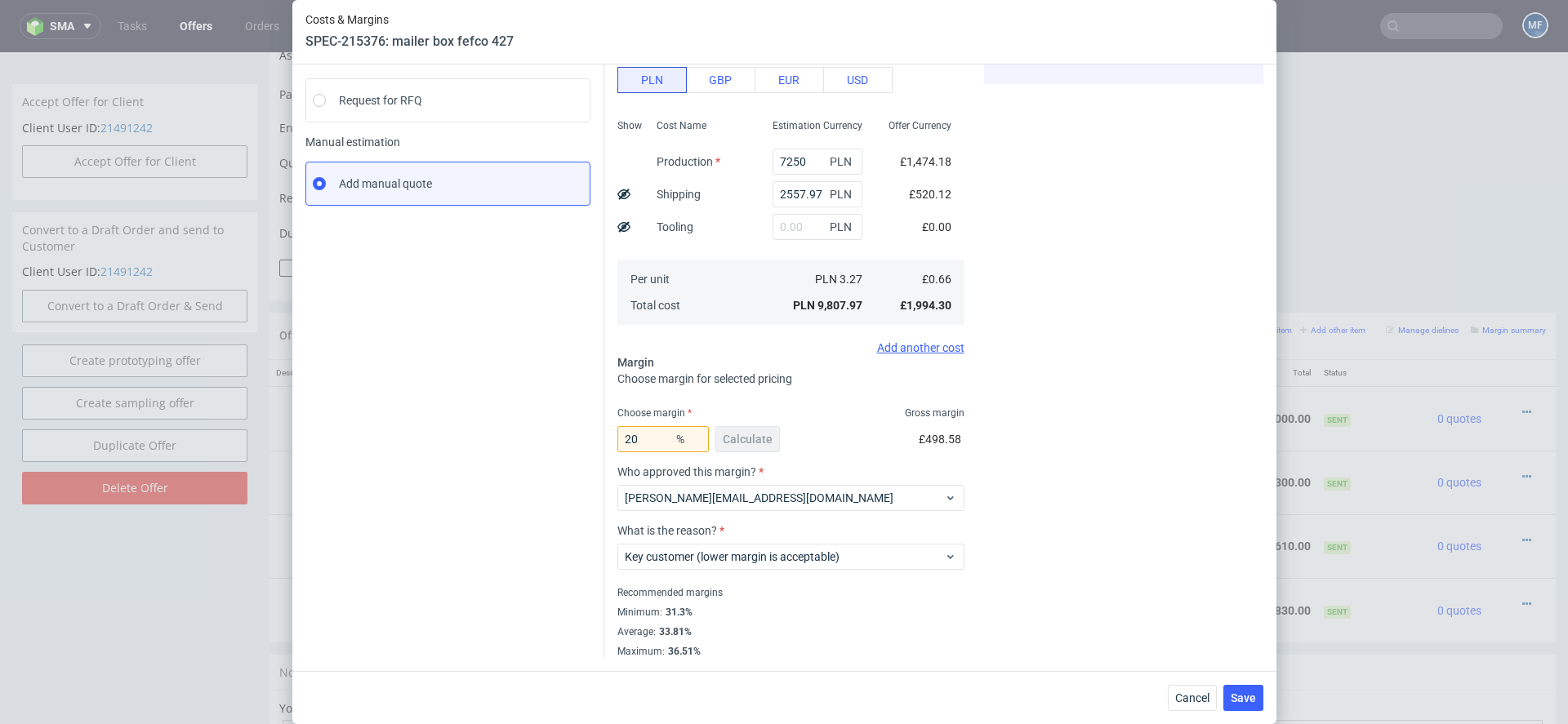
scroll to position [186, 0]
click at [1229, 695] on button "Save" at bounding box center [1243, 698] width 40 height 26
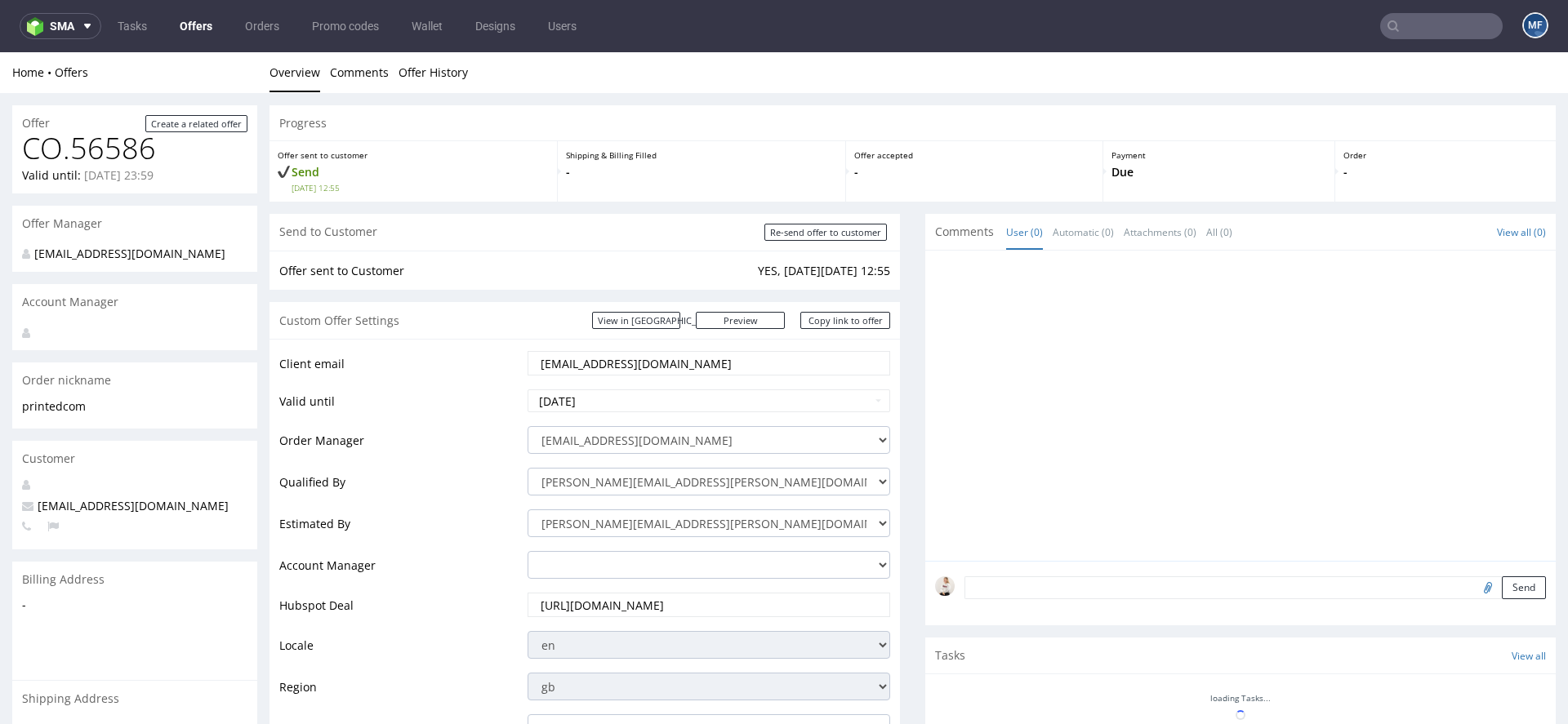
scroll to position [0, 0]
click at [816, 230] on input "Re-send offer to customer" at bounding box center [826, 232] width 122 height 17
type input "In progress..."
click at [856, 318] on link "Copy link to offer" at bounding box center [845, 320] width 89 height 17
click at [846, 318] on link "Copy link to offer" at bounding box center [845, 320] width 89 height 17
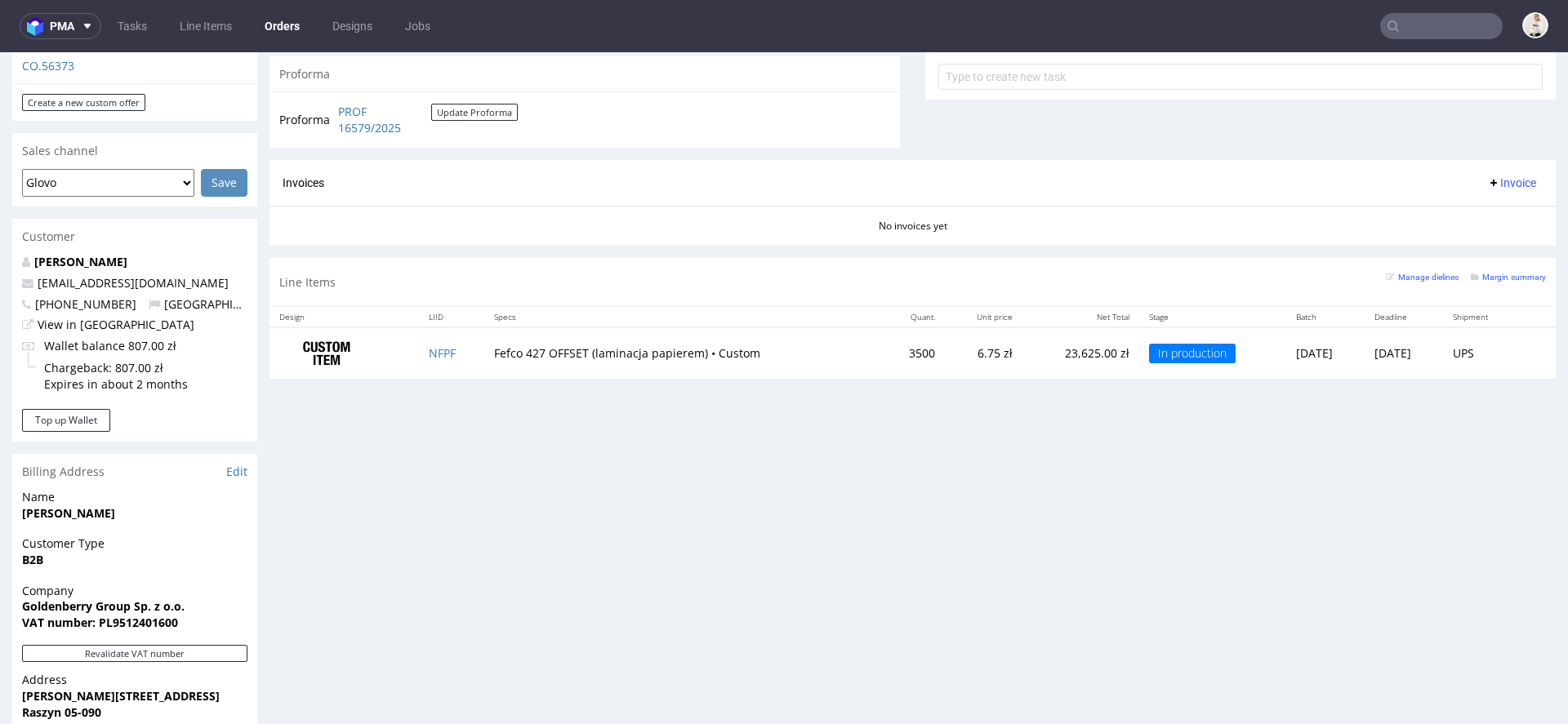
scroll to position [864, 0]
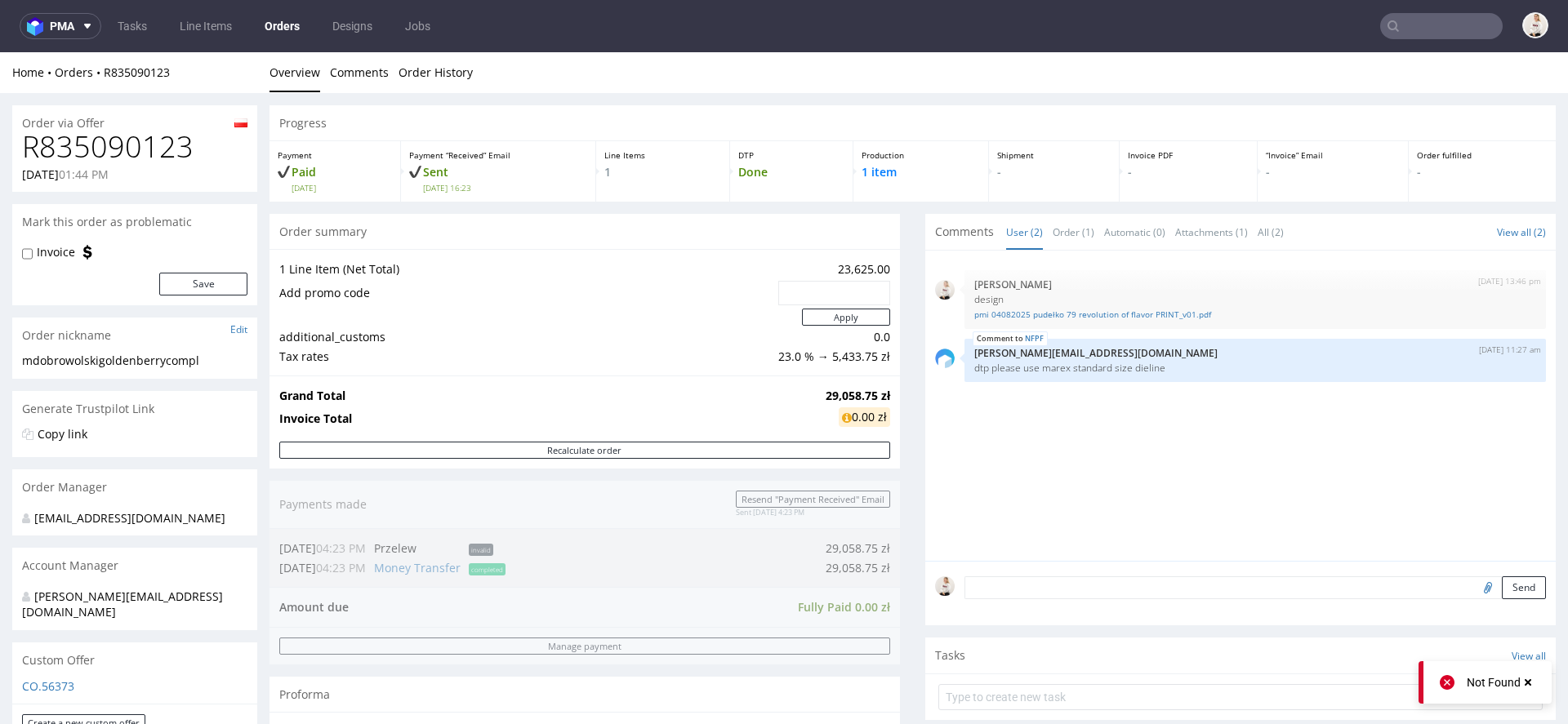
click at [120, 145] on h1 "R835090123" at bounding box center [134, 147] width 225 height 33
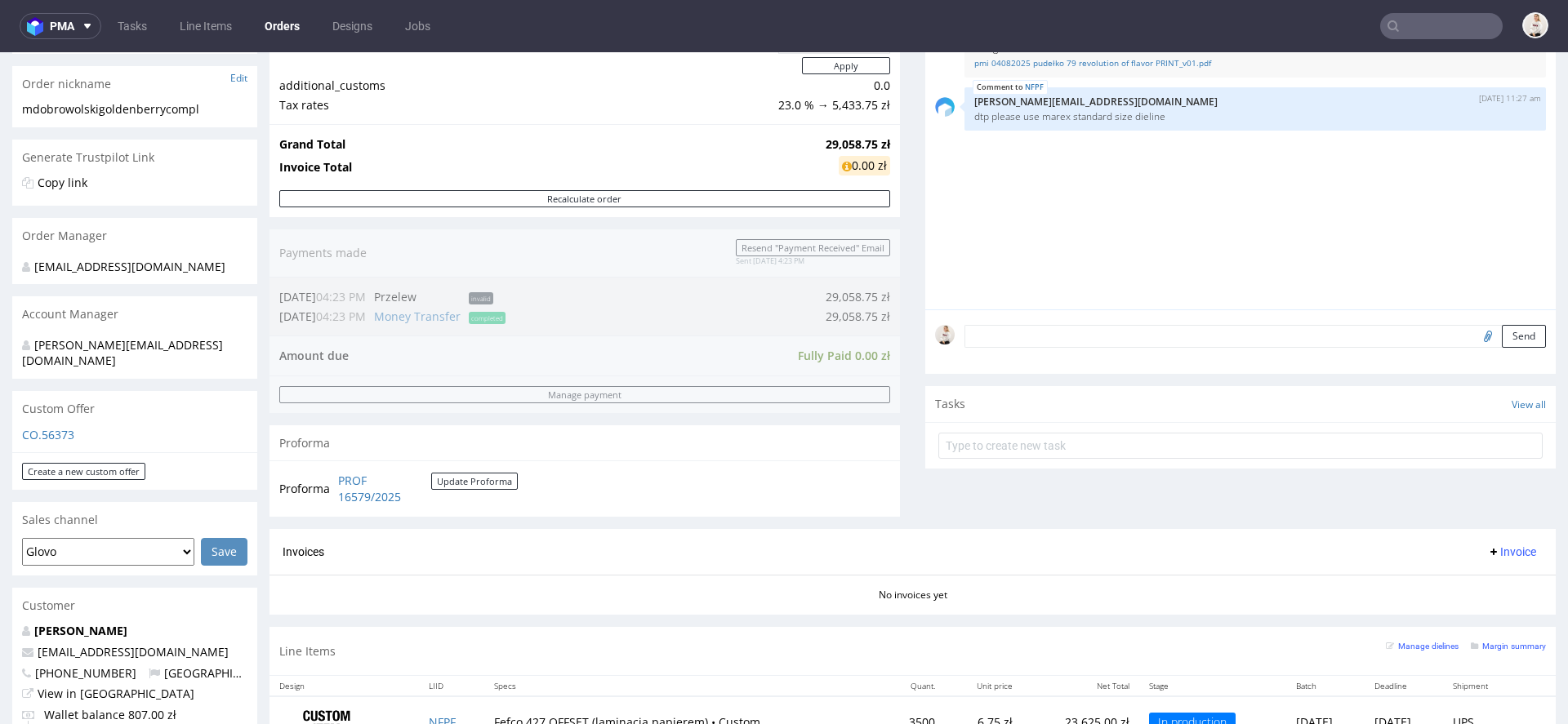
scroll to position [255, 0]
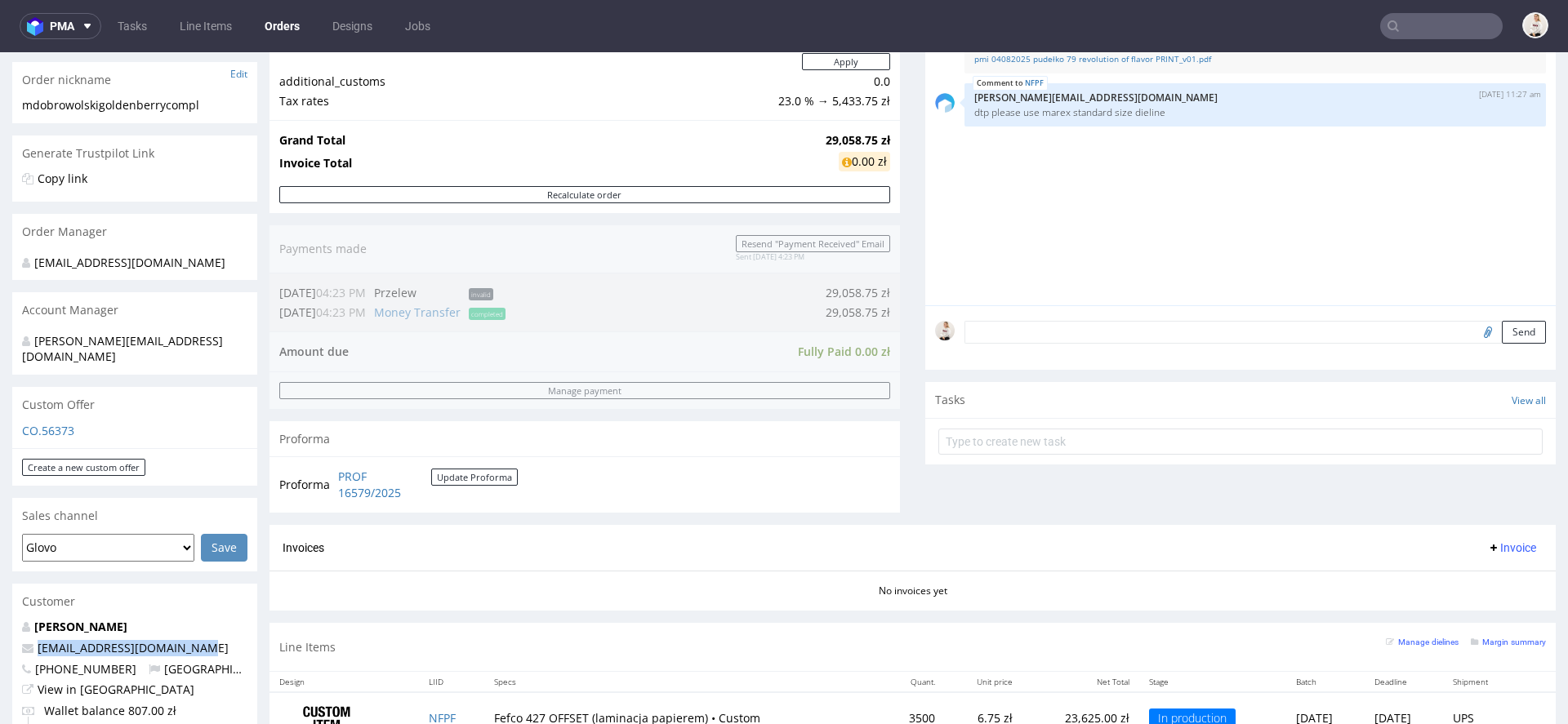
drag, startPoint x: 213, startPoint y: 636, endPoint x: 19, endPoint y: 636, distance: 194.0
click at [19, 636] on div "Marcin Dobrowolski esuchta@goldenberry.com.pl +48509358108 Poland View in Hubsp…" at bounding box center [134, 696] width 245 height 154
copy span "esuchta@goldenberry.com.pl"
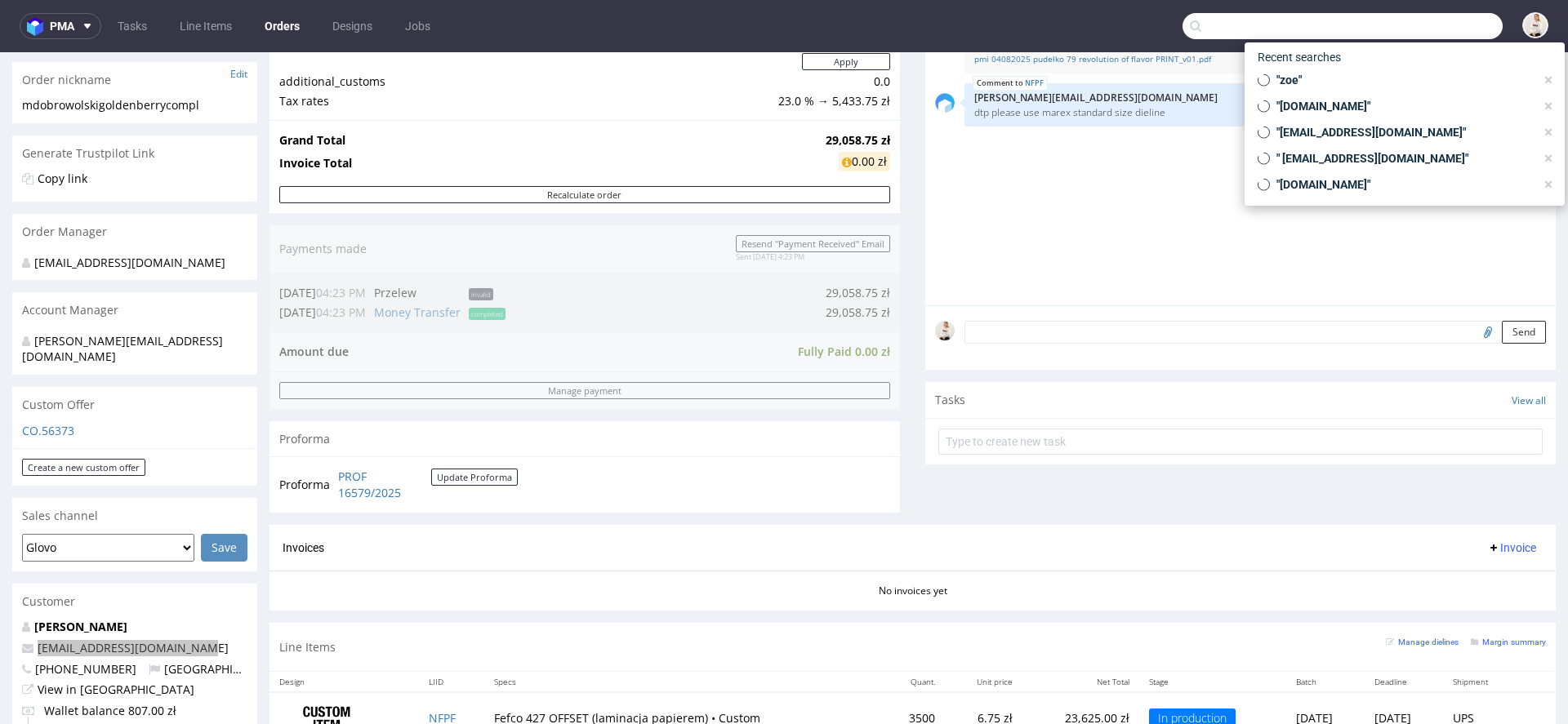
click at [1468, 19] on input "text" at bounding box center [1342, 26] width 320 height 26
paste input "esuchta@goldenberry.com.pl"
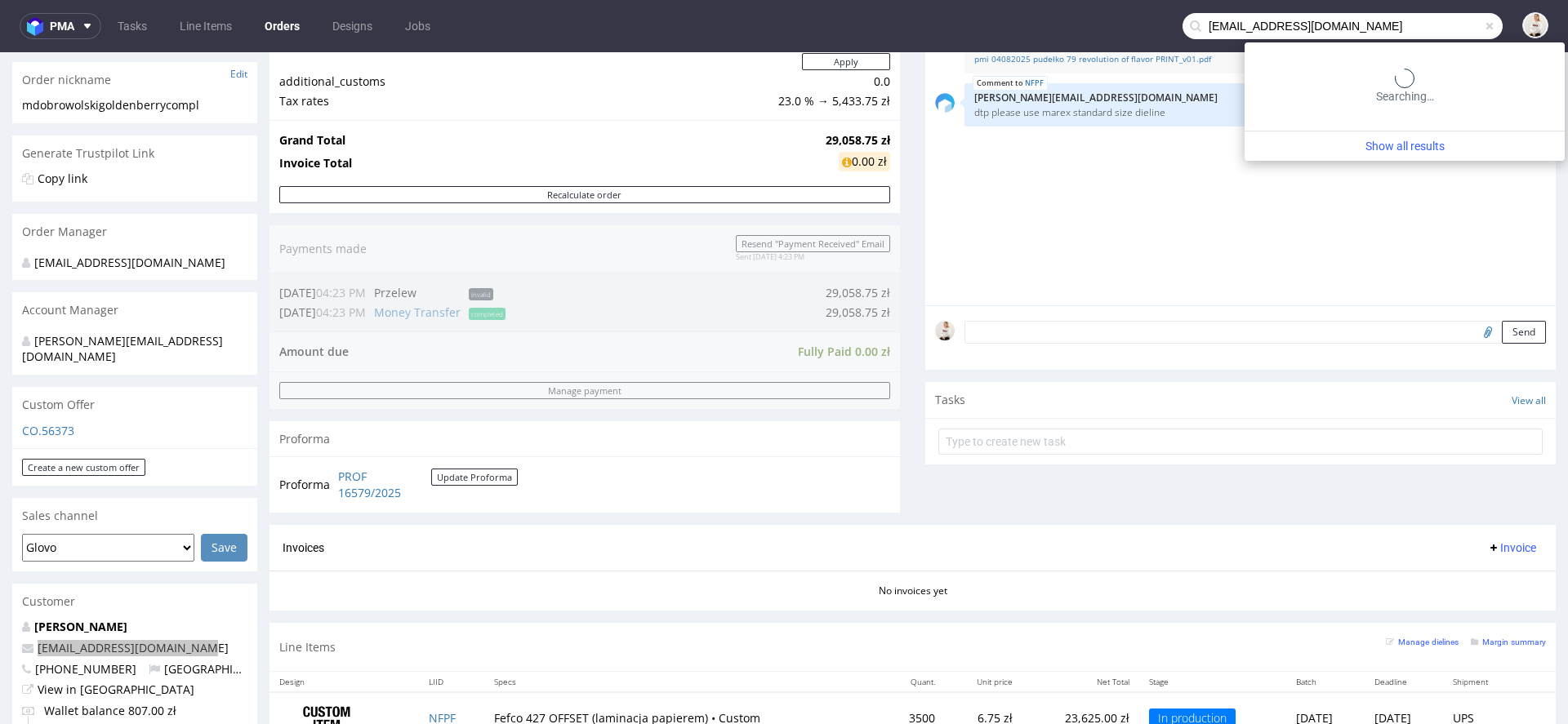
type input "esuchta@goldenberry.com.pl"
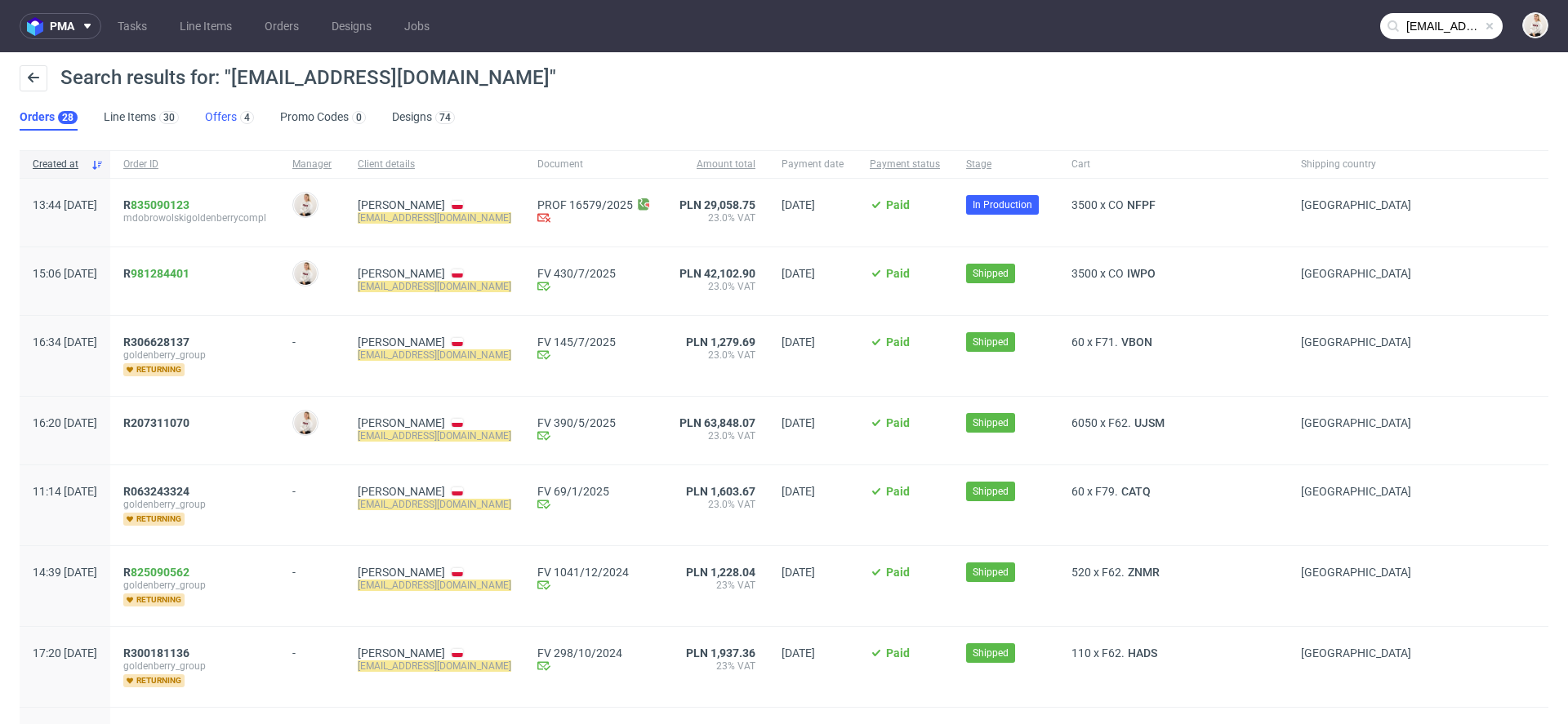
click at [229, 119] on link "Offers 4" at bounding box center [230, 118] width 49 height 26
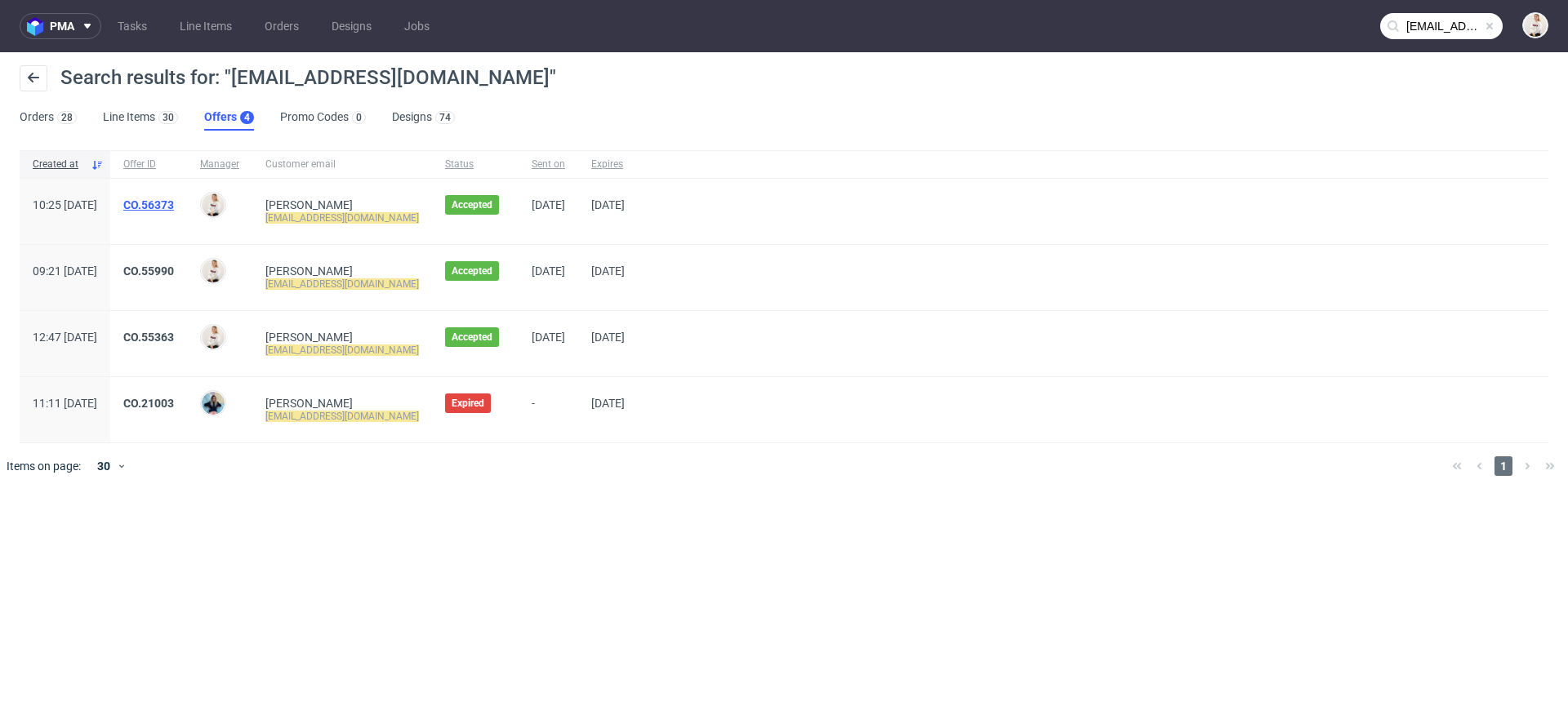
click at [174, 200] on link "CO.56373" at bounding box center [148, 205] width 50 height 13
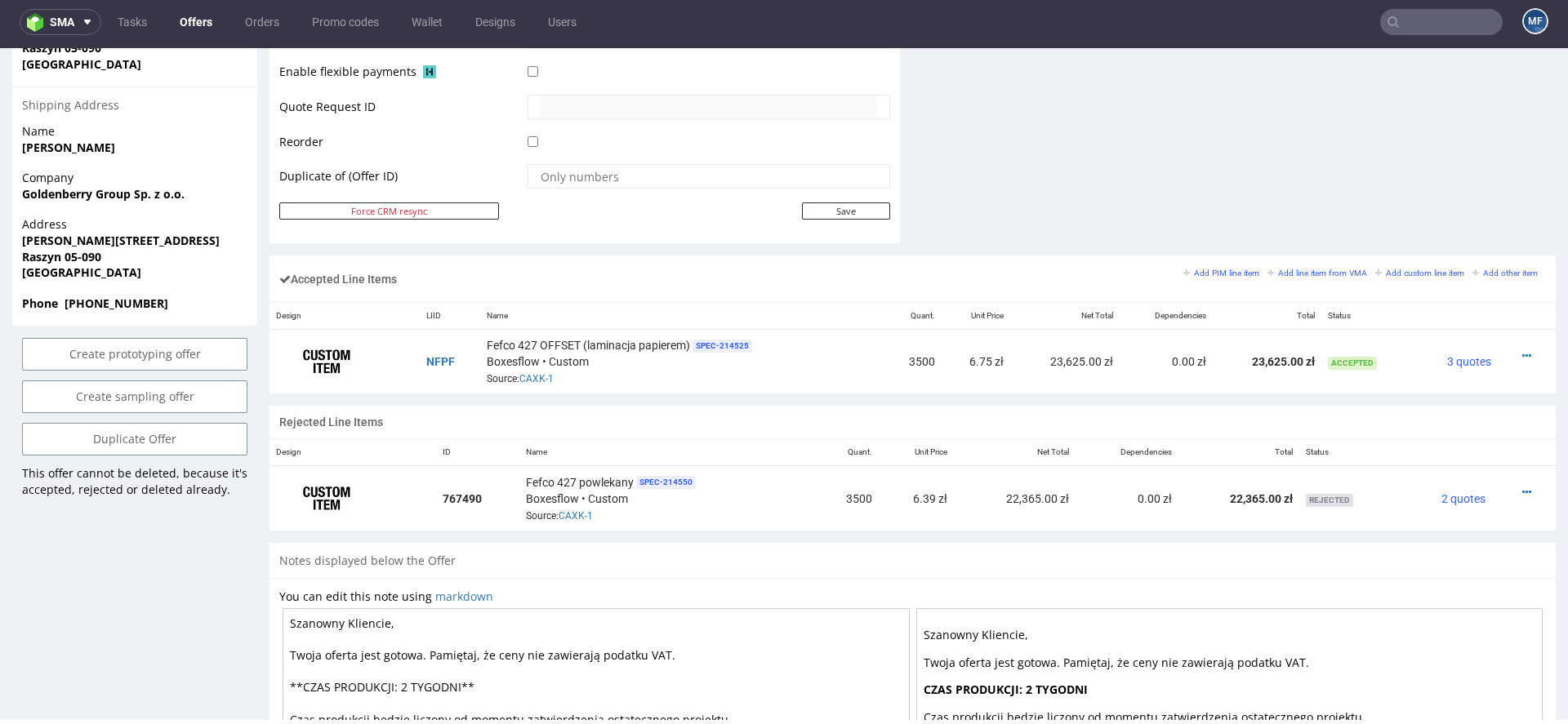
scroll to position [879, 0]
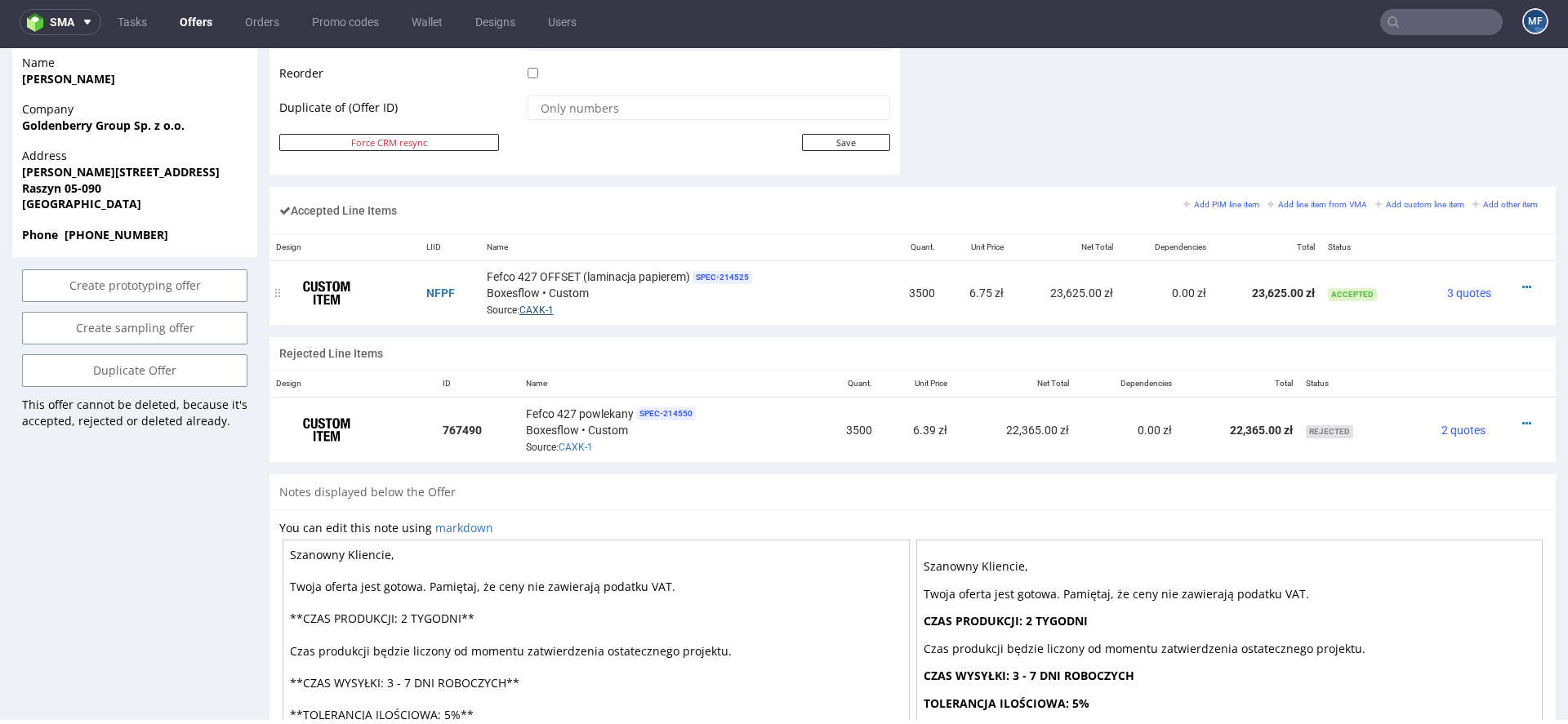
click at [529, 305] on link "CAXK-1" at bounding box center [536, 310] width 35 height 12
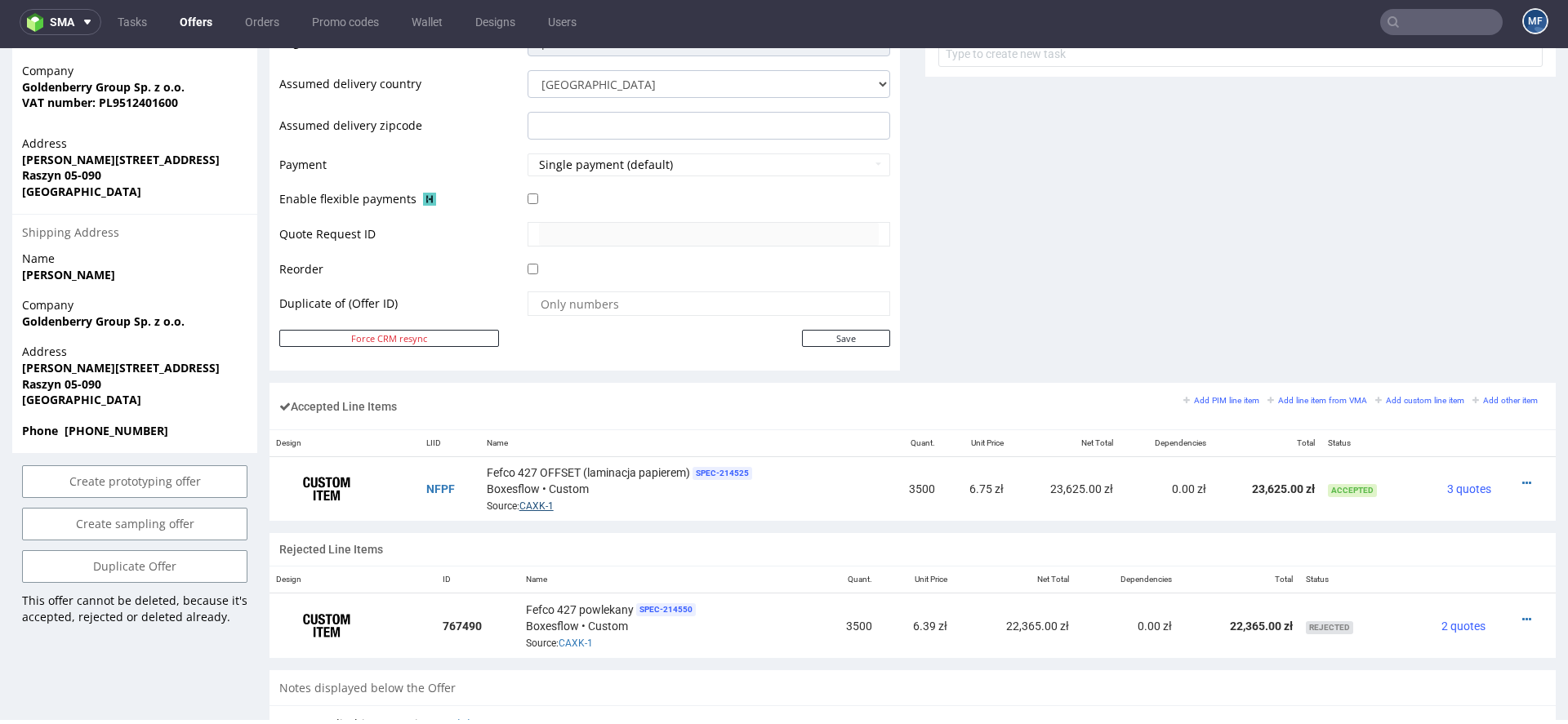
scroll to position [700, 0]
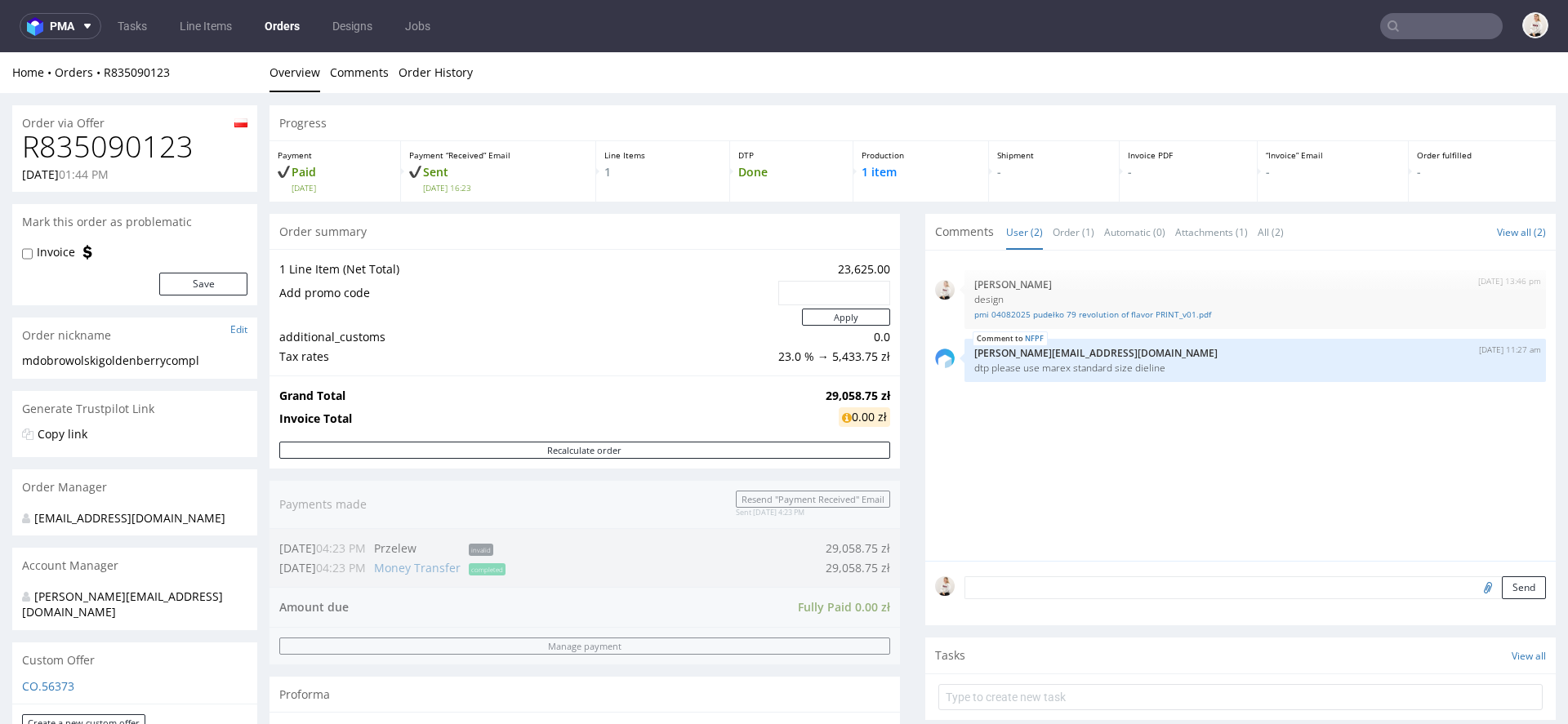
click at [119, 146] on h1 "R835090123" at bounding box center [134, 147] width 225 height 33
copy h1 "R835090123"
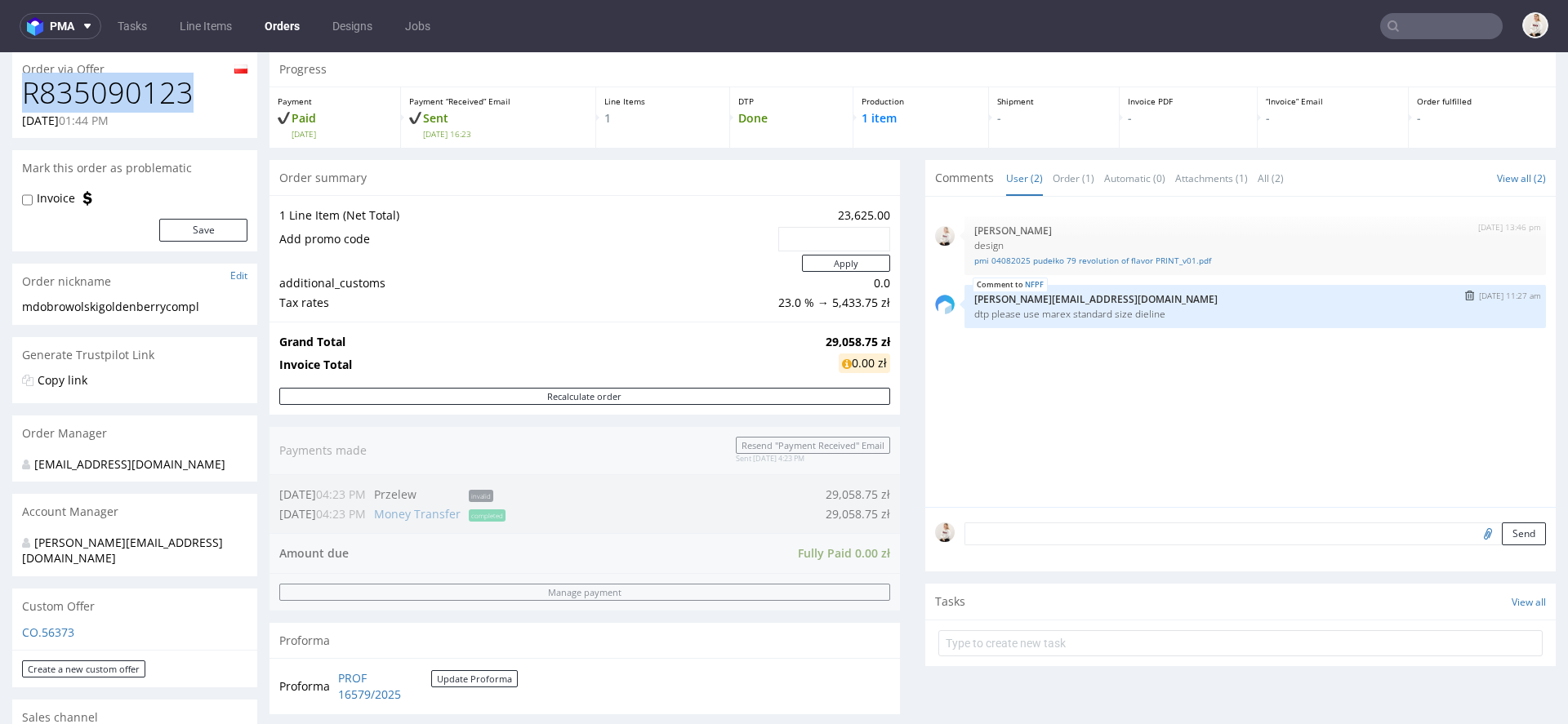
scroll to position [59, 0]
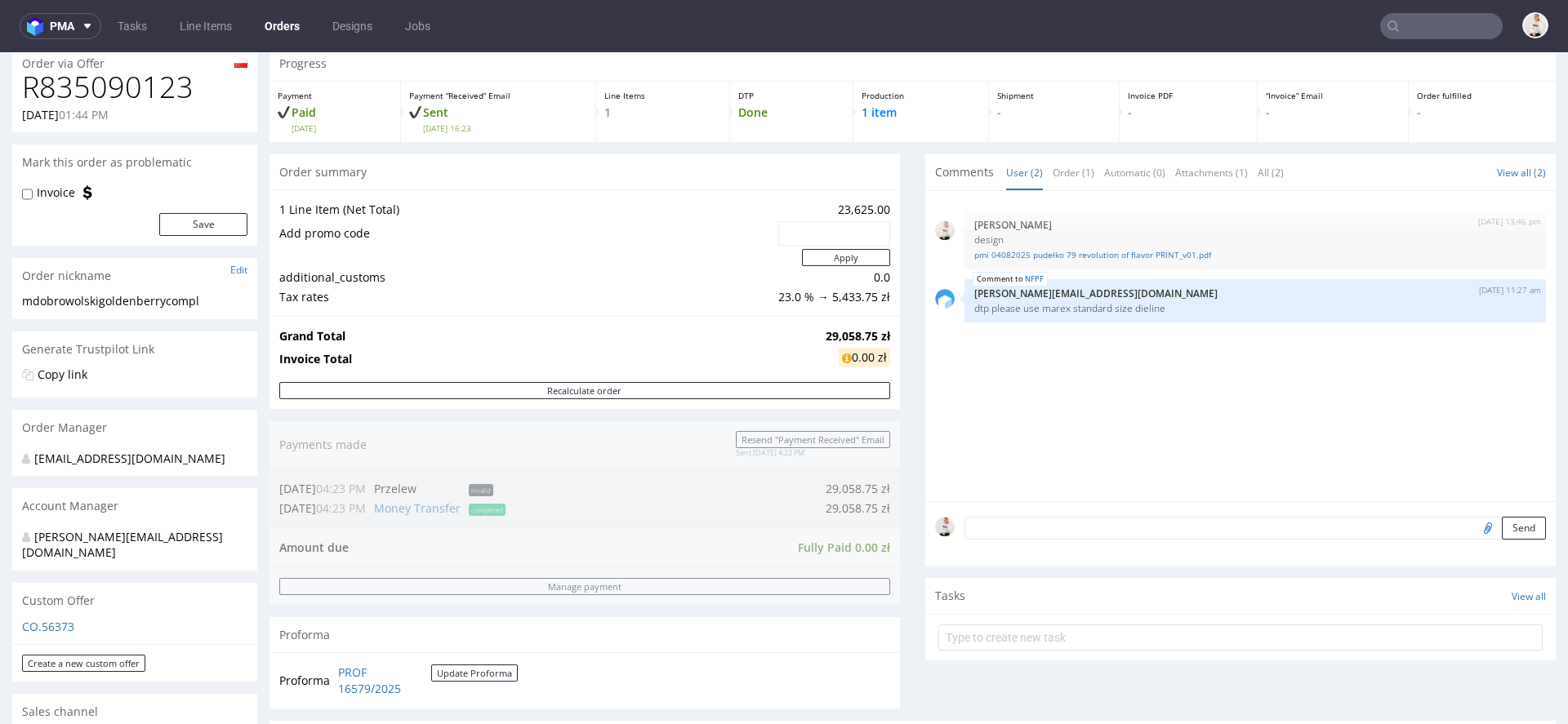
click at [1174, 385] on div "4th Aug 25 | 13:46 pm Mari Fok design pmi 04082025 pudełko 79 revolution of fla…" at bounding box center [1245, 350] width 620 height 300
click at [1250, 433] on div "4th Aug 25 | 13:46 pm Mari Fok design pmi 04082025 pudełko 79 revolution of fla…" at bounding box center [1245, 350] width 620 height 300
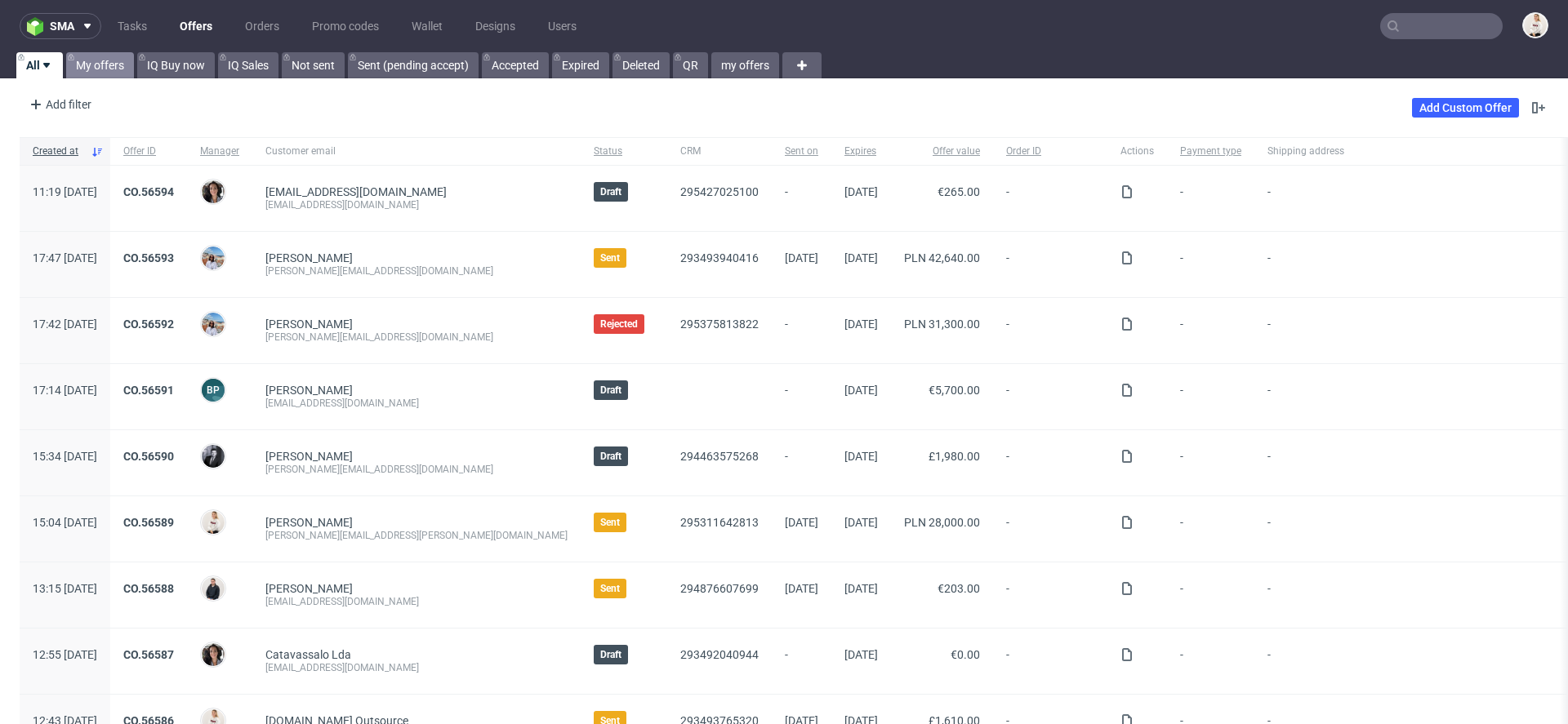
click at [113, 72] on link "My offers" at bounding box center [100, 65] width 67 height 26
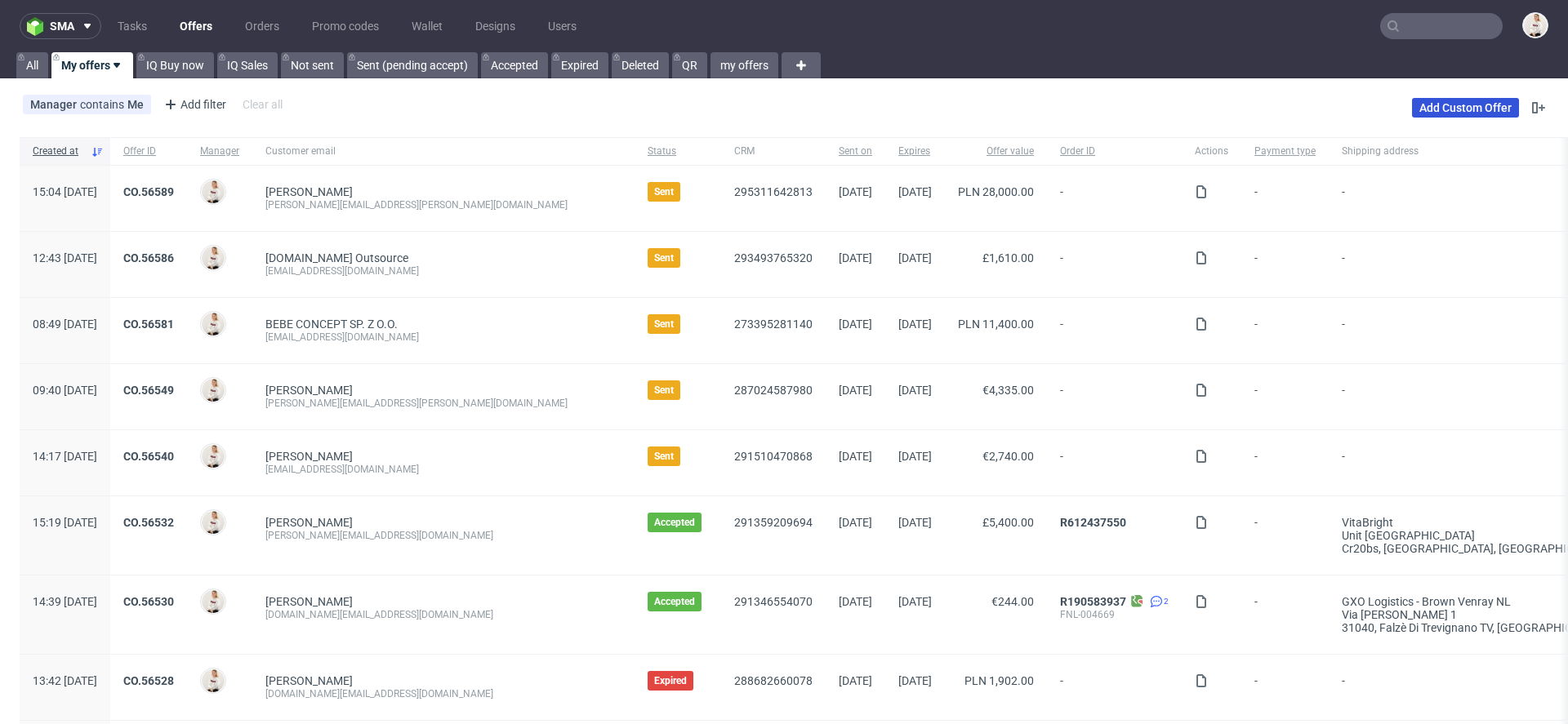
click at [1472, 107] on link "Add Custom Offer" at bounding box center [1465, 107] width 107 height 19
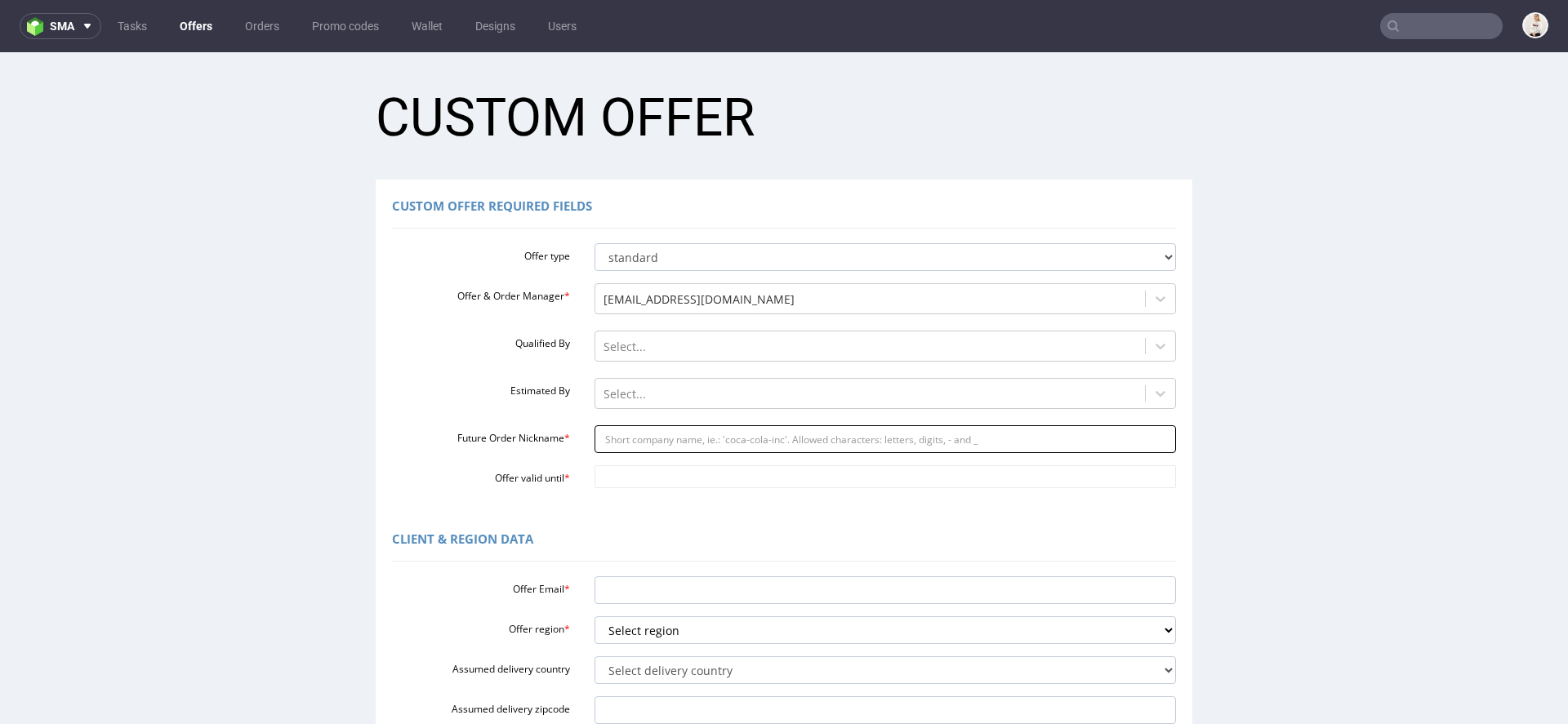
click at [703, 437] on input "Future Order Nickname *" at bounding box center [886, 439] width 582 height 27
paste input "CBDQ"
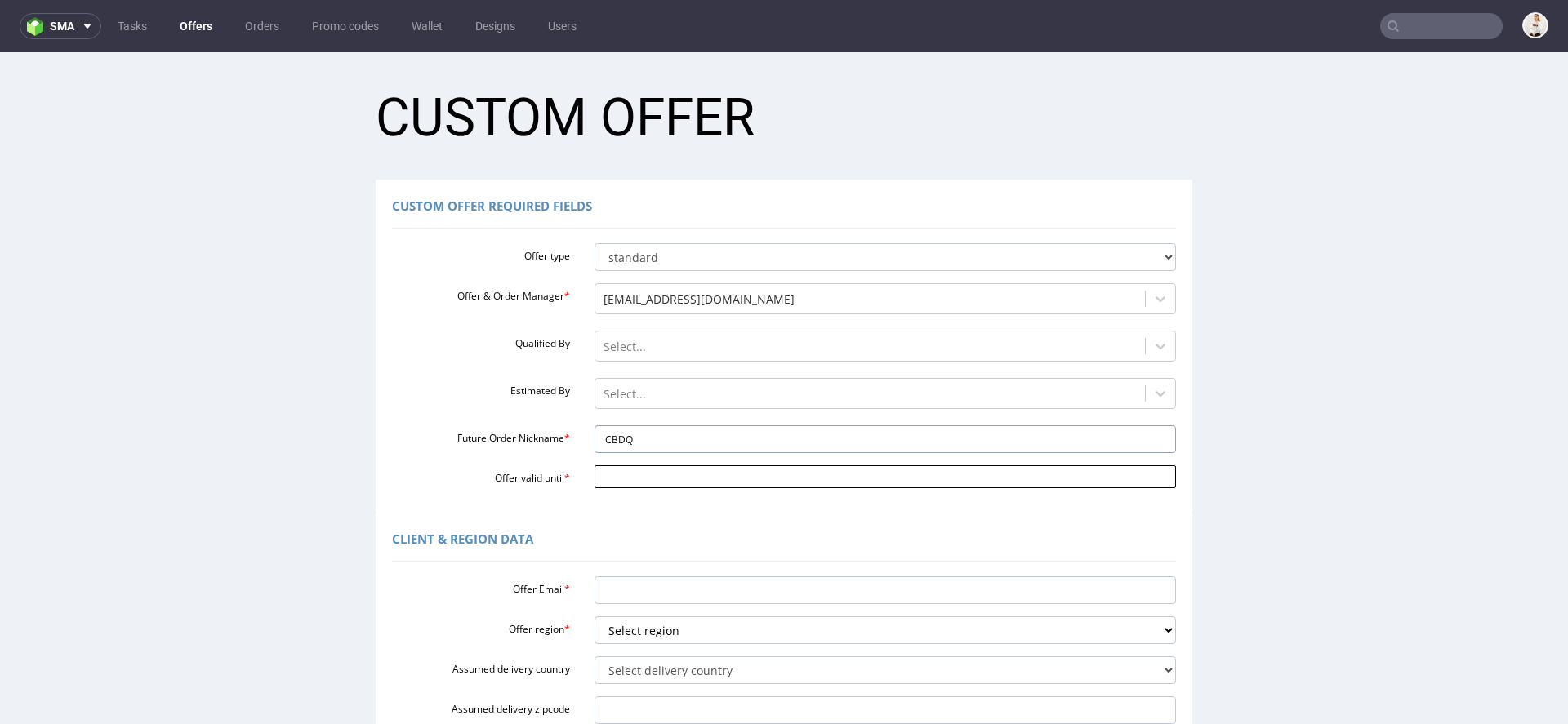
type input "CBDQ"
click at [676, 478] on input "Offer valid until *" at bounding box center [886, 476] width 582 height 23
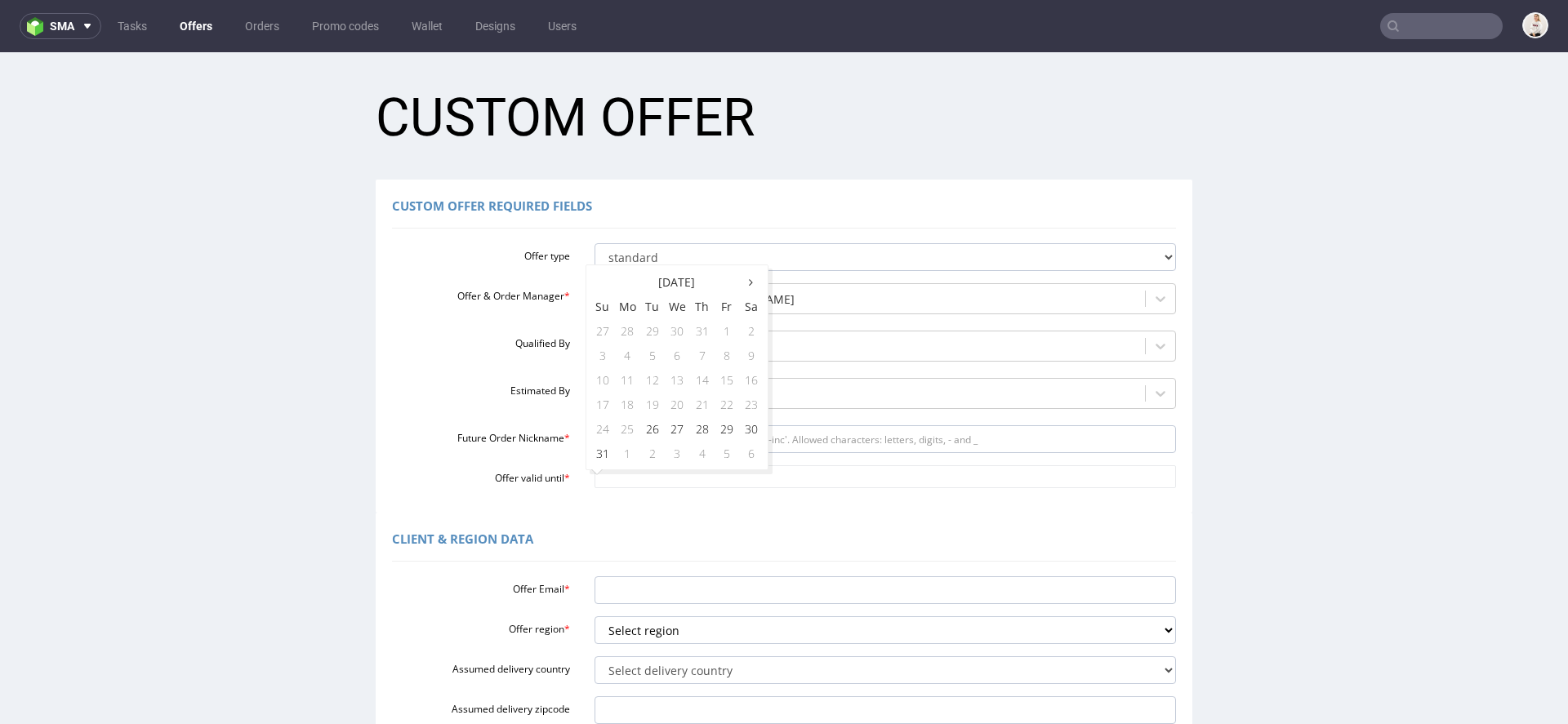
click at [418, 442] on label "Future Order Nickname *" at bounding box center [481, 435] width 202 height 19
click at [595, 442] on input "Future Order Nickname *" at bounding box center [886, 439] width 582 height 27
click at [652, 436] on input "Future Order Nickname *" at bounding box center [886, 439] width 582 height 27
paste input "direzioneorobiocosmeticscom"
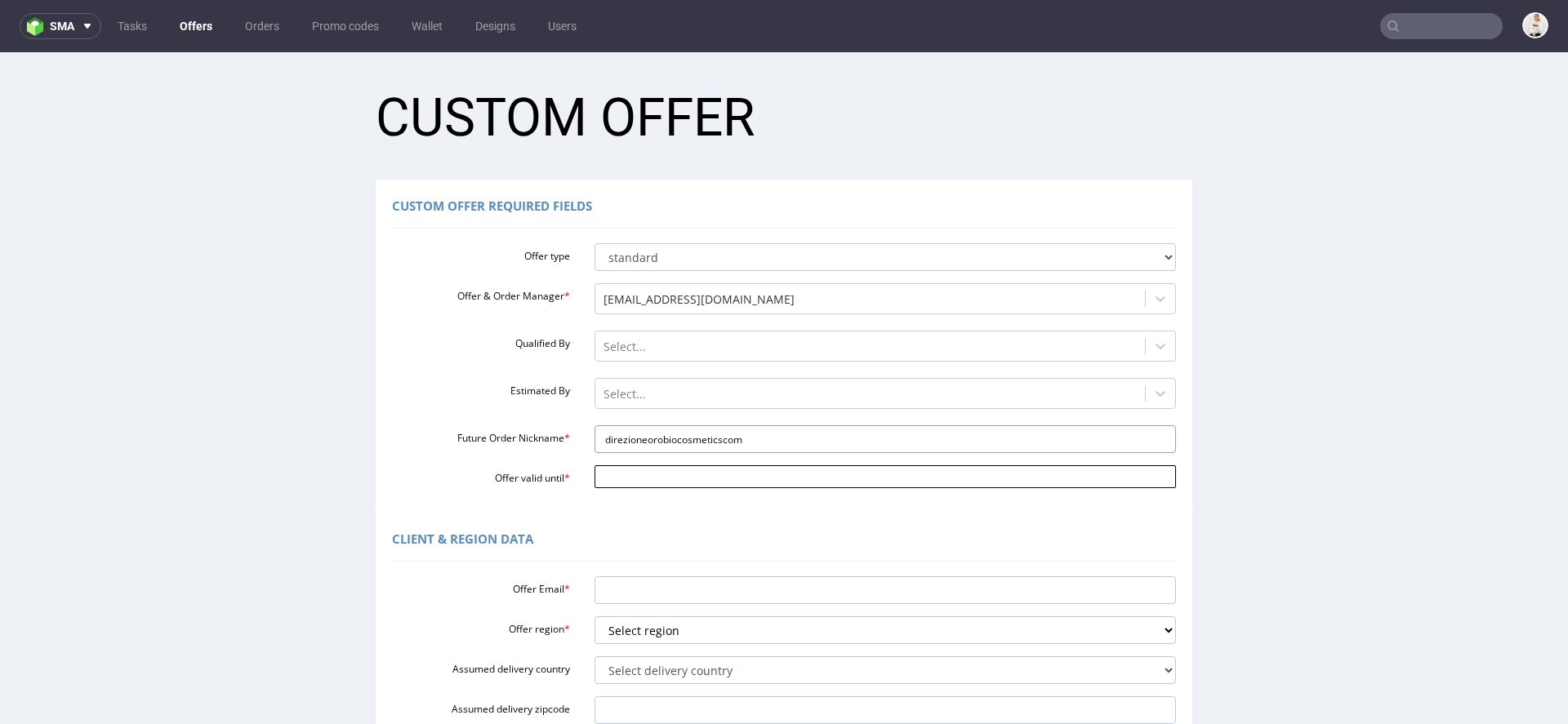
type input "direzioneorobiocosmeticscom"
click at [634, 465] on body "Production Shipped DTP Orders Offers Shipments Designs Promotions Users Jobs Ad…" at bounding box center [784, 597] width 1568 height 1091
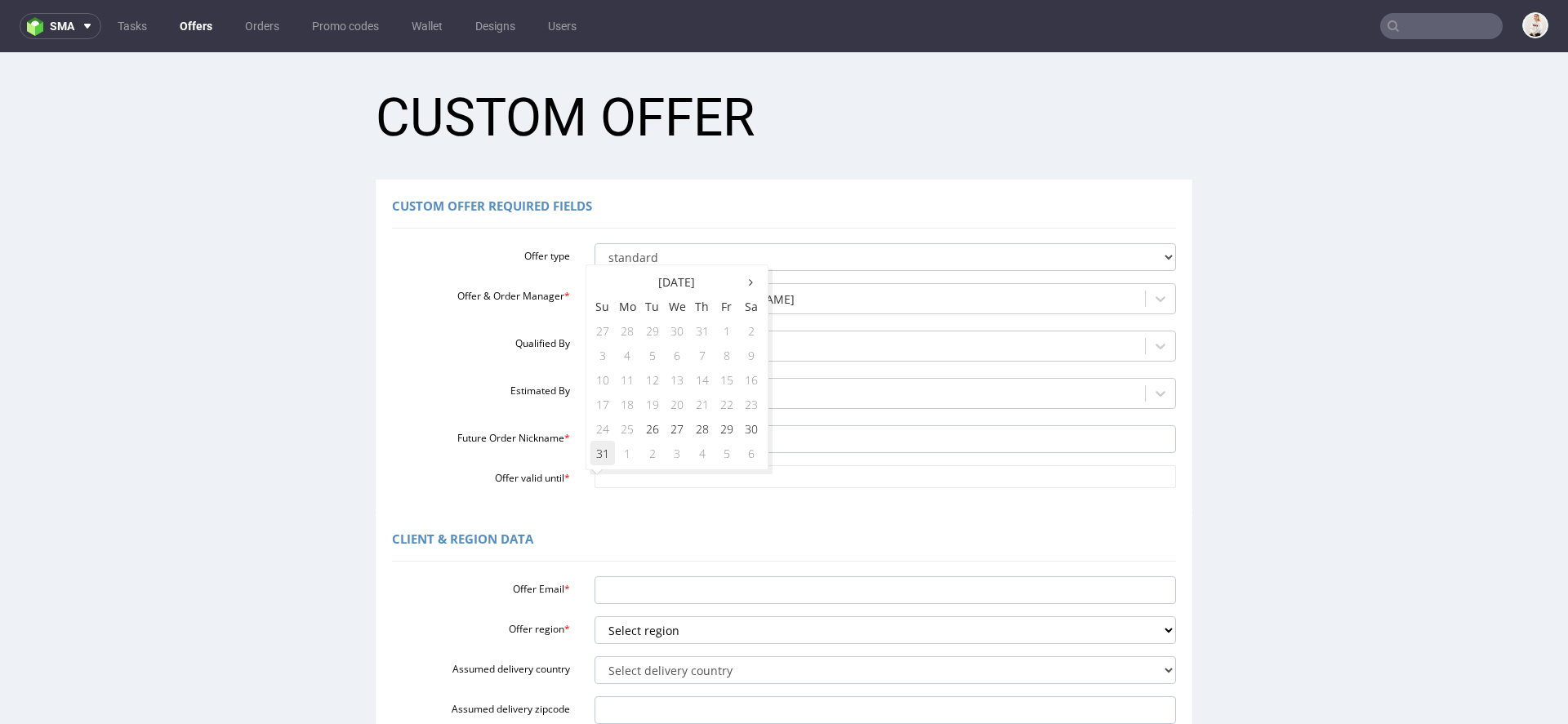
click at [600, 453] on td "31" at bounding box center [602, 452] width 25 height 25
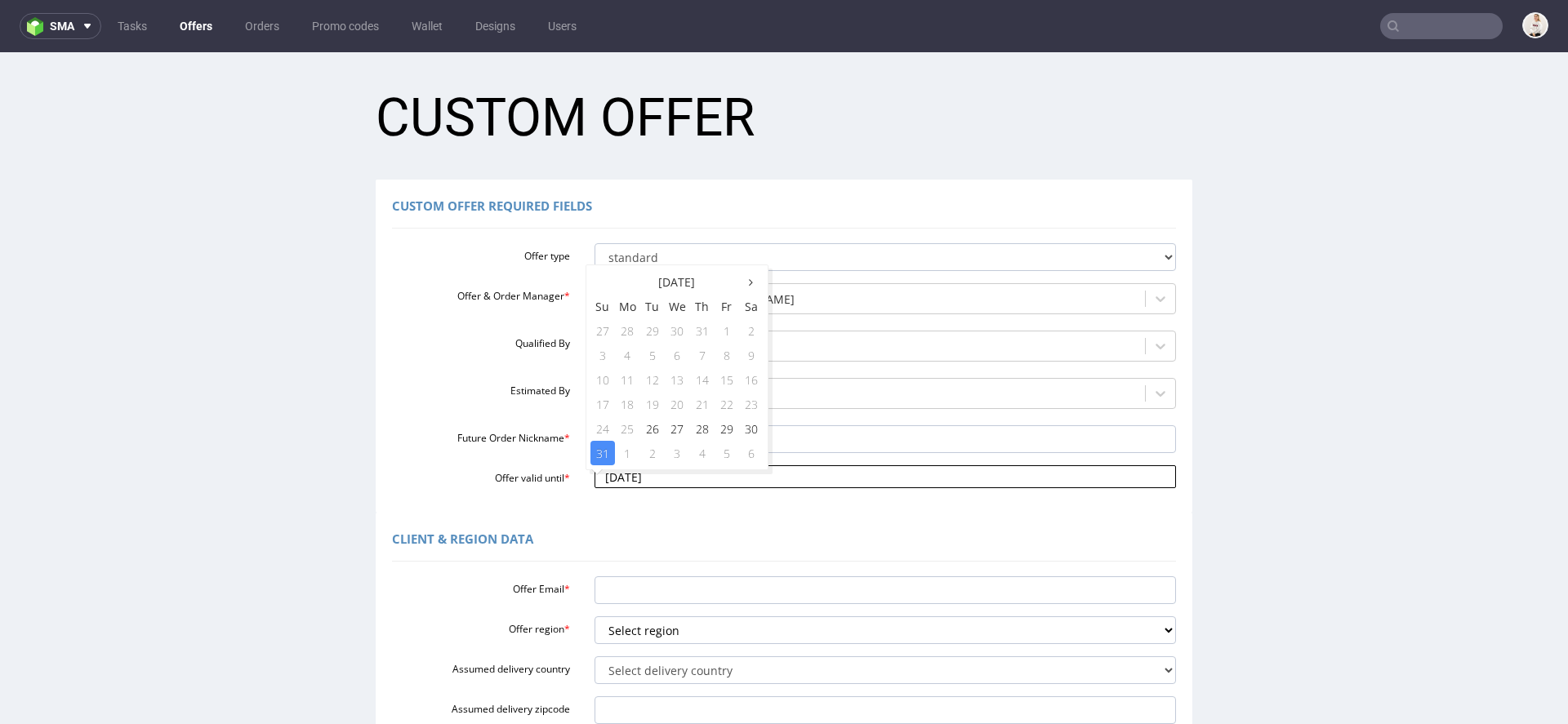
click at [619, 479] on input "[DATE]" at bounding box center [886, 476] width 582 height 23
click at [763, 429] on div "[DATE] Su Mo Tu We Th Fr Sa 27 28 29 30 31 1 2 3 4 5 6 7 8 9 10 11 12 13 14 15 …" at bounding box center [677, 367] width 183 height 206
click at [749, 429] on td "30" at bounding box center [751, 429] width 25 height 25
type input "[DATE]"
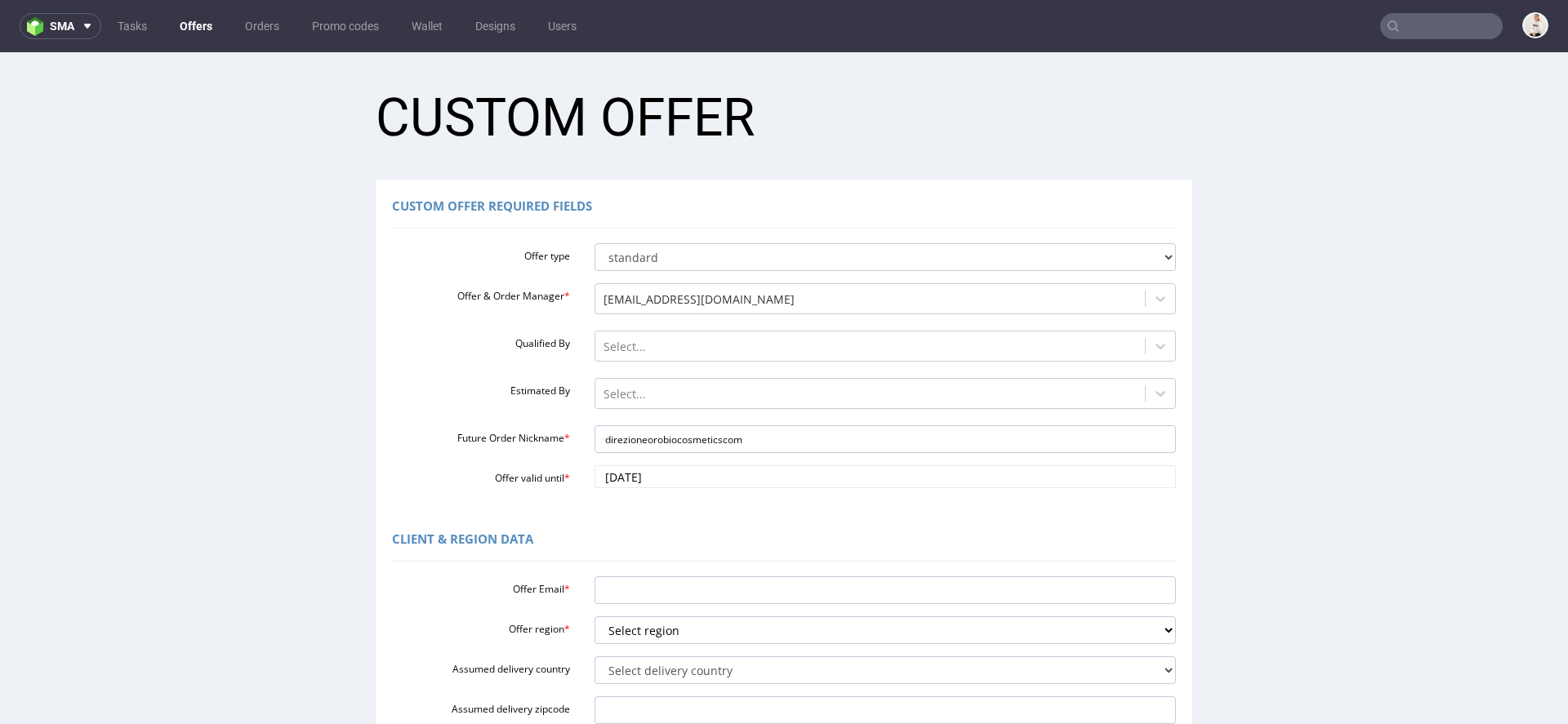
scroll to position [122, 0]
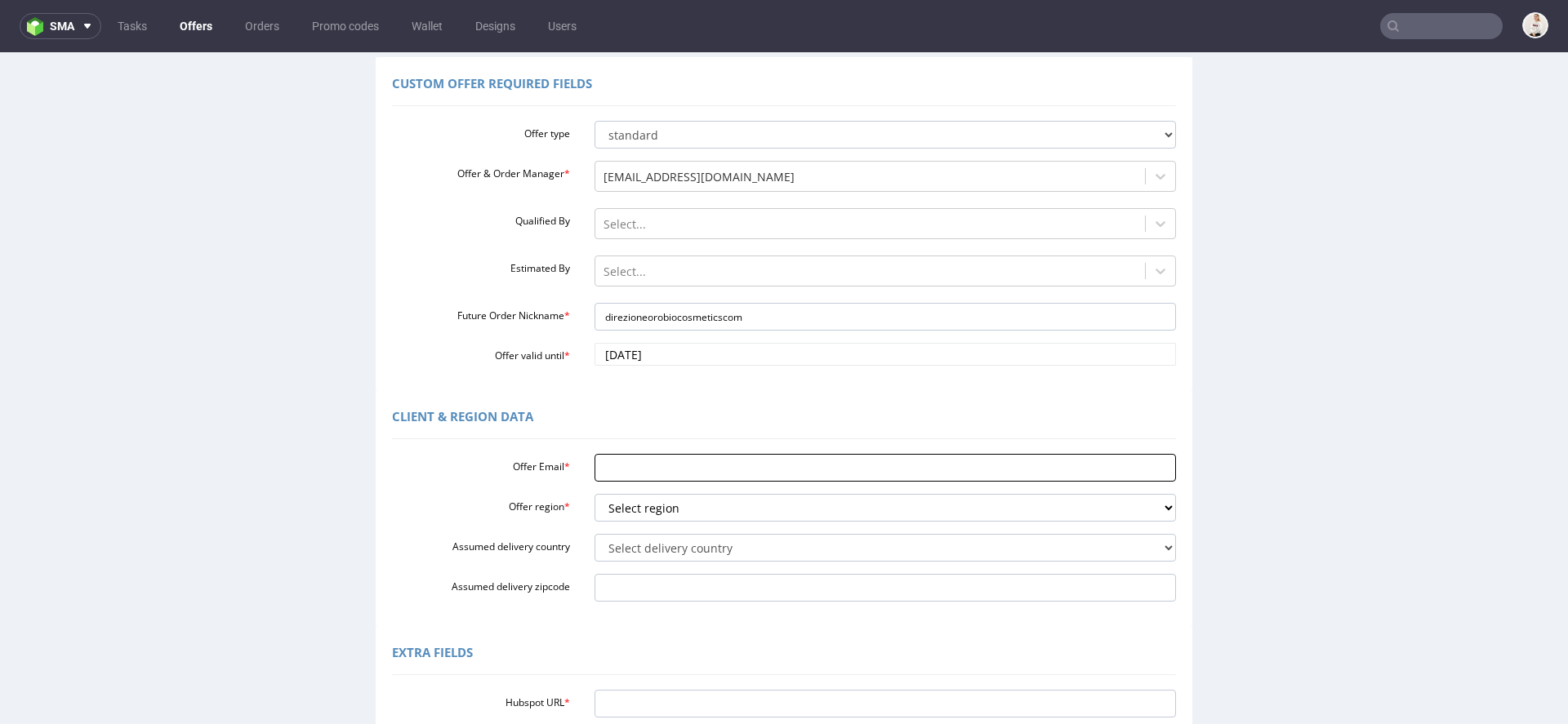
click at [697, 469] on input "Offer Email *" at bounding box center [886, 468] width 582 height 27
paste input "[EMAIL_ADDRESS][DOMAIN_NAME]"
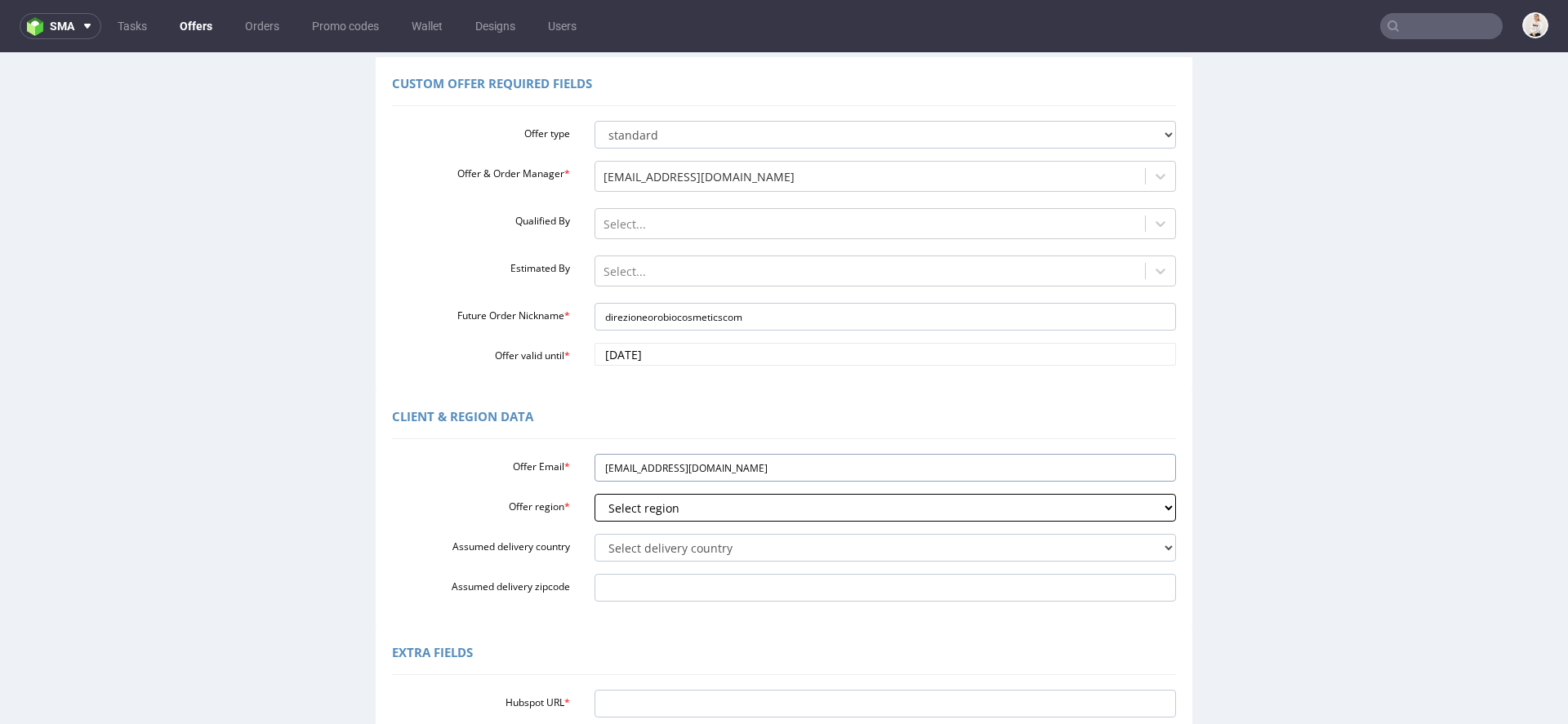
type input "[EMAIL_ADDRESS][DOMAIN_NAME]"
click at [657, 494] on select "Select region eu gb de pl fr it es" at bounding box center [886, 508] width 582 height 27
select select "eu"
click at [595, 494] on select "Select region eu gb de pl fr it es" at bounding box center [886, 508] width 582 height 27
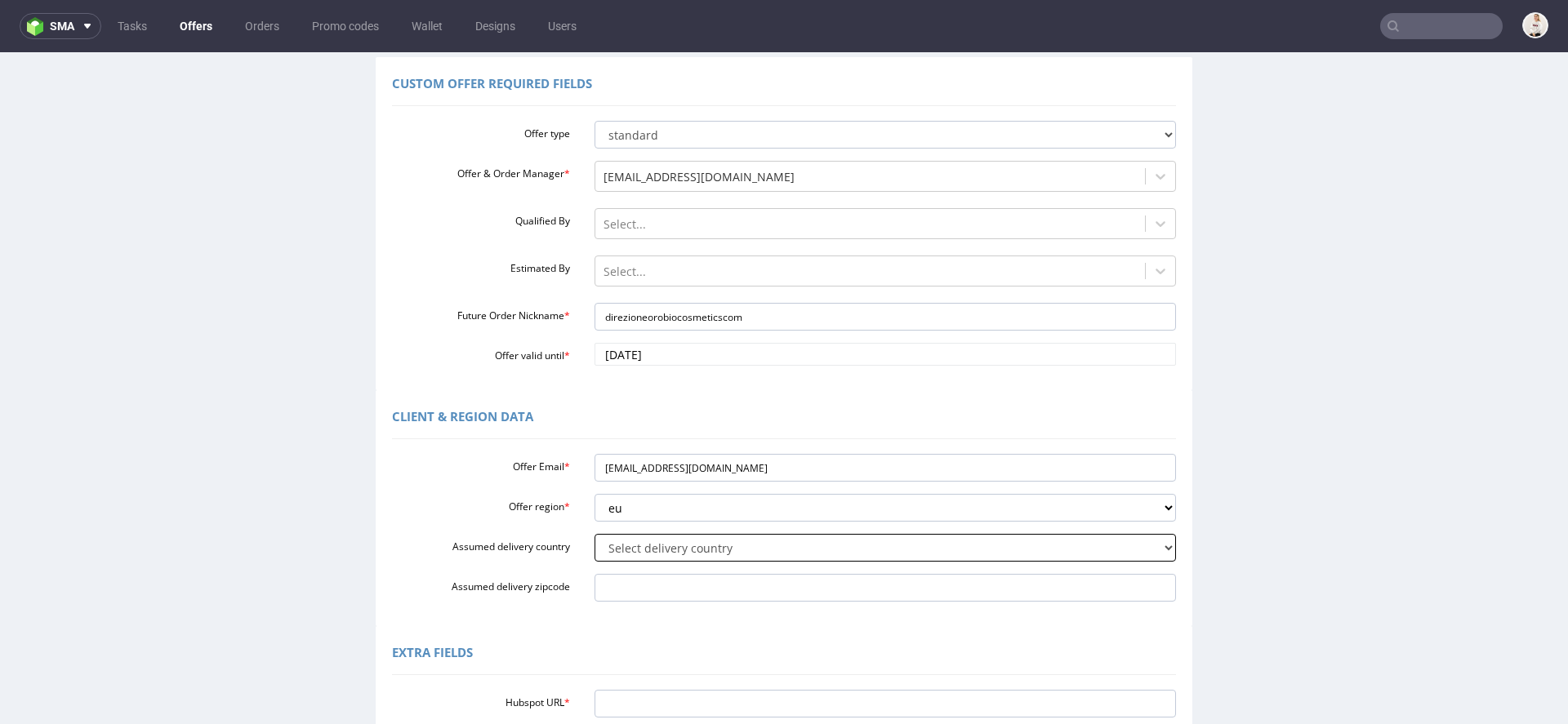
click at [642, 546] on select "Select delivery country [GEOGRAPHIC_DATA] [GEOGRAPHIC_DATA] [GEOGRAPHIC_DATA] […" at bounding box center [886, 547] width 582 height 27
select select "68"
click at [595, 533] on select "Select delivery country [GEOGRAPHIC_DATA] [GEOGRAPHIC_DATA] [GEOGRAPHIC_DATA] […" at bounding box center [886, 547] width 582 height 27
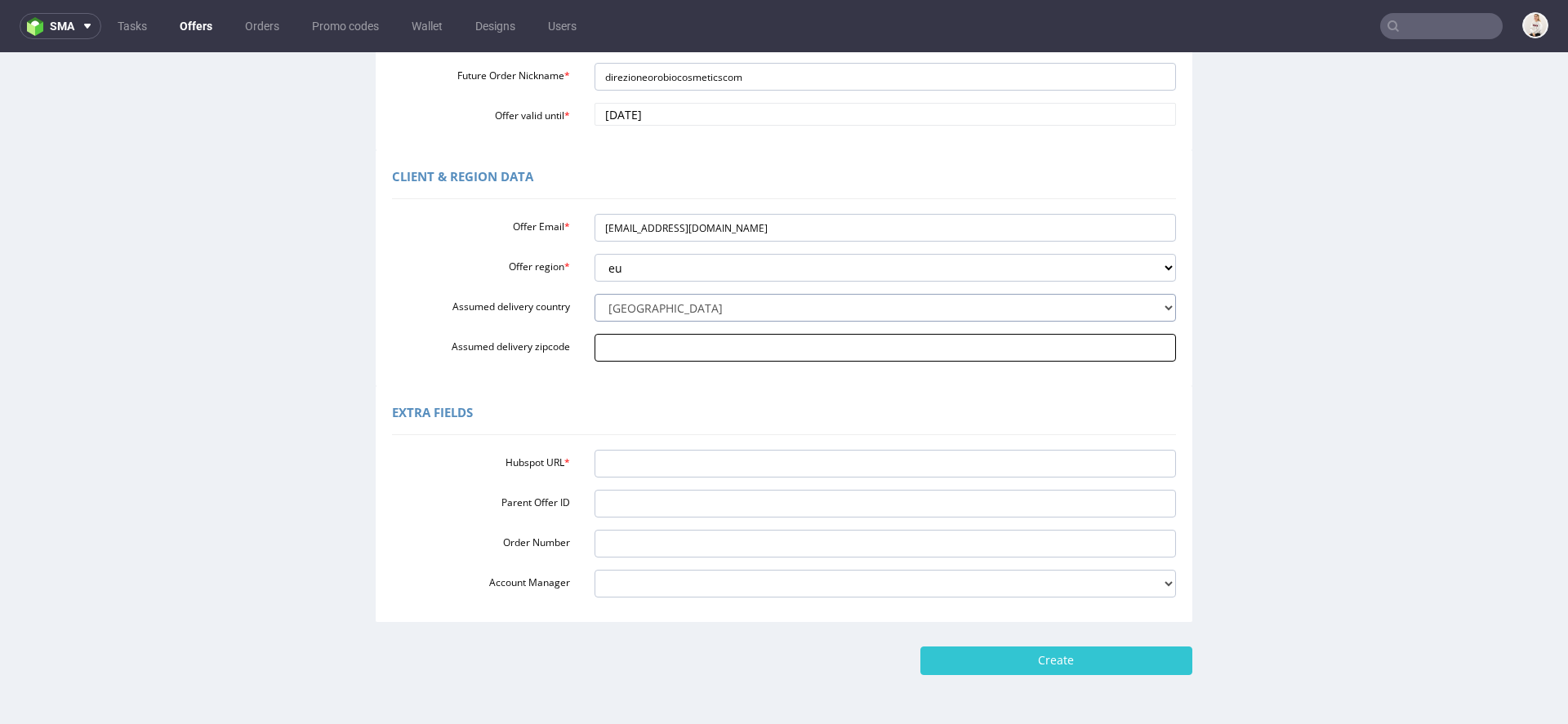
scroll to position [387, 0]
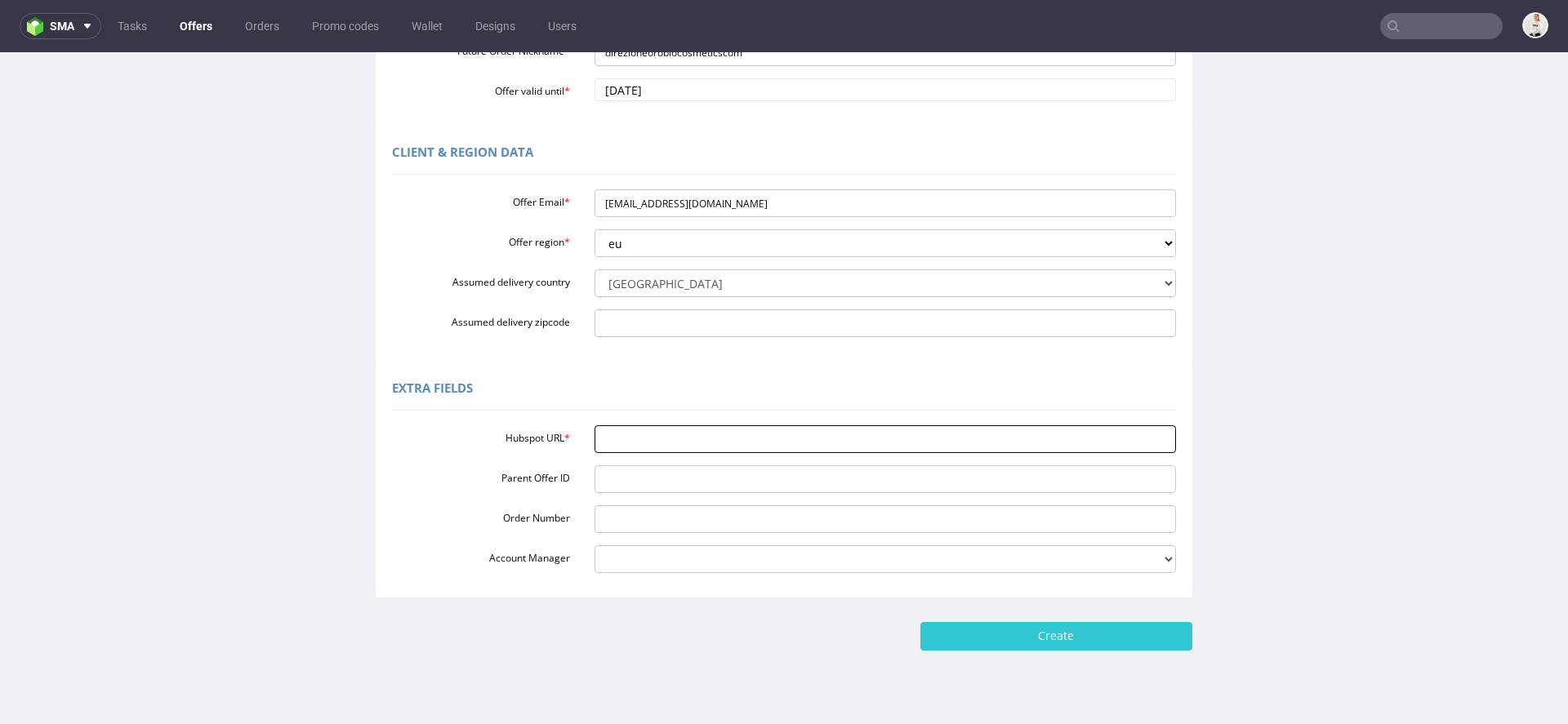
click at [693, 443] on input "Hubspot URL *" at bounding box center [886, 439] width 582 height 27
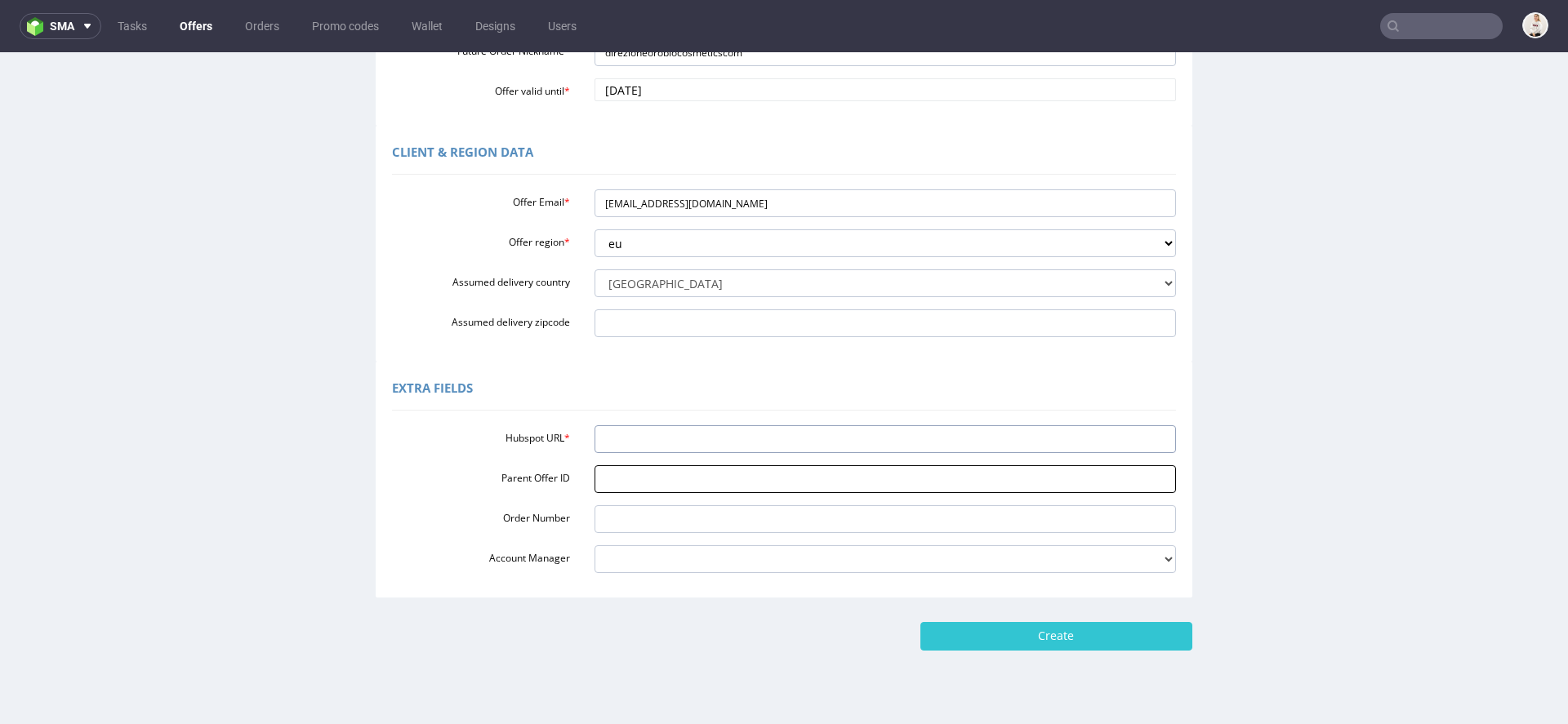
paste input "[URL][DOMAIN_NAME]"
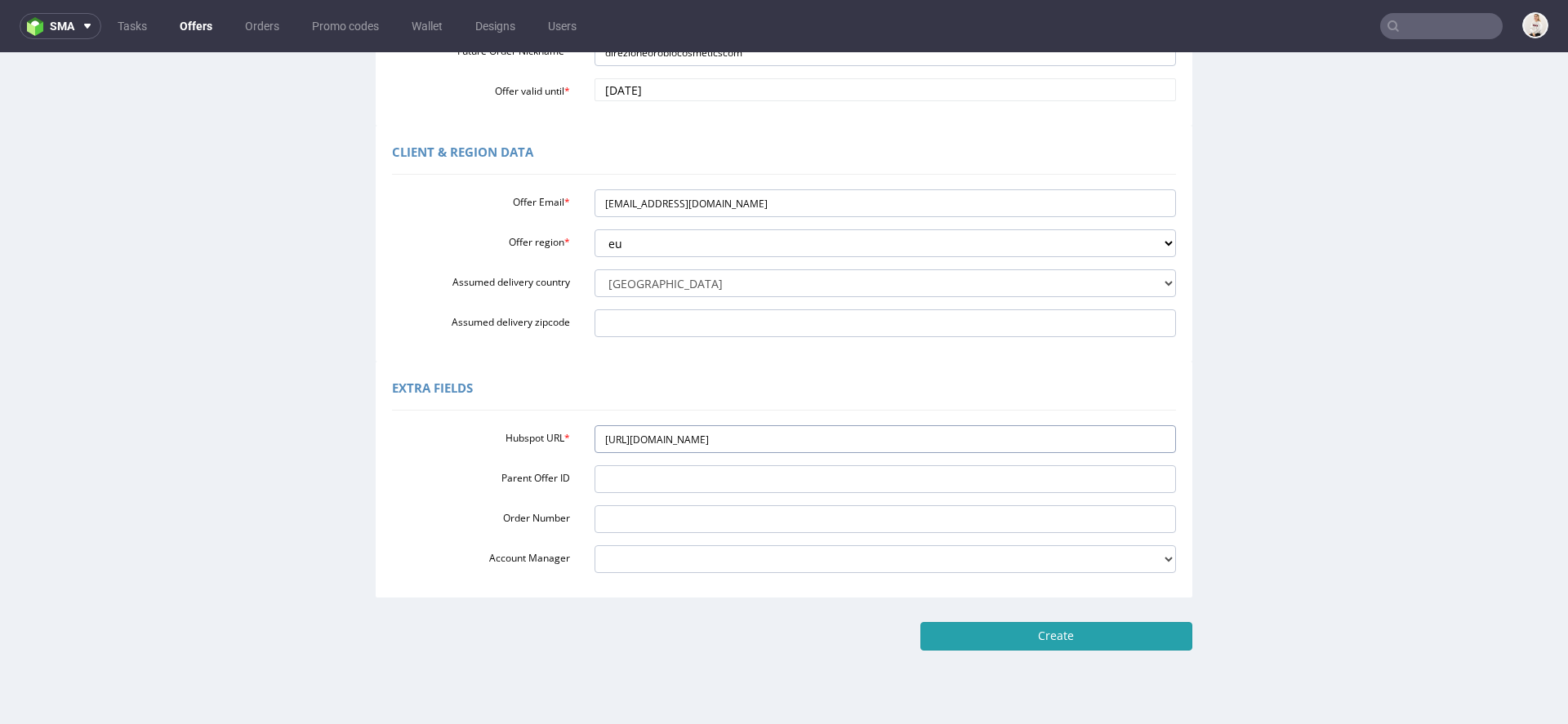
type input "[URL][DOMAIN_NAME]"
click at [1016, 646] on input "Create" at bounding box center [1056, 636] width 272 height 27
type input "Please wait..."
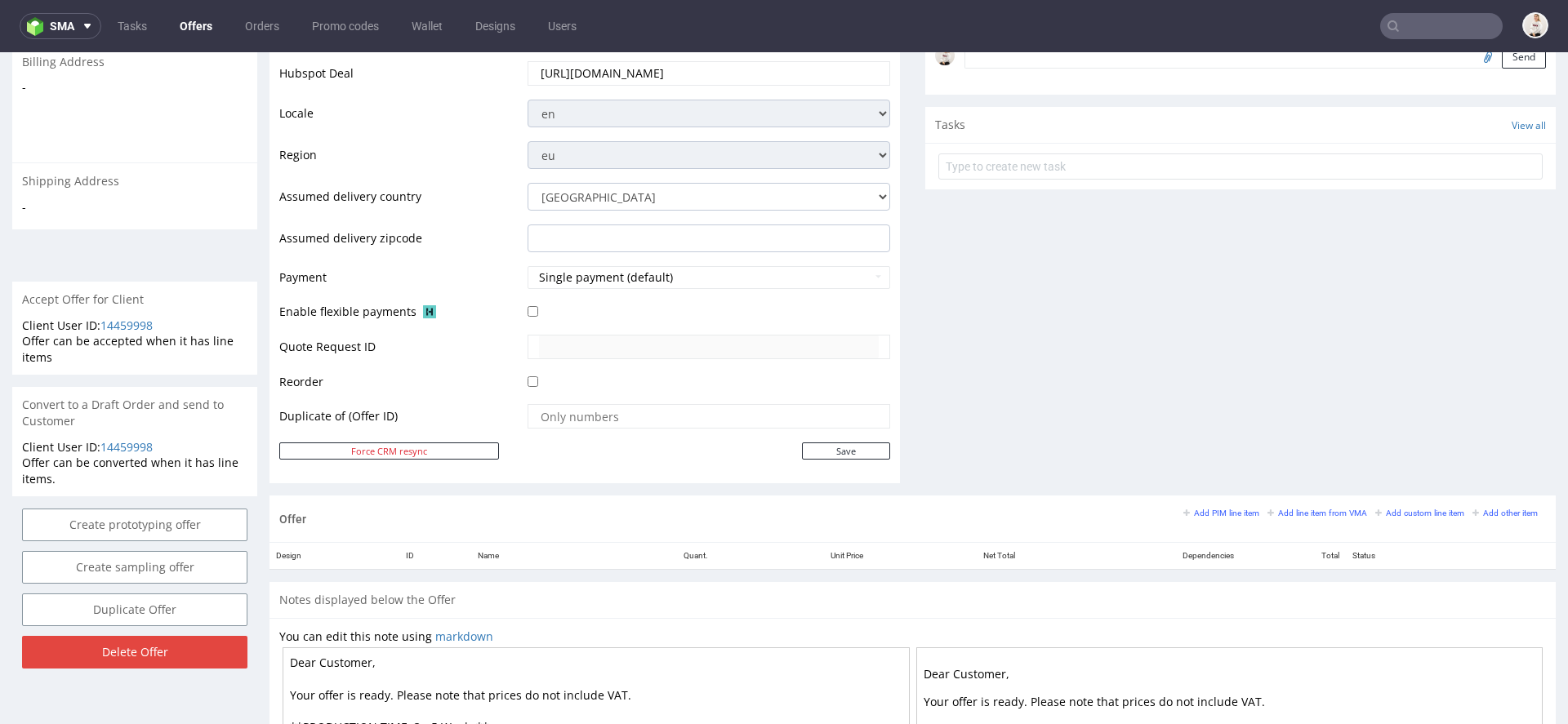
scroll to position [787, 0]
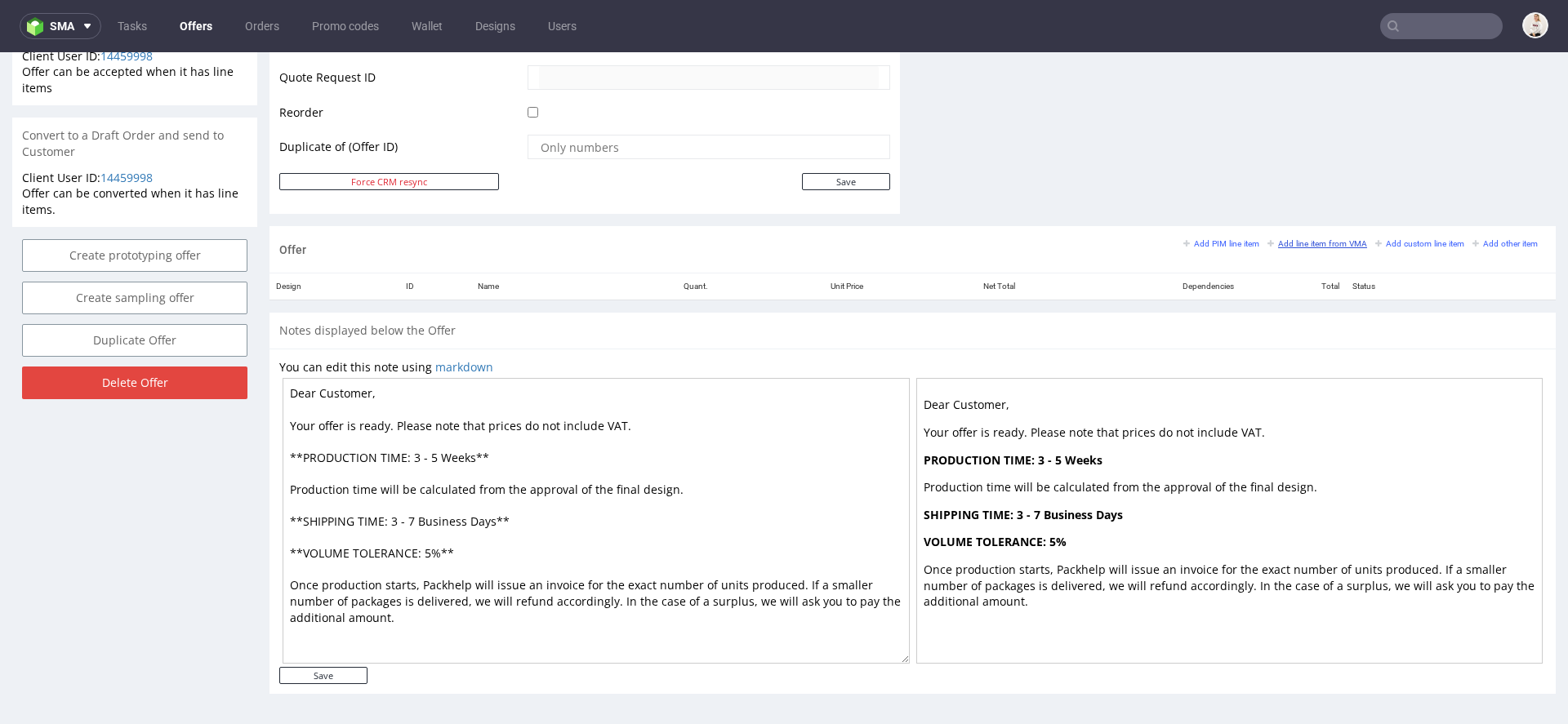
click at [1326, 243] on small "Add line item from VMA" at bounding box center [1316, 243] width 99 height 9
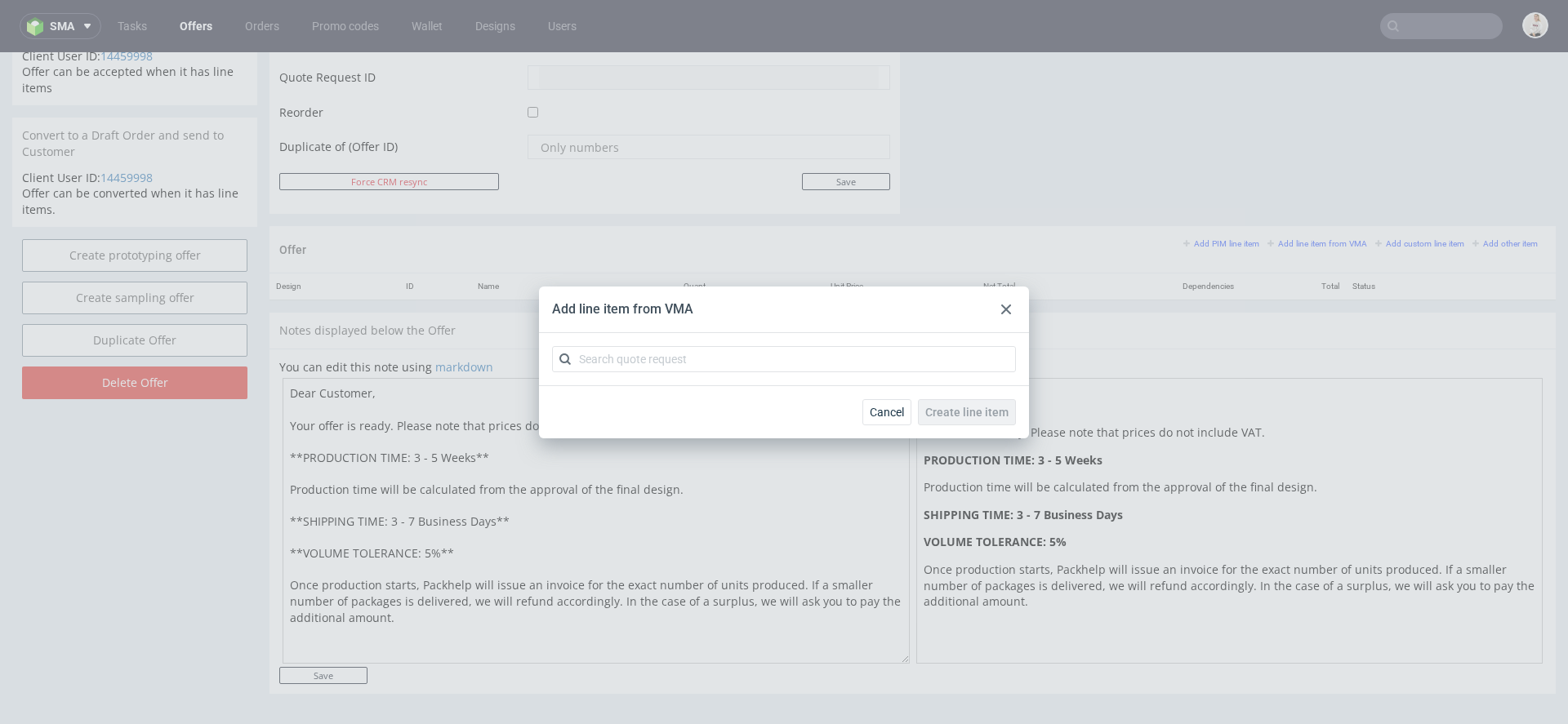
click at [617, 382] on div at bounding box center [784, 358] width 490 height 52
click at [617, 360] on input "text" at bounding box center [784, 359] width 463 height 26
paste input "CBDQ"
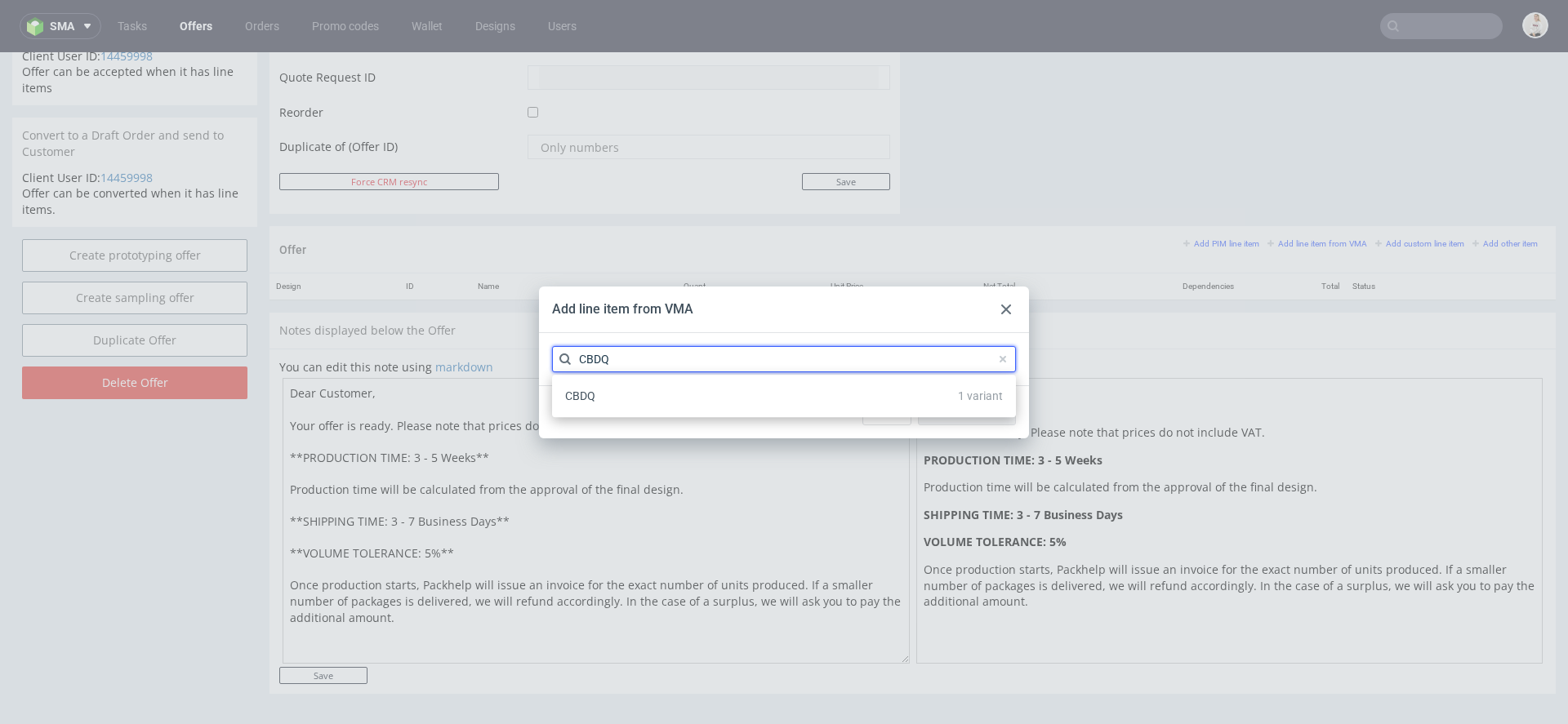
type input "CBDQ"
click at [620, 397] on div "CBDQ 1 variant" at bounding box center [784, 396] width 451 height 29
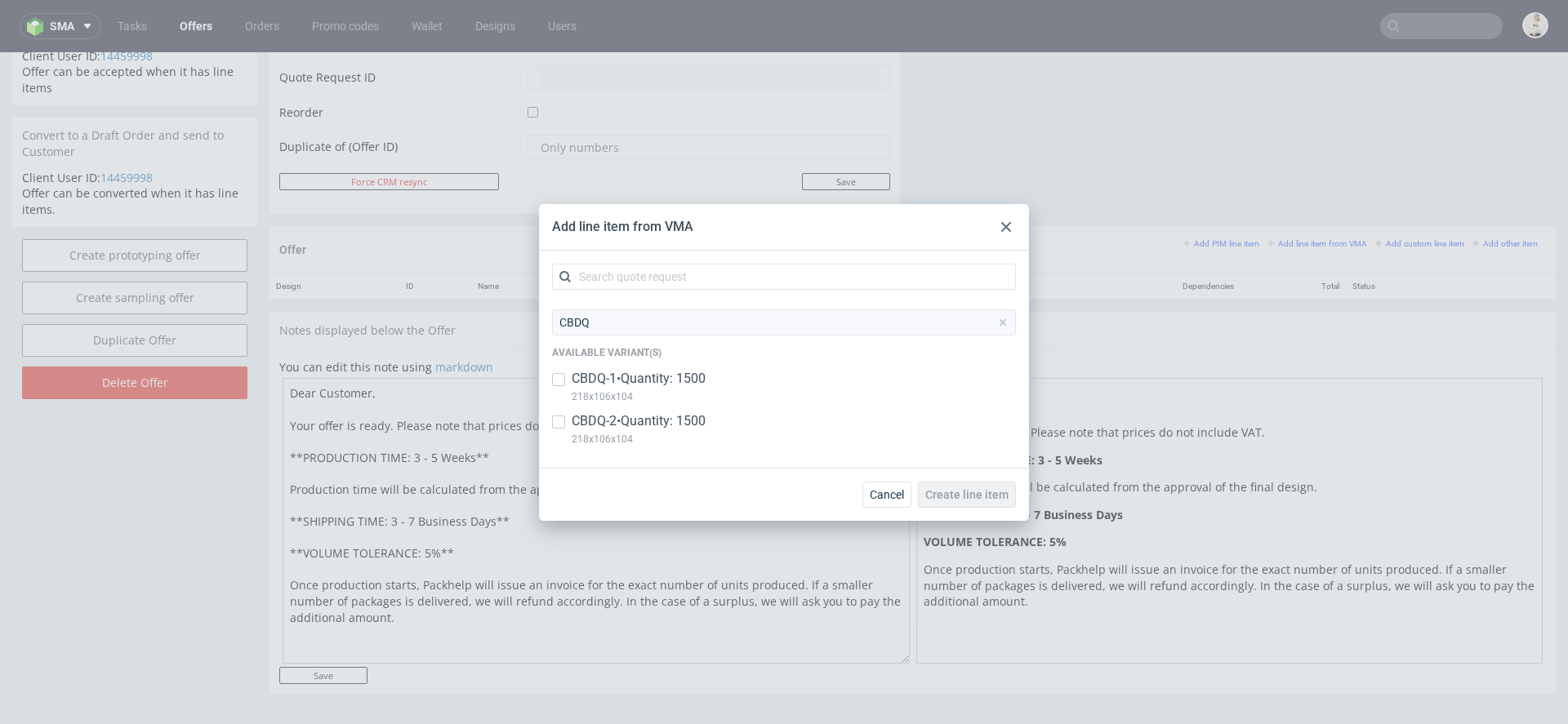
click at [598, 377] on p "CBDQ-1 • Quantity: 1500" at bounding box center [639, 378] width 134 height 18
checkbox input "true"
click at [613, 432] on p "218x106x104" at bounding box center [639, 440] width 134 height 18
checkbox input "true"
click at [976, 494] on span "Create line item" at bounding box center [966, 494] width 83 height 12
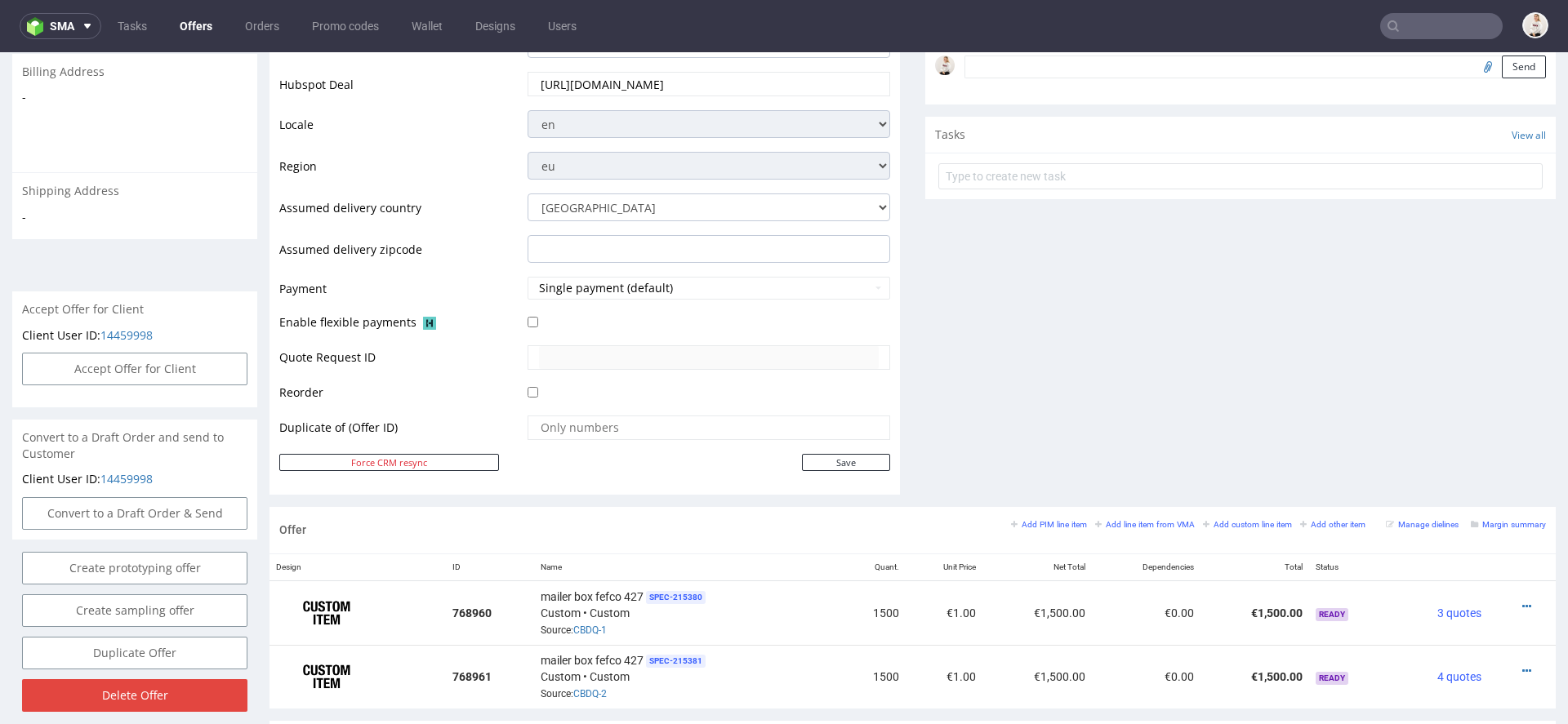
scroll to position [535, 0]
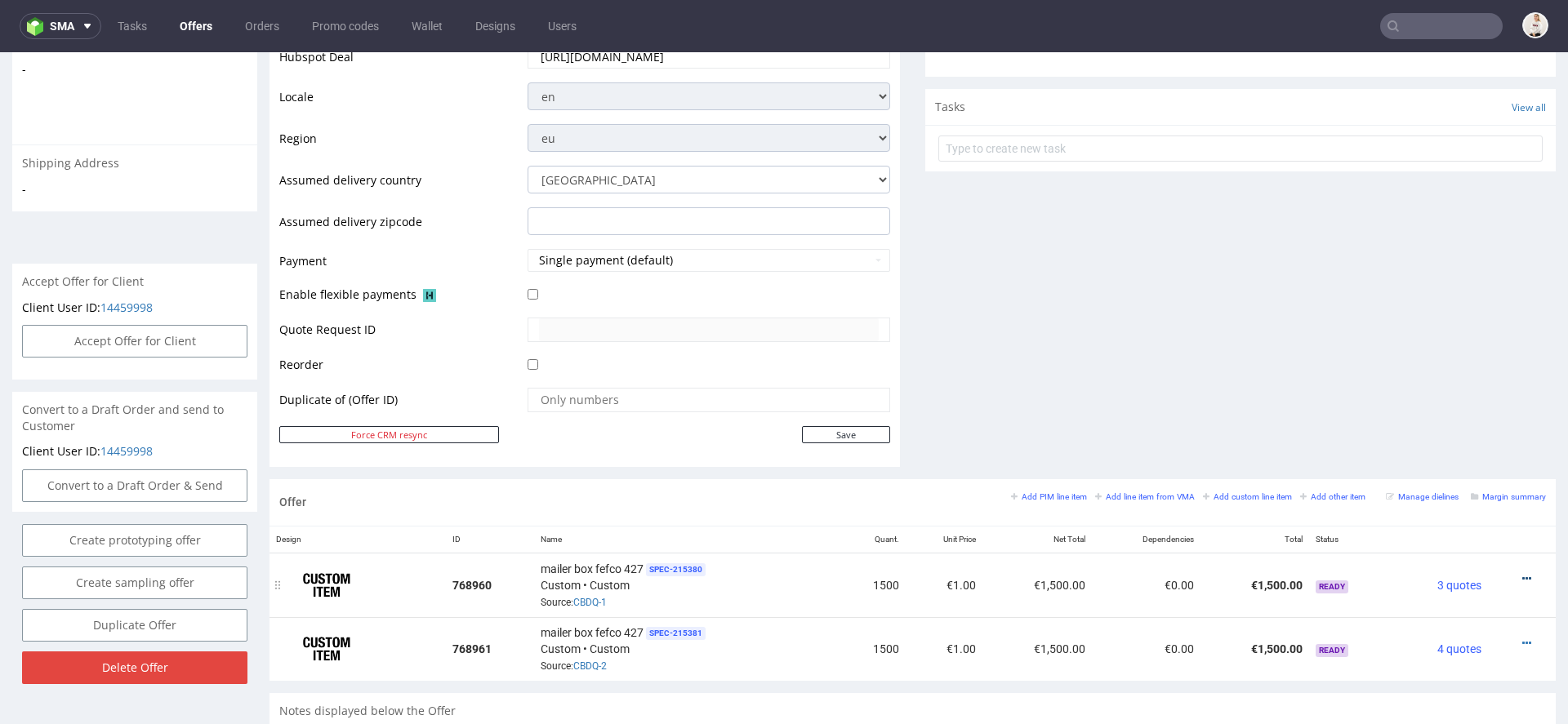
click at [1522, 574] on icon at bounding box center [1527, 578] width 9 height 12
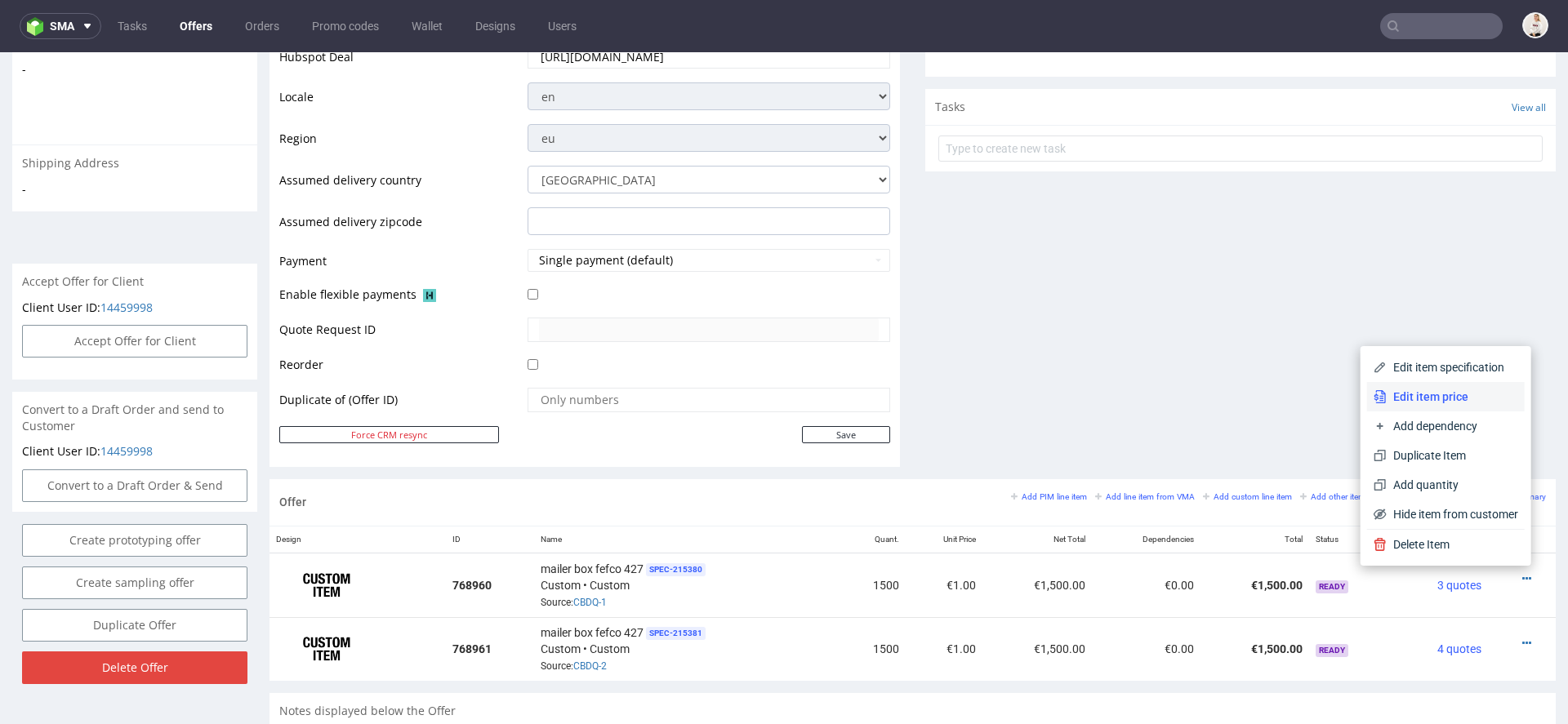
click at [1422, 388] on li "Edit item price" at bounding box center [1445, 397] width 158 height 29
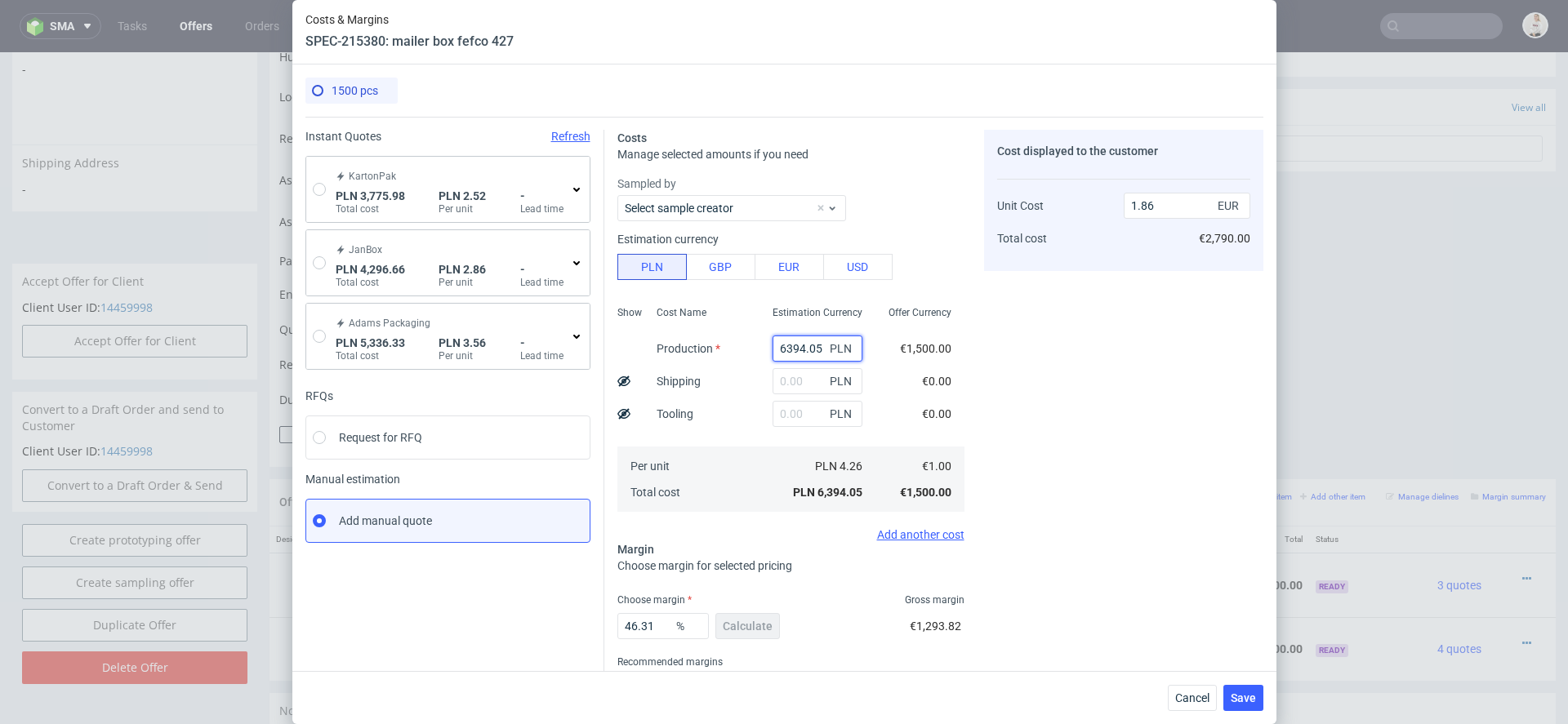
click at [805, 346] on input "6394.05" at bounding box center [817, 348] width 89 height 26
paste input "2730"
type input "2730"
click at [1015, 413] on div "Cost displayed to the customer Unit Cost Total cost 1.86 EUR €2,790.00" at bounding box center [1124, 428] width 279 height 597
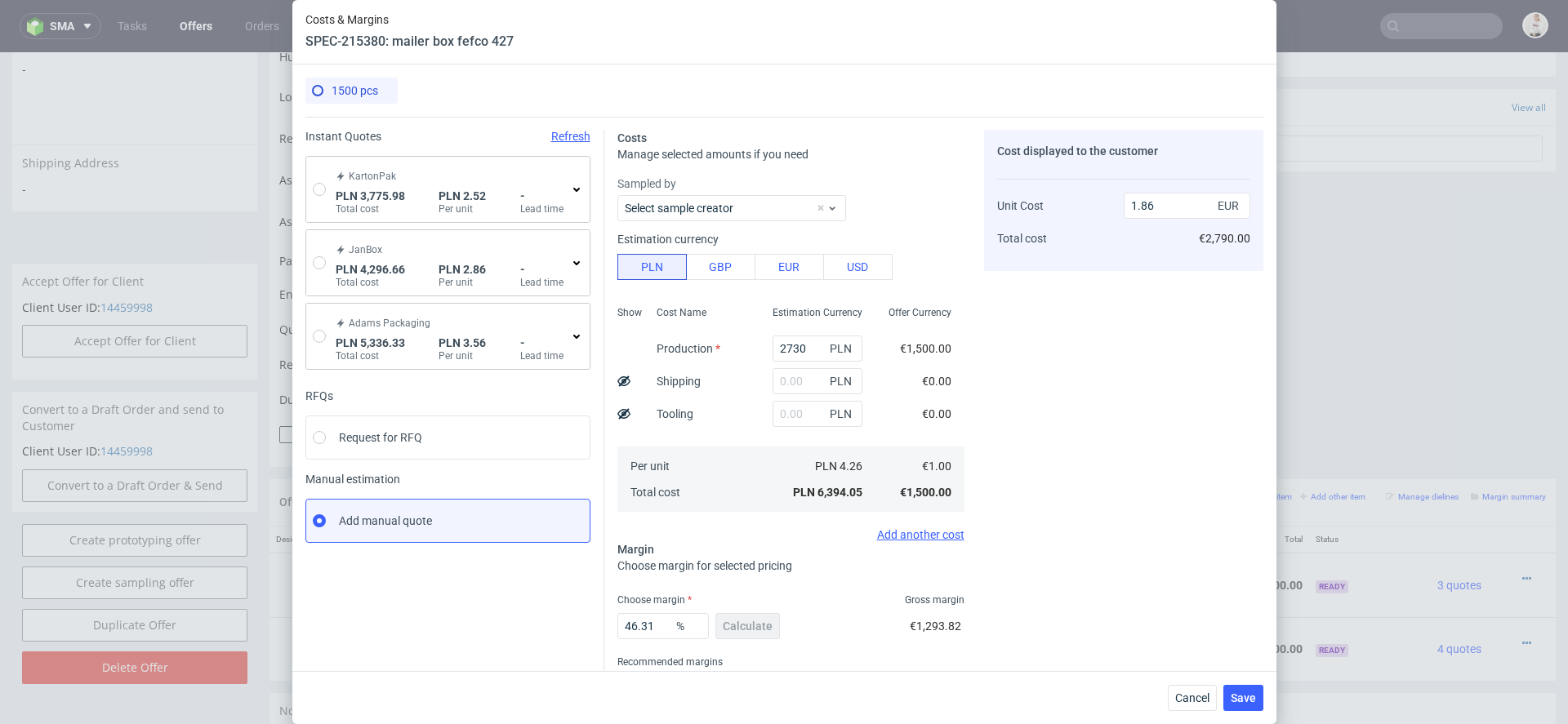
type input "0.8"
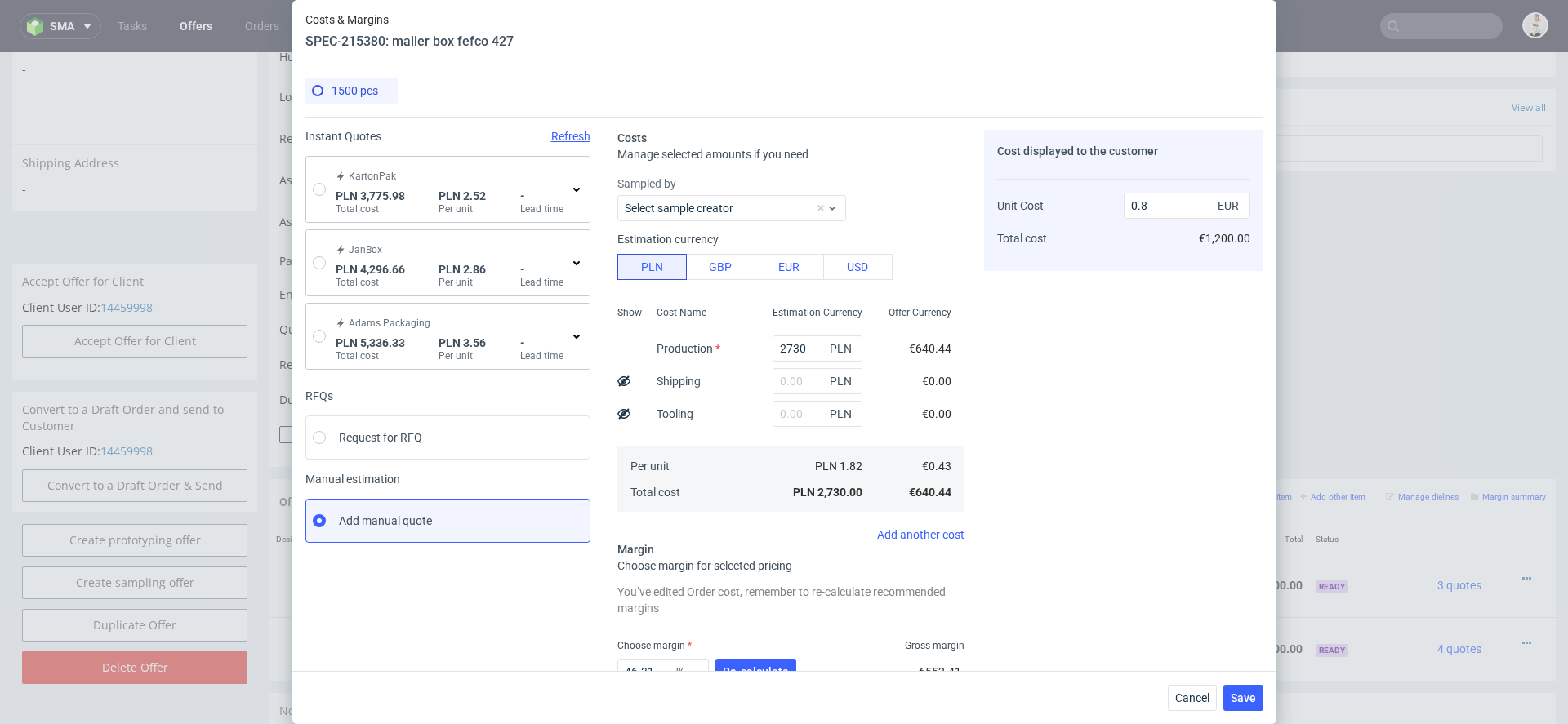
click at [623, 379] on use at bounding box center [624, 381] width 13 height 11
click at [806, 385] on input "text" at bounding box center [817, 381] width 89 height 26
type input "1000"
type input "0.93"
type input "240"
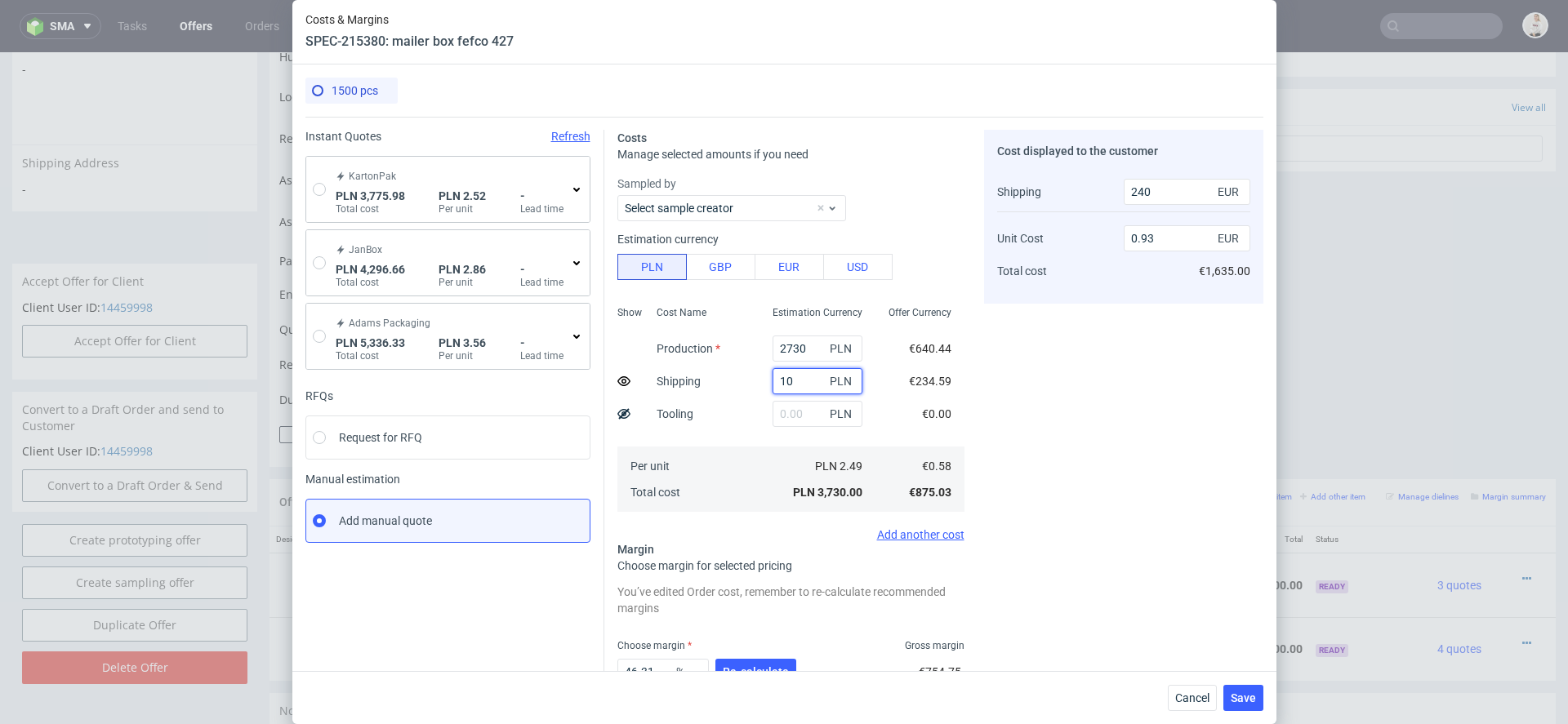
type input "1"
type input "0.8"
type input "0"
type input "1200"
type input "0.96"
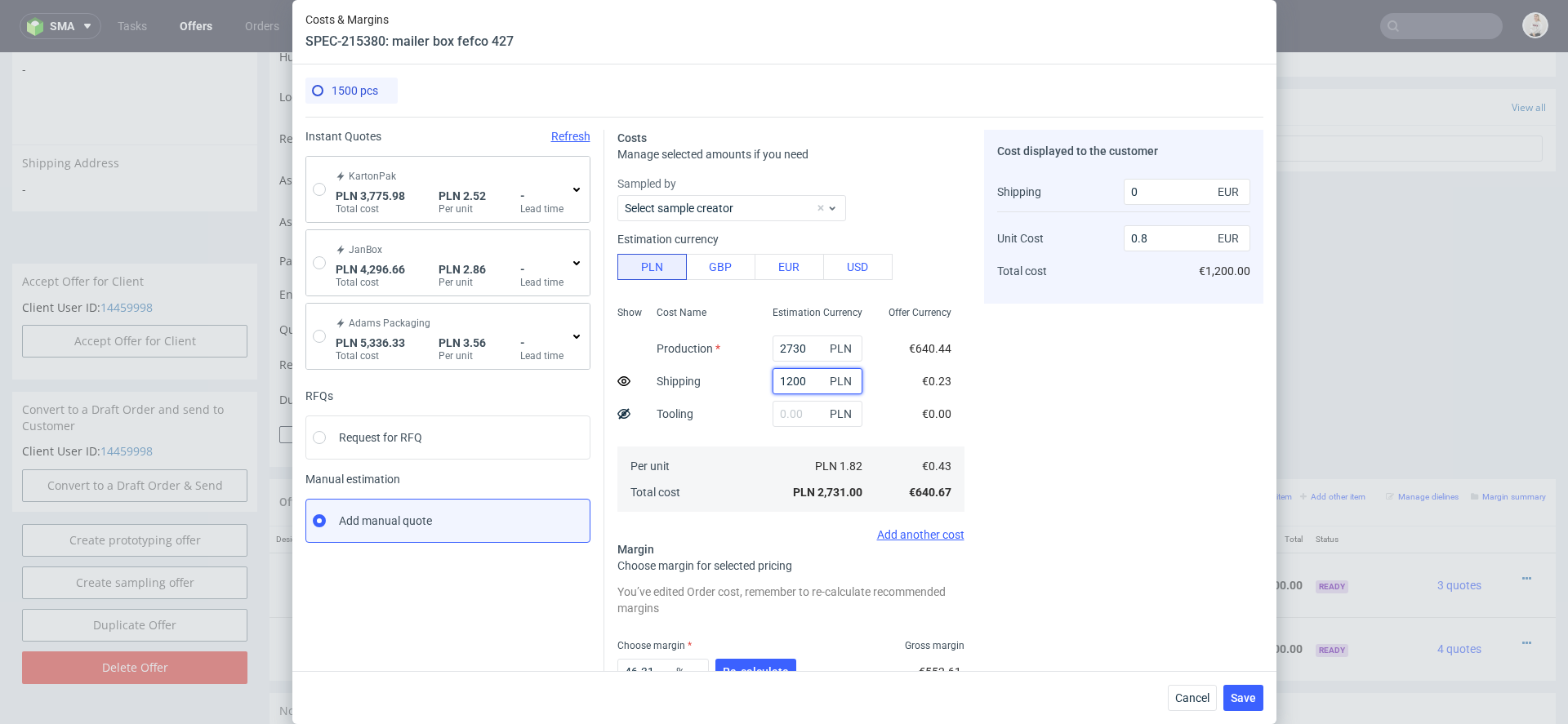
type input "285"
type input "1"
type input "0.8"
type input "0"
type input "13000"
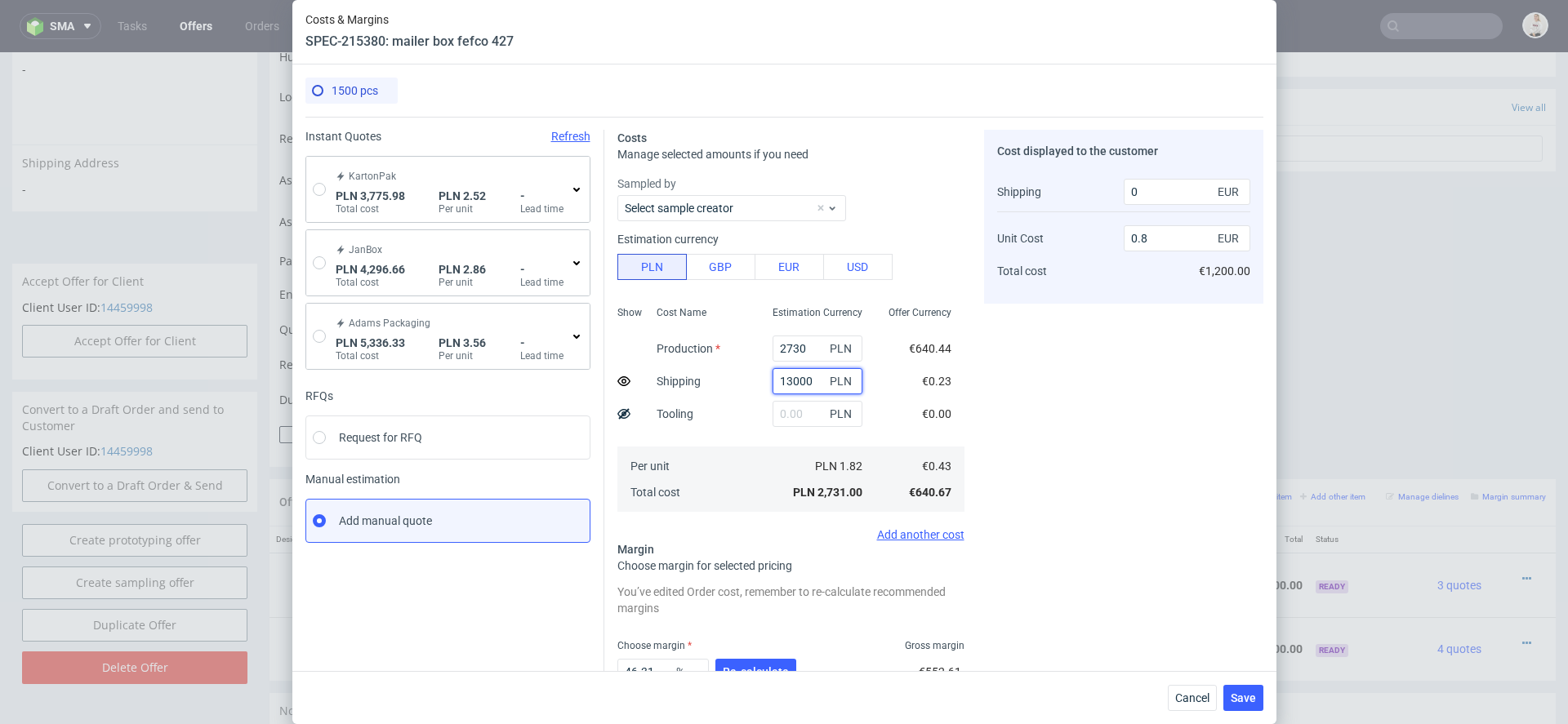
type input "2.55"
type input "3045"
type input "1300"
type input "0.97"
type input "300"
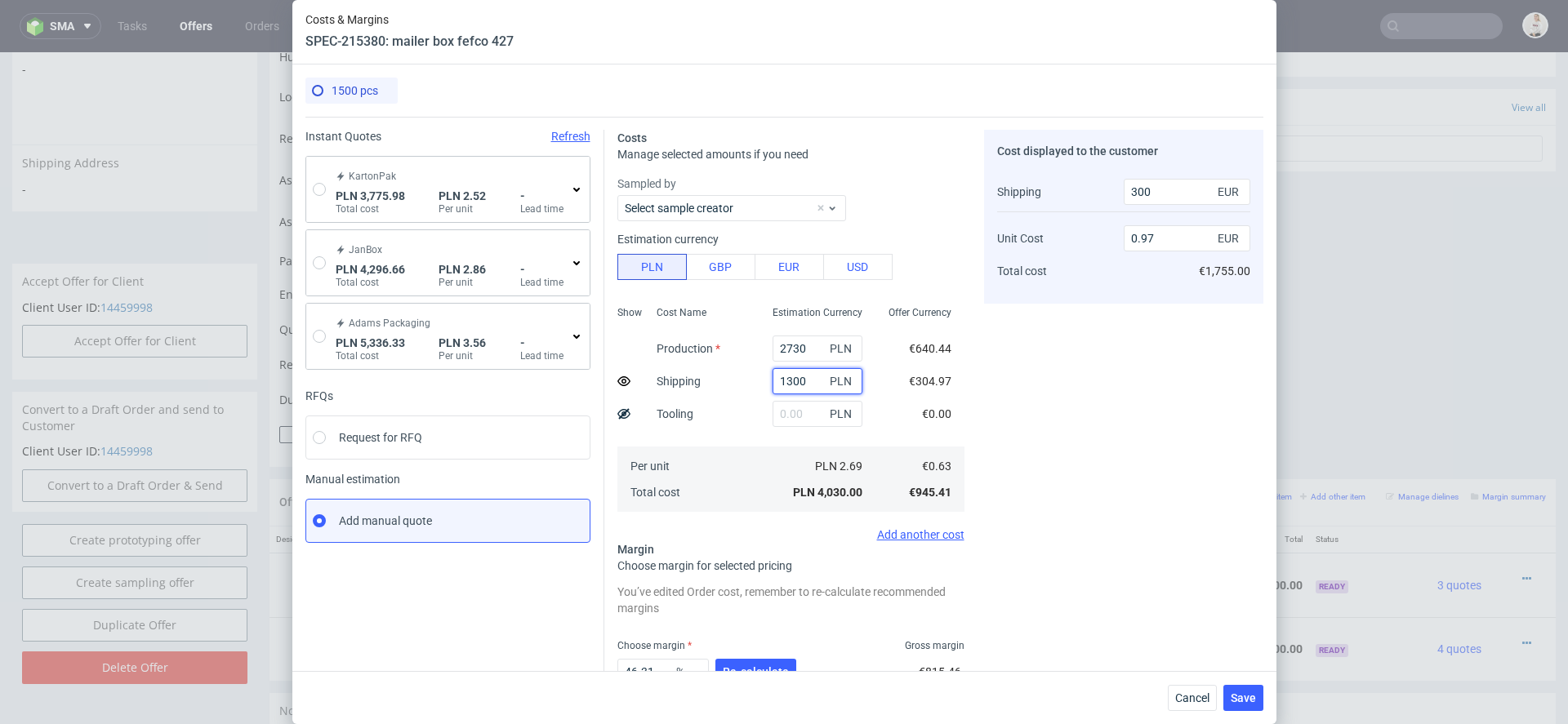
type input "1300"
click at [1008, 399] on div "Cost displayed to the customer Shipping Unit Cost Total cost 300 EUR 0.97 EUR €…" at bounding box center [1124, 450] width 279 height 643
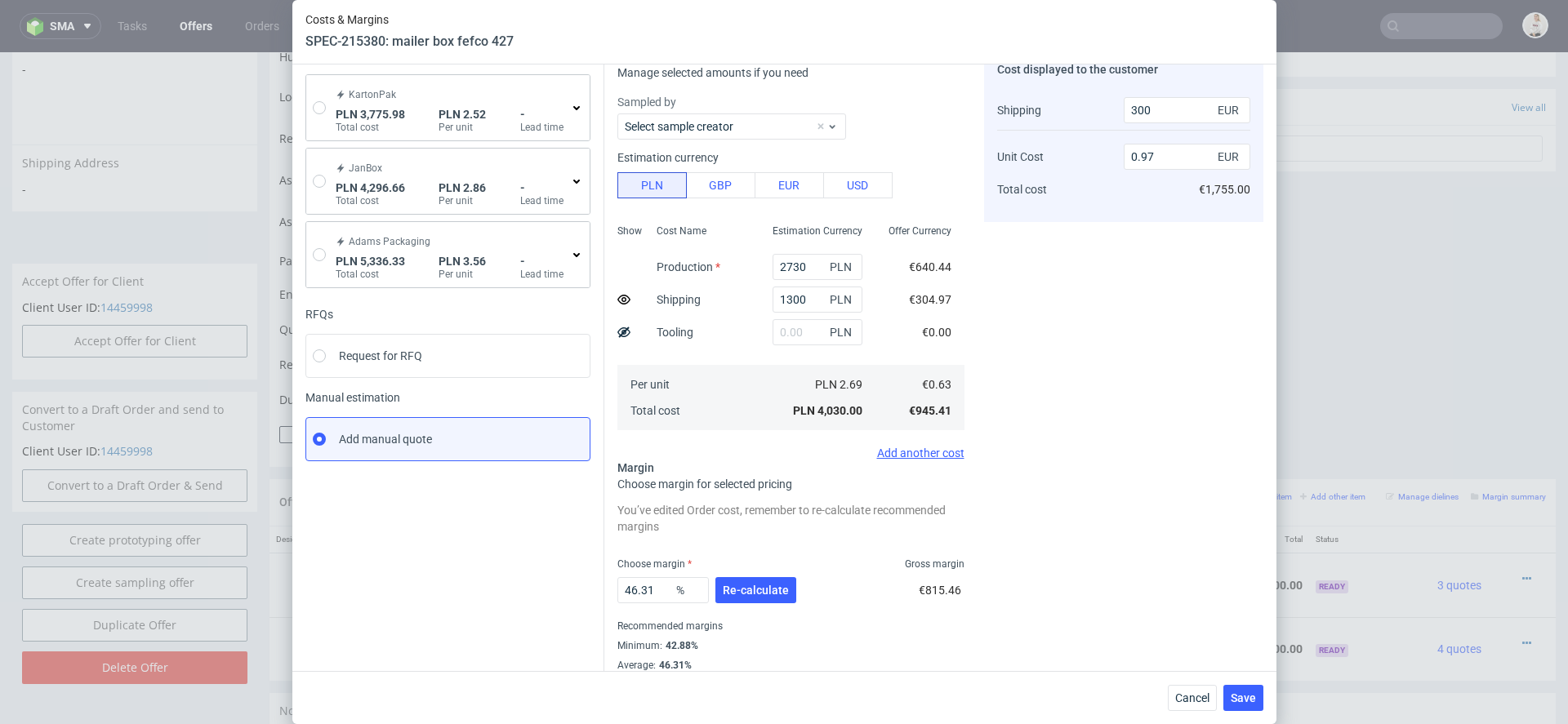
scroll to position [82, 0]
click at [769, 593] on span "Re-calculate" at bounding box center [755, 589] width 67 height 12
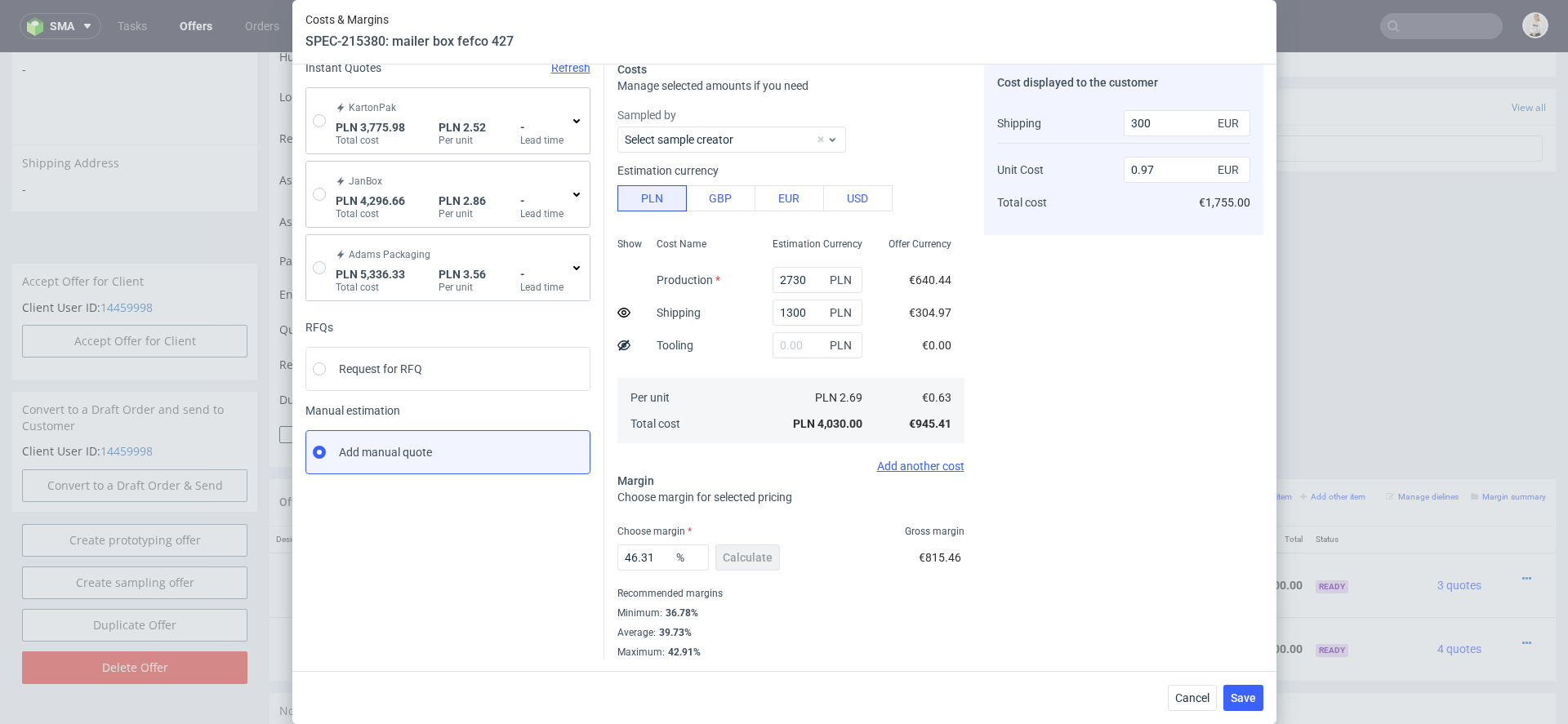
click at [1063, 685] on div "Cancel Save" at bounding box center [784, 698] width 984 height 53
click at [1245, 698] on span "Save" at bounding box center [1243, 698] width 26 height 12
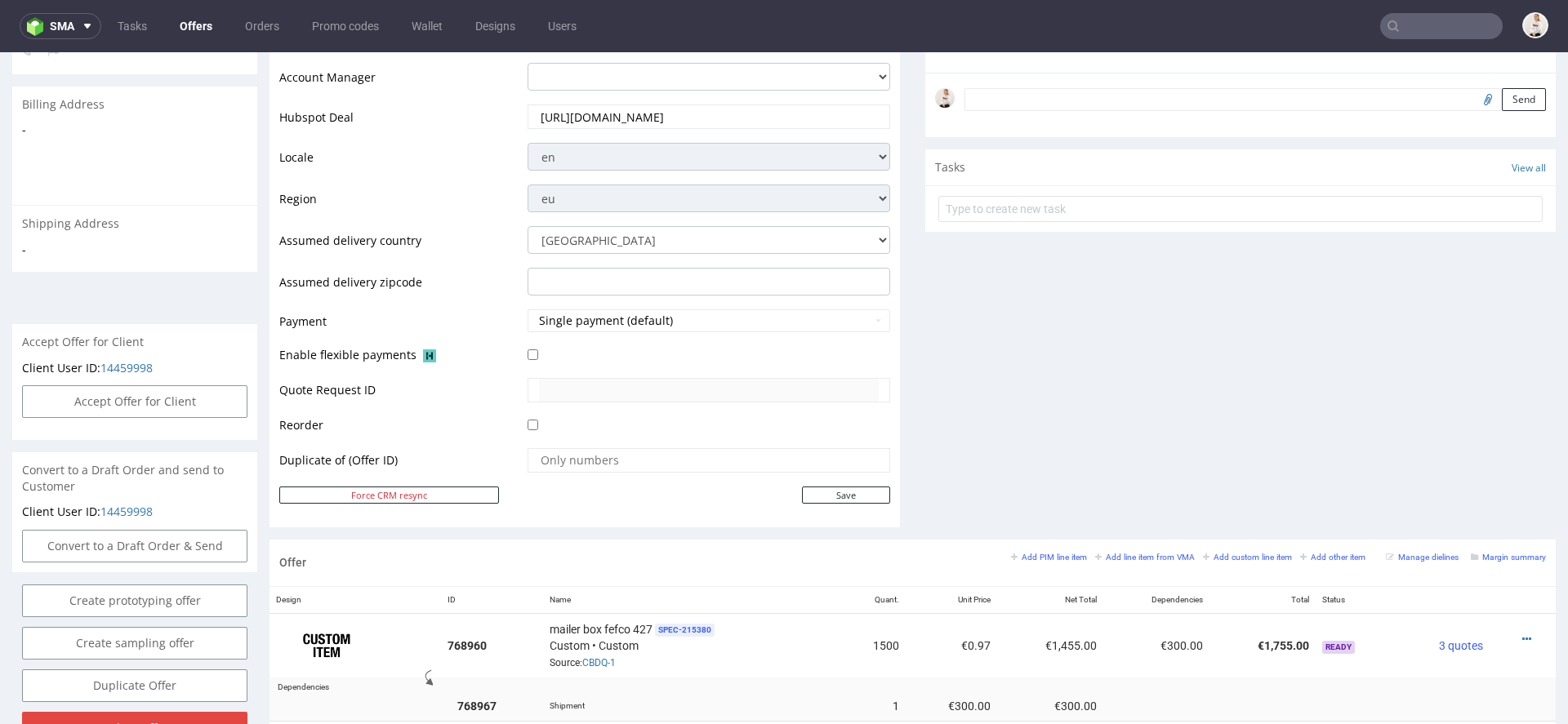
scroll to position [762, 0]
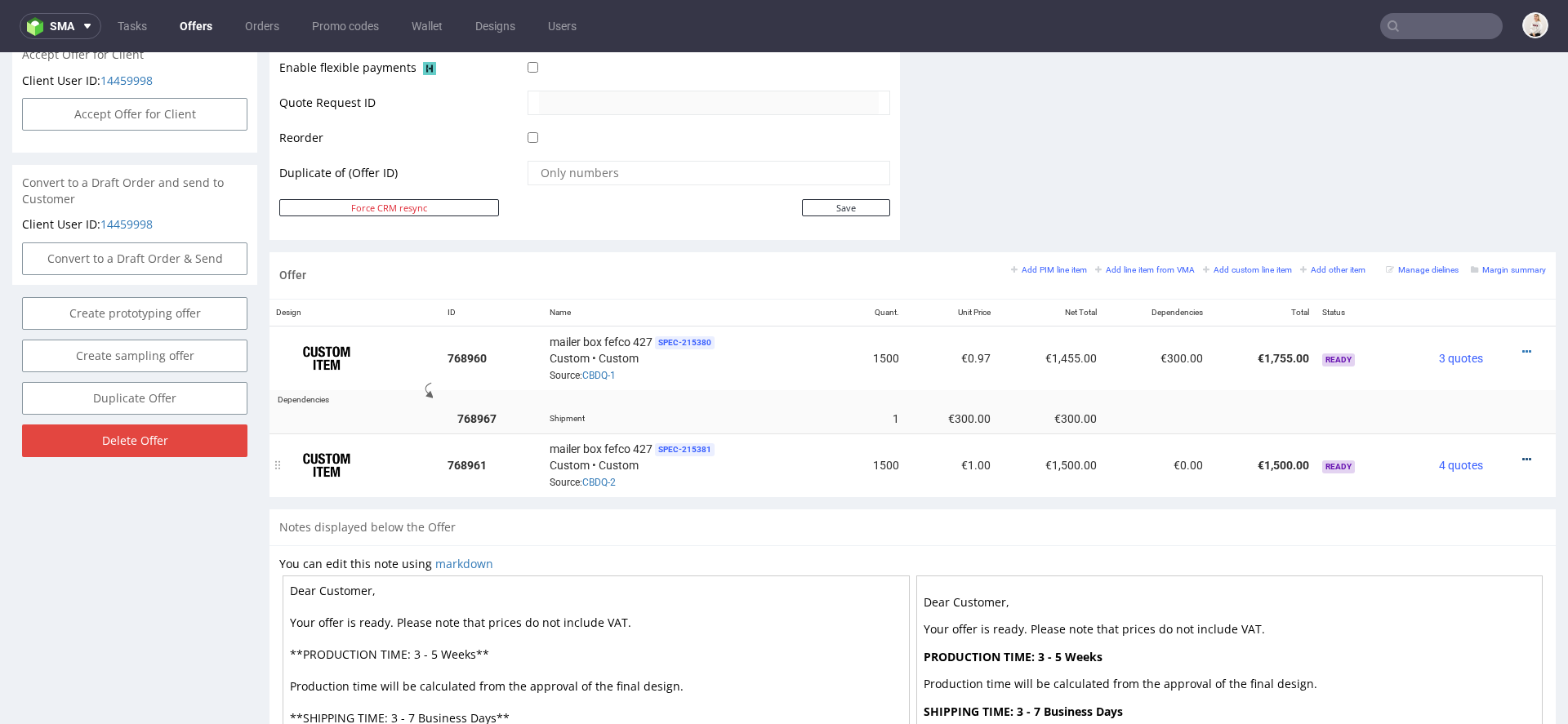
click at [1522, 455] on icon at bounding box center [1527, 460] width 9 height 12
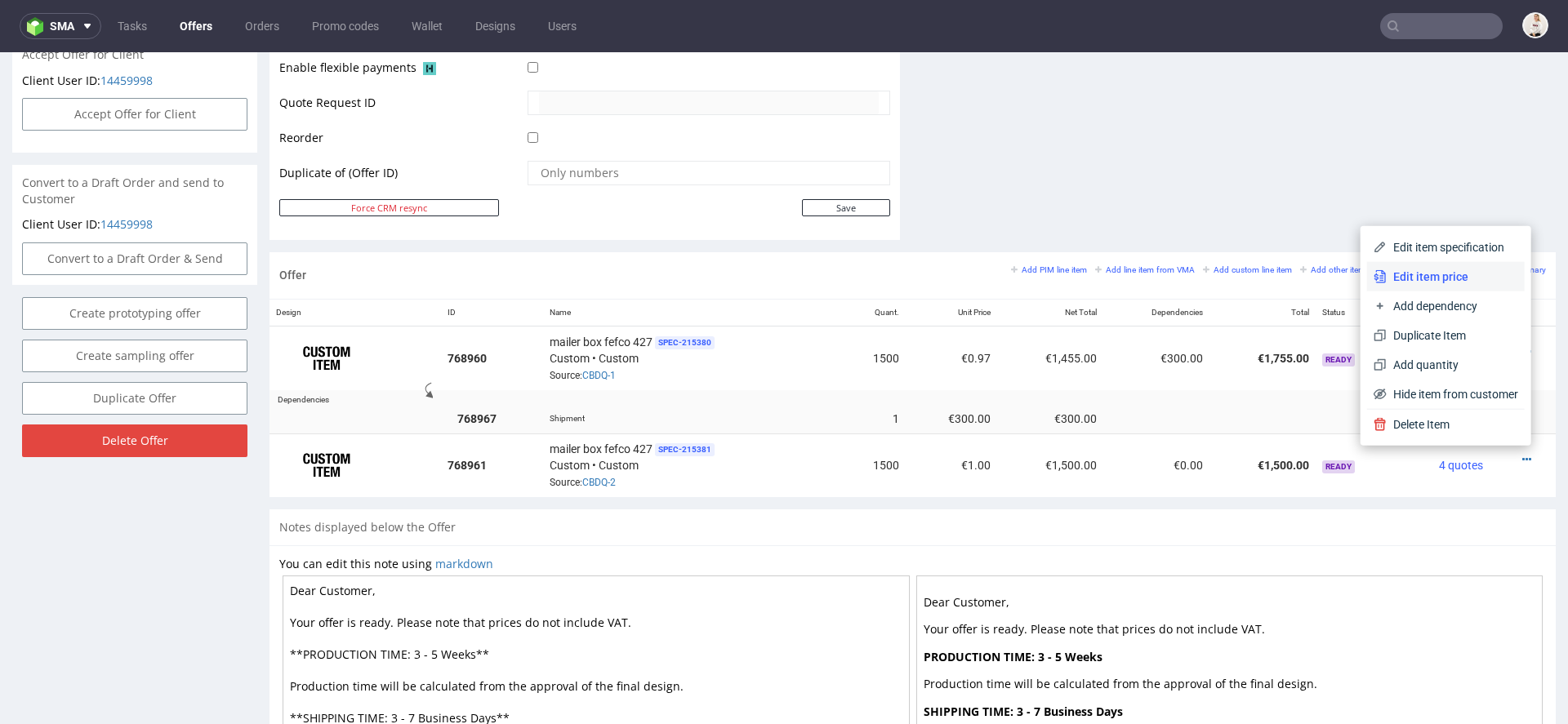
click at [1456, 273] on span "Edit item price" at bounding box center [1452, 276] width 131 height 16
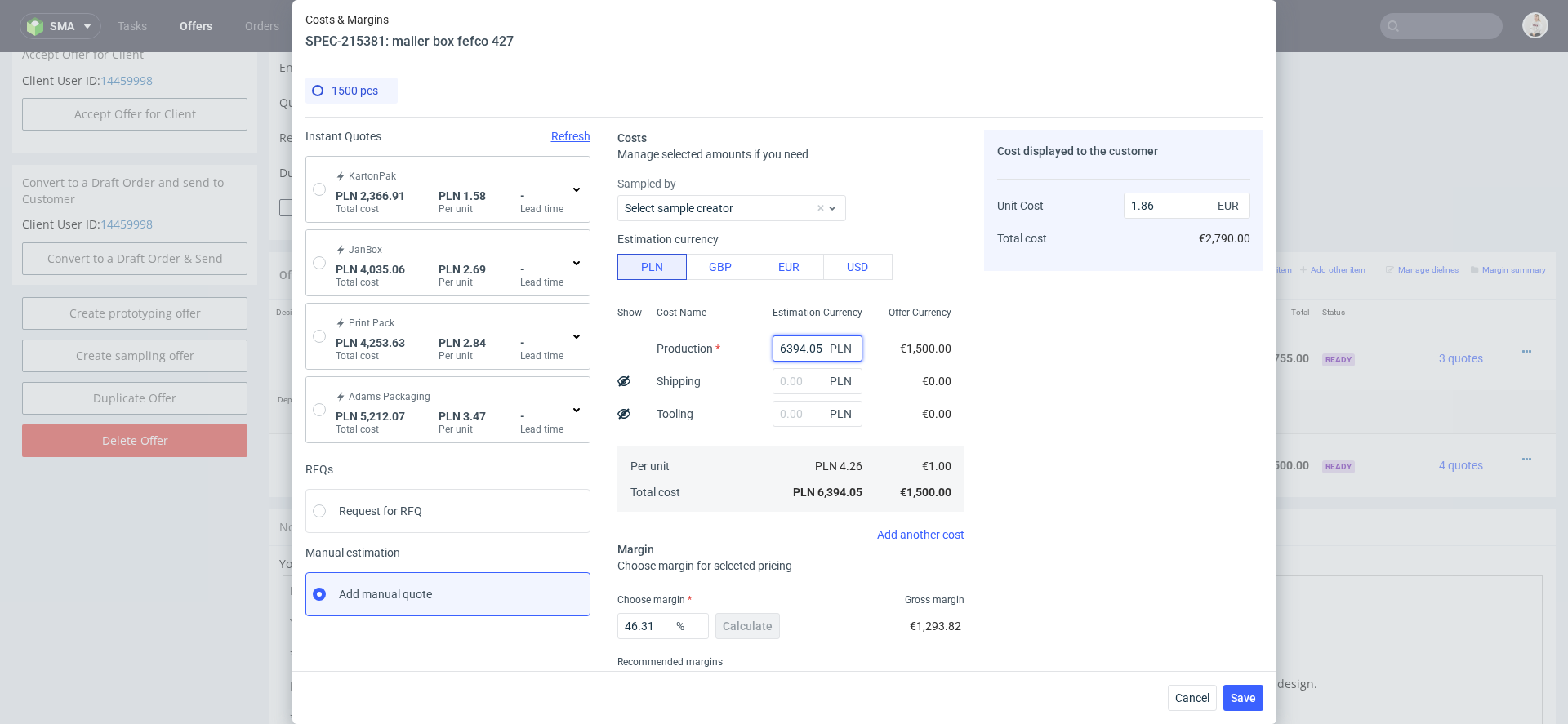
click at [815, 340] on input "6394.05" at bounding box center [817, 348] width 89 height 26
paste input "5020.00"
type input "5020"
type input "1.46"
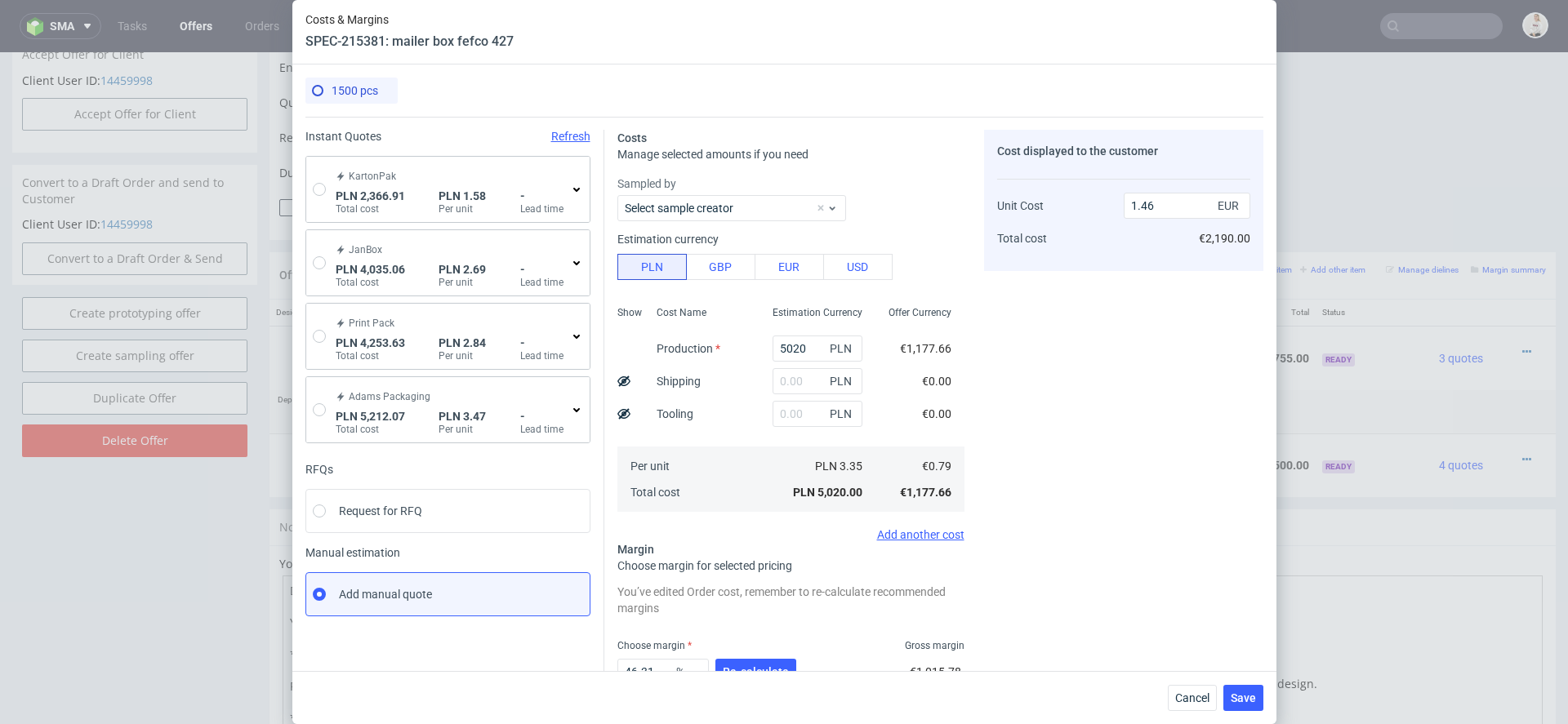
click at [808, 366] on div "PLN" at bounding box center [816, 381] width 116 height 33
click at [809, 378] on input "text" at bounding box center [817, 381] width 89 height 26
type input "1300"
type input "1.84"
type input "1300"
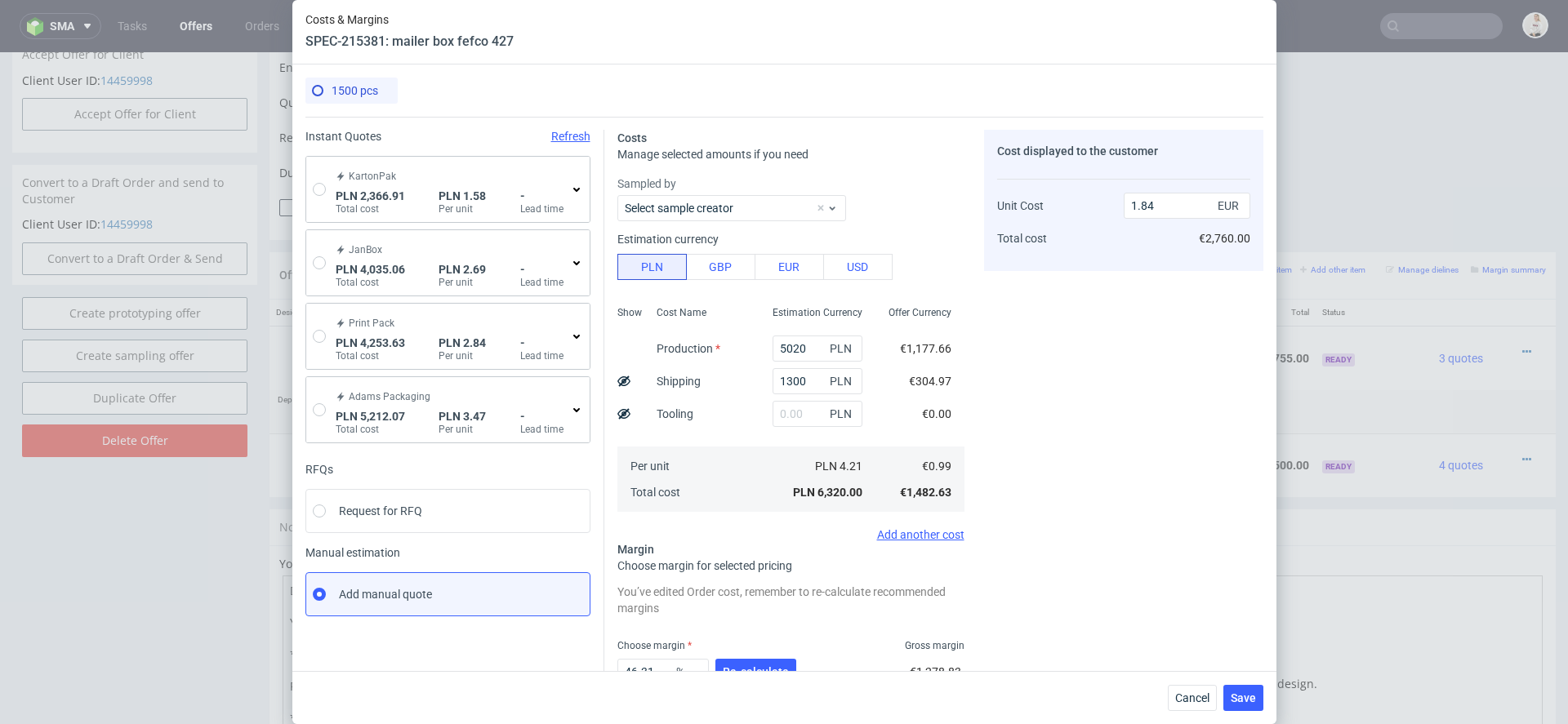
click at [994, 390] on div "Cost displayed to the customer Unit Cost Total cost 1.84 EUR €2,760.00" at bounding box center [1124, 450] width 279 height 643
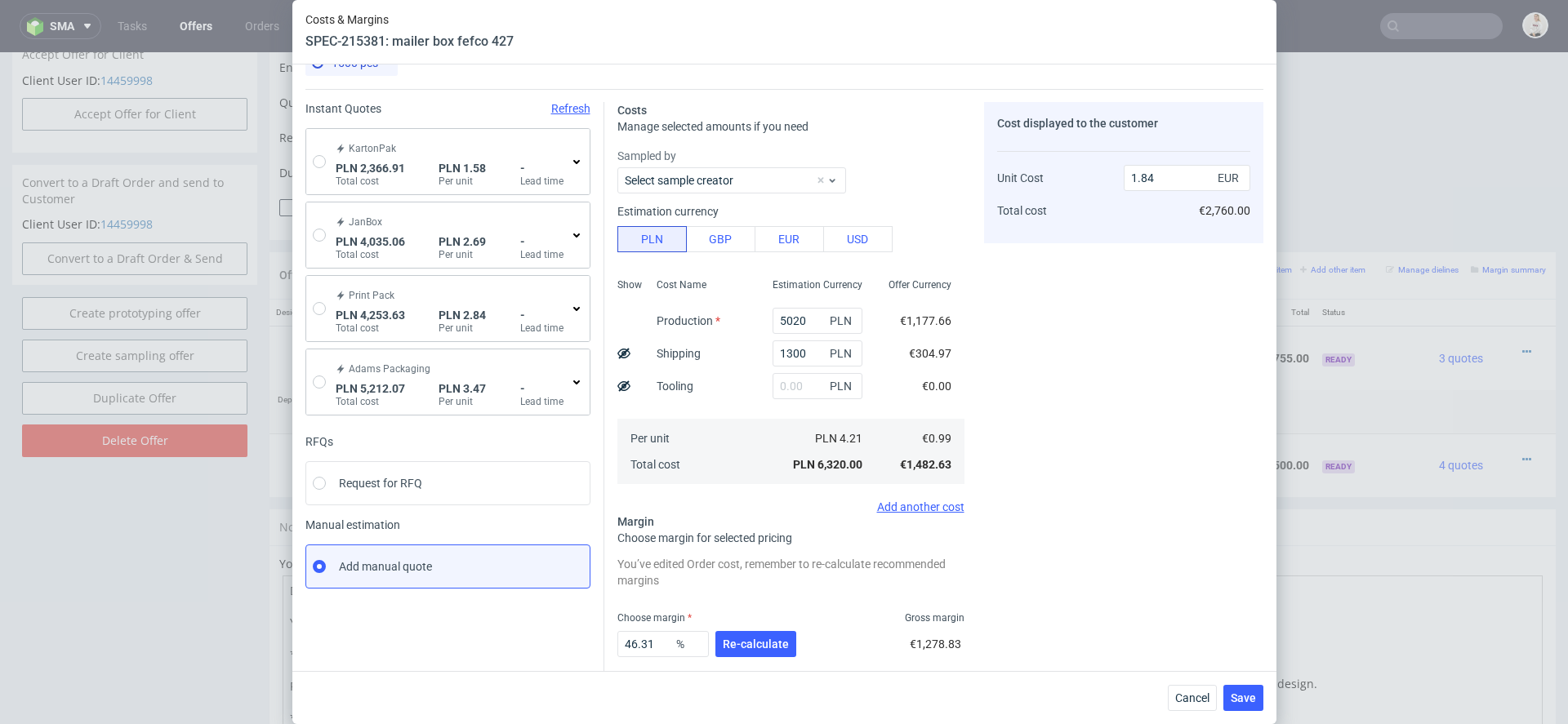
click at [618, 354] on use at bounding box center [624, 353] width 13 height 11
type input "1.64"
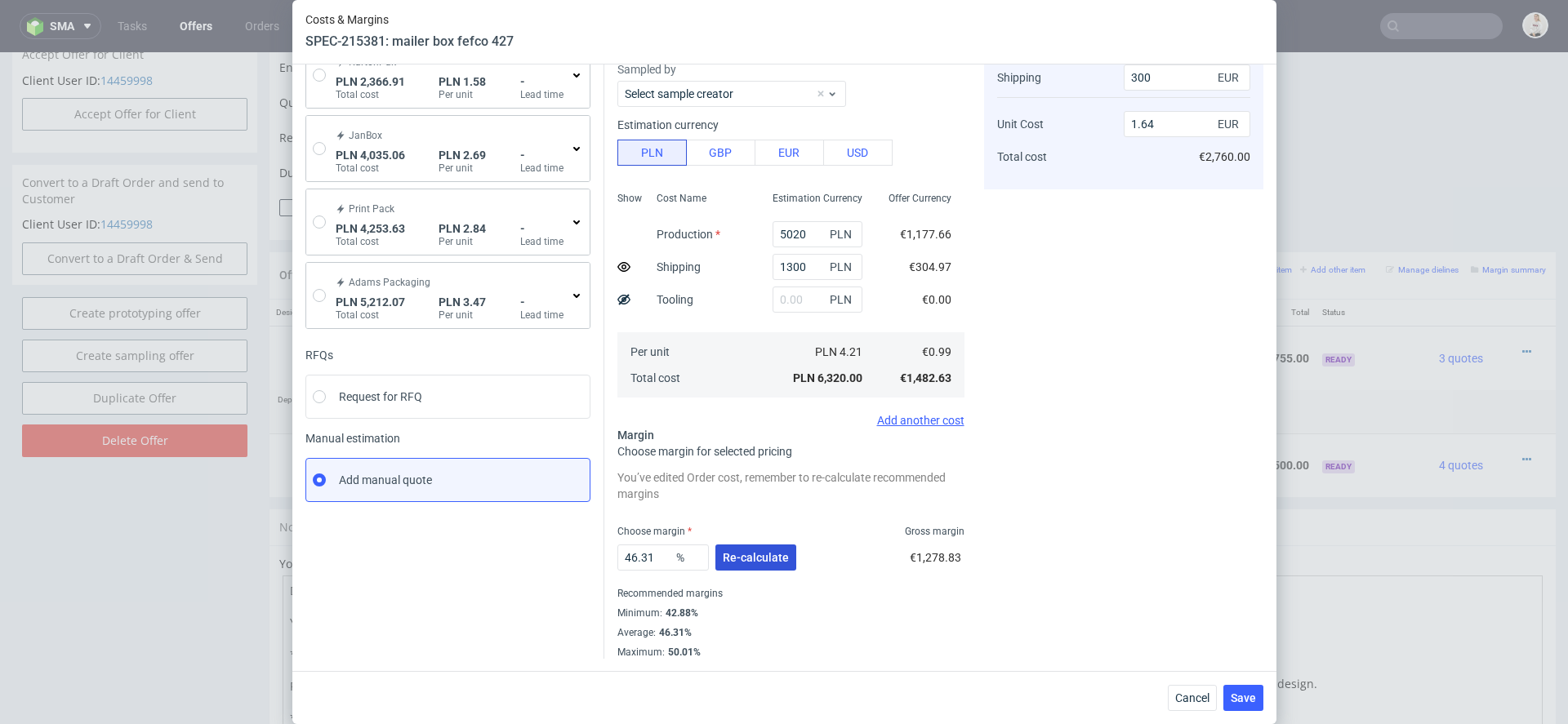
click at [764, 548] on button "Re-calculate" at bounding box center [755, 557] width 81 height 26
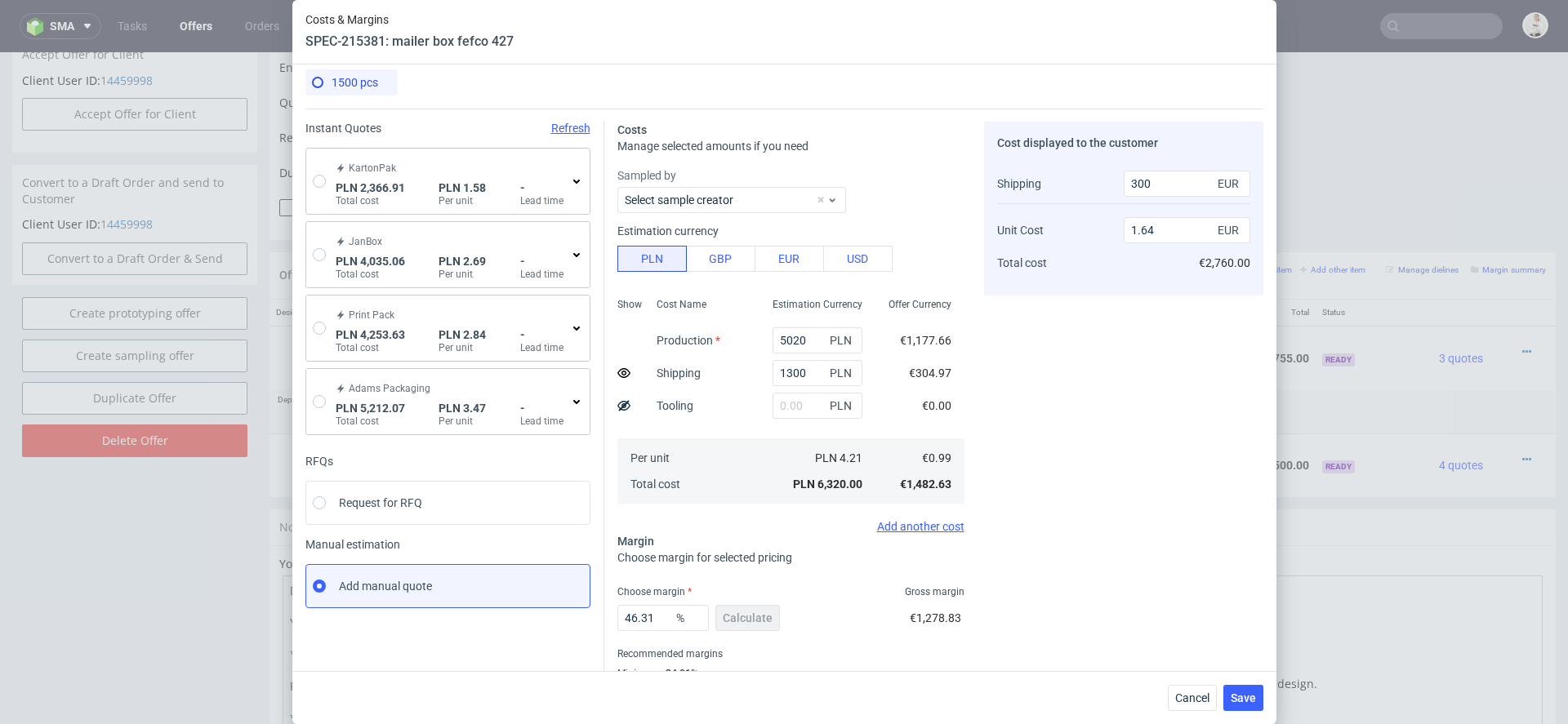
scroll to position [6, 0]
click at [1247, 696] on span "Save" at bounding box center [1243, 698] width 26 height 12
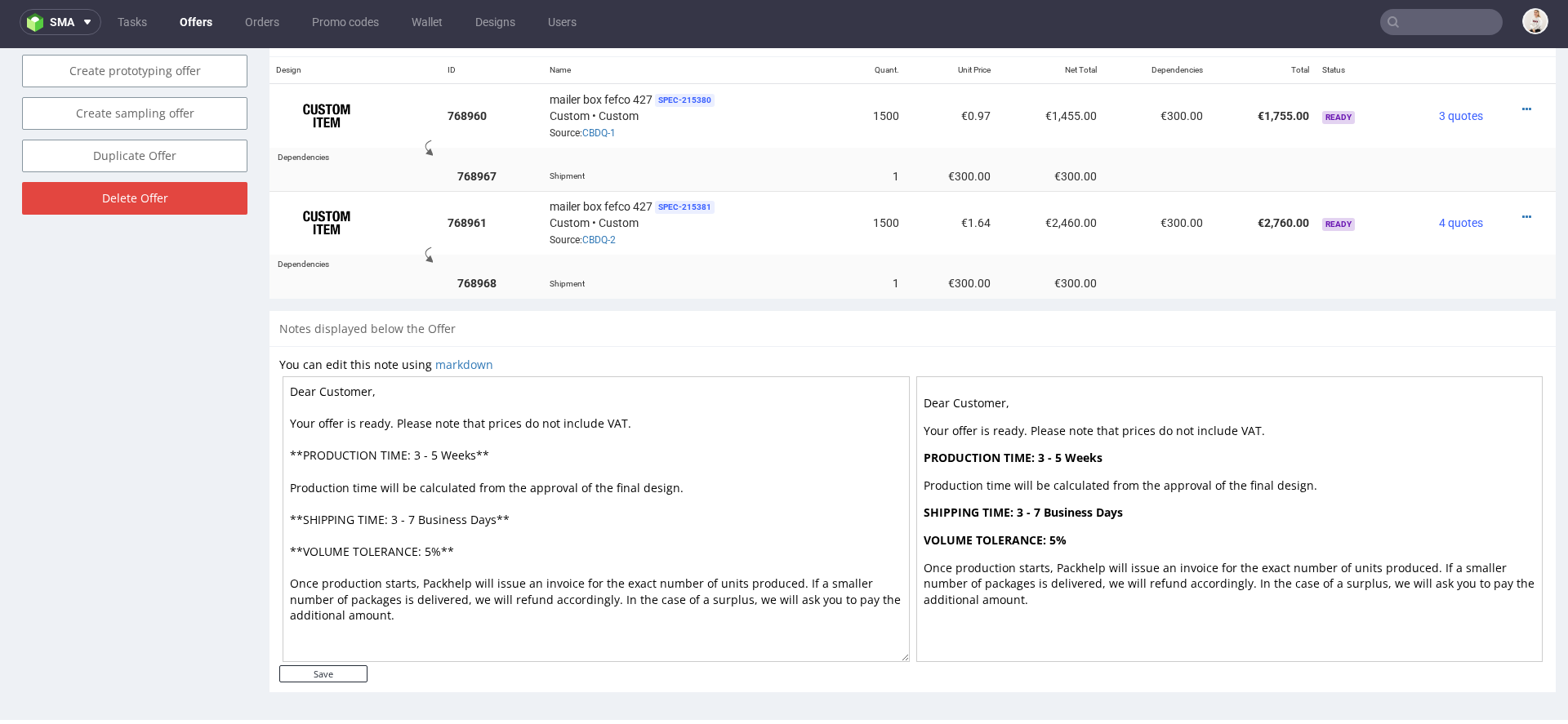
scroll to position [941, 0]
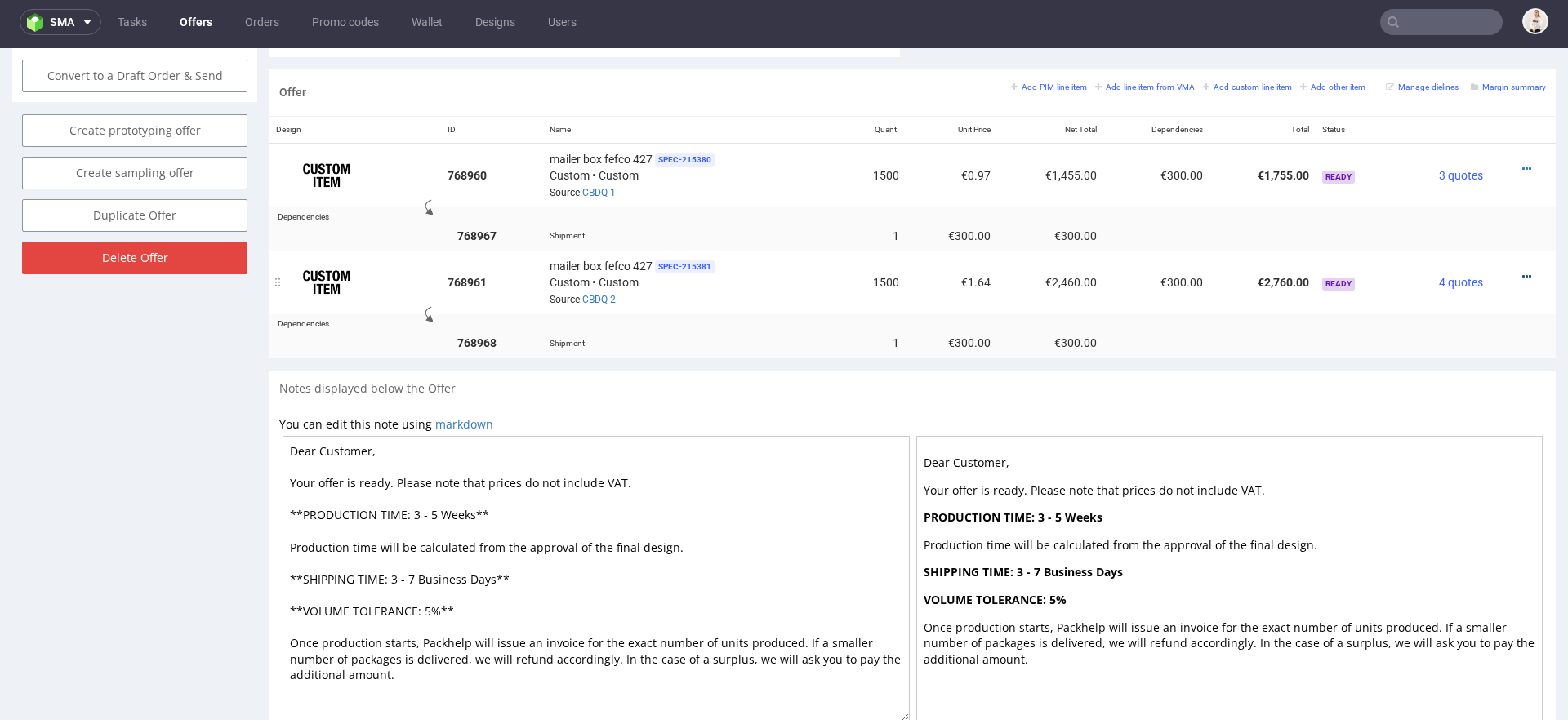
click at [1522, 272] on icon at bounding box center [1527, 276] width 9 height 12
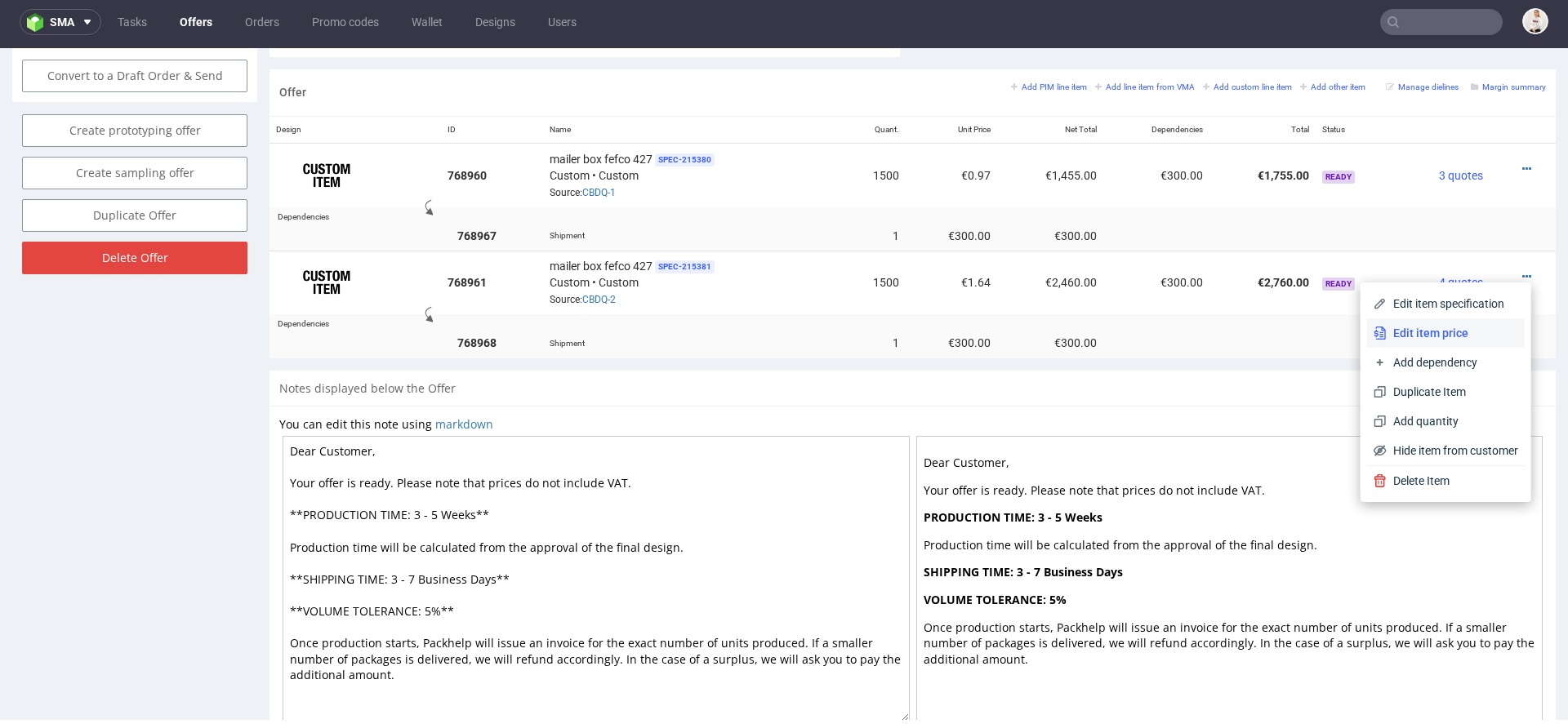
click at [1463, 332] on span "Edit item price" at bounding box center [1452, 333] width 131 height 16
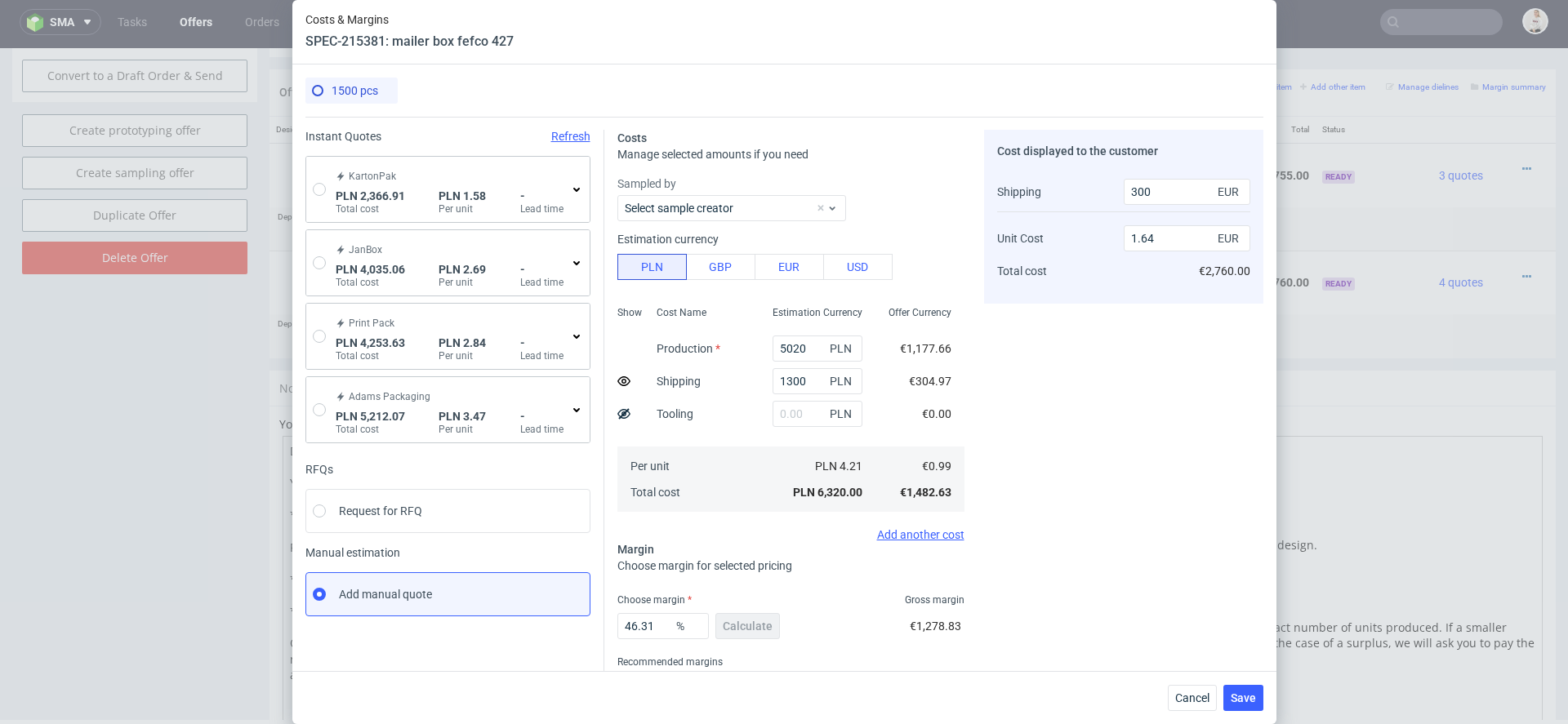
scroll to position [68, 0]
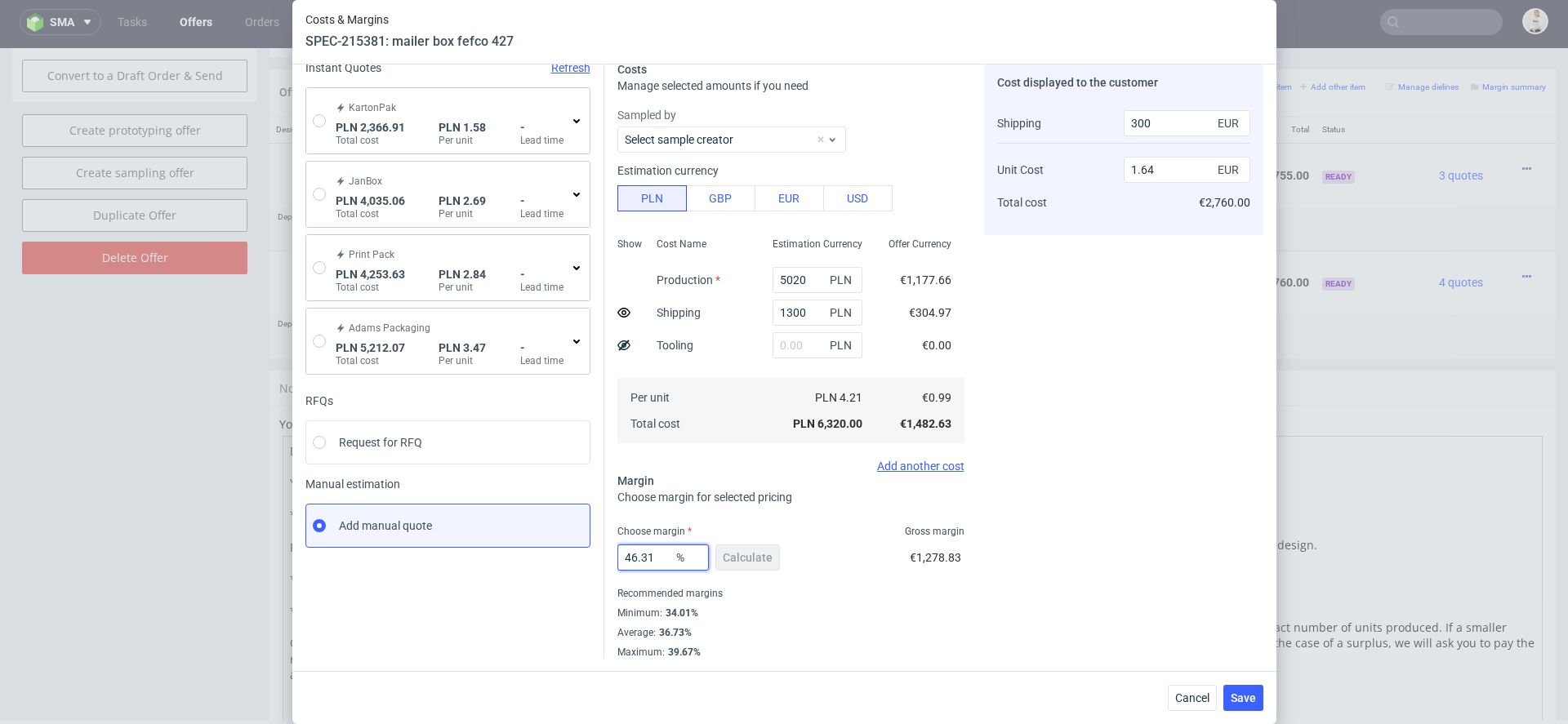
drag, startPoint x: 666, startPoint y: 554, endPoint x: 554, endPoint y: 554, distance: 112.0
click at [554, 554] on div "Instant Quotes Refresh KartonPak PLN 2,366.91 Total cost PLN 1.58 Per unit - Le…" at bounding box center [784, 354] width 958 height 611
type input "40"
type input "1.44"
type input "40"
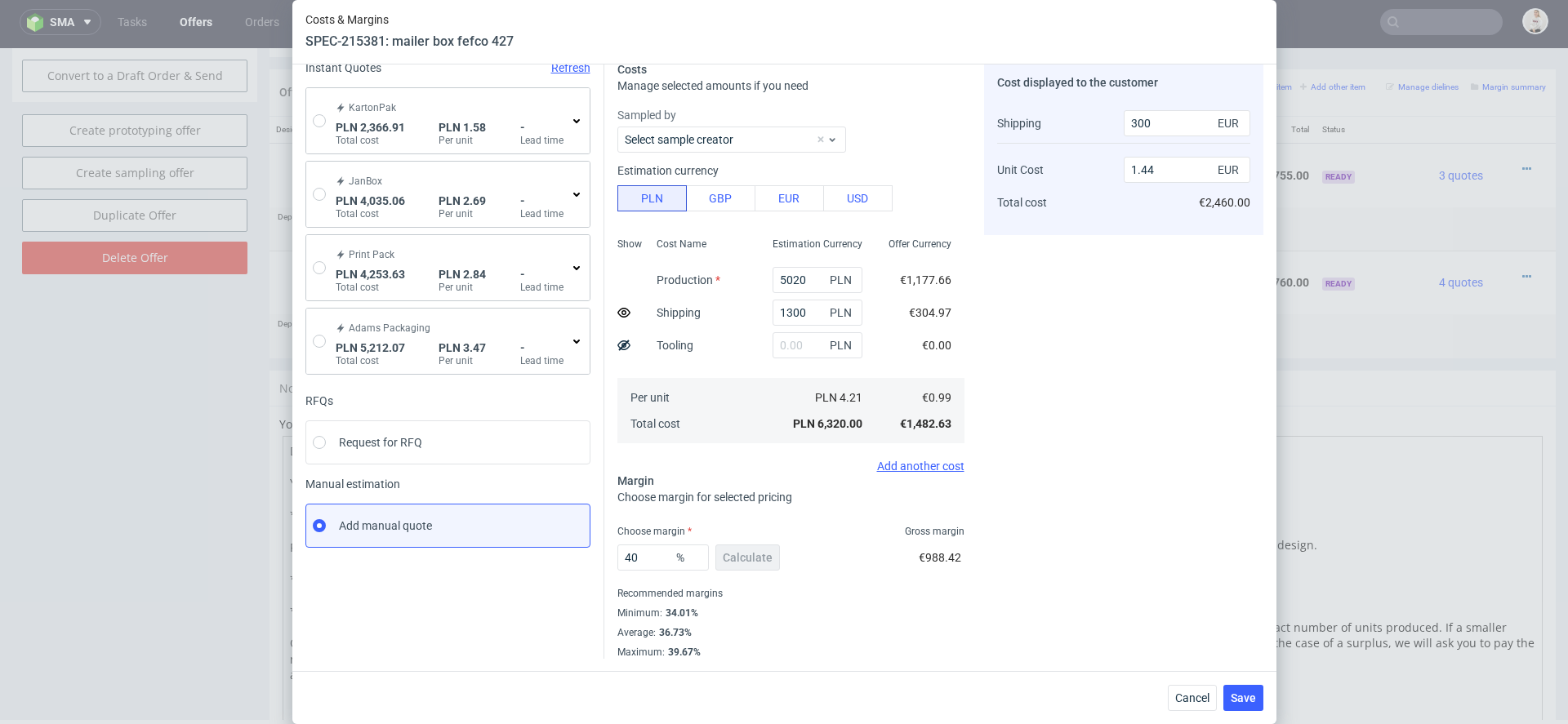
click at [1024, 509] on div "Cost displayed to the customer Shipping Unit Cost Total cost 300 EUR 1.44 EUR €…" at bounding box center [1124, 359] width 279 height 597
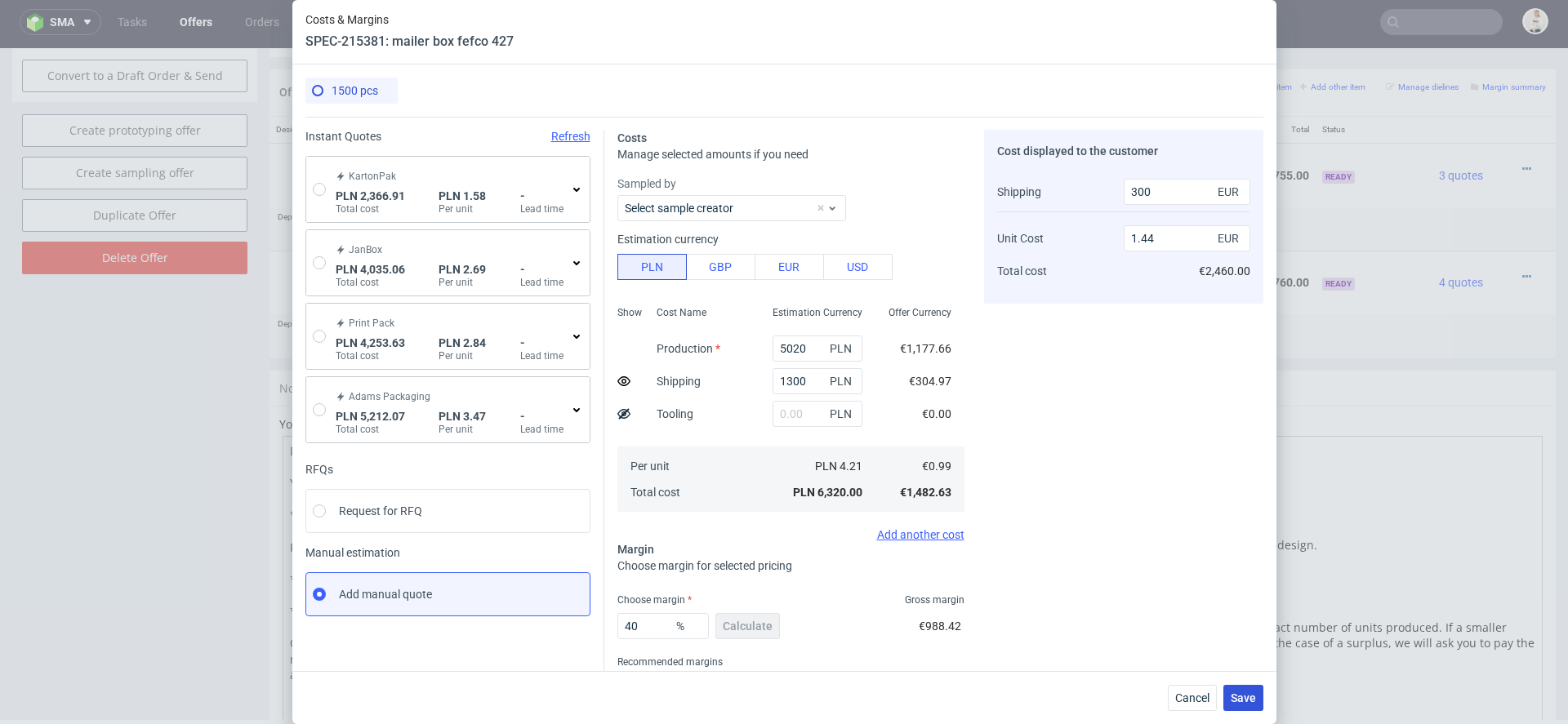
click at [1238, 695] on span "Save" at bounding box center [1243, 698] width 26 height 12
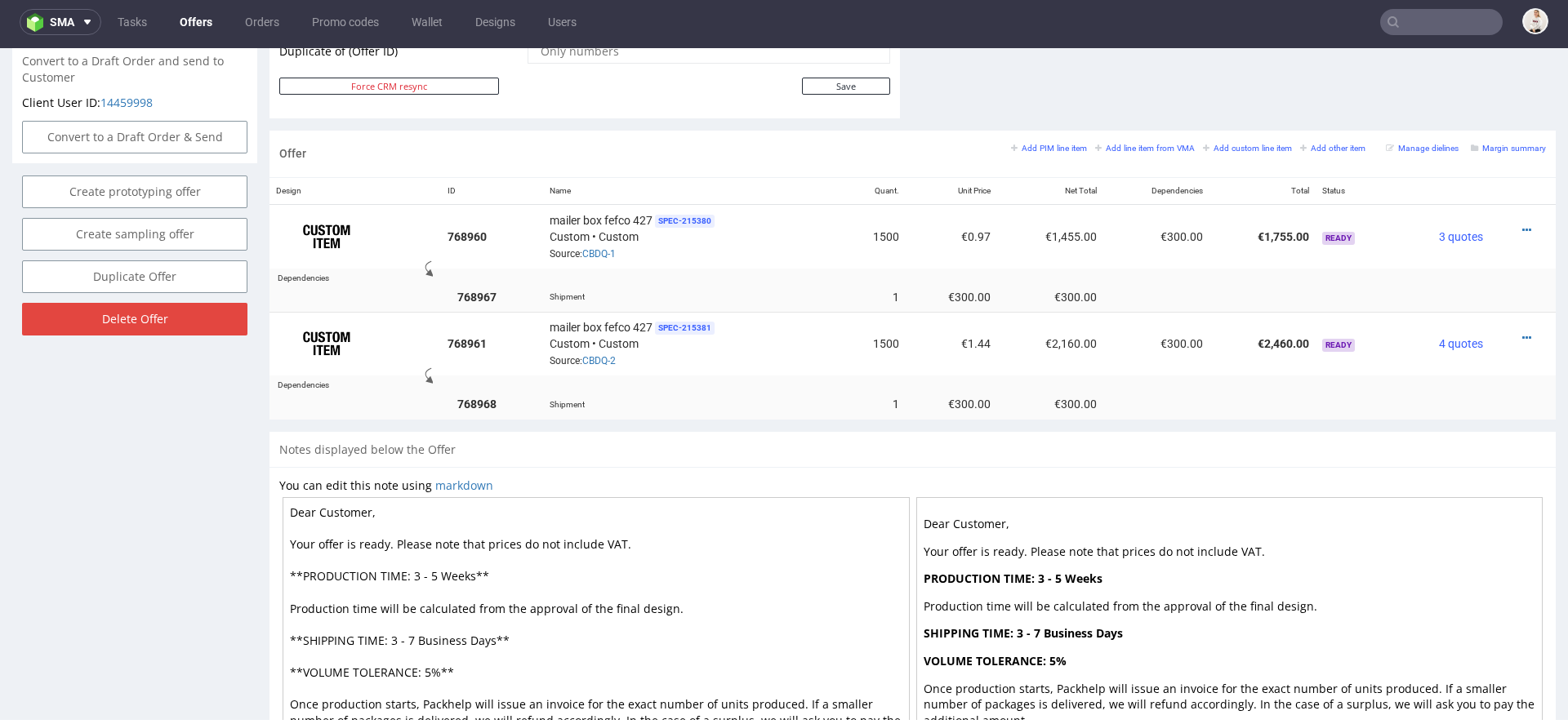
scroll to position [874, 0]
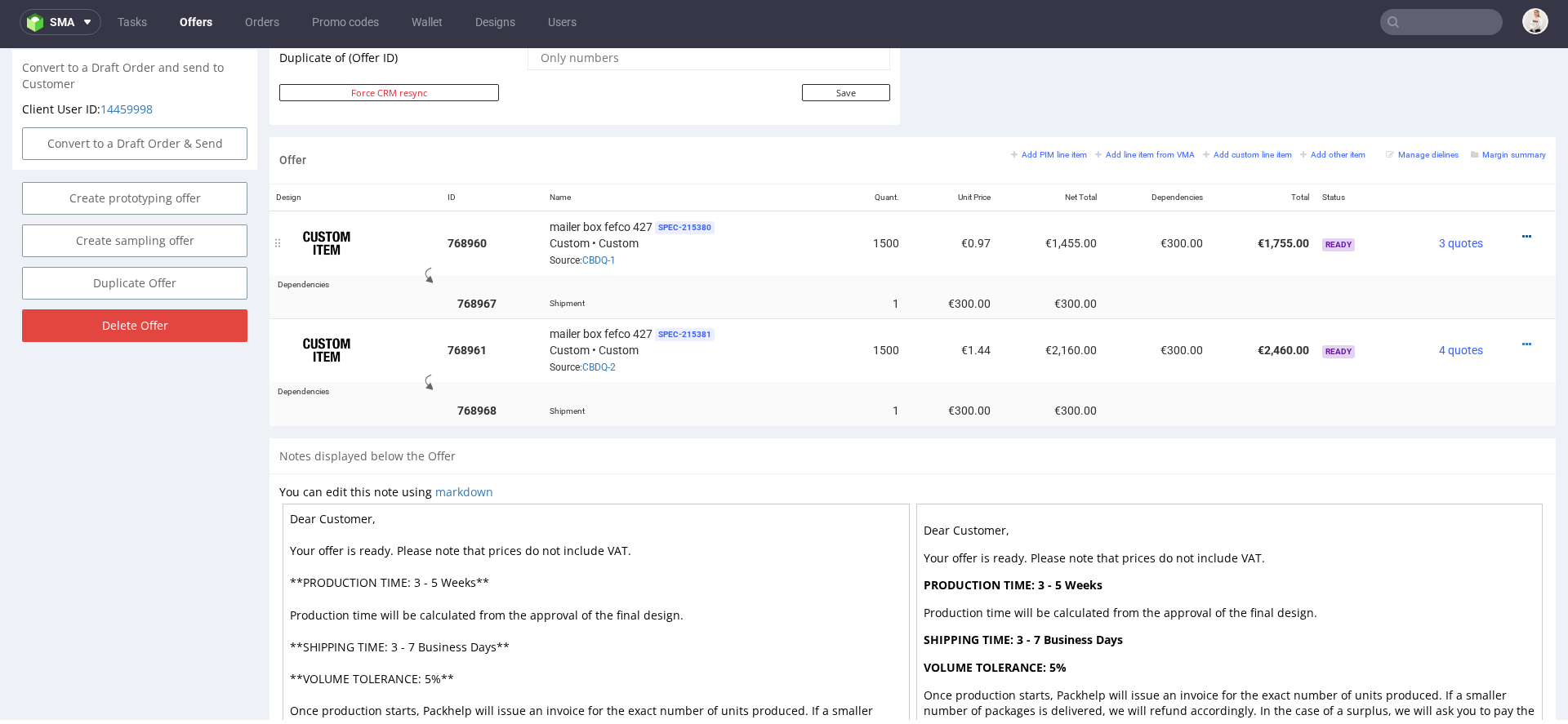
click at [1522, 233] on icon at bounding box center [1527, 236] width 9 height 12
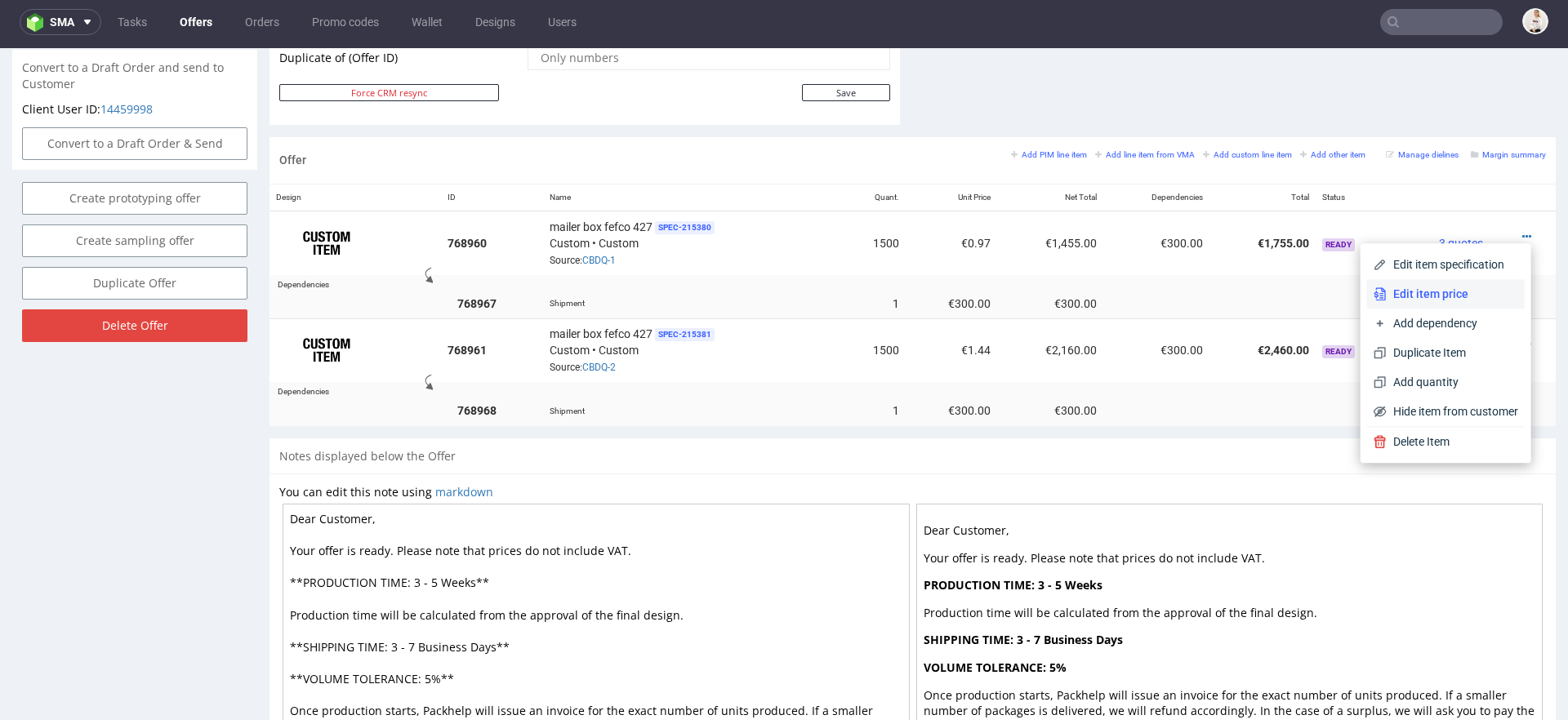
click at [1462, 294] on span "Edit item price" at bounding box center [1452, 294] width 131 height 16
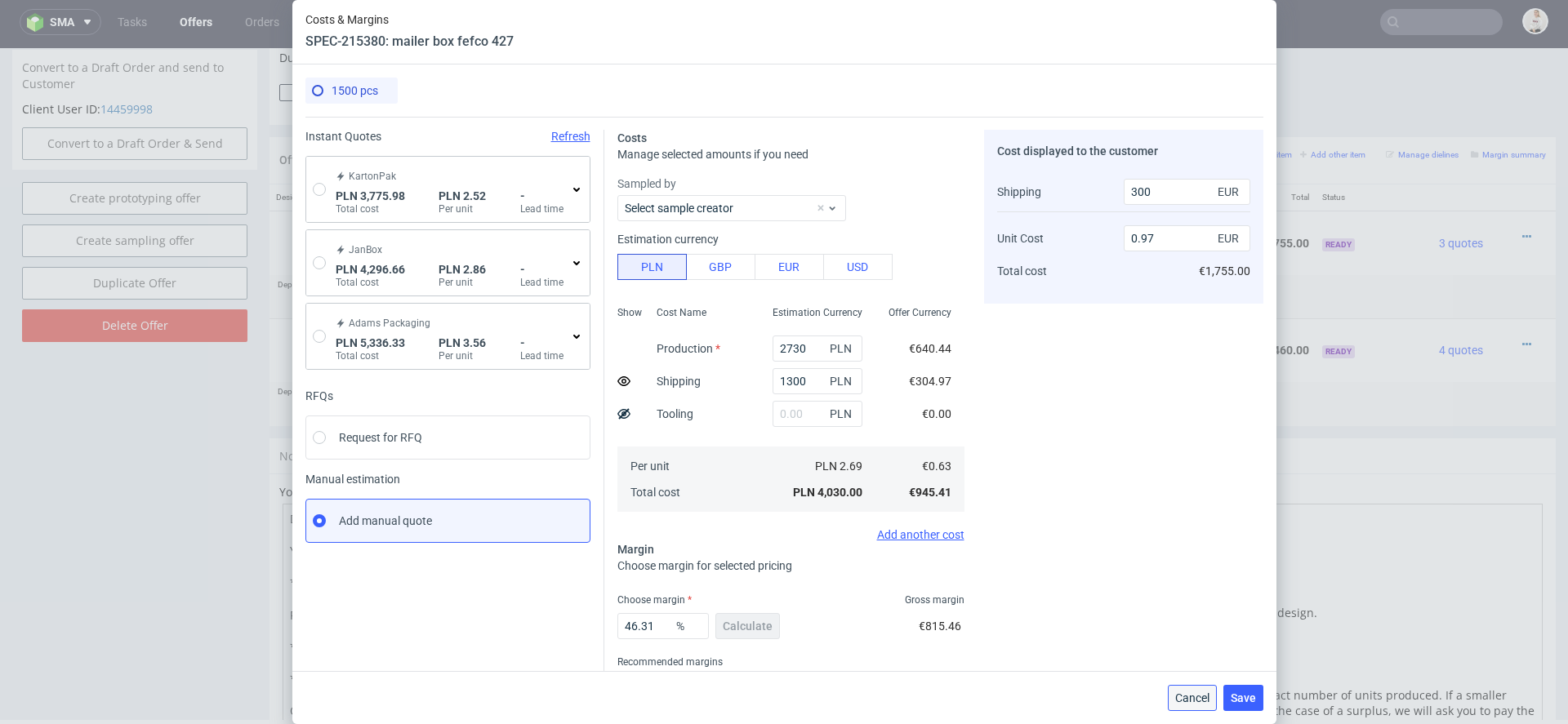
click at [1199, 688] on button "Cancel" at bounding box center [1192, 698] width 49 height 26
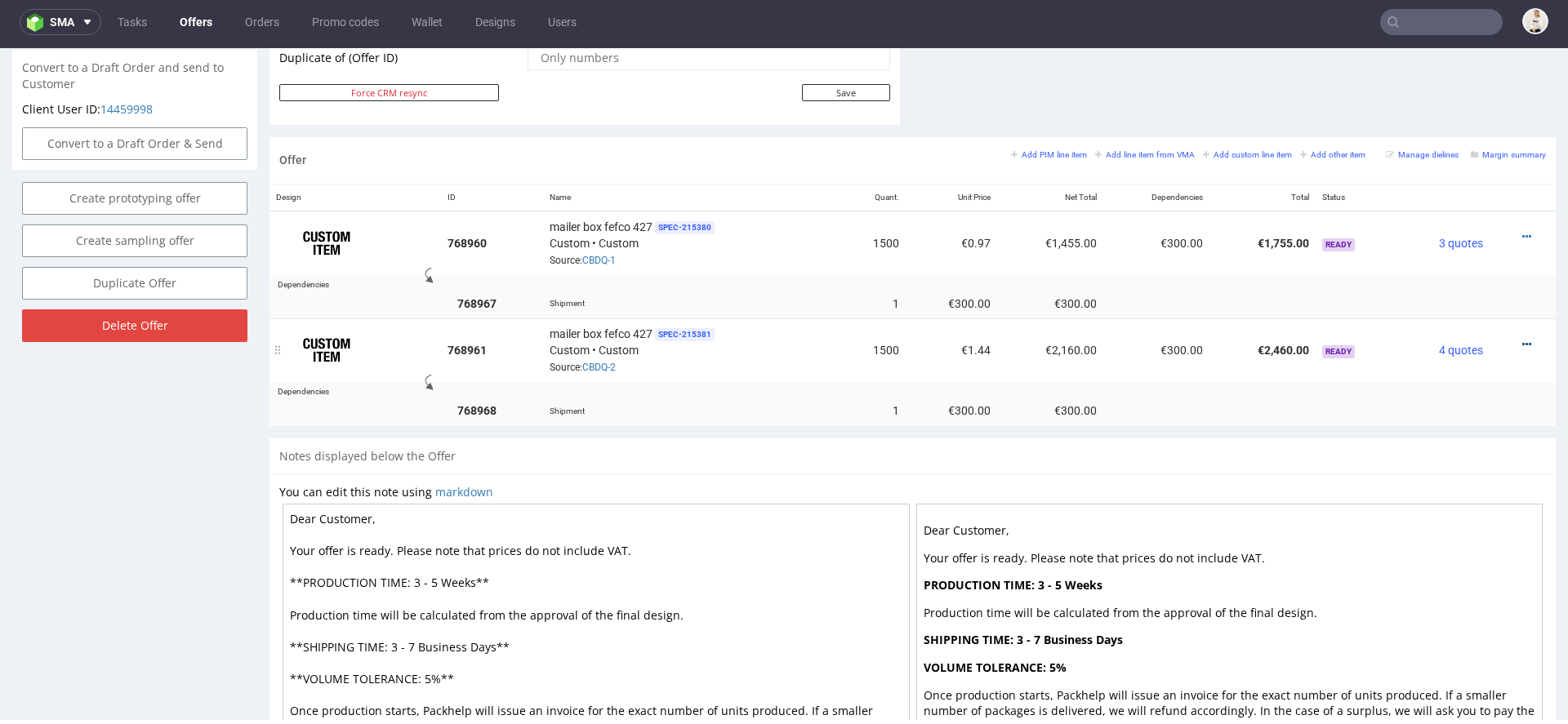
click at [1522, 341] on icon at bounding box center [1527, 344] width 9 height 12
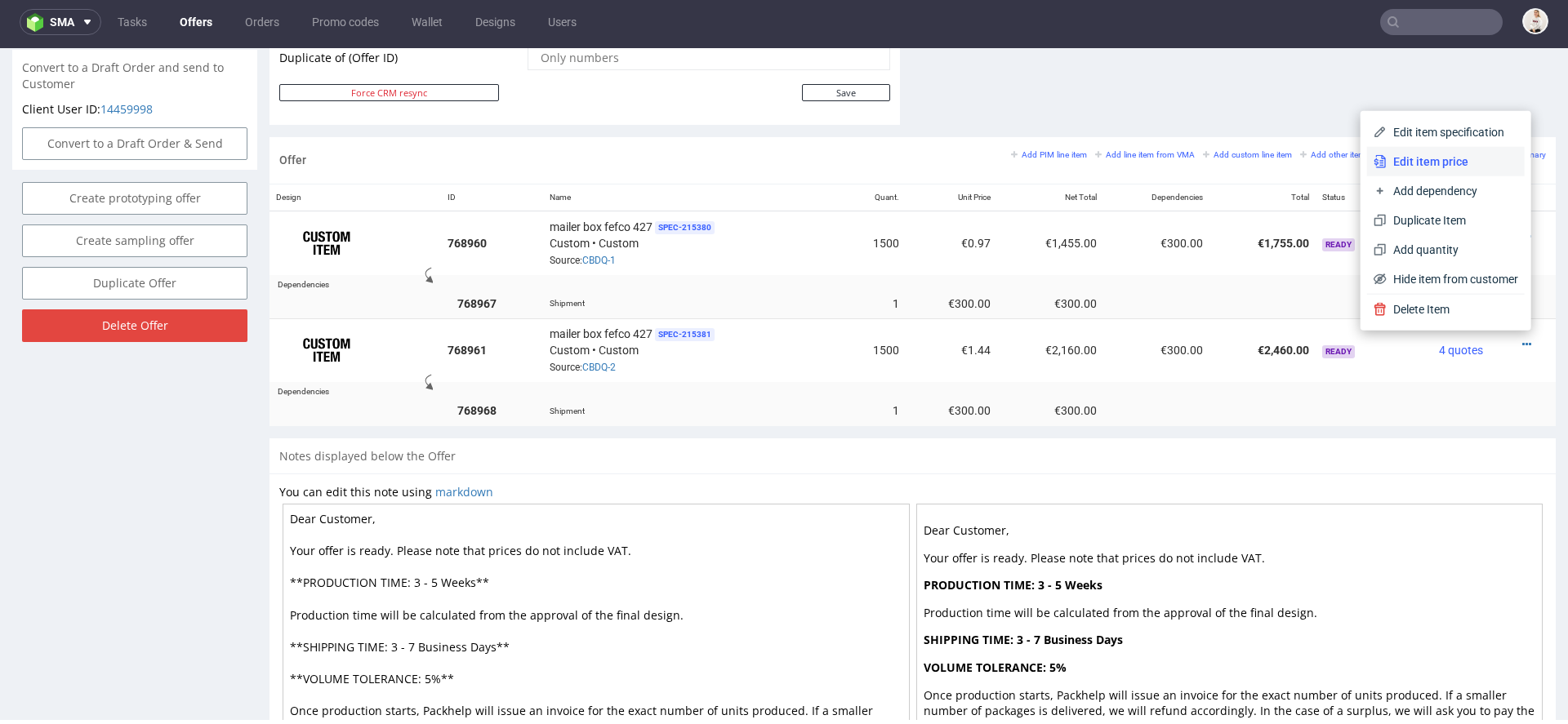
click at [1444, 154] on span "Edit item price" at bounding box center [1452, 161] width 131 height 16
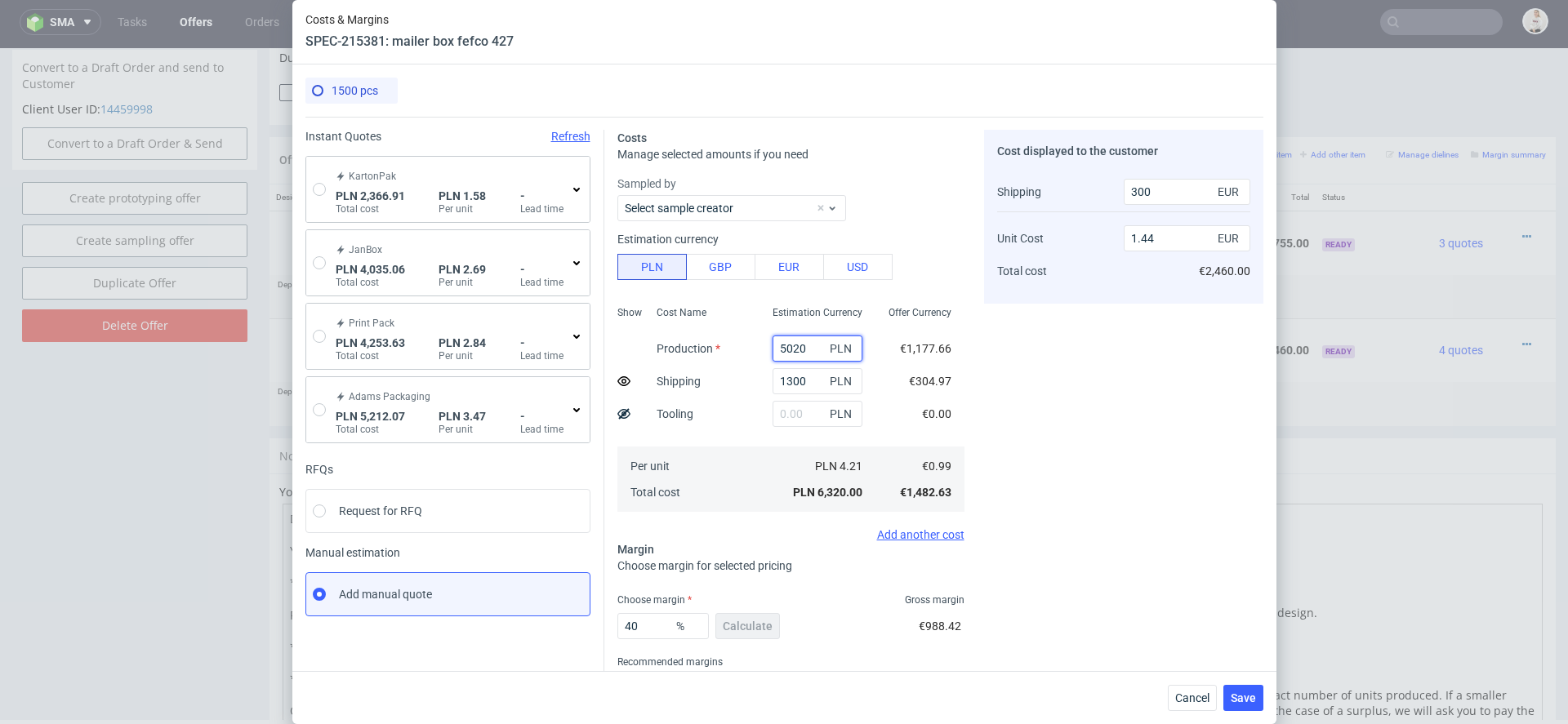
click at [796, 347] on input "5020" at bounding box center [817, 348] width 89 height 26
paste input "22"
type input "2220"
type input "0.71"
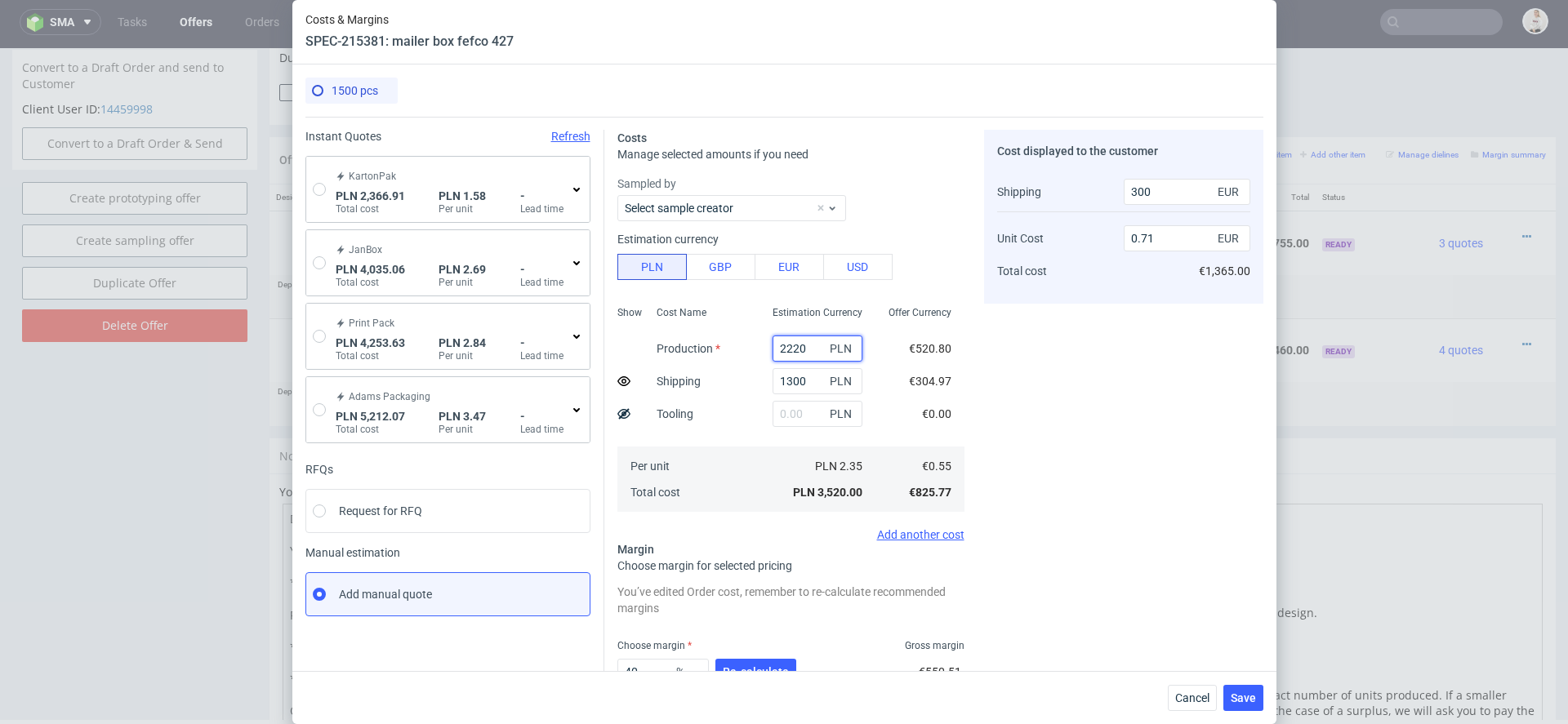
type input "2220"
click at [618, 410] on icon at bounding box center [624, 414] width 13 height 13
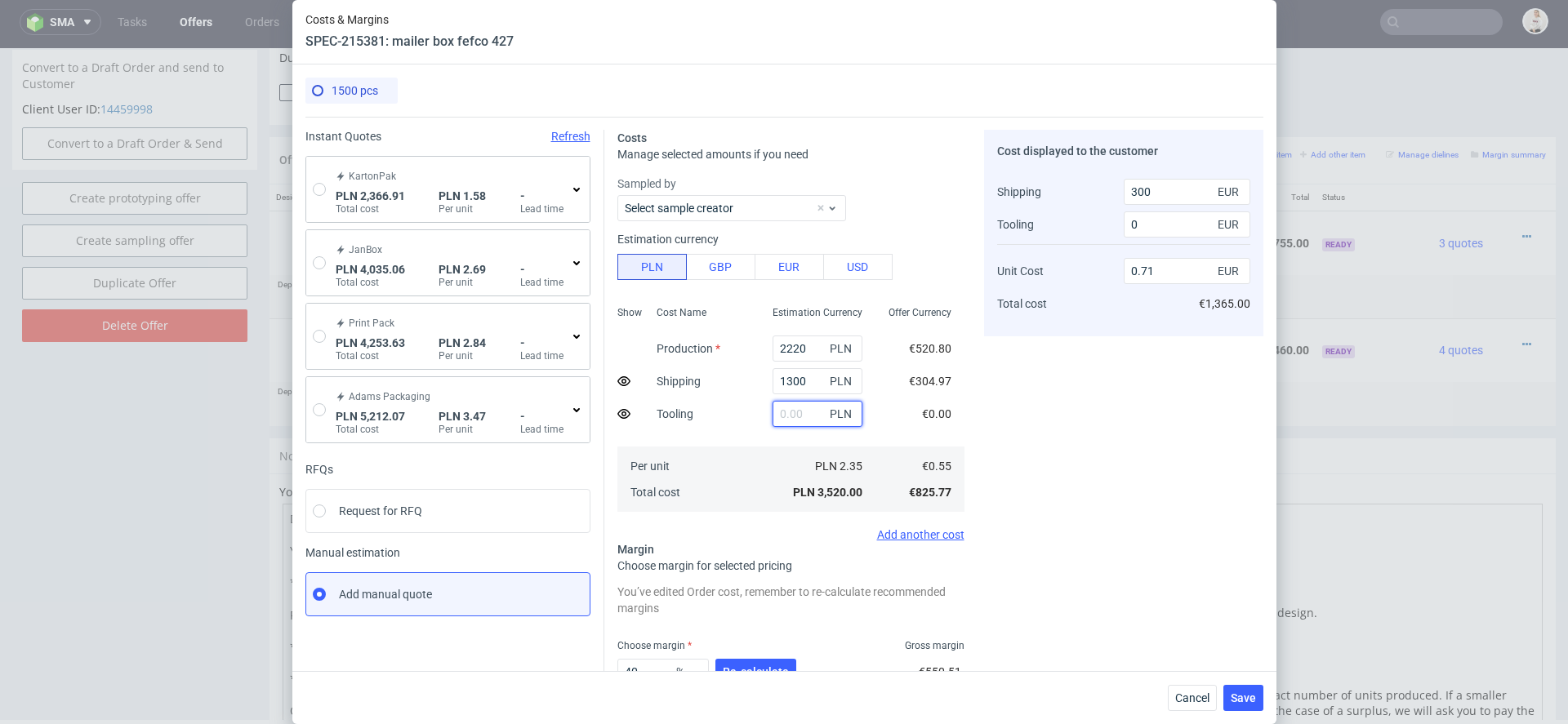
click at [793, 416] on input "text" at bounding box center [817, 414] width 89 height 26
type input "2800"
type input "1.01"
type input "660"
type input "2800"
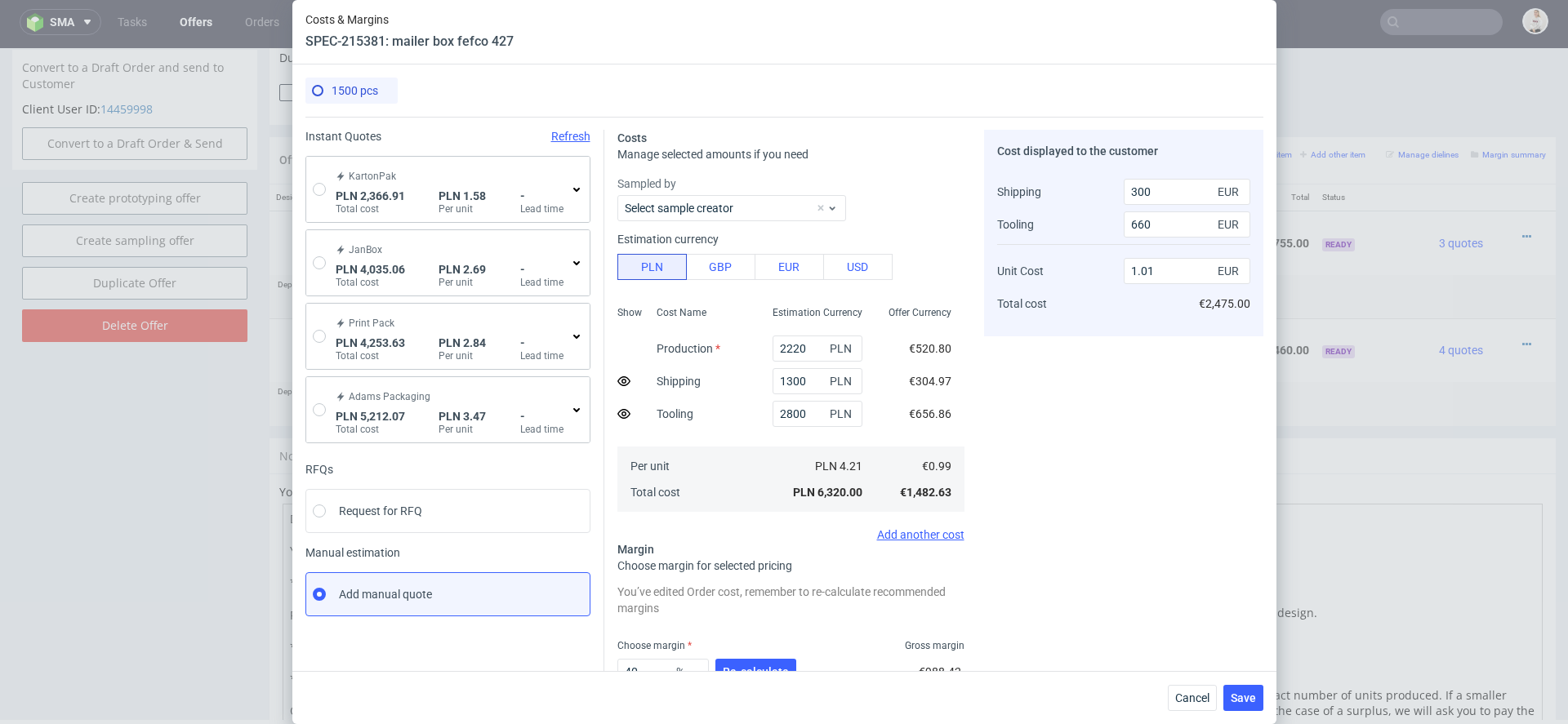
click at [1123, 472] on div "Cost displayed to the customer Shipping Tooling Unit Cost Total cost 300 EUR 66…" at bounding box center [1124, 450] width 279 height 643
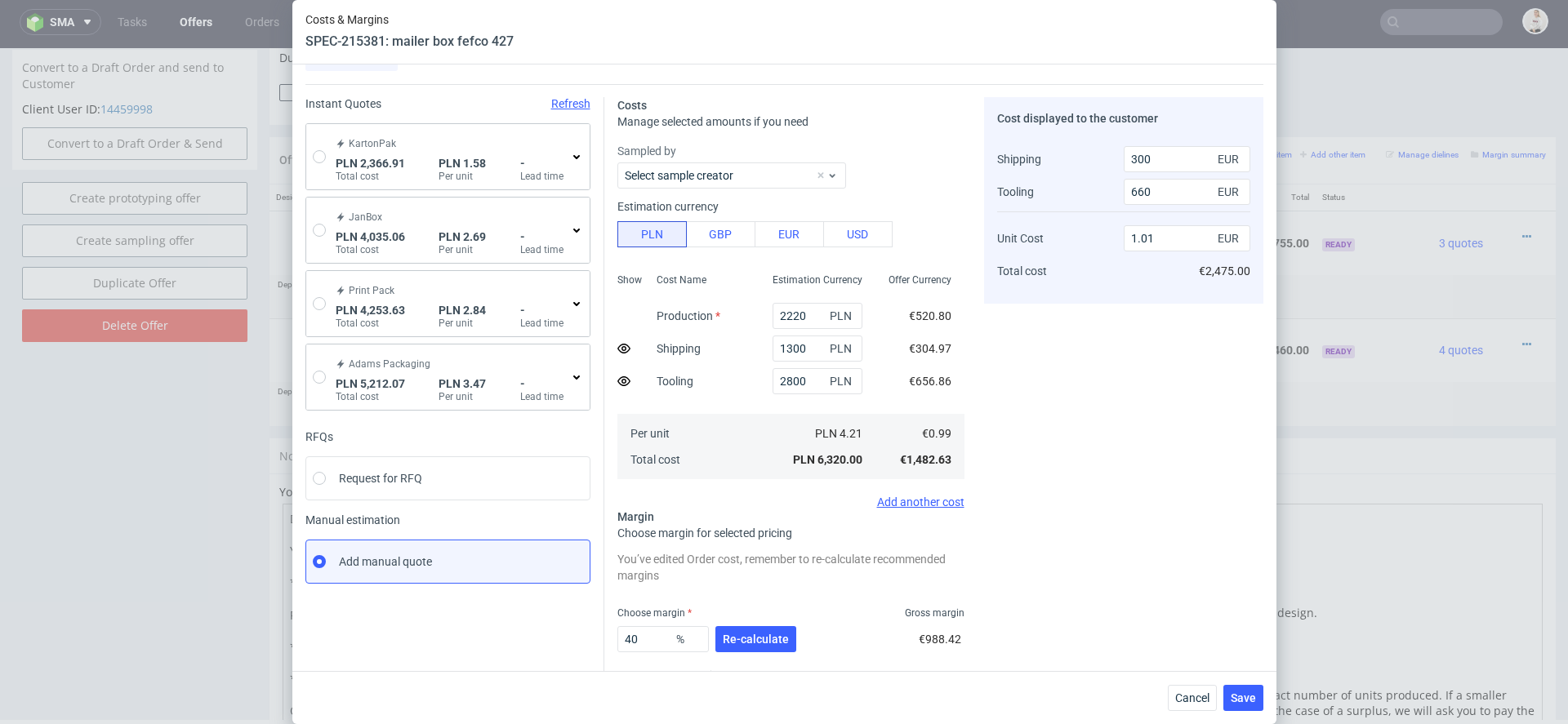
scroll to position [114, 0]
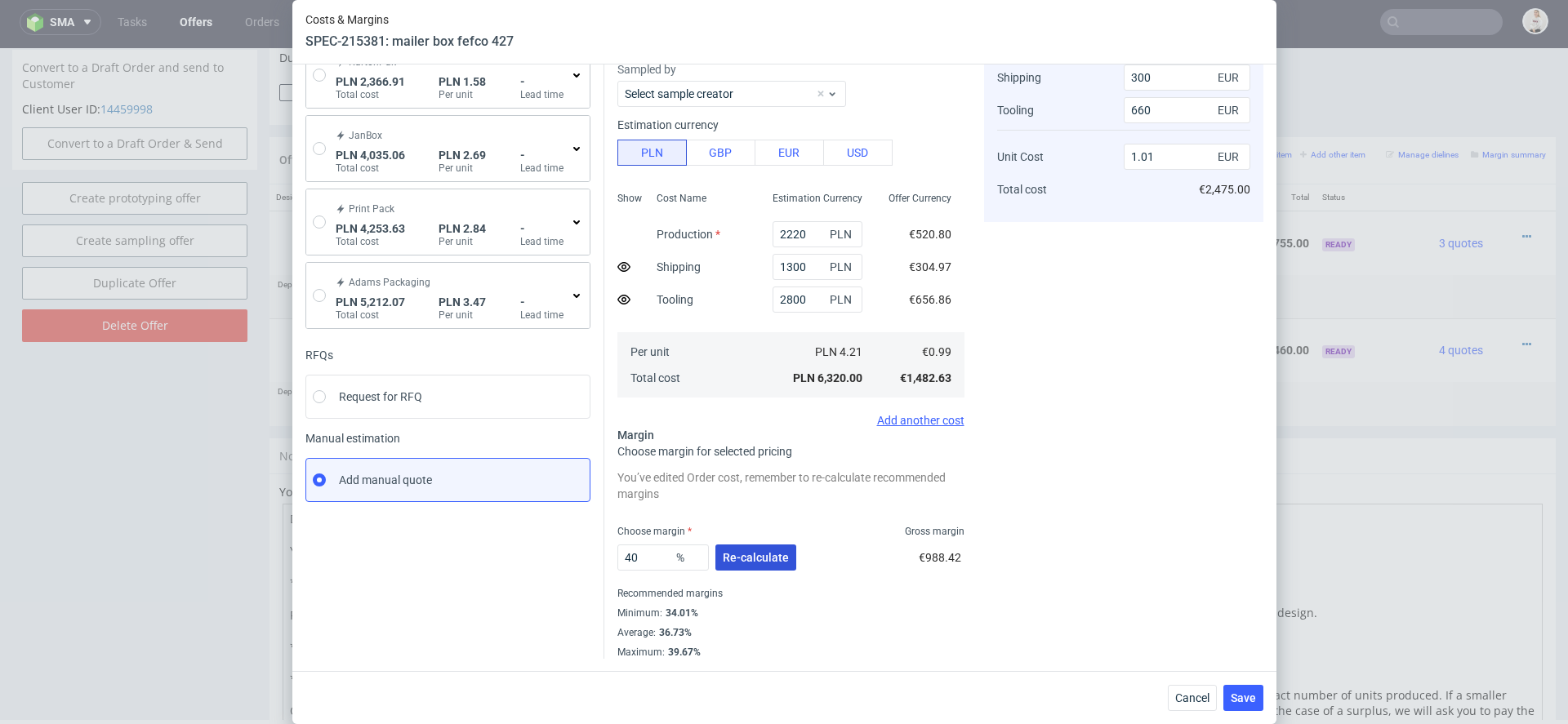
click at [762, 556] on span "Re-calculate" at bounding box center [755, 557] width 67 height 12
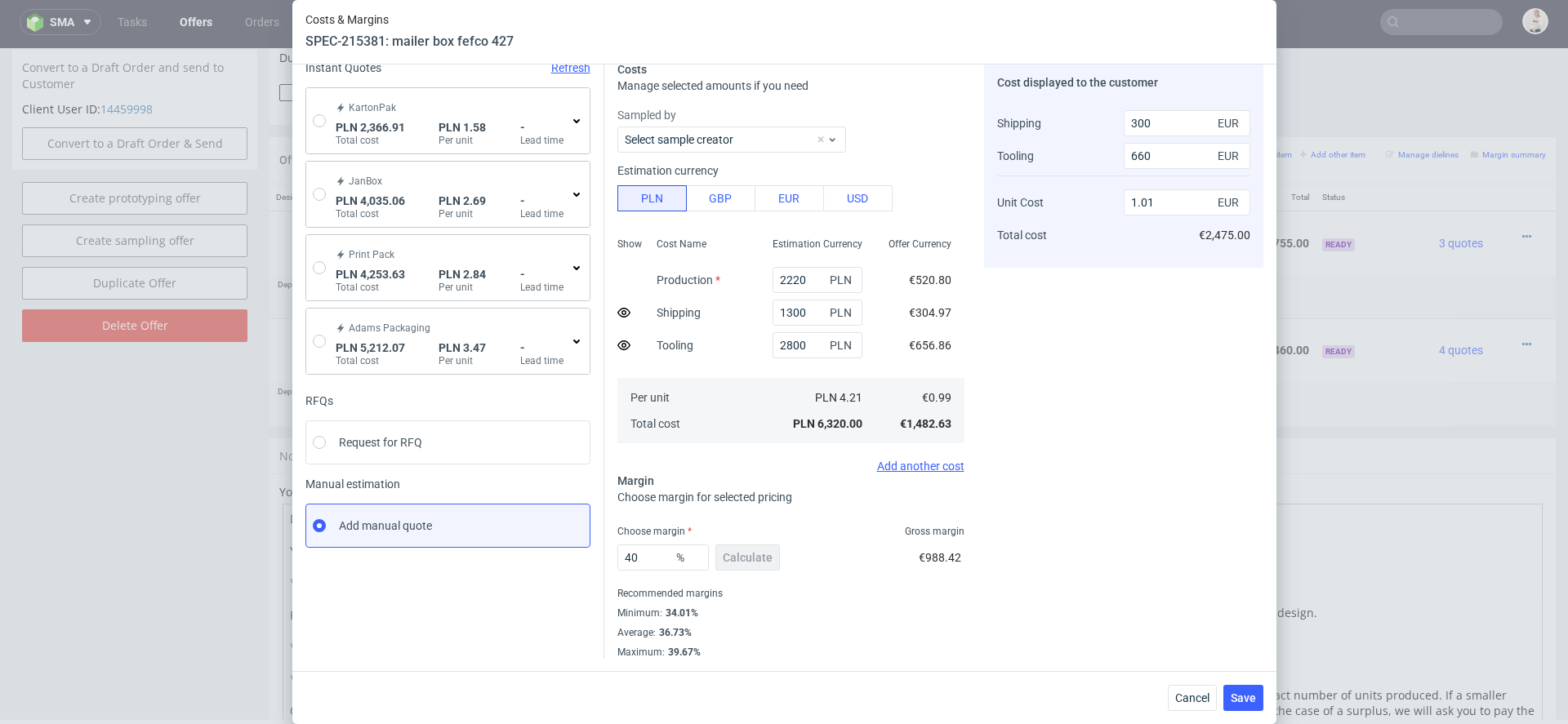
scroll to position [0, 0]
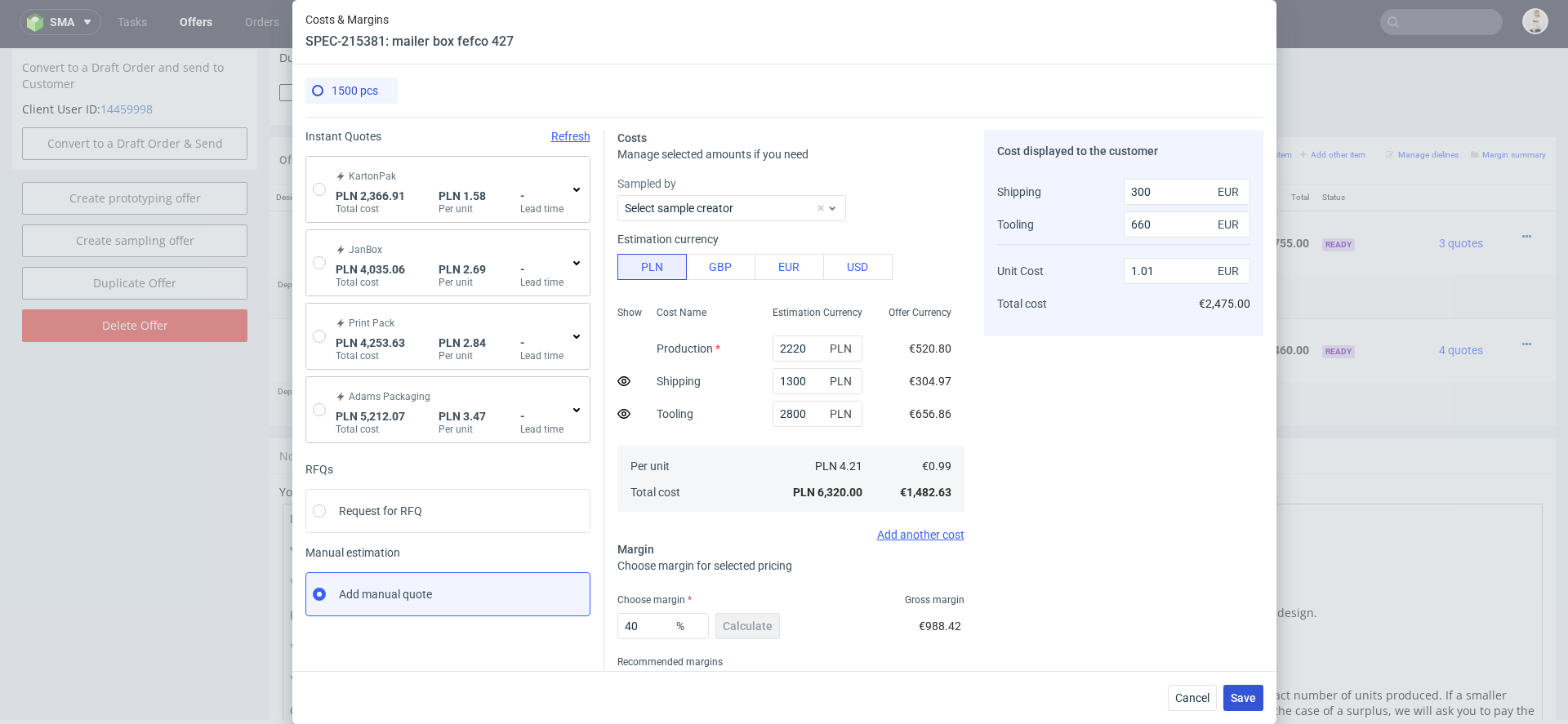
click at [1234, 698] on span "Save" at bounding box center [1243, 698] width 26 height 12
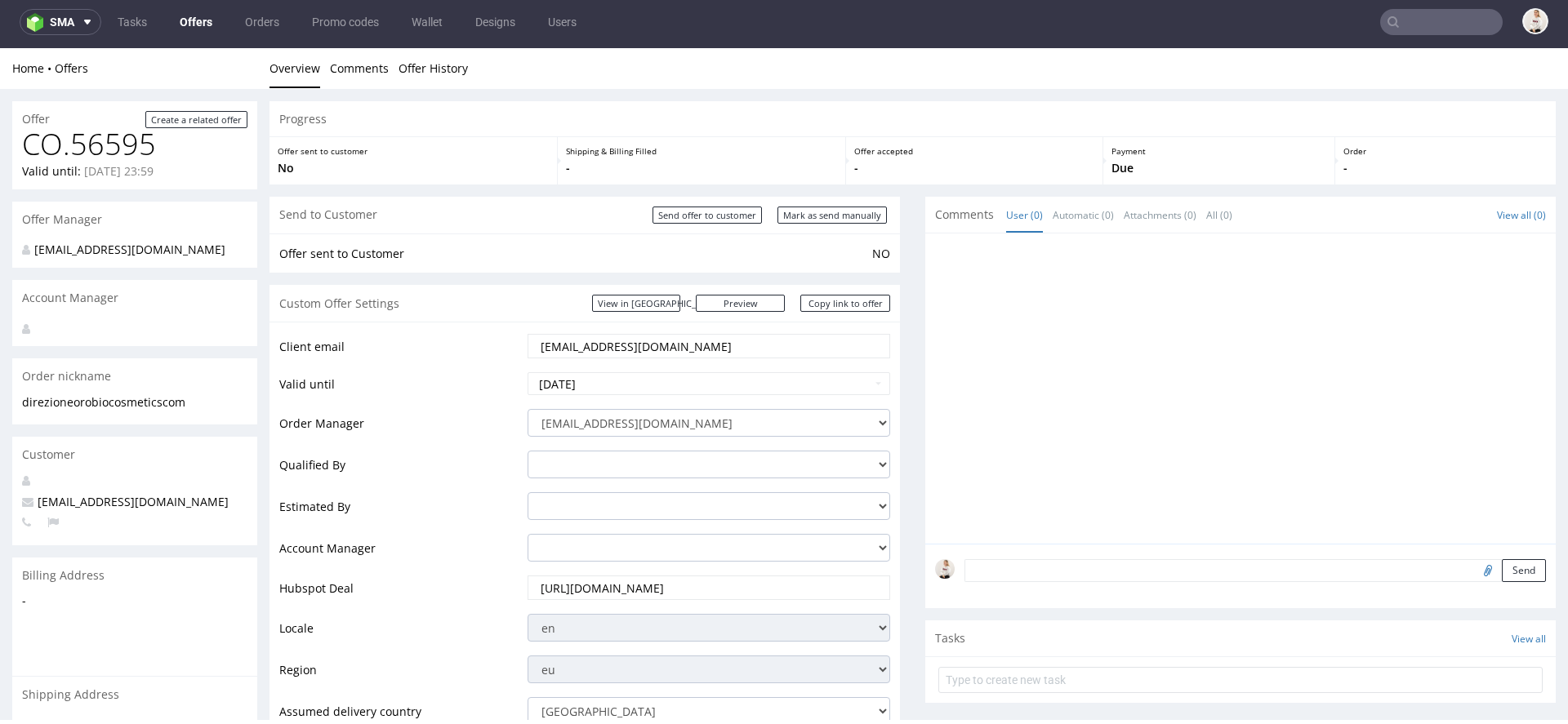
click at [844, 201] on div "Send to Customer Send offer to customer Mark as send manually" at bounding box center [584, 215] width 630 height 36
click at [847, 221] on input "Mark as send manually" at bounding box center [832, 214] width 109 height 17
type input "In progress..."
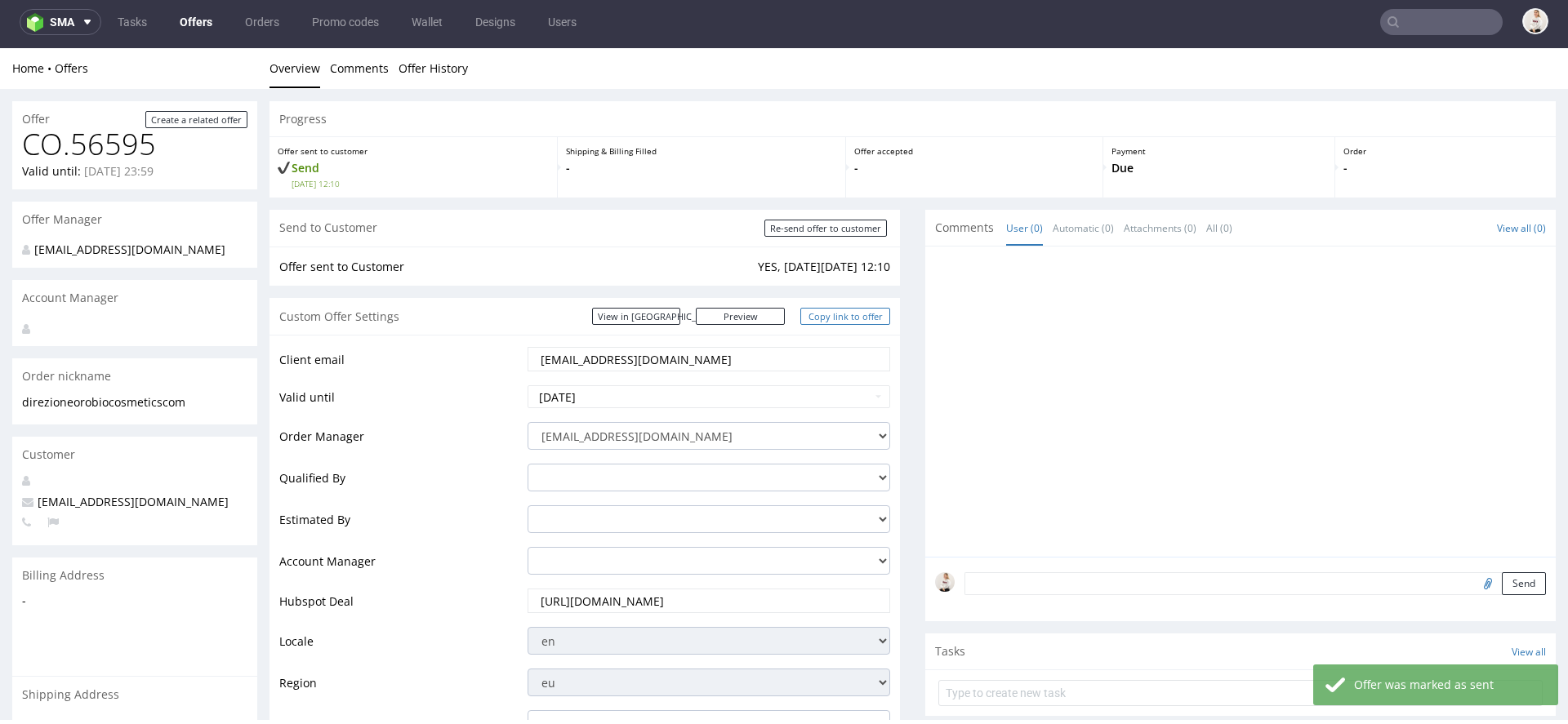
click at [850, 316] on link "Copy link to offer" at bounding box center [845, 315] width 89 height 17
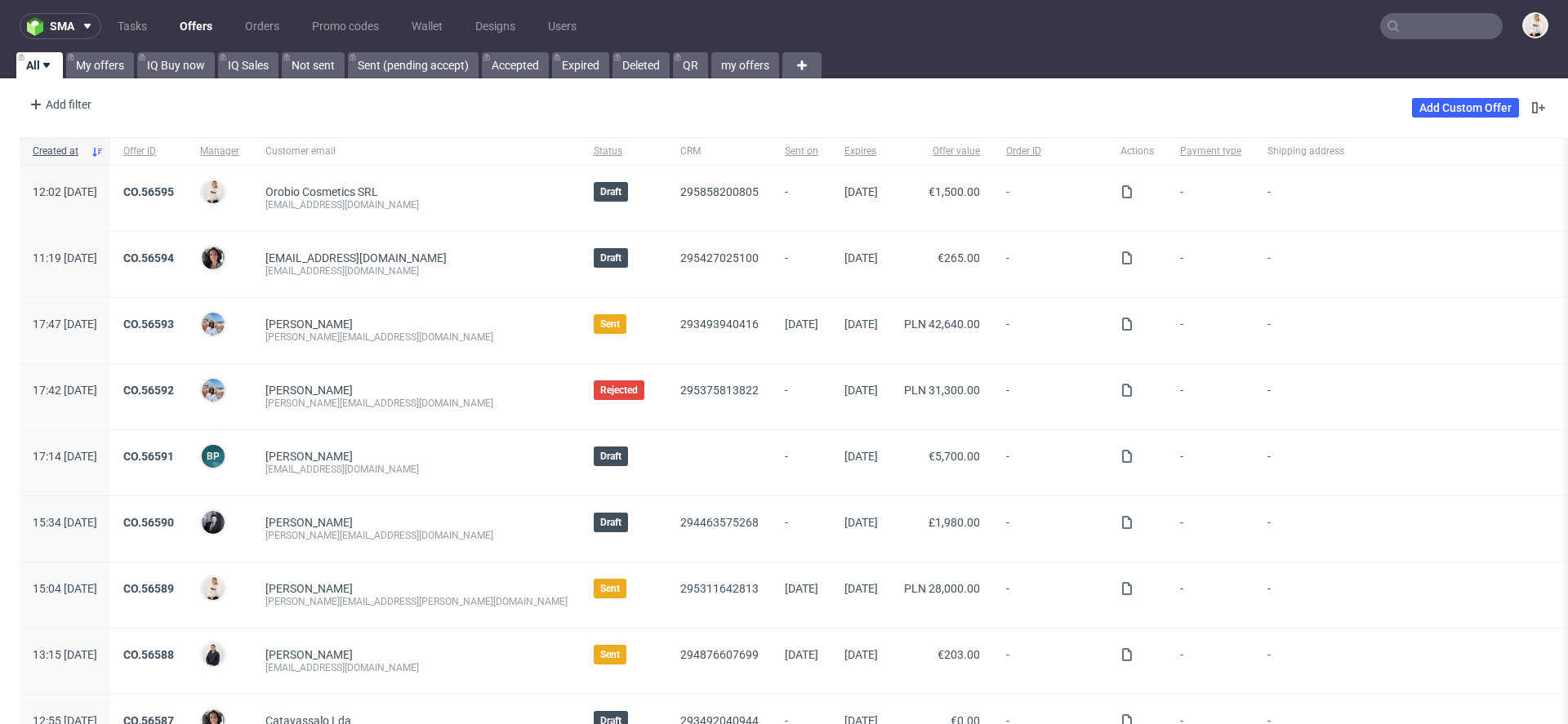
click at [1396, 19] on input "text" at bounding box center [1441, 26] width 122 height 26
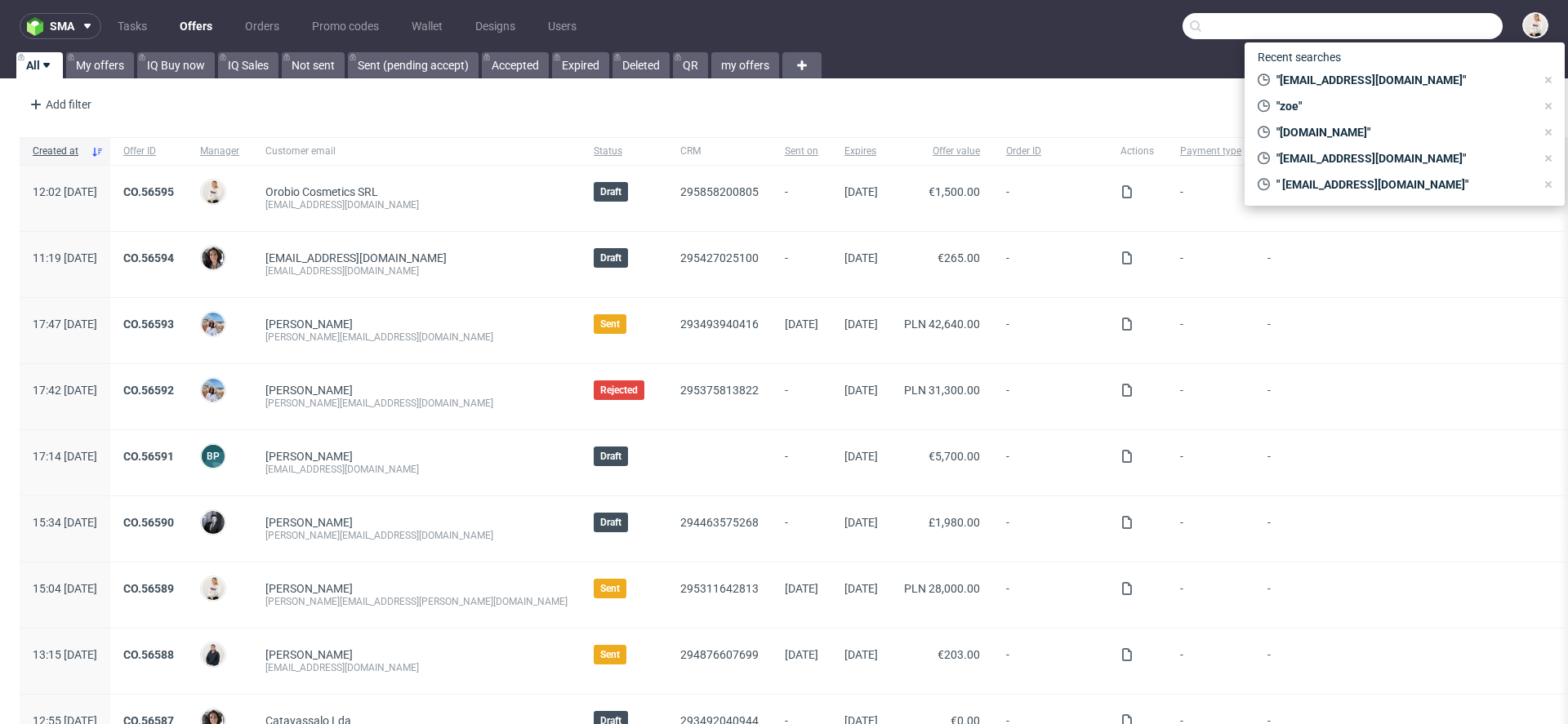
paste input "[EMAIL_ADDRESS][DOMAIN_NAME]"
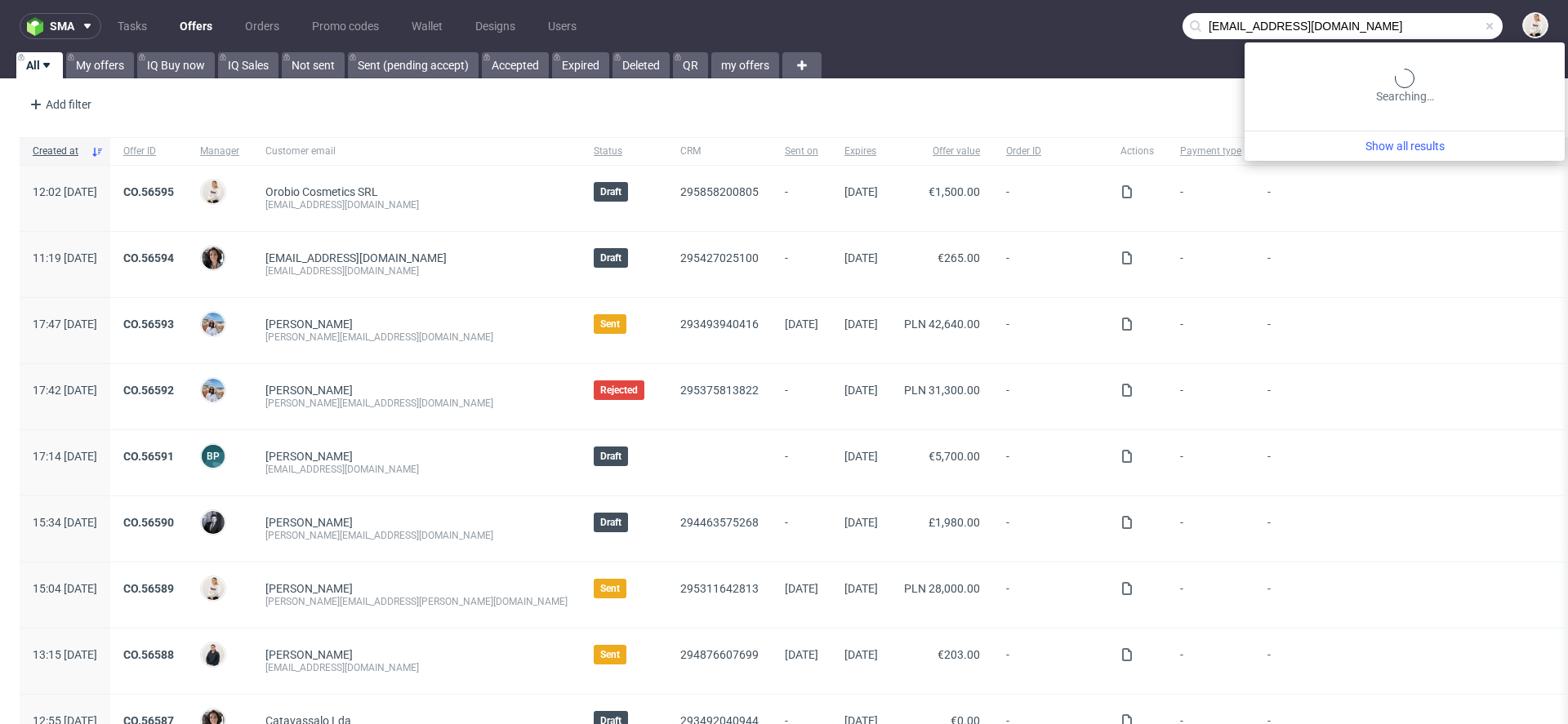
type input "[EMAIL_ADDRESS][DOMAIN_NAME]"
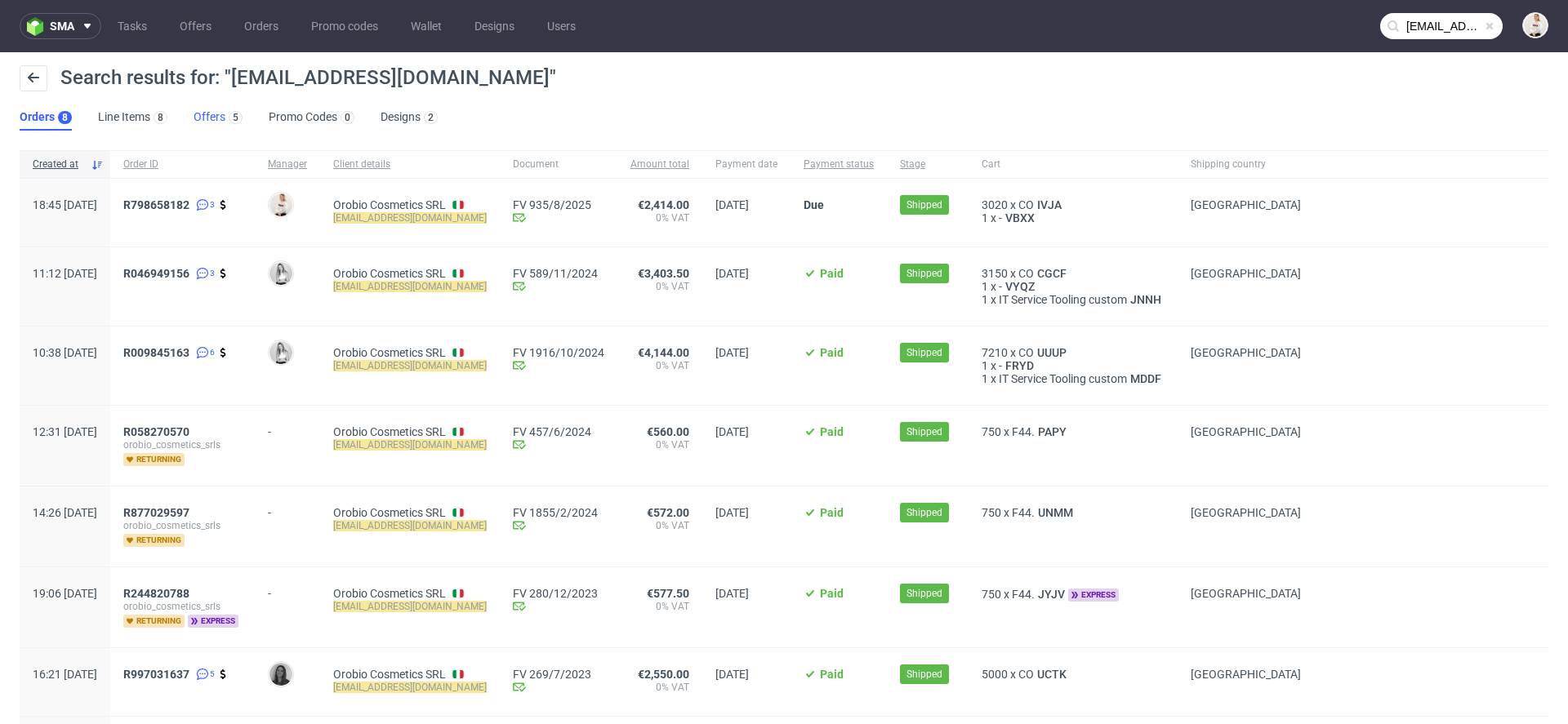
click at [218, 108] on link "Offers 5" at bounding box center [218, 118] width 49 height 26
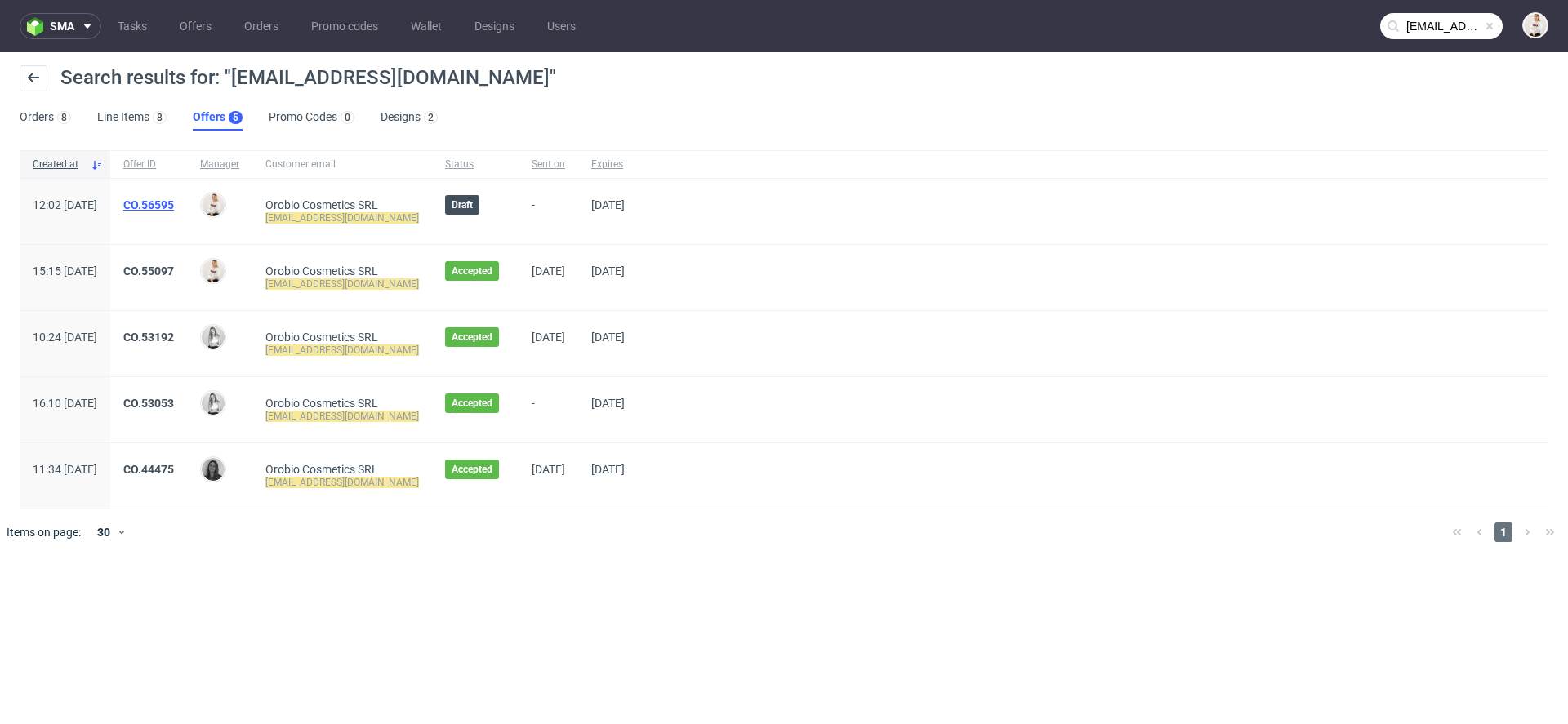
click at [174, 204] on link "CO.56595" at bounding box center [148, 205] width 50 height 13
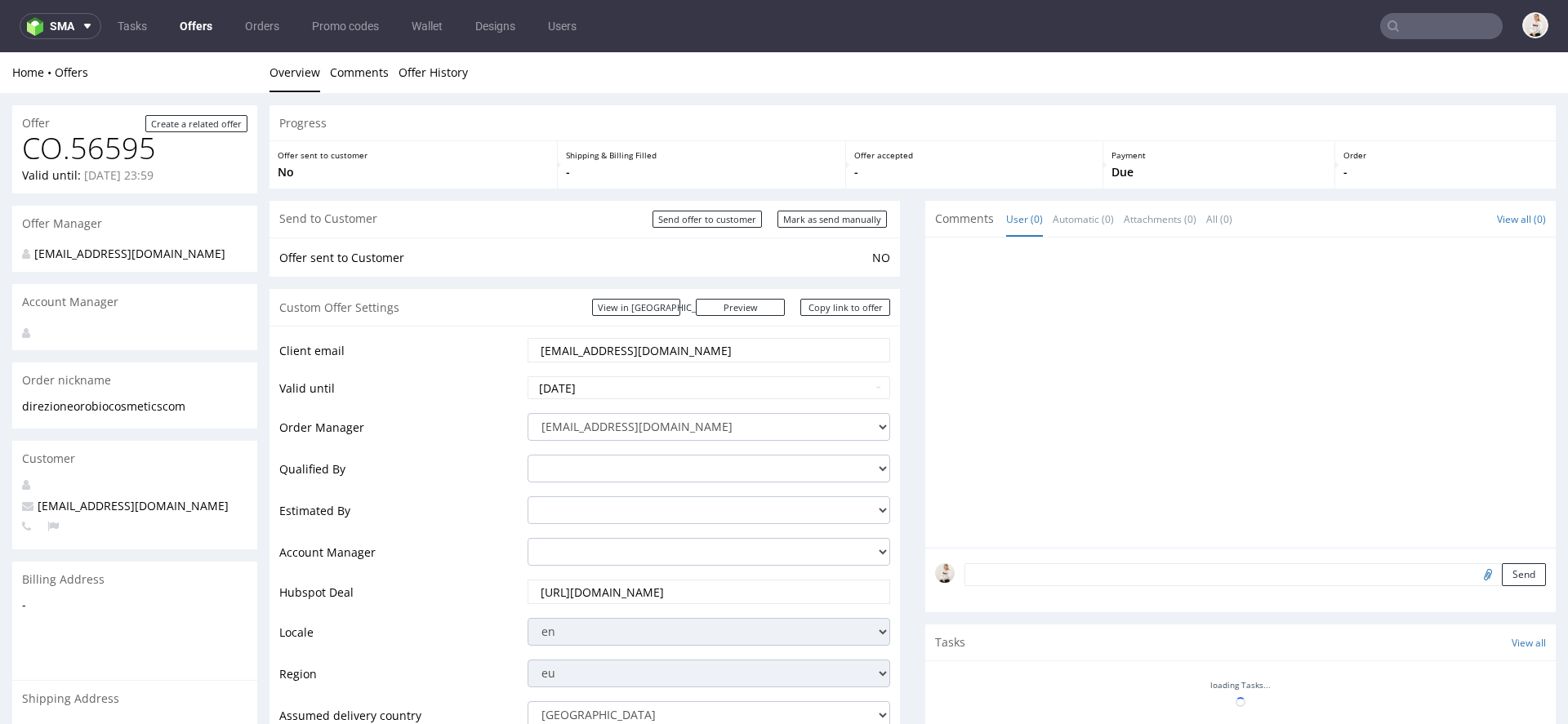
type input "[EMAIL_ADDRESS][DOMAIN_NAME]"
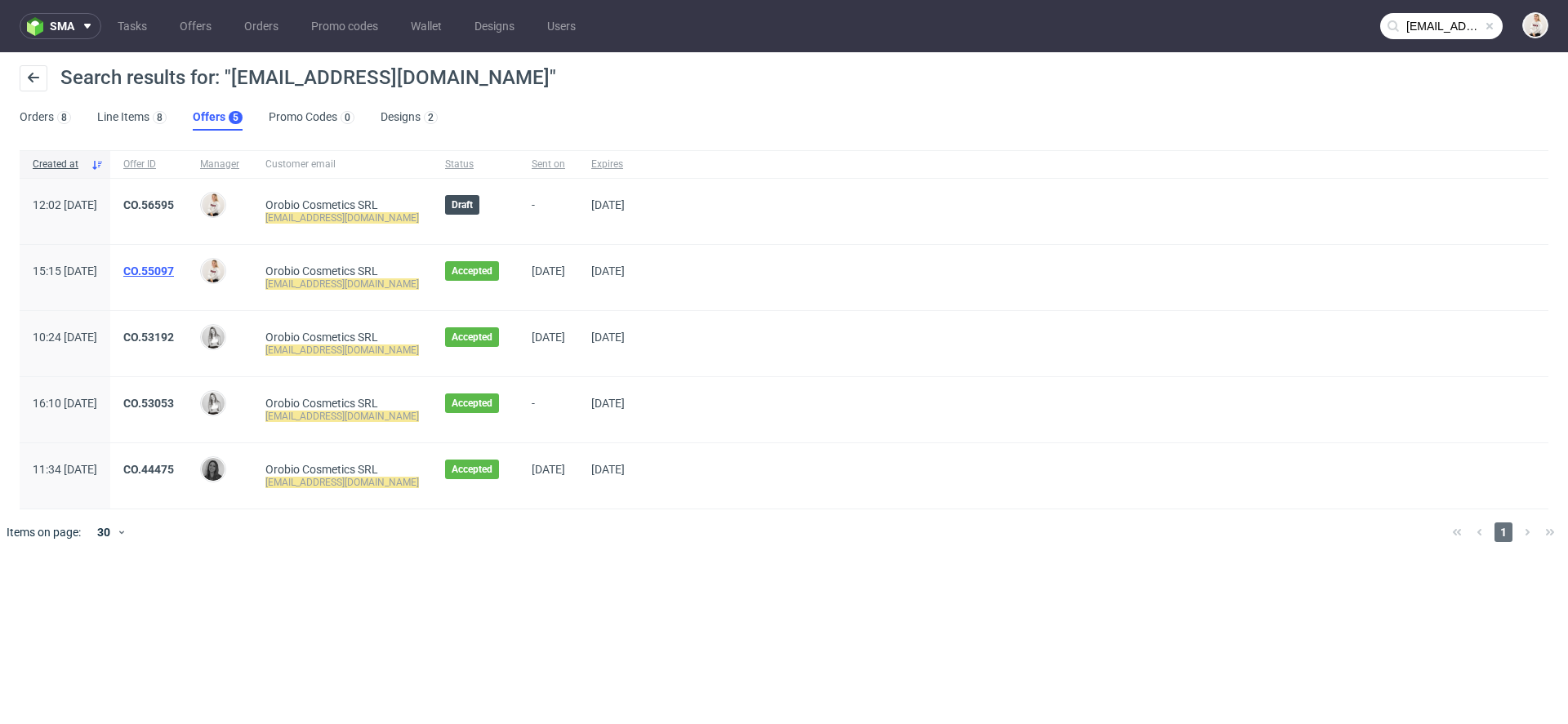
click at [174, 264] on link "CO.55097" at bounding box center [148, 271] width 50 height 13
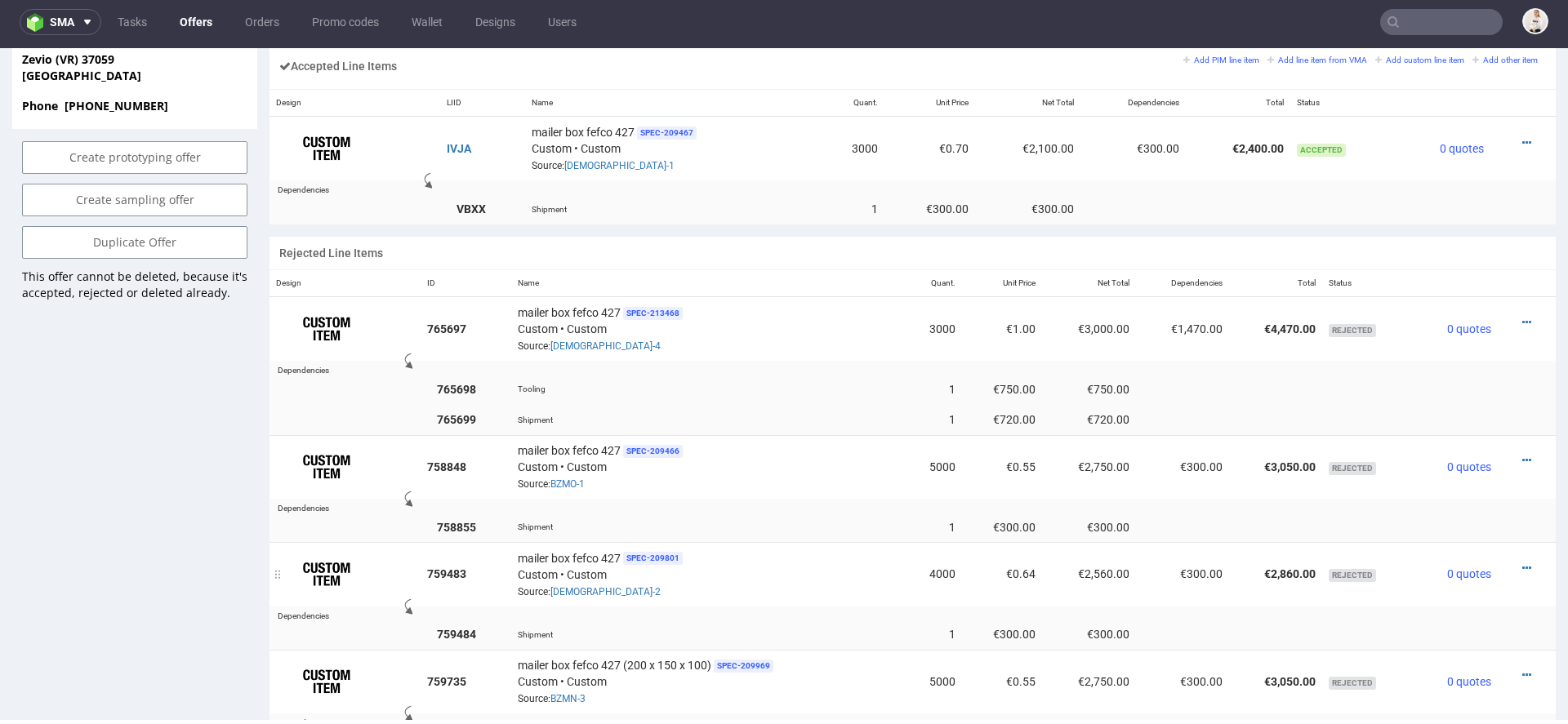
scroll to position [977, 0]
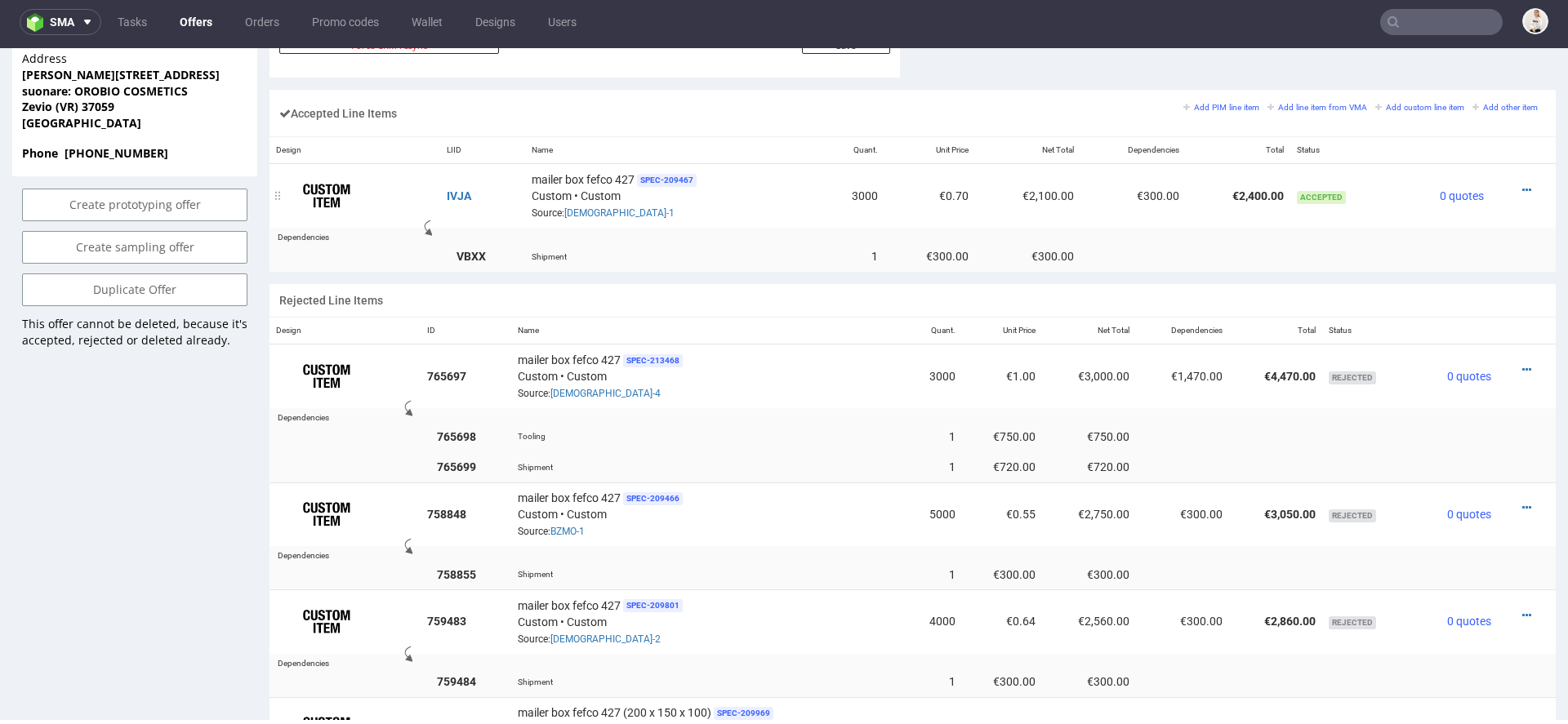
click at [1503, 184] on div at bounding box center [1518, 191] width 43 height 16
click at [1522, 183] on link at bounding box center [1527, 190] width 9 height 13
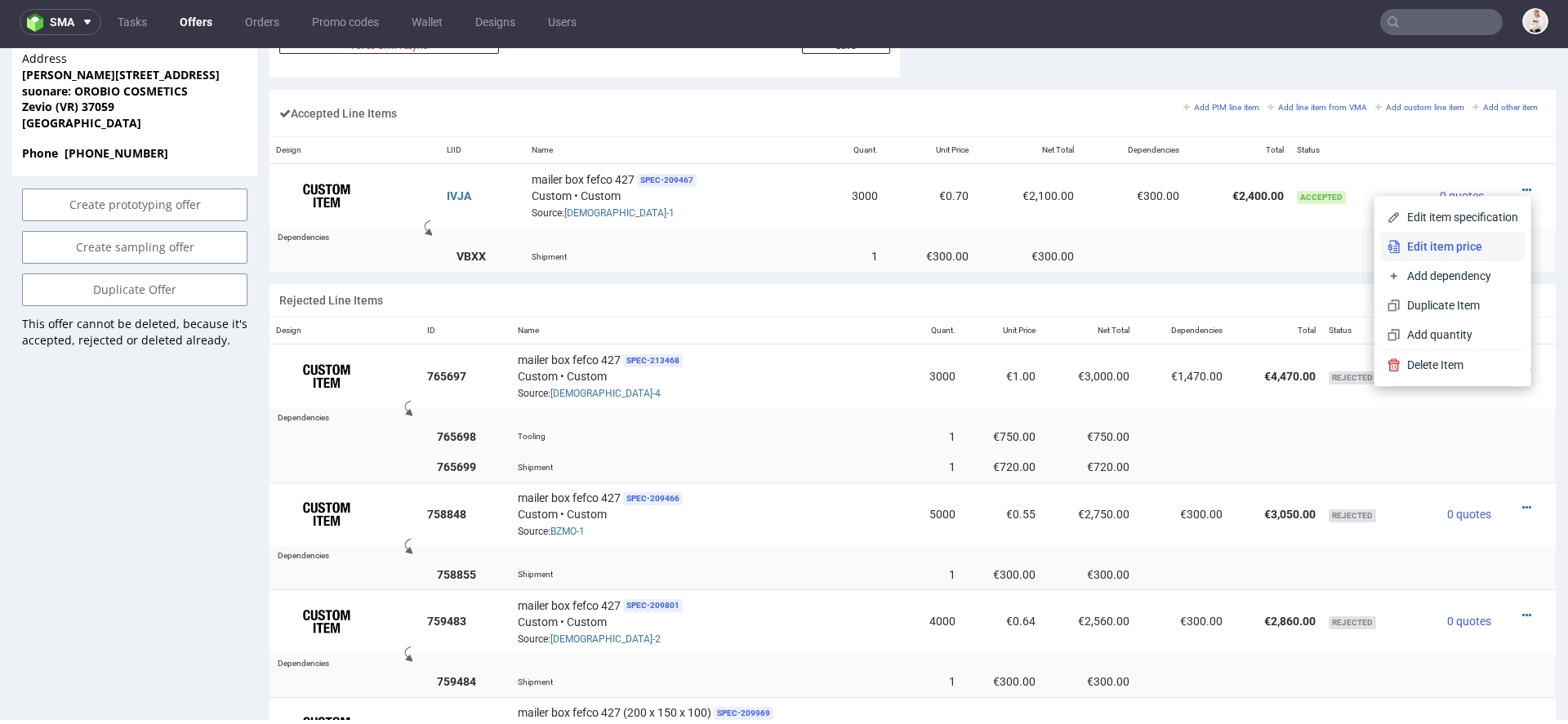
click at [1429, 253] on span "Edit item price" at bounding box center [1459, 246] width 118 height 16
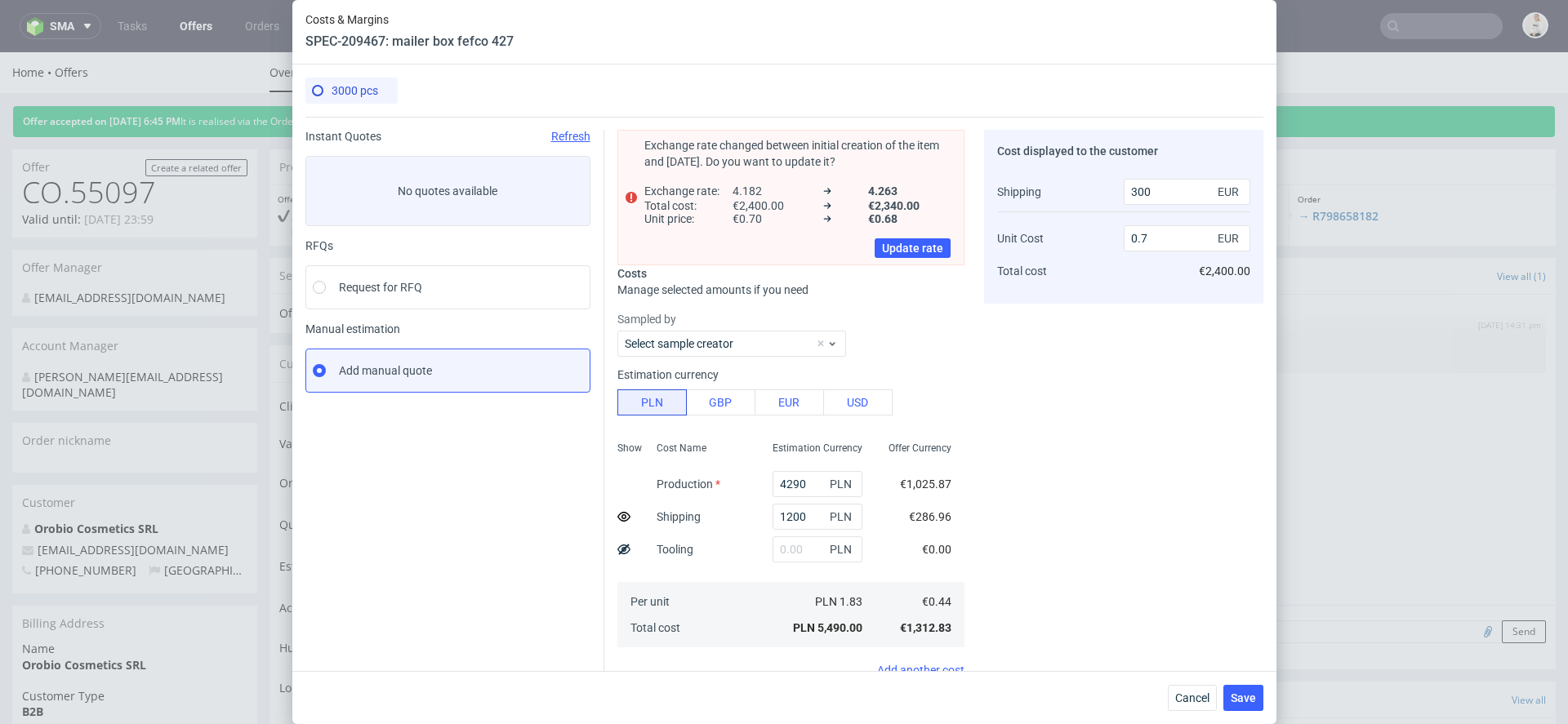
scroll to position [204, 0]
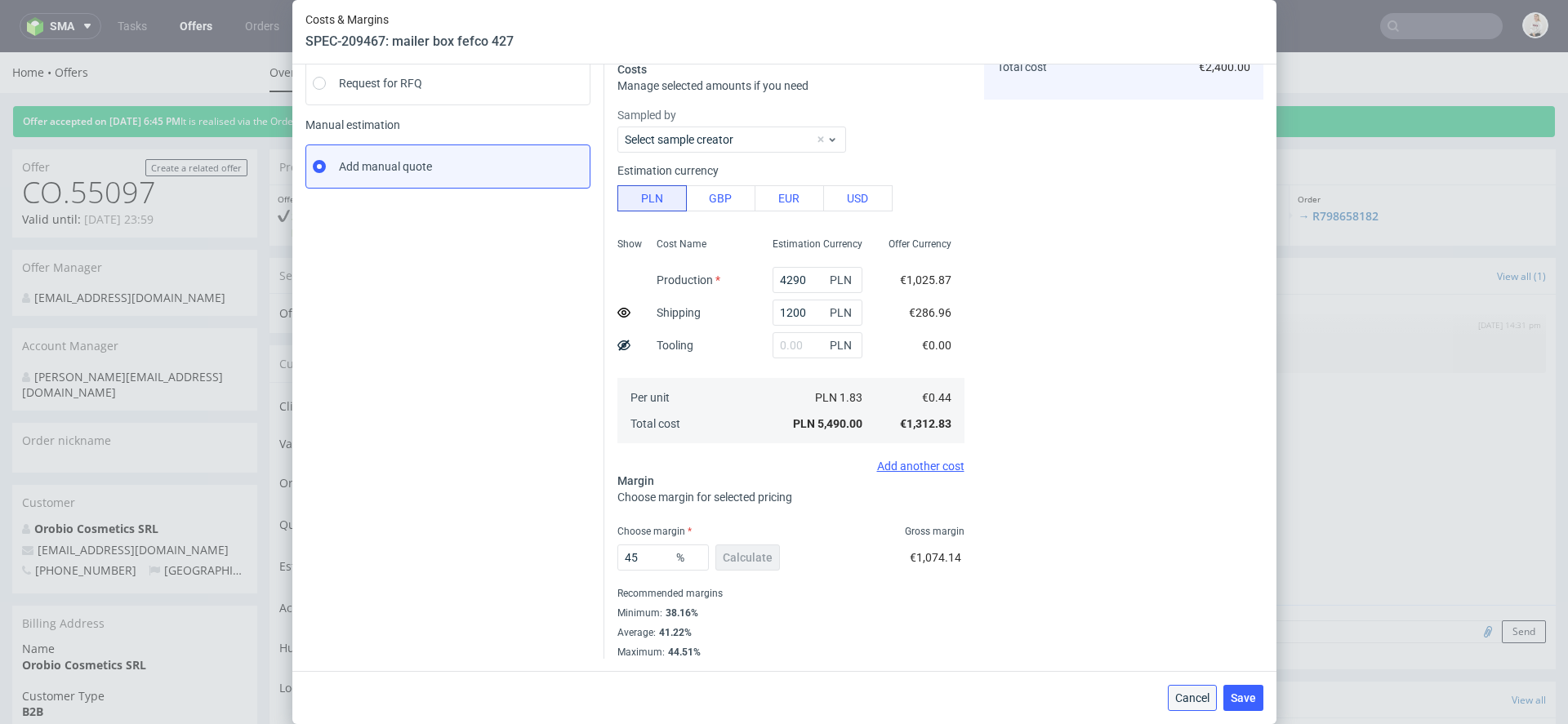
click at [1201, 695] on span "Cancel" at bounding box center [1192, 698] width 35 height 12
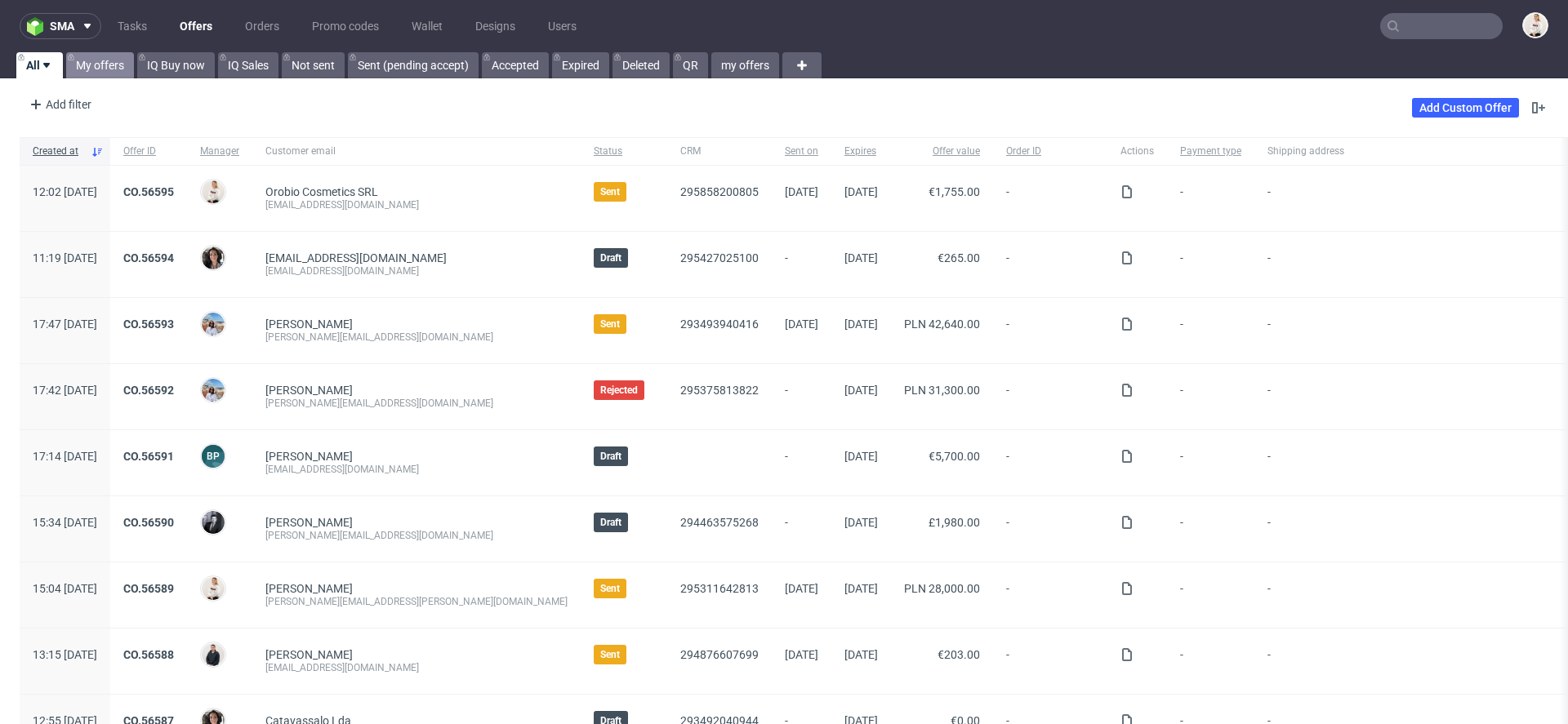
click at [105, 60] on link "My offers" at bounding box center [100, 65] width 67 height 26
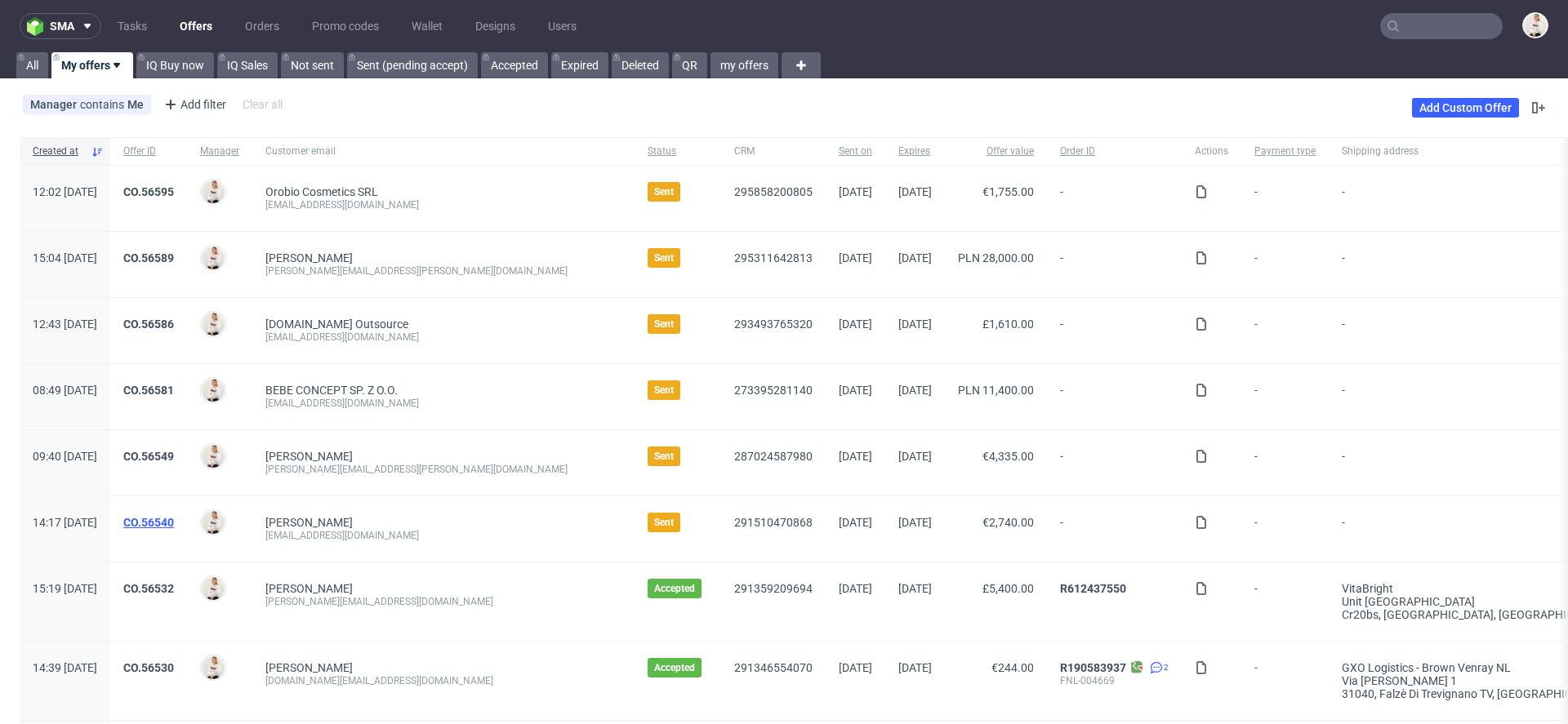
click at [174, 521] on link "CO.56540" at bounding box center [148, 522] width 50 height 13
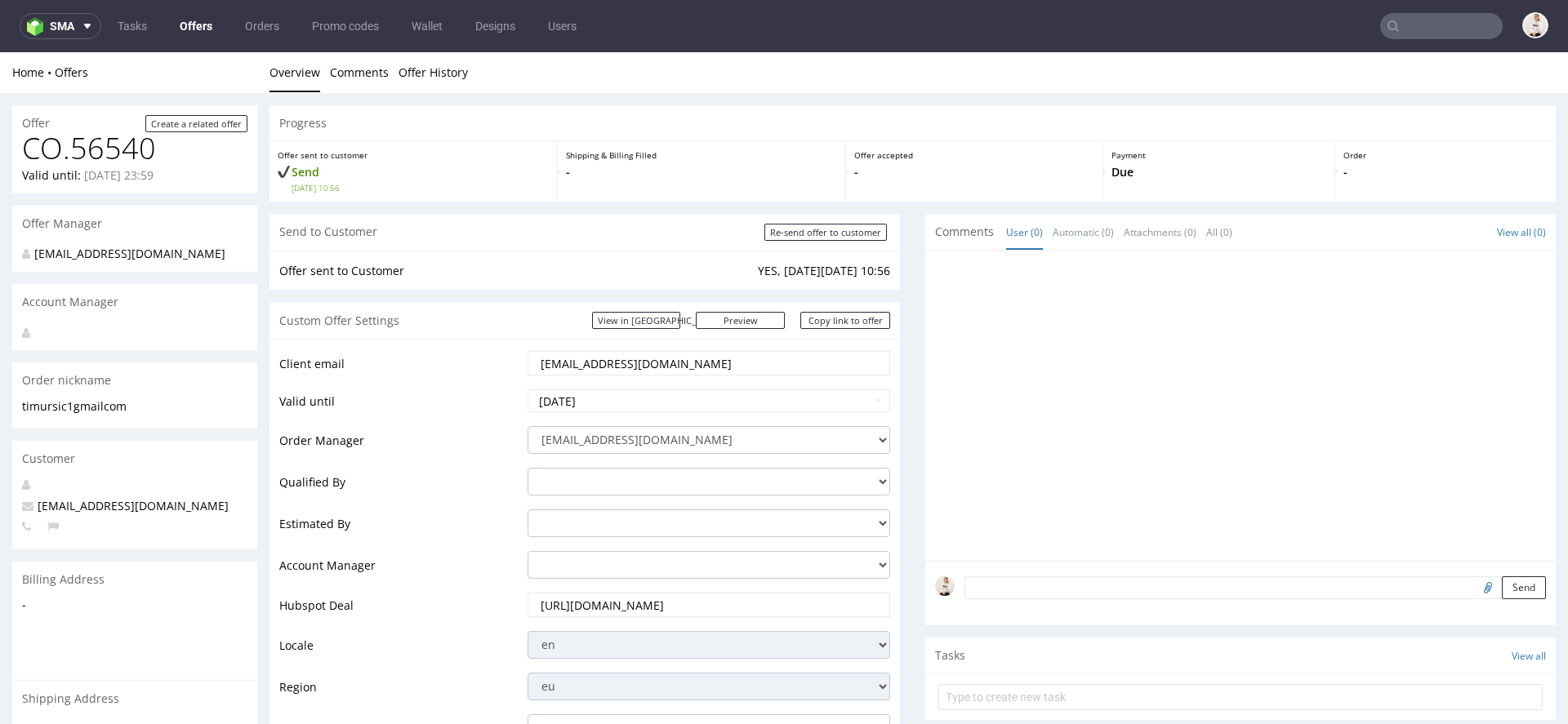
click at [1432, 12] on nav "sma Tasks Offers Orders Promo codes Wallet Designs Users" at bounding box center [784, 26] width 1568 height 52
click at [1418, 41] on nav "sma Tasks Offers Orders Promo codes Wallet Designs Users" at bounding box center [784, 26] width 1568 height 52
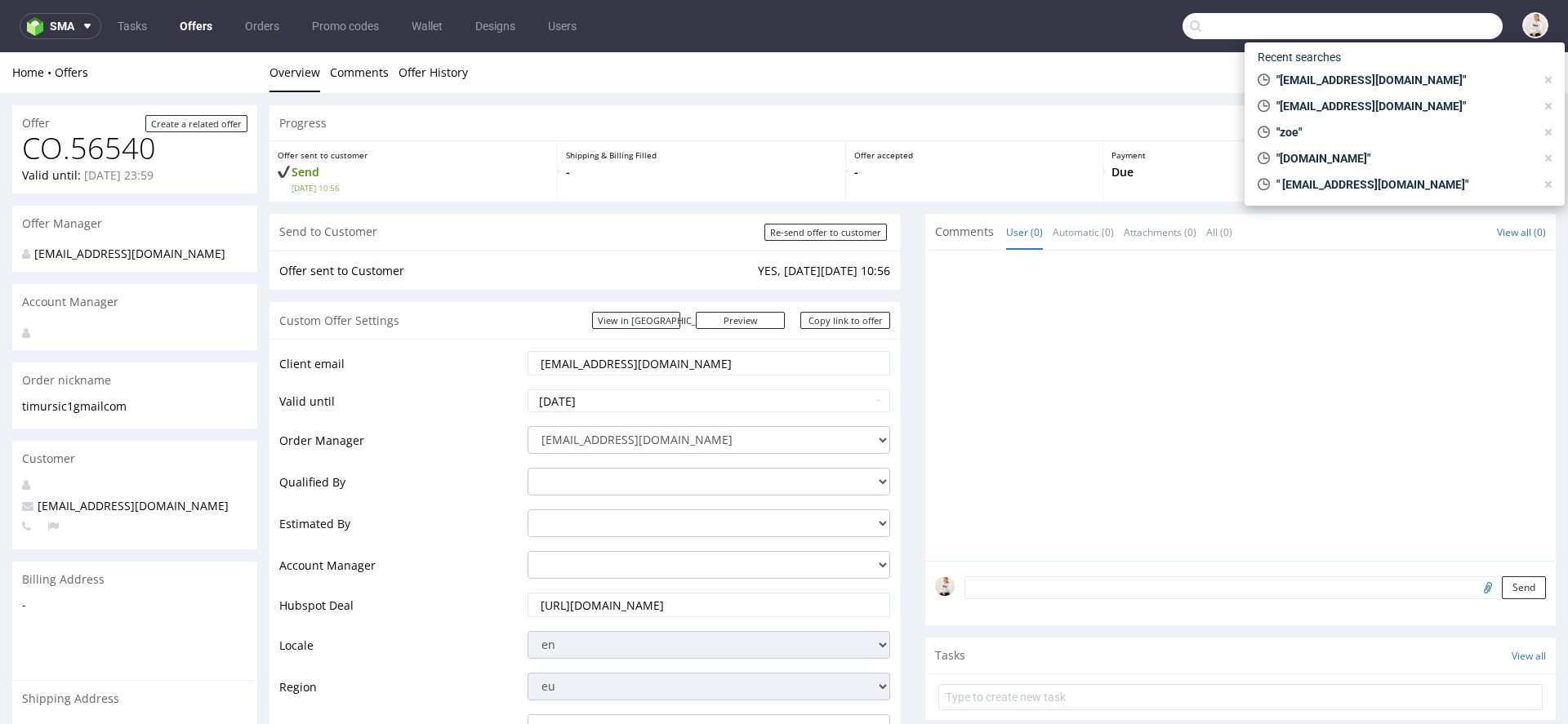
click at [1410, 35] on input "text" at bounding box center [1342, 26] width 320 height 26
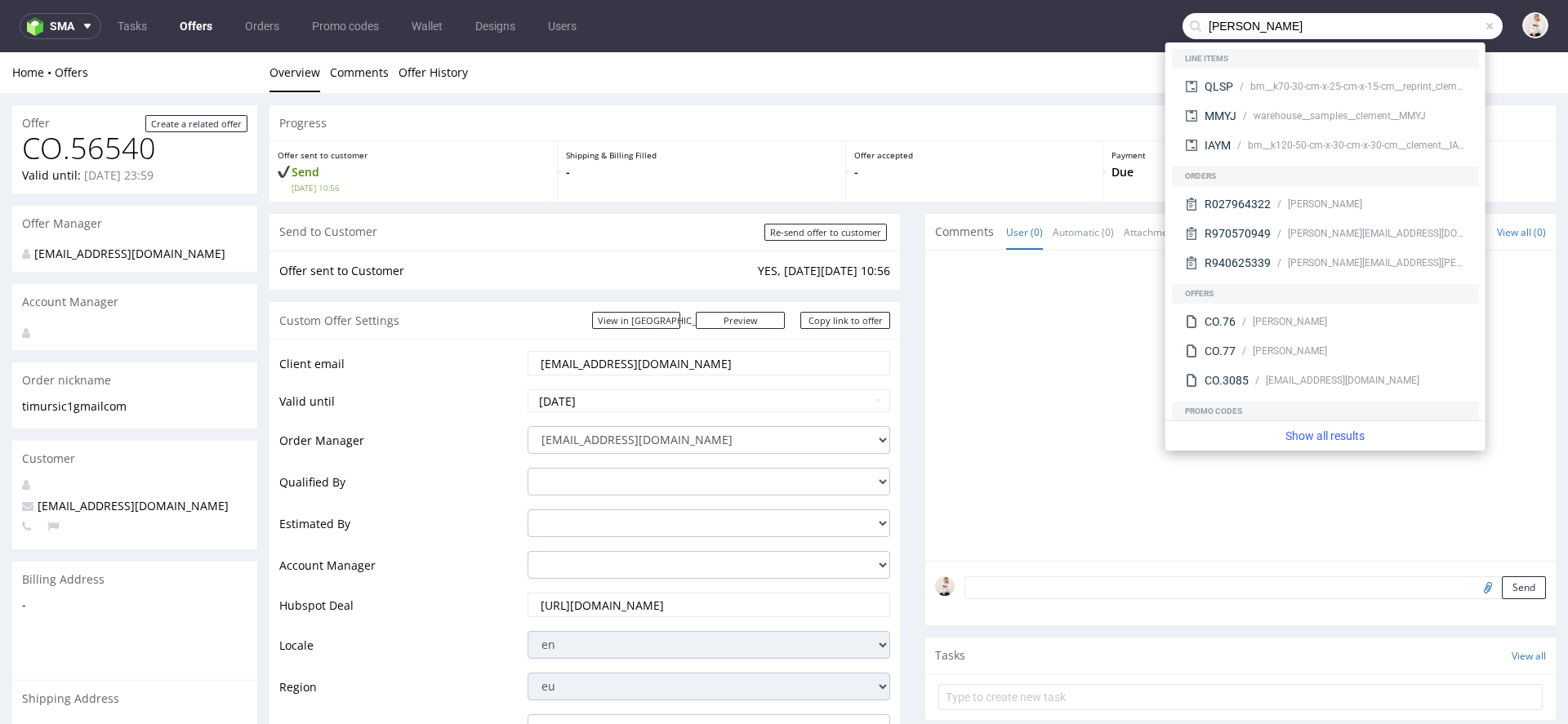
type input "clemens"
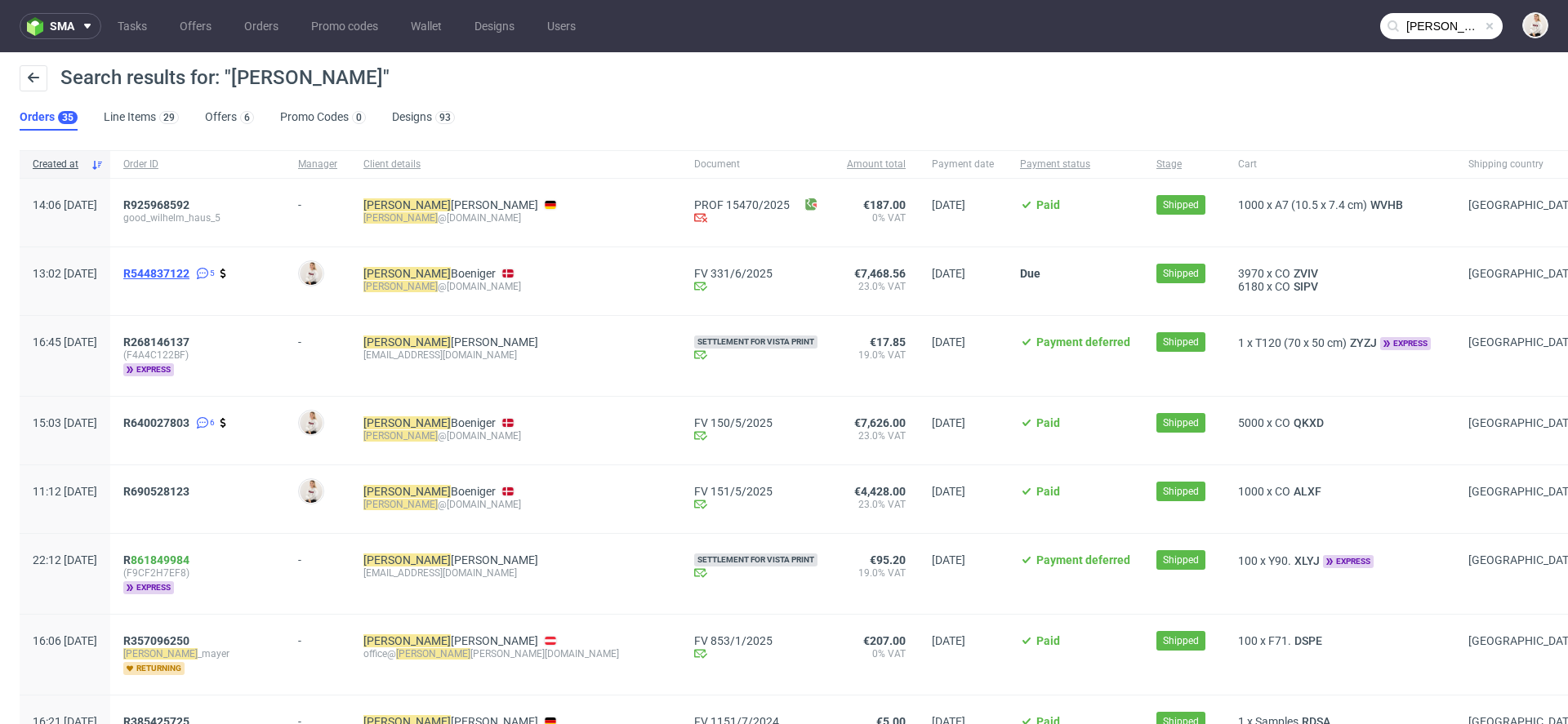
click at [178, 274] on span "R544837122" at bounding box center [156, 274] width 67 height 13
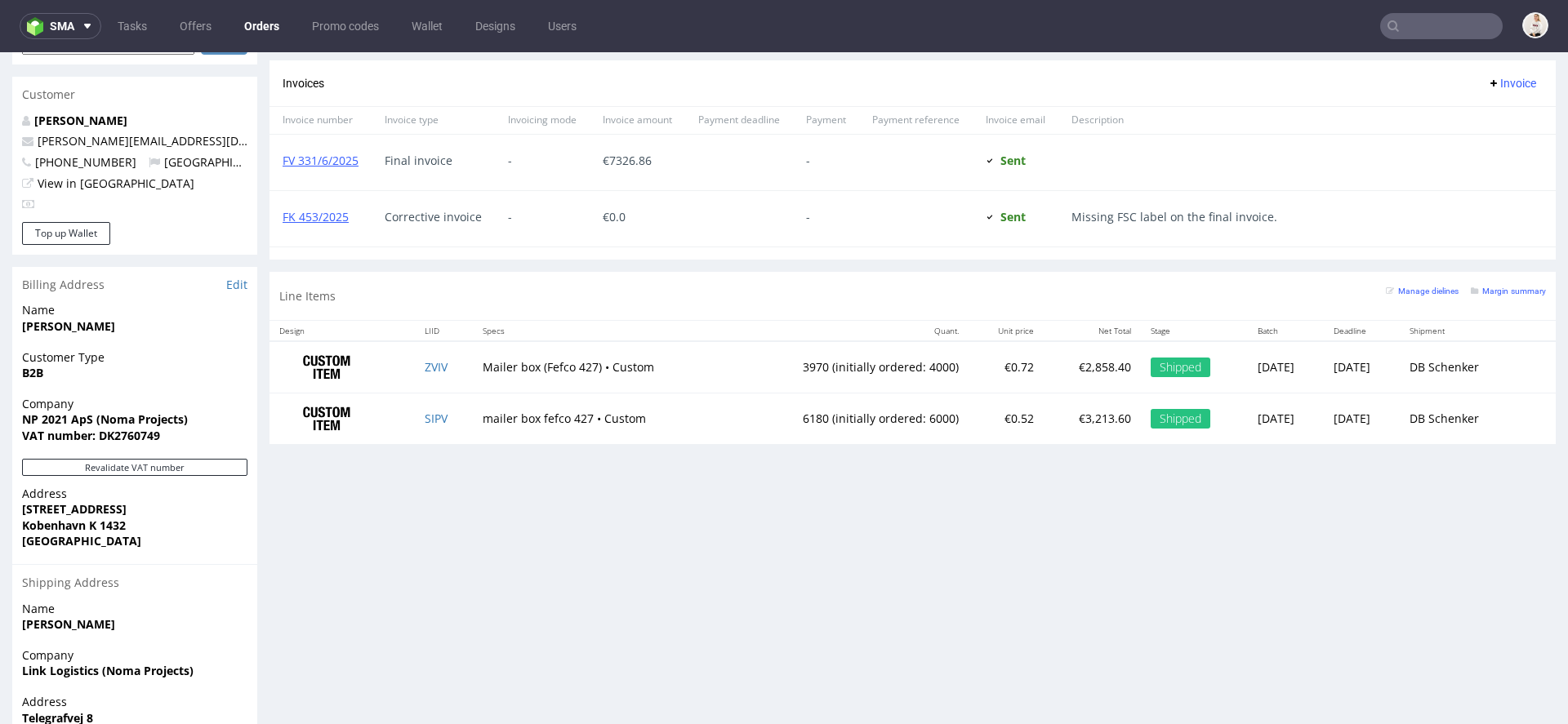
scroll to position [829, 0]
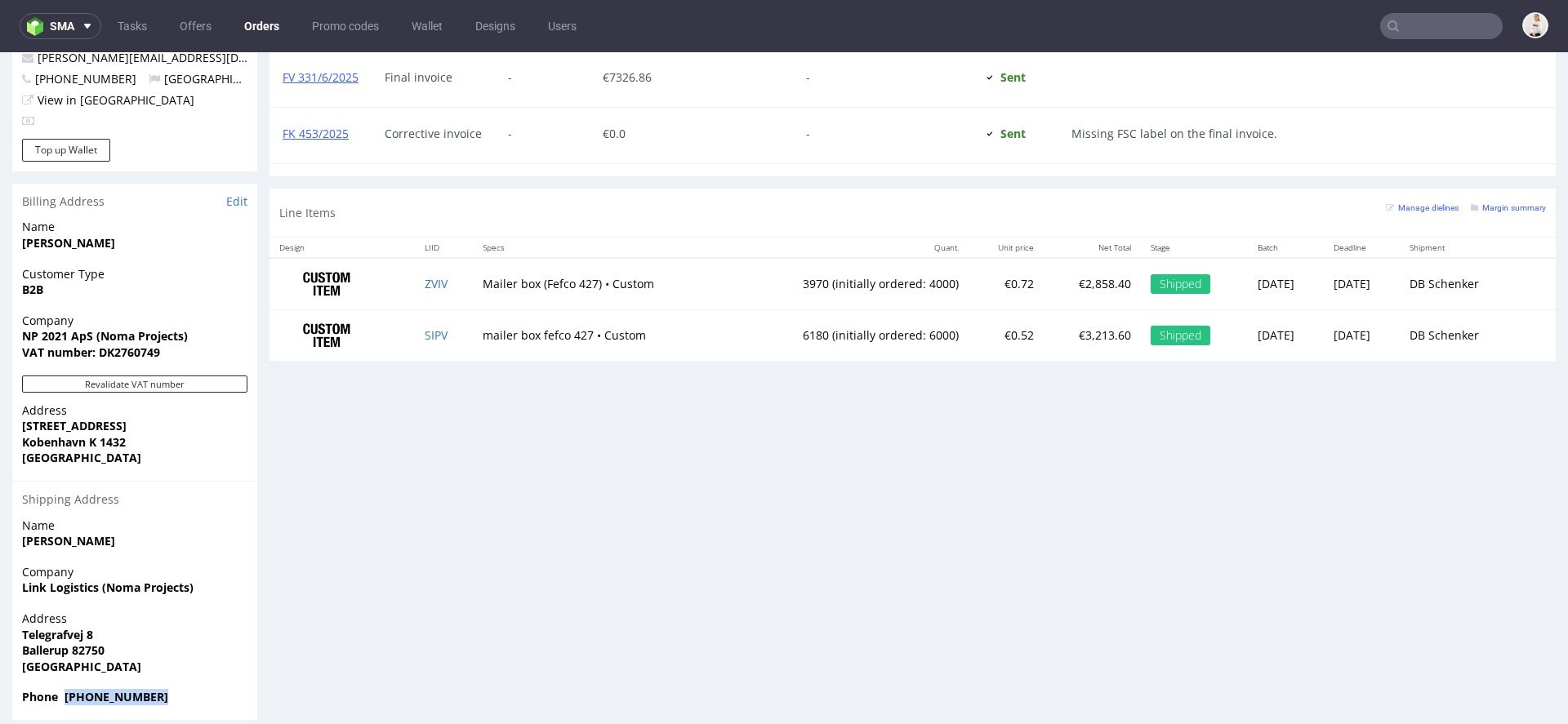
drag, startPoint x: 167, startPoint y: 678, endPoint x: 66, endPoint y: 684, distance: 101.2
click at [66, 688] on span "Phone +4915125668308" at bounding box center [134, 697] width 225 height 16
copy strong "+4915125668308"
click at [251, 27] on link "Orders" at bounding box center [262, 26] width 55 height 26
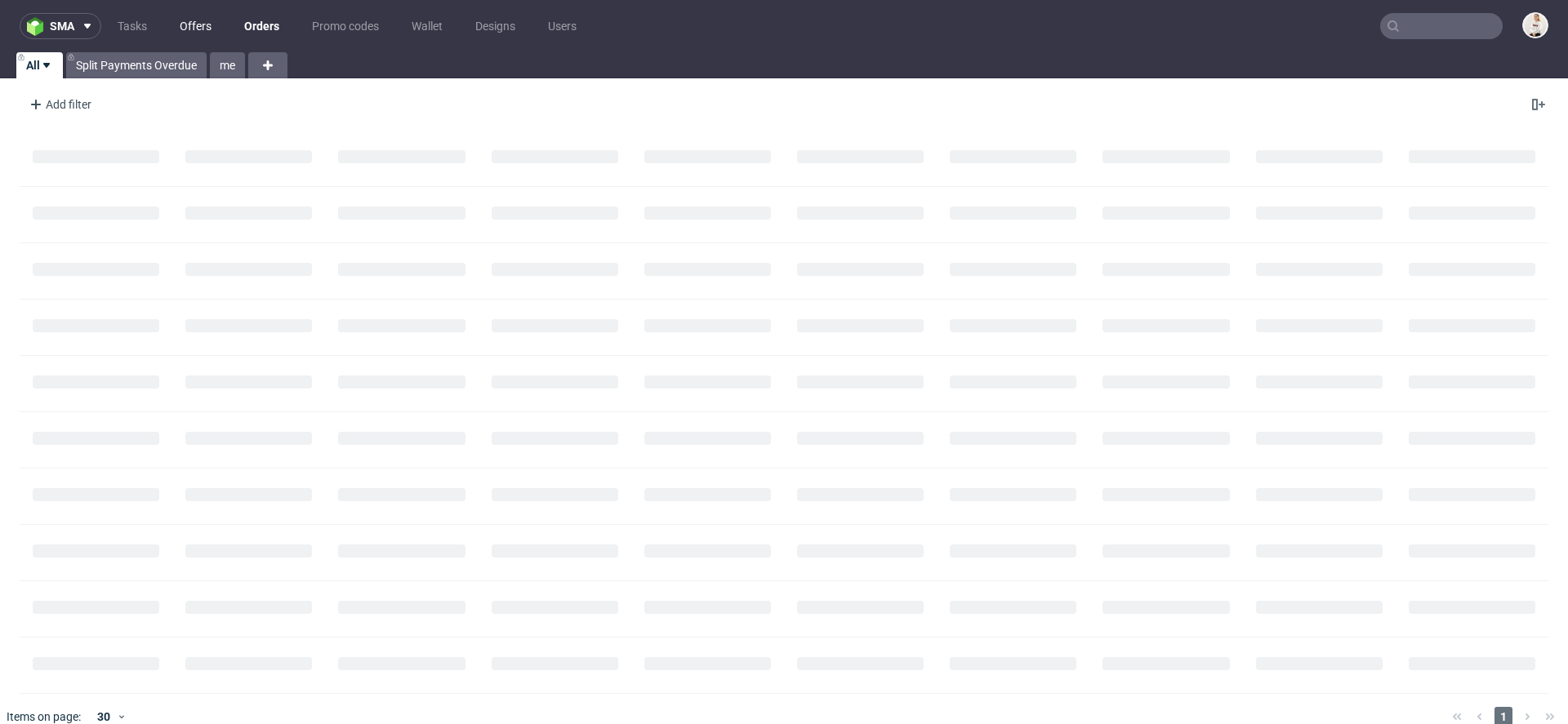
click at [173, 23] on link "Offers" at bounding box center [195, 26] width 51 height 26
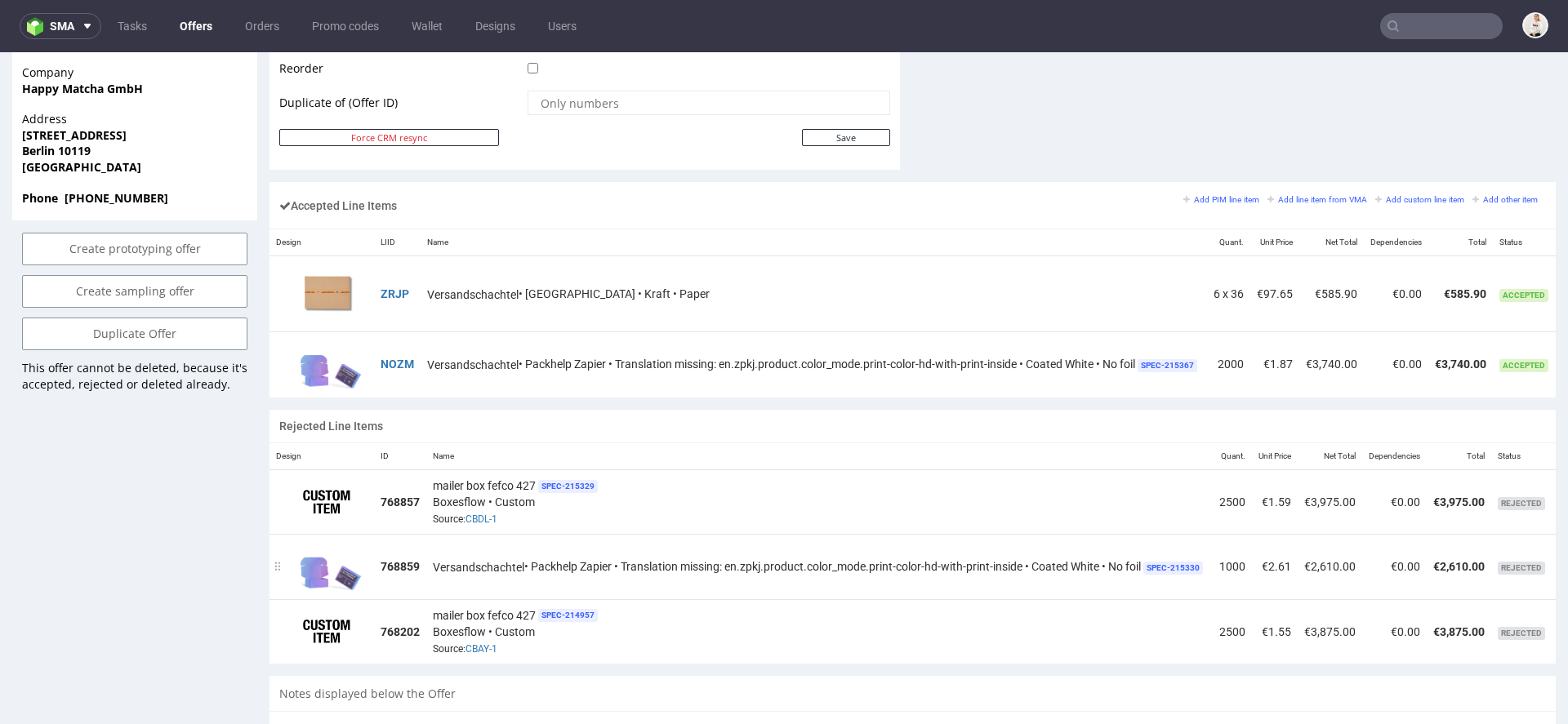
scroll to position [845, 0]
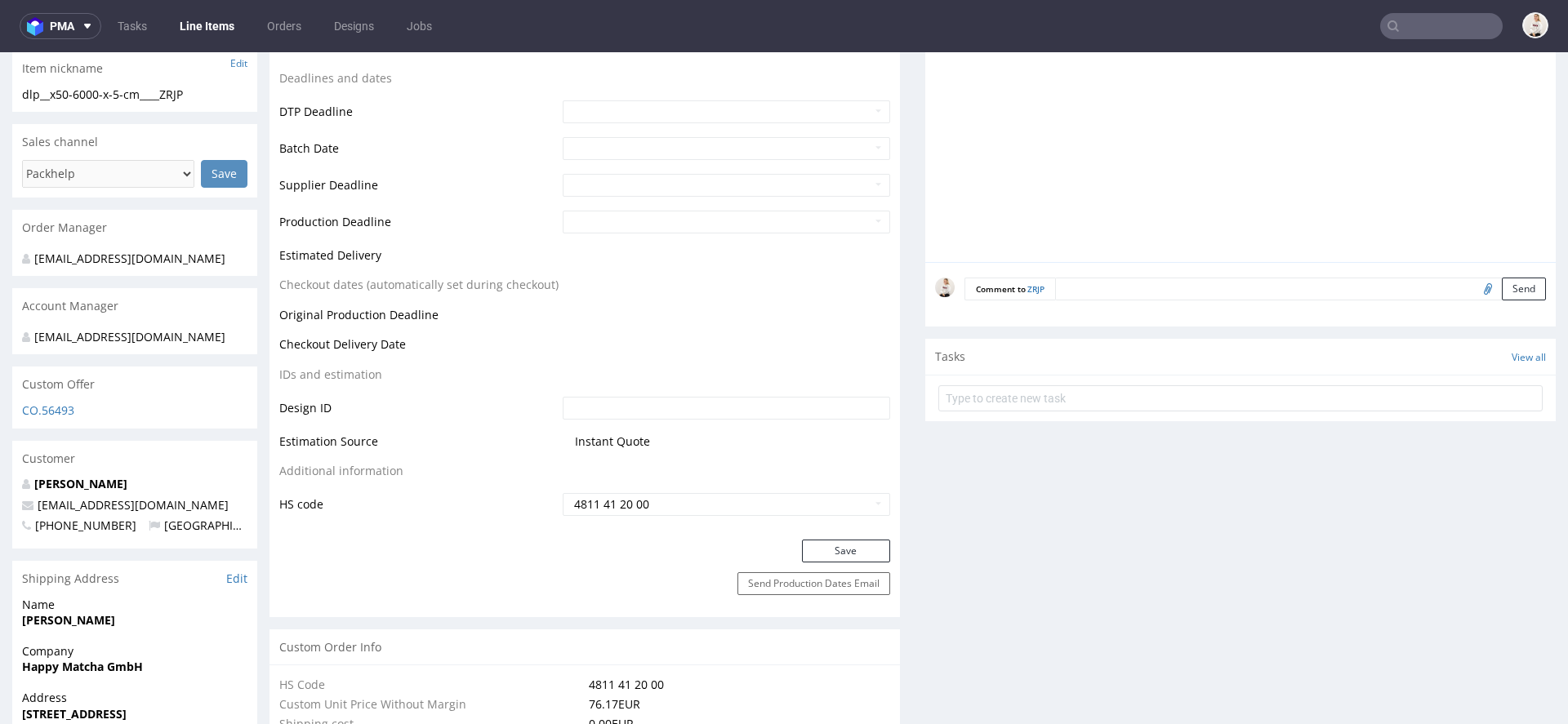
scroll to position [601, 0]
